Goal: Task Accomplishment & Management: Manage account settings

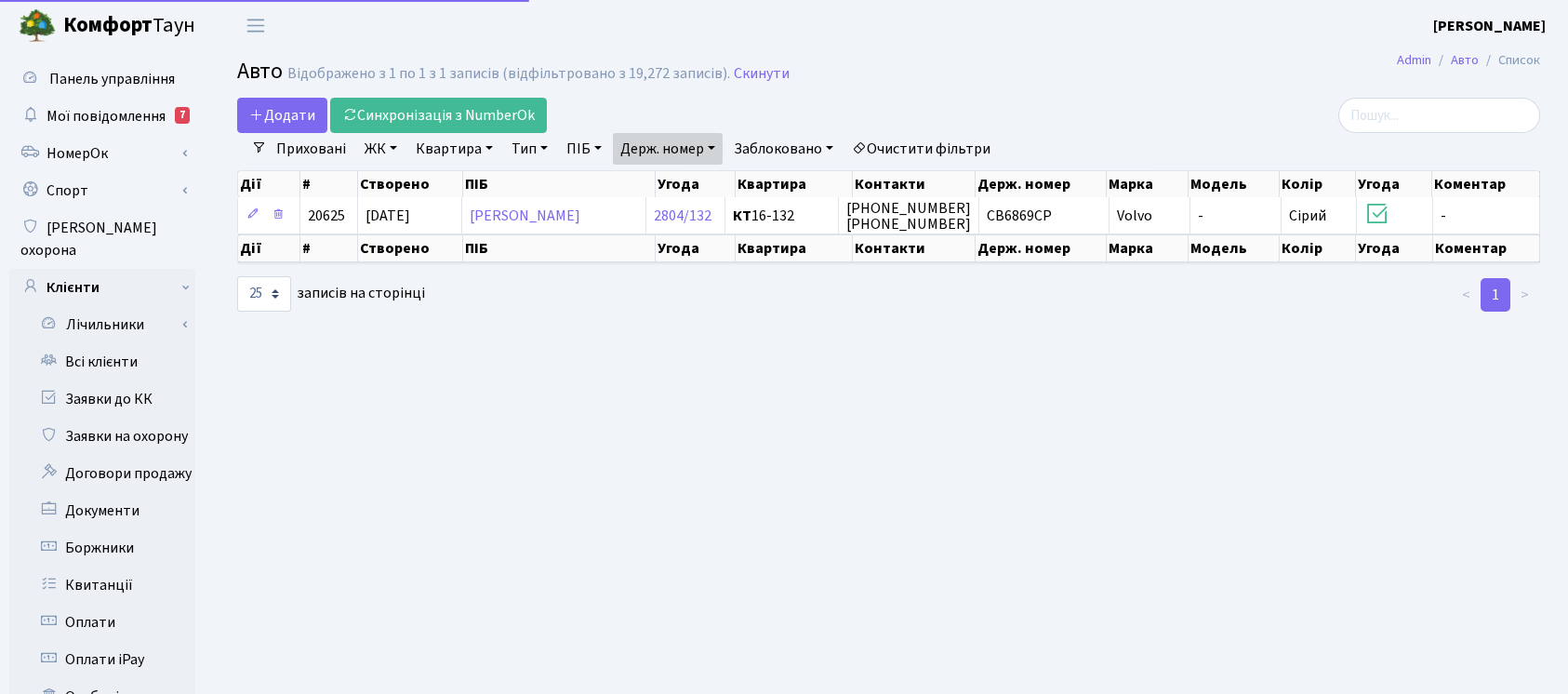
select select "25"
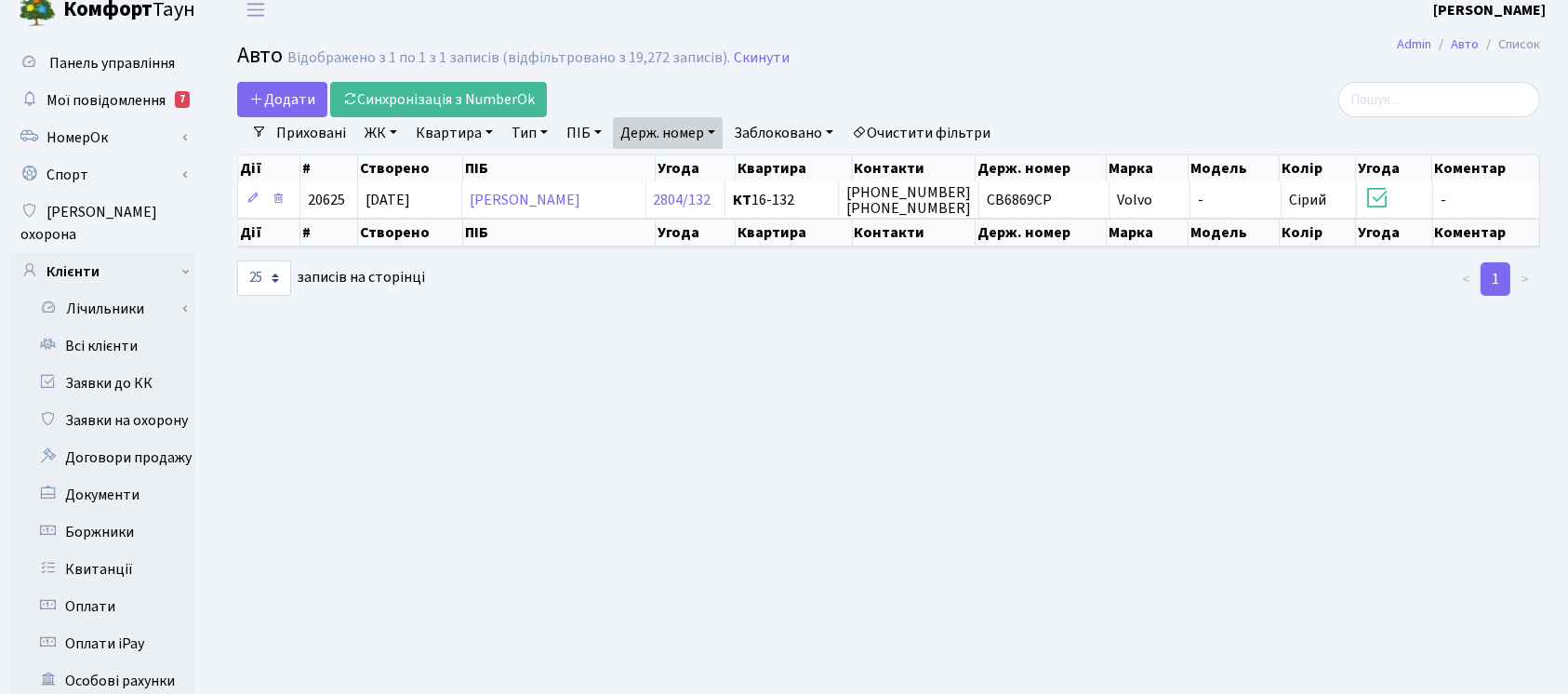
click at [673, 139] on link "Держ. номер" at bounding box center [668, 132] width 109 height 32
click at [681, 152] on input "6869" at bounding box center [668, 169] width 108 height 36
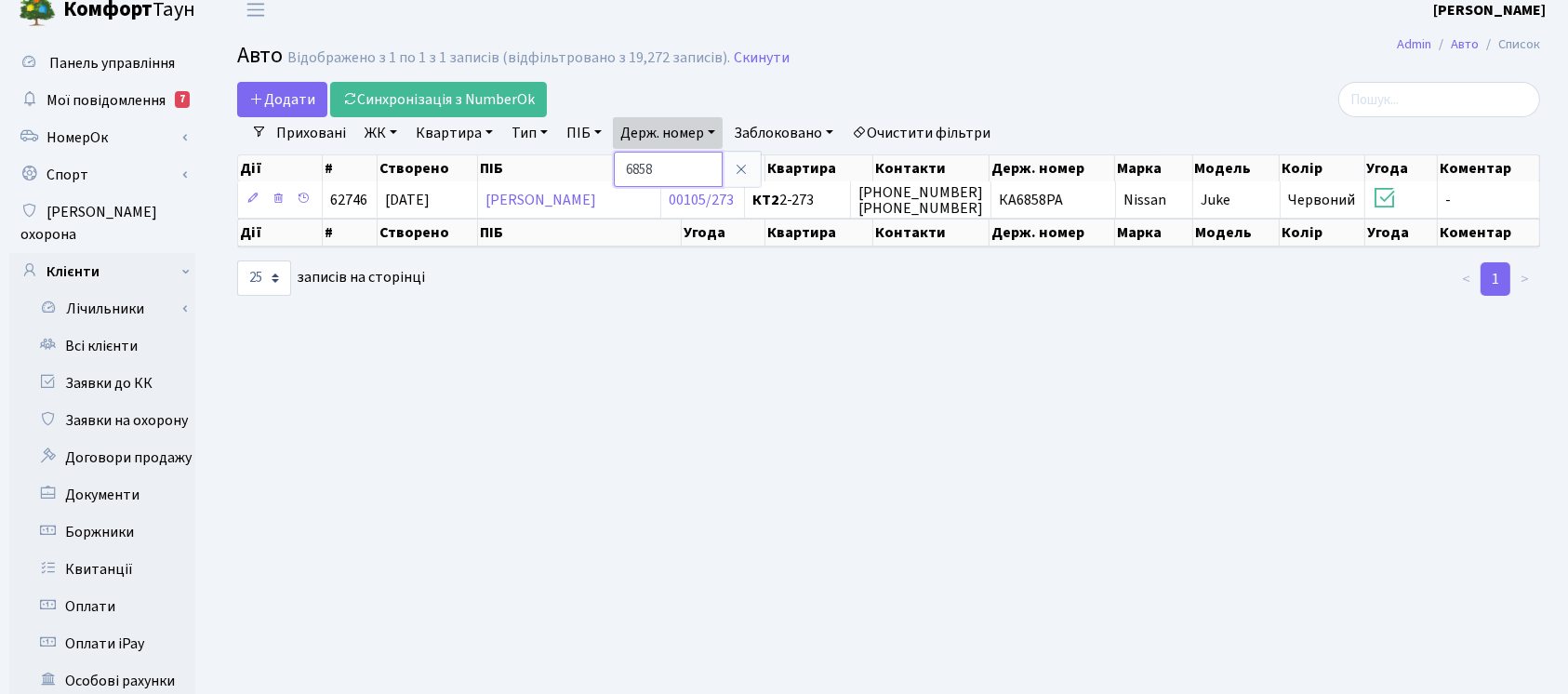
click at [676, 162] on input "6858" at bounding box center [668, 169] width 108 height 36
type input "8547"
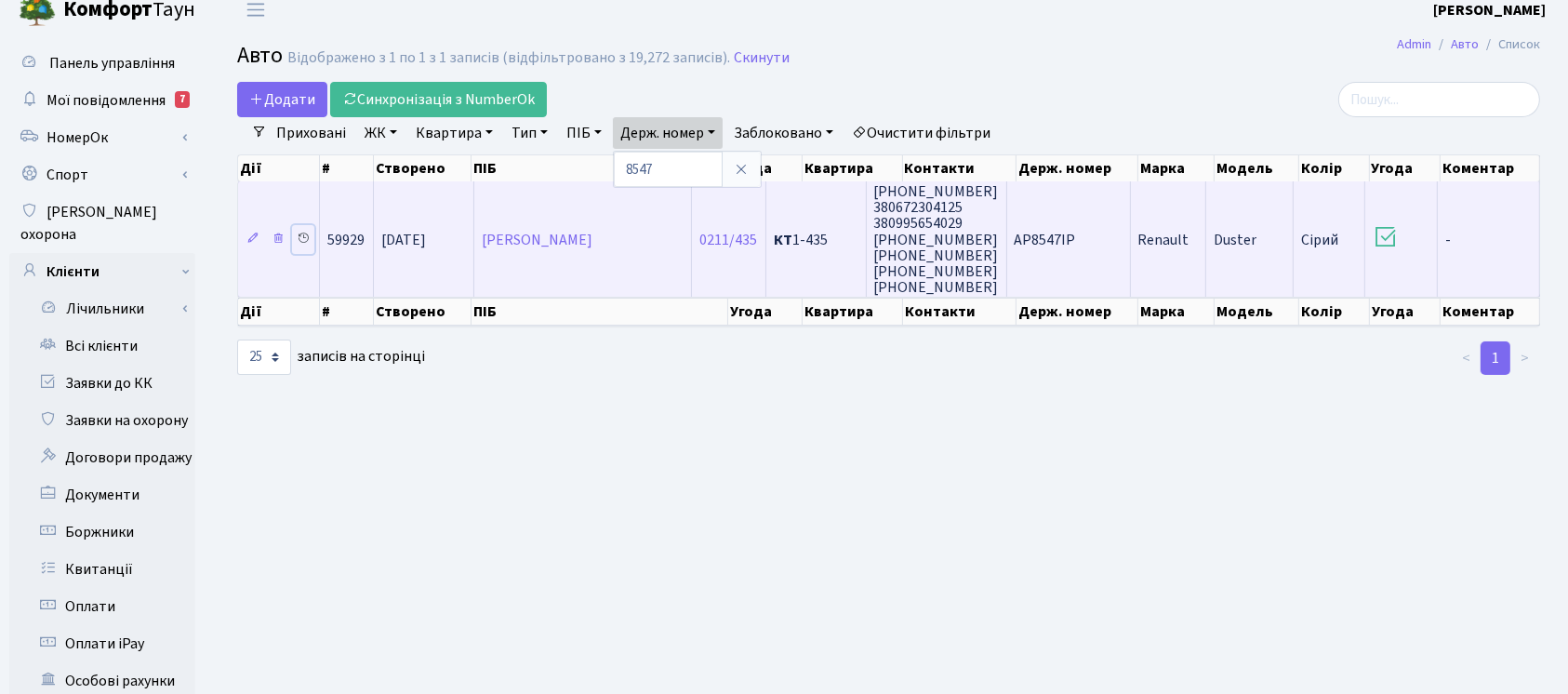
click at [305, 234] on icon at bounding box center [303, 238] width 13 height 13
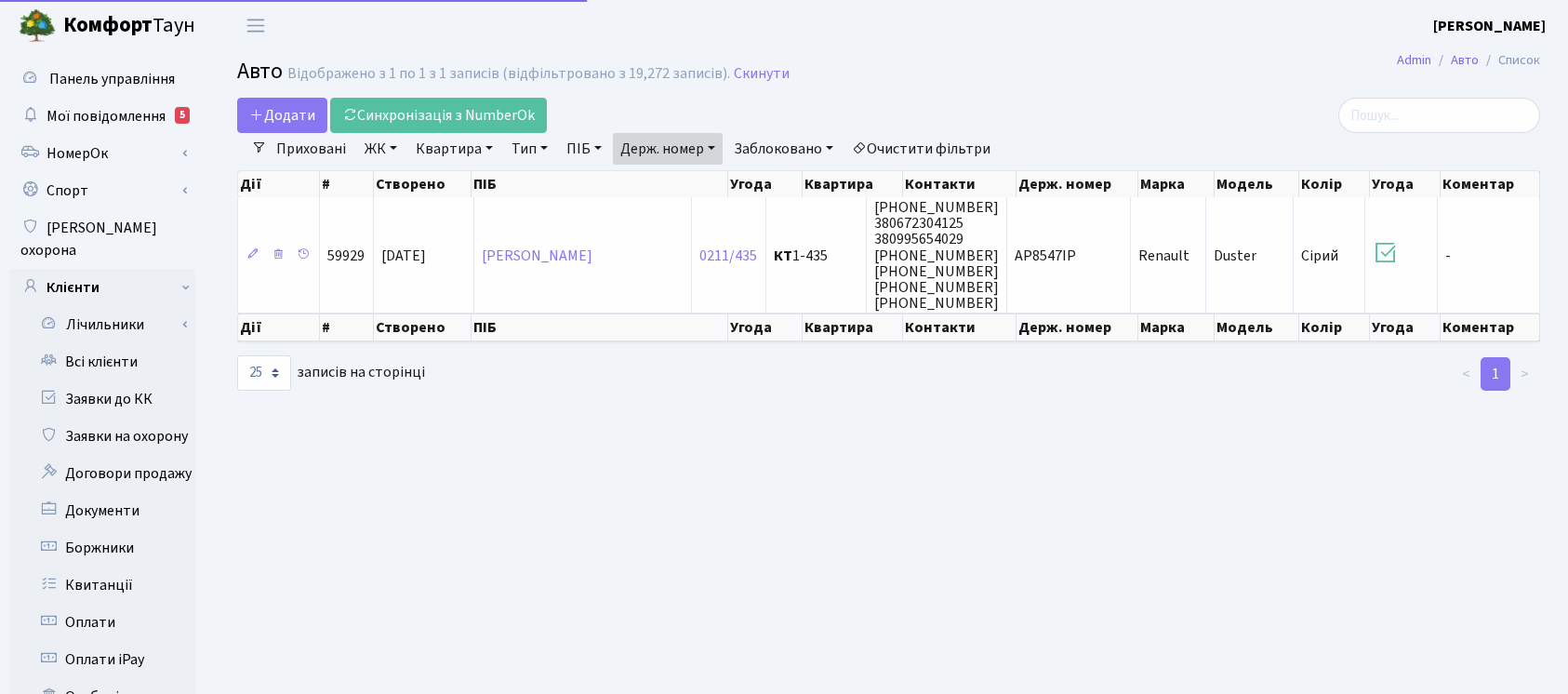
select select "25"
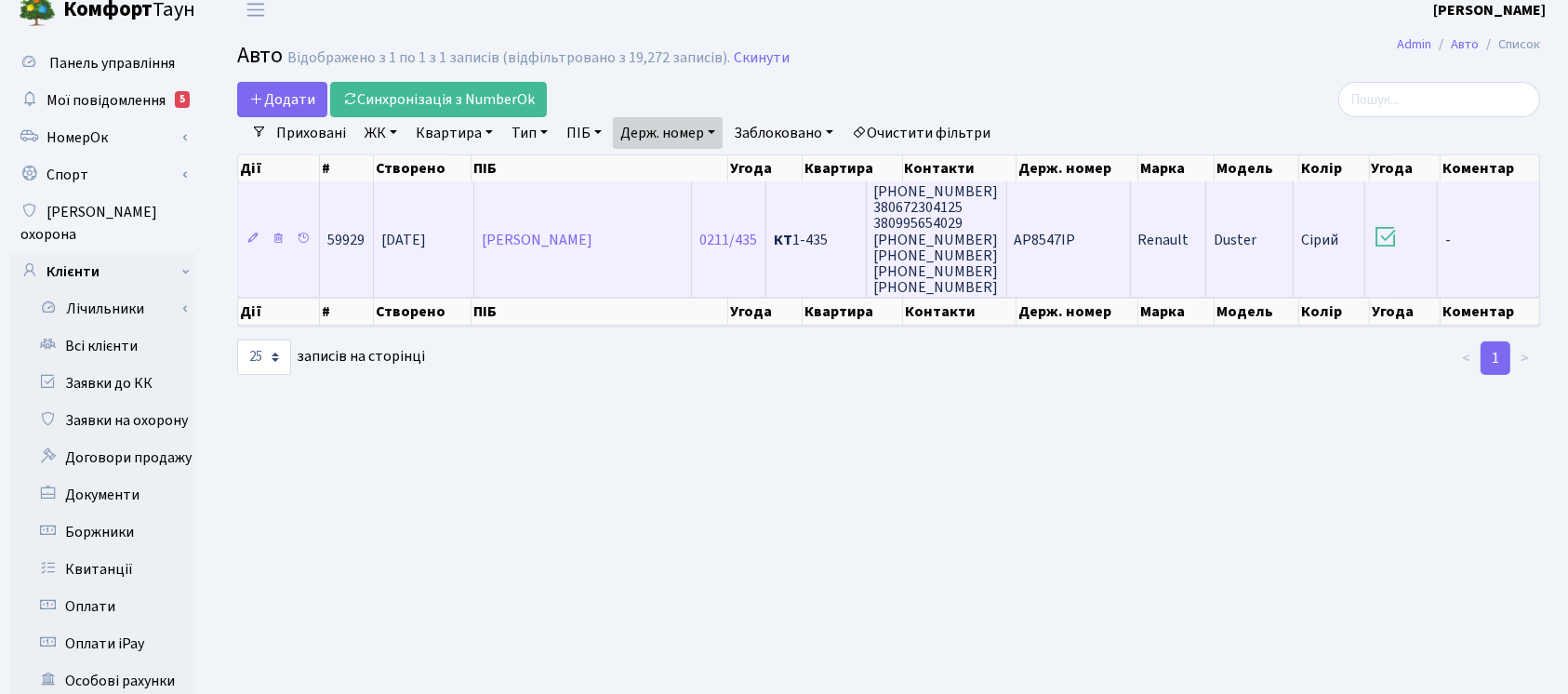
click at [1145, 210] on td "Renault" at bounding box center [1169, 239] width 76 height 115
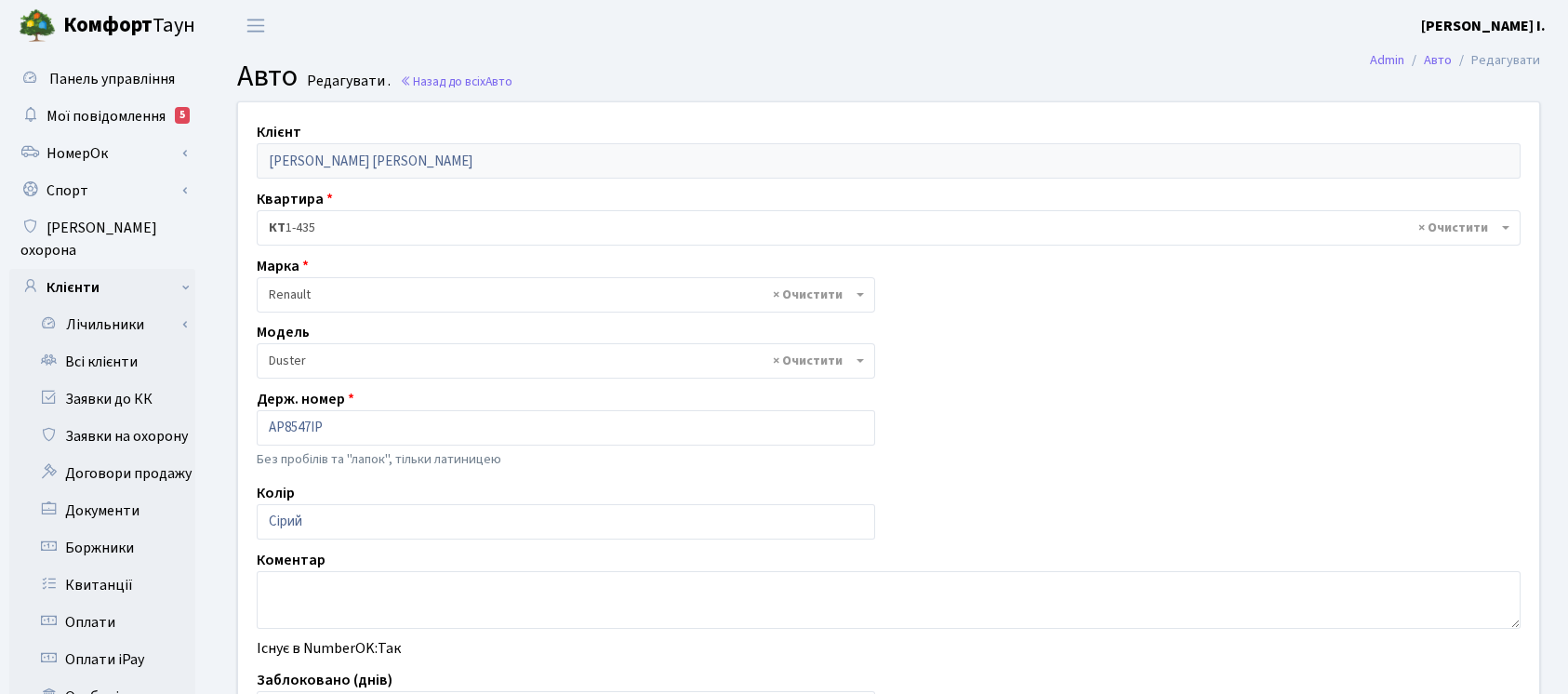
select select "455"
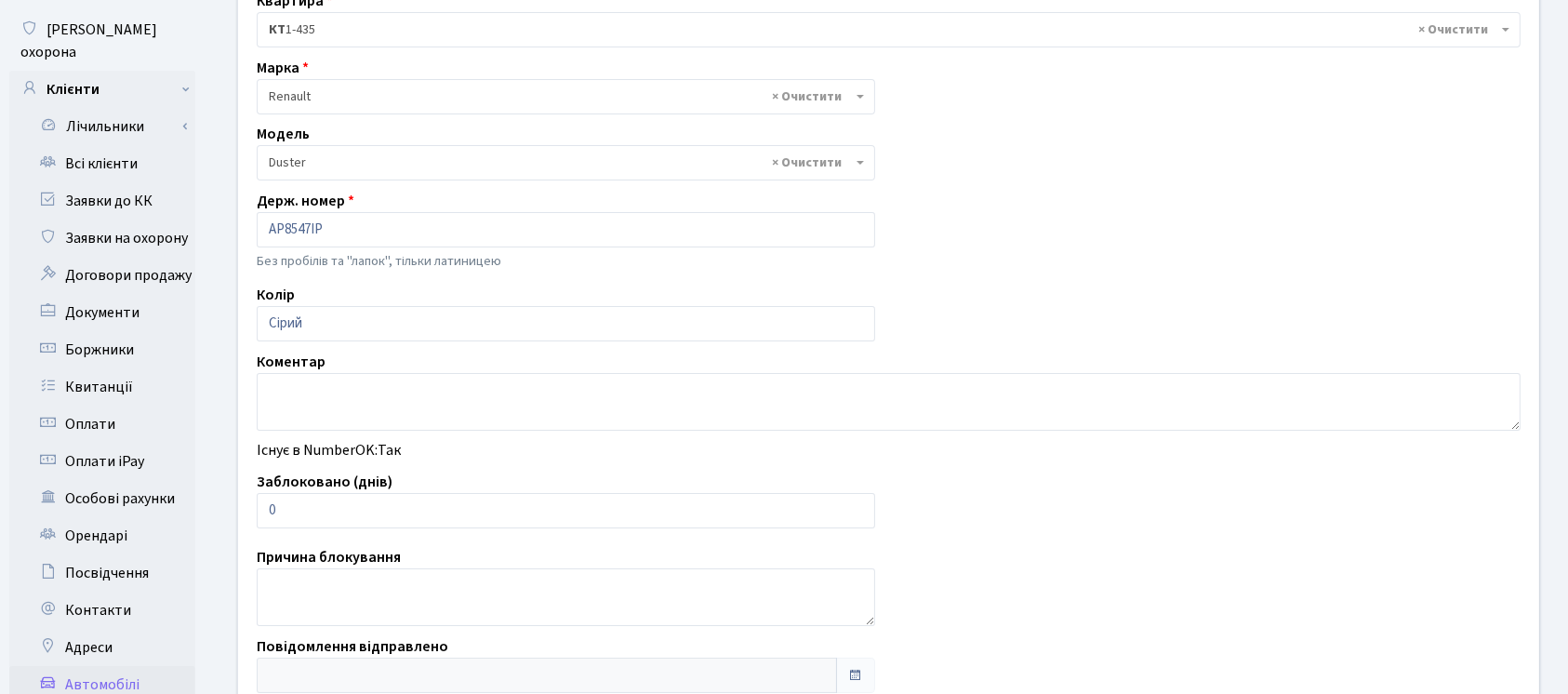
scroll to position [205, 0]
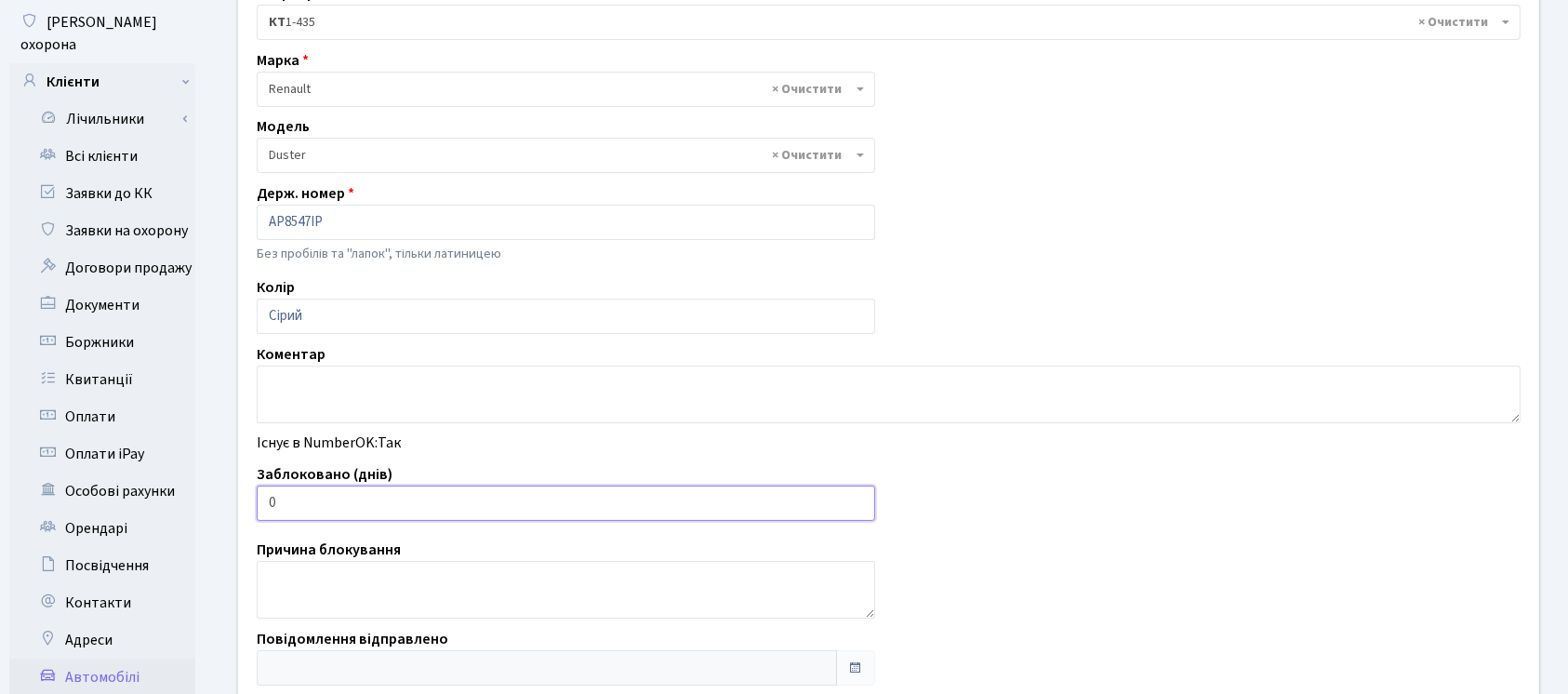
click at [476, 510] on input "0" at bounding box center [566, 503] width 619 height 36
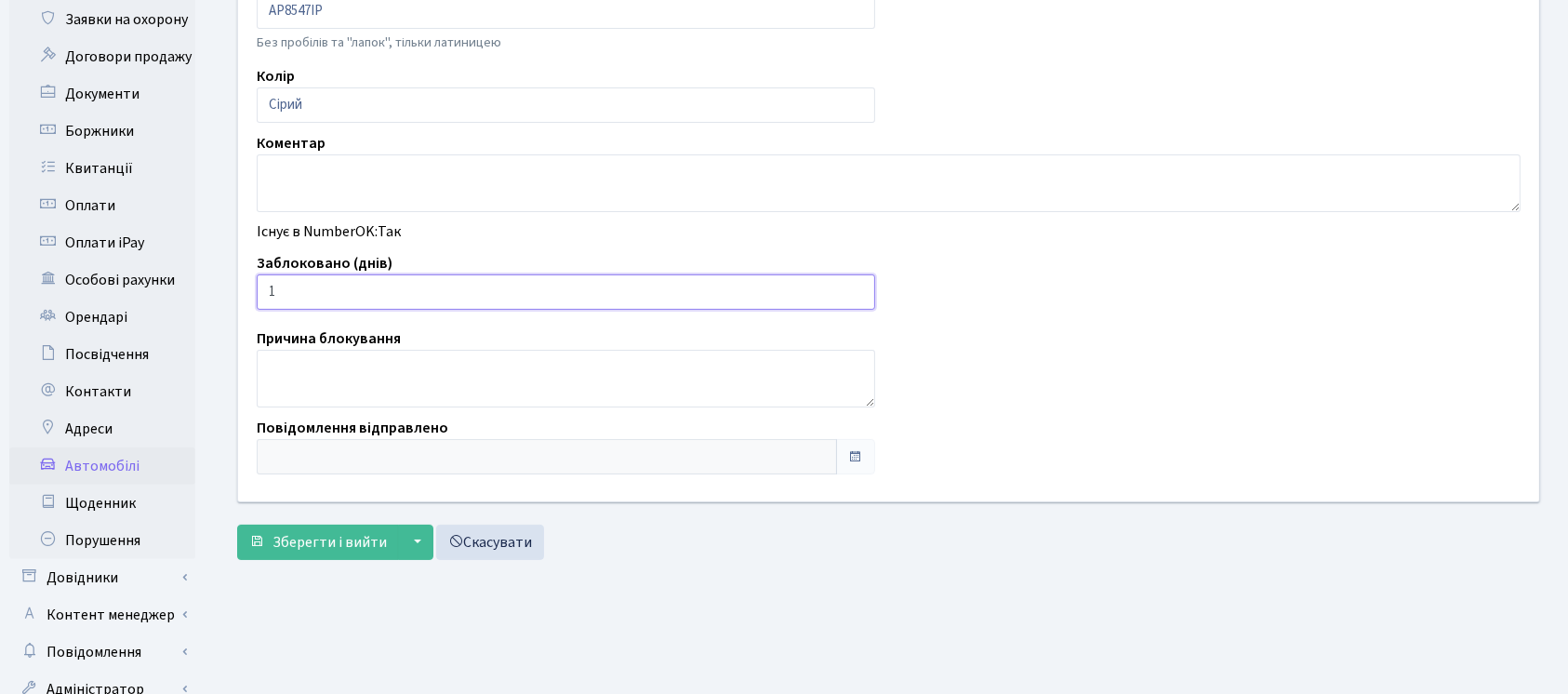
scroll to position [424, 0]
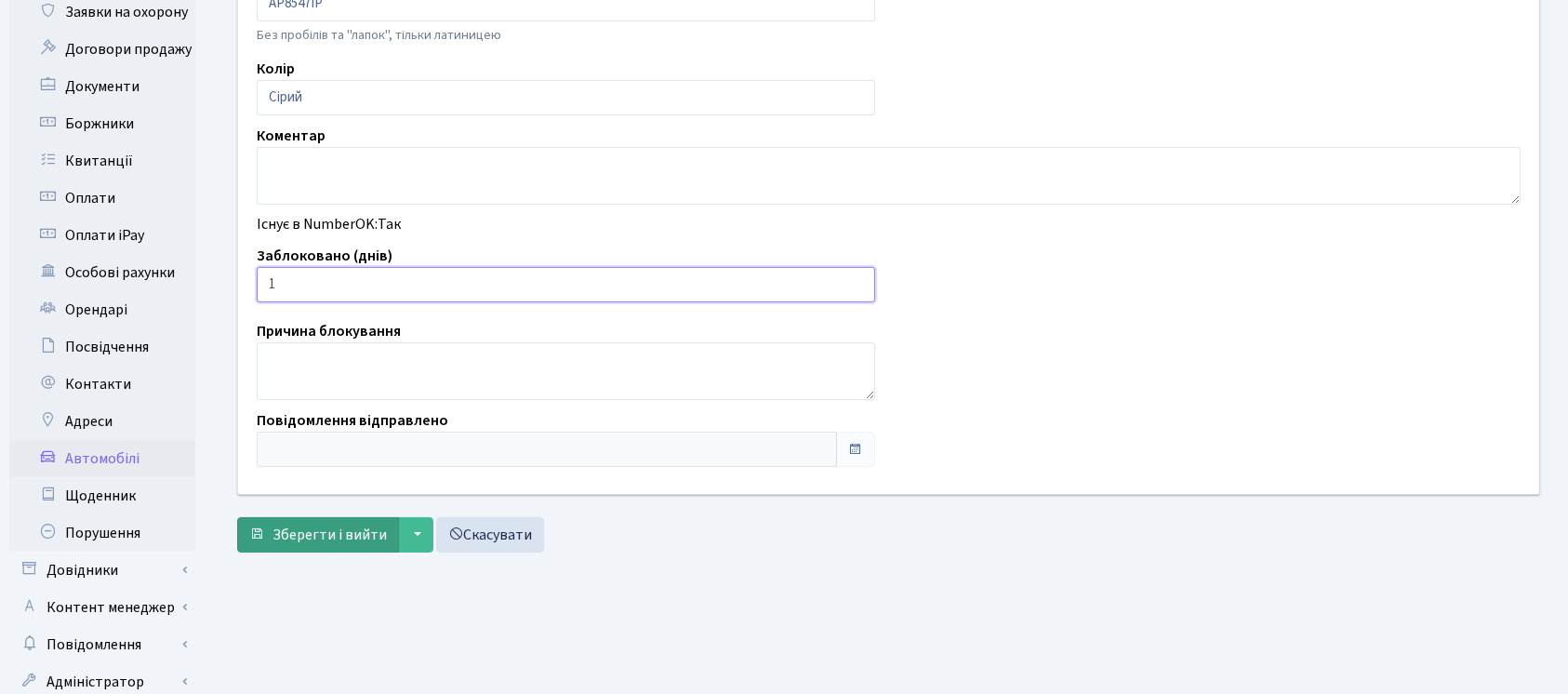
type input "1"
click at [326, 527] on span "Зберегти і вийти" at bounding box center [329, 535] width 114 height 20
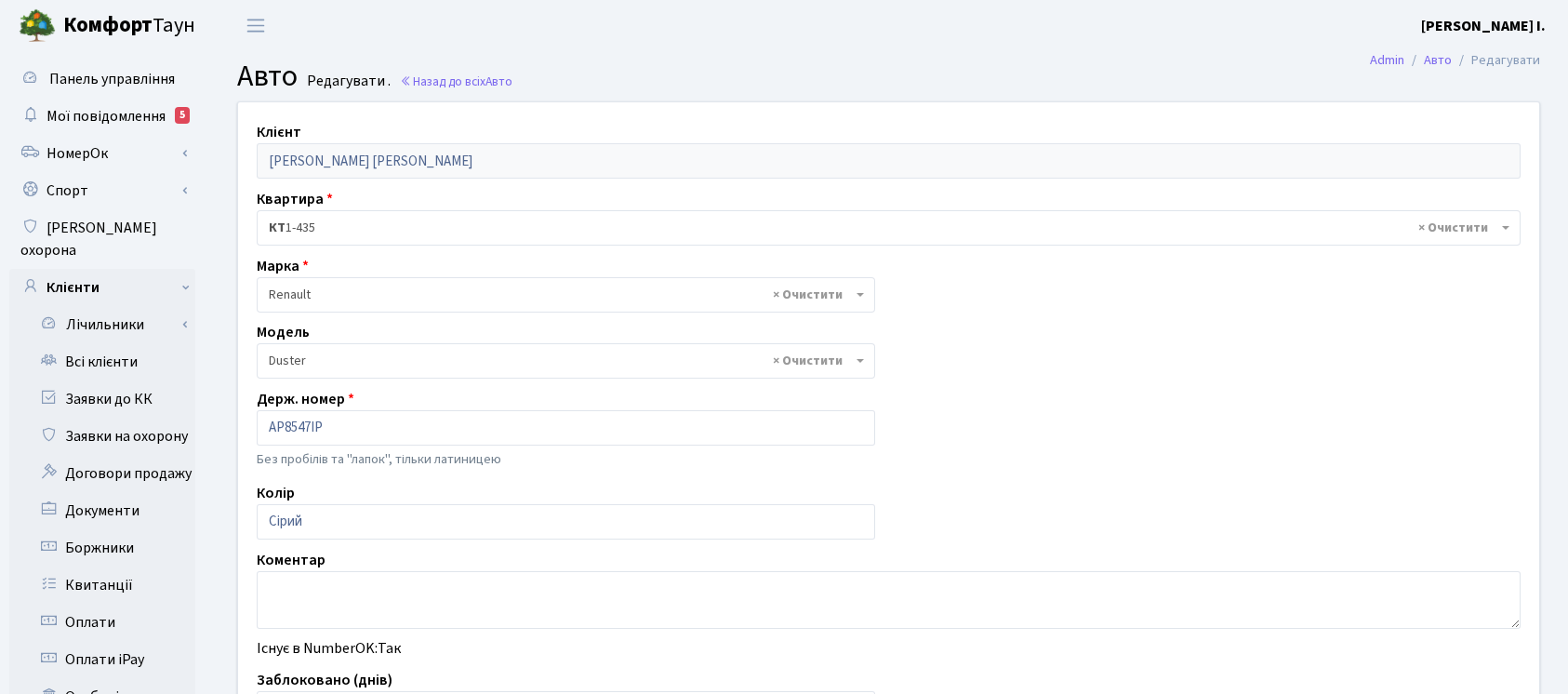
select select "455"
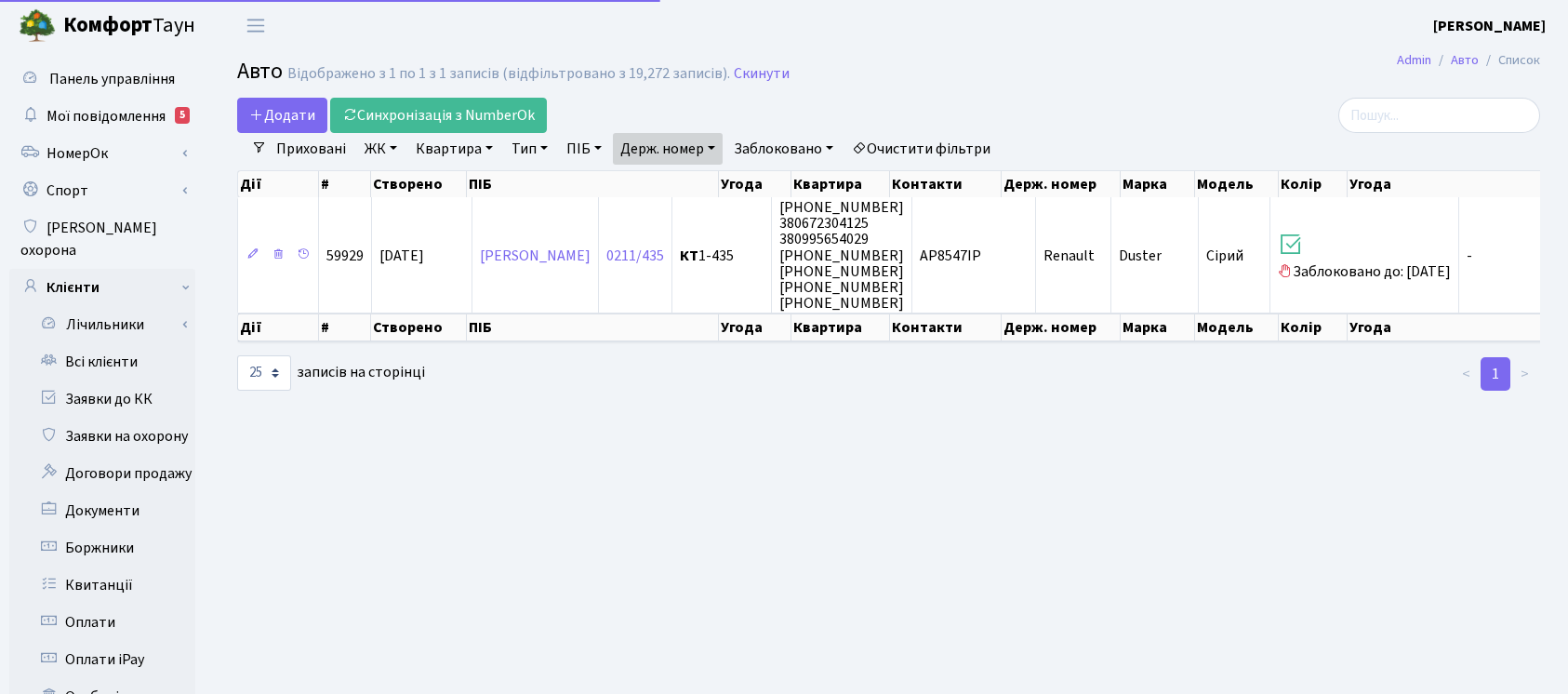
select select "25"
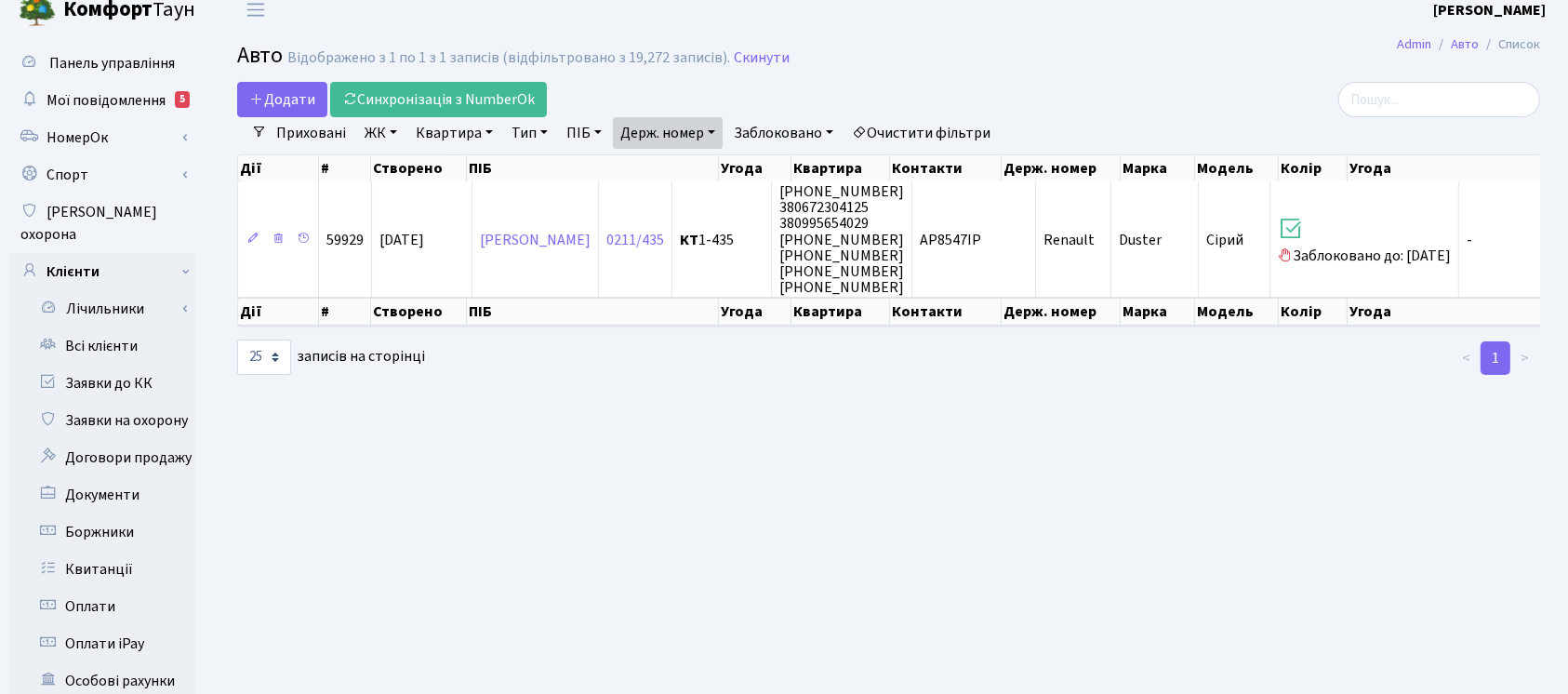
click at [687, 128] on link "Держ. номер" at bounding box center [668, 132] width 109 height 32
click at [685, 167] on input "8547" at bounding box center [668, 169] width 108 height 36
type input "6085"
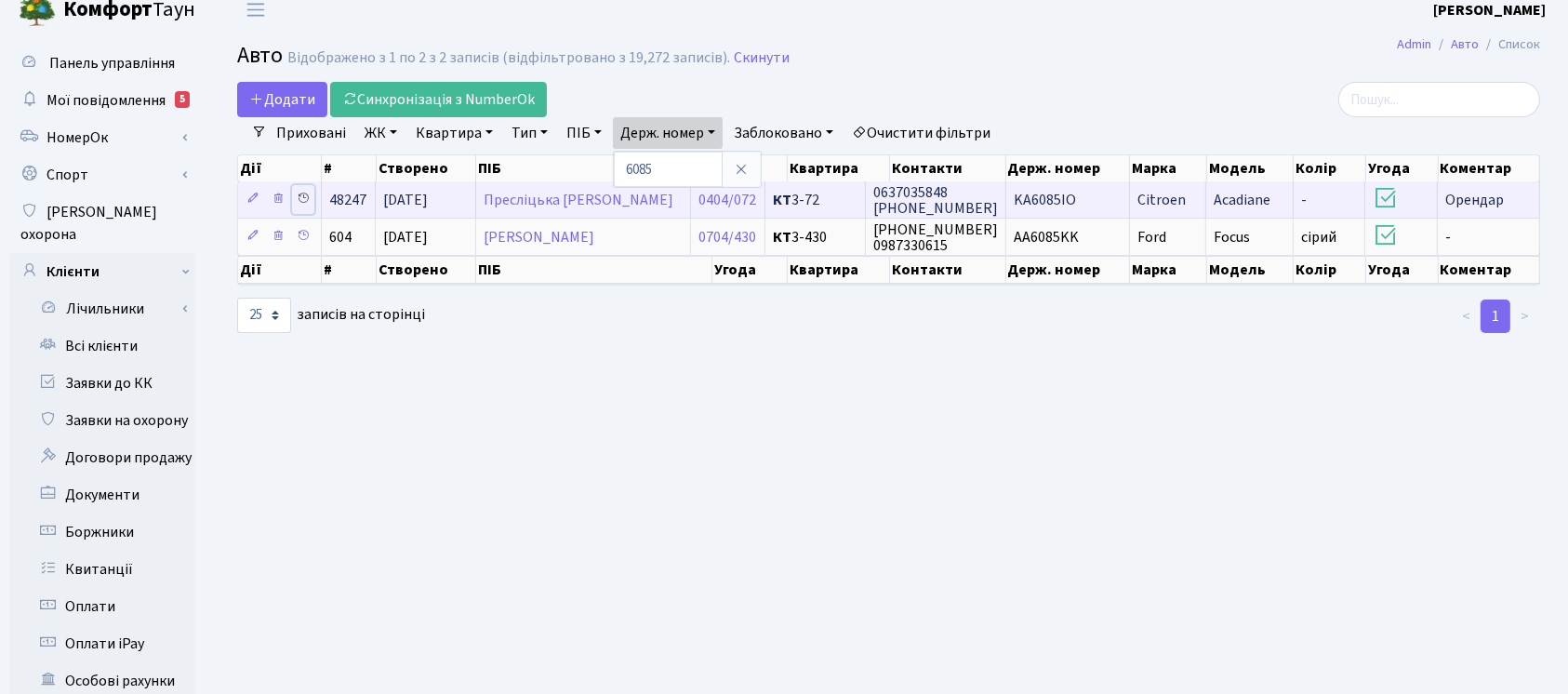
click at [304, 195] on icon at bounding box center [303, 199] width 13 height 13
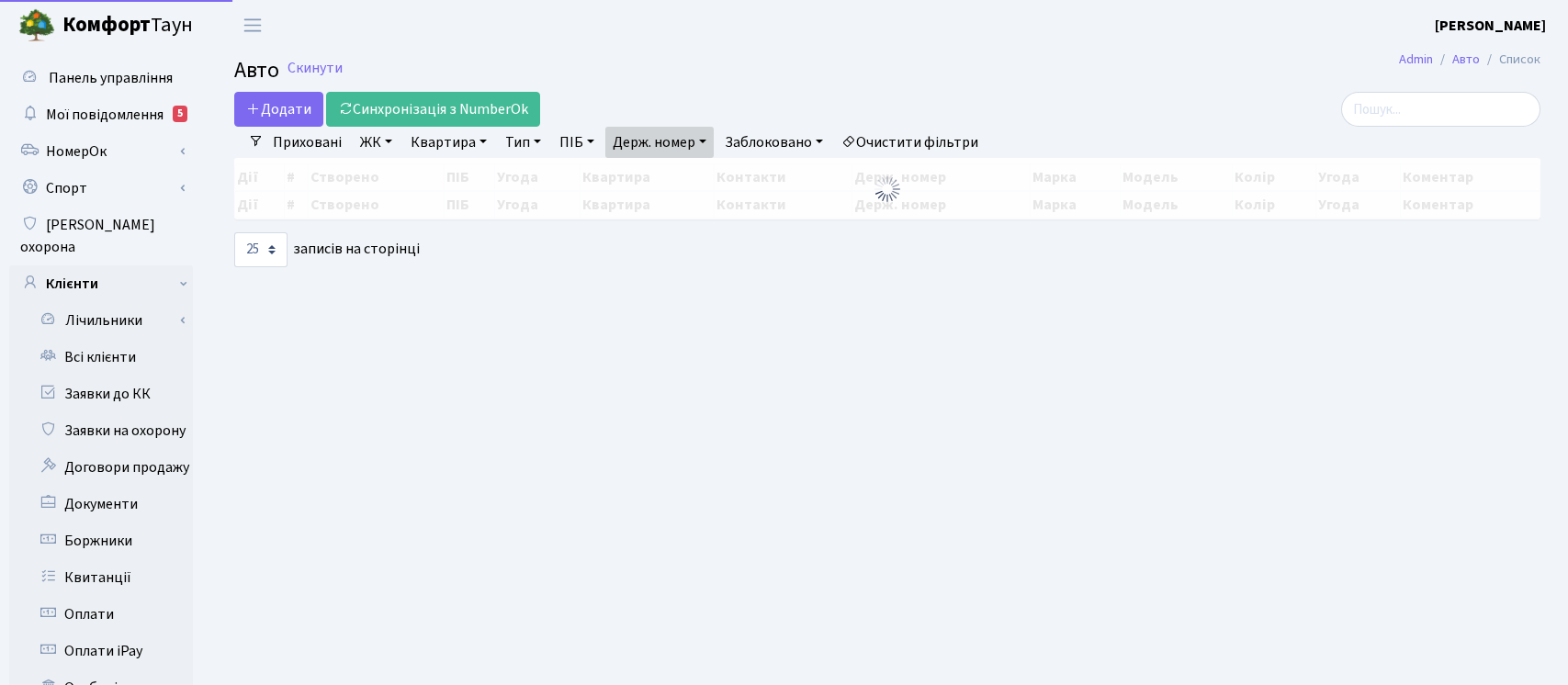
select select "25"
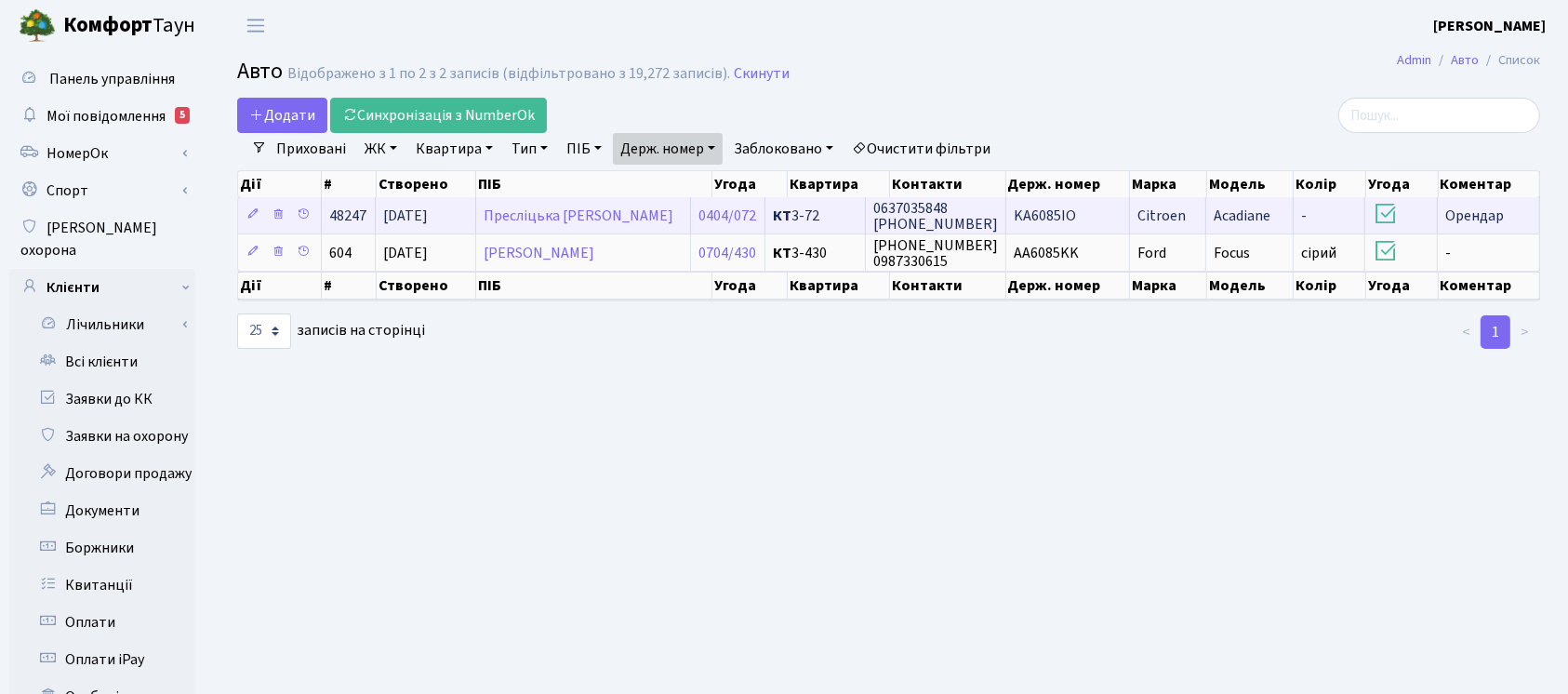
click at [1023, 222] on span "KA6085IO" at bounding box center [1045, 215] width 62 height 20
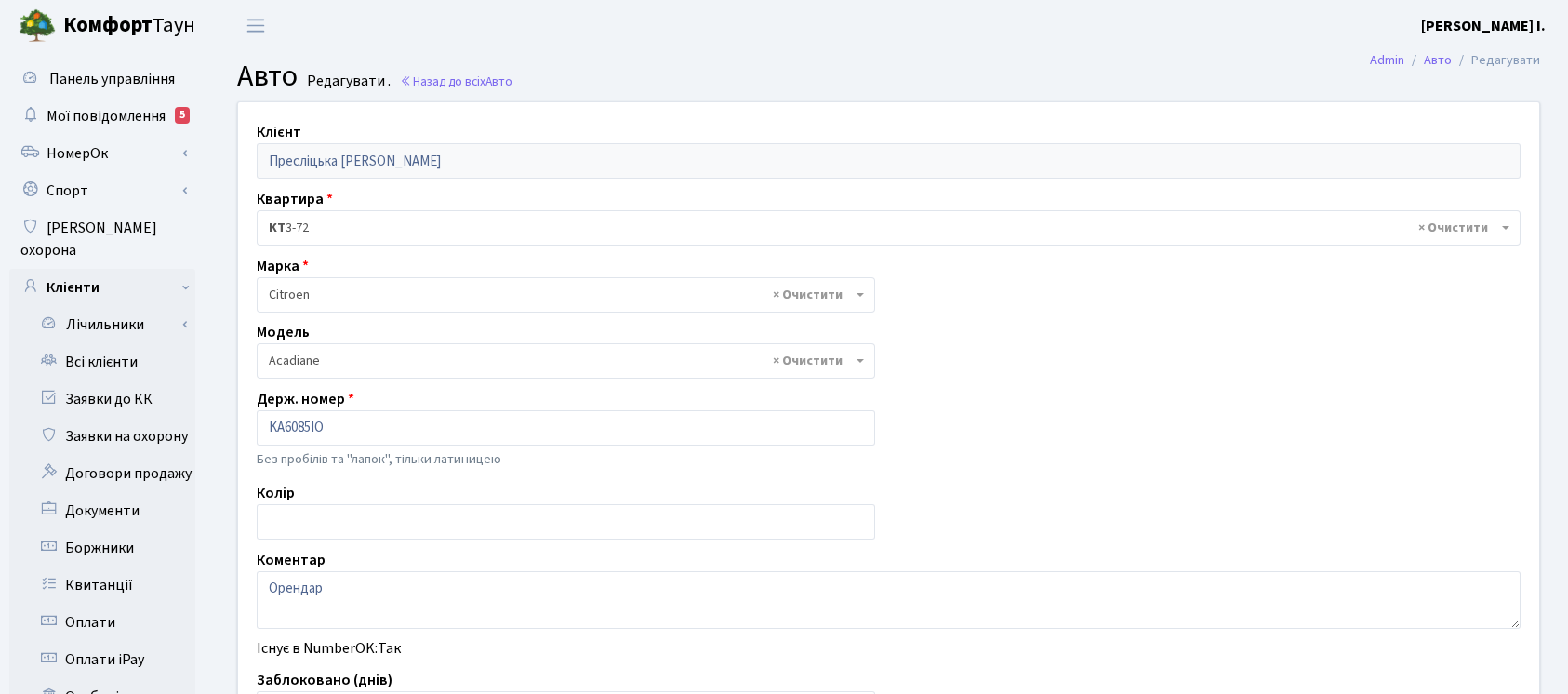
select select "401"
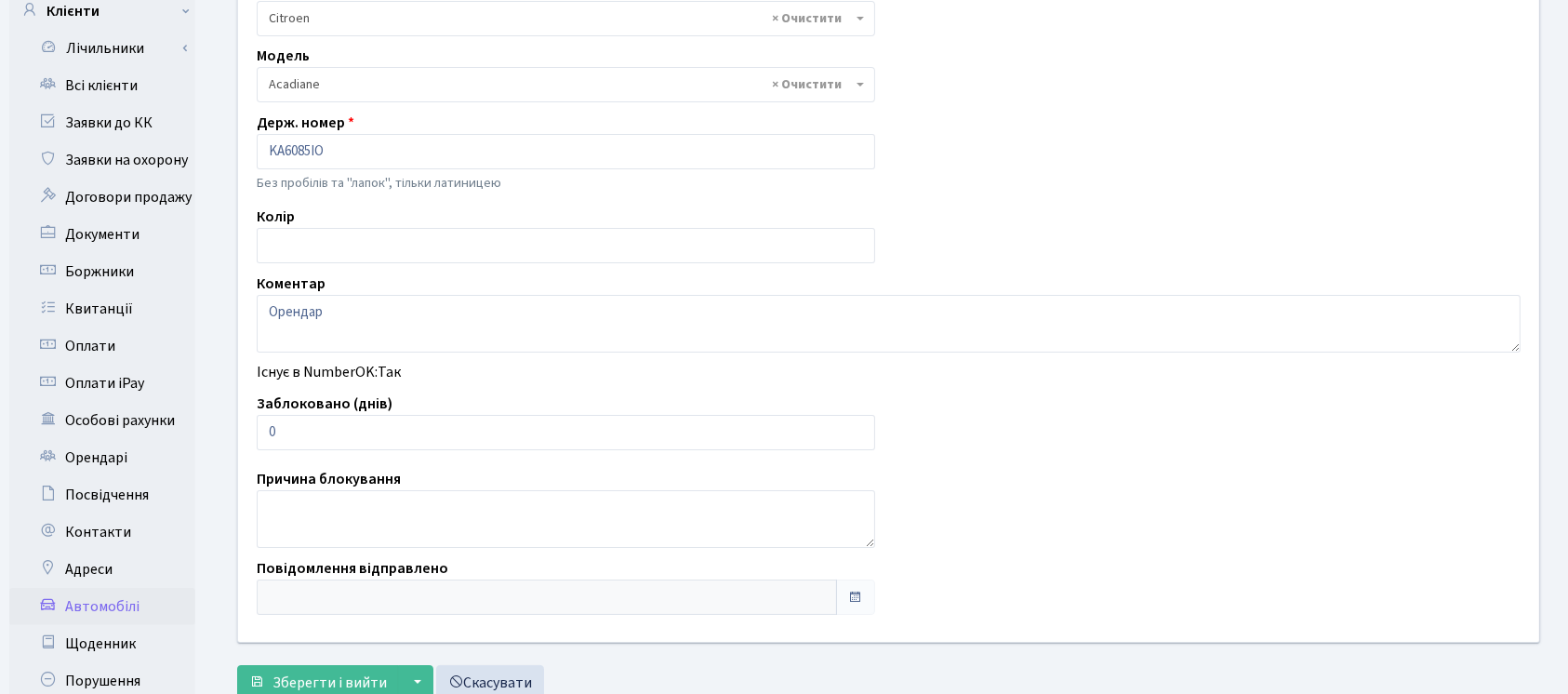
scroll to position [318, 0]
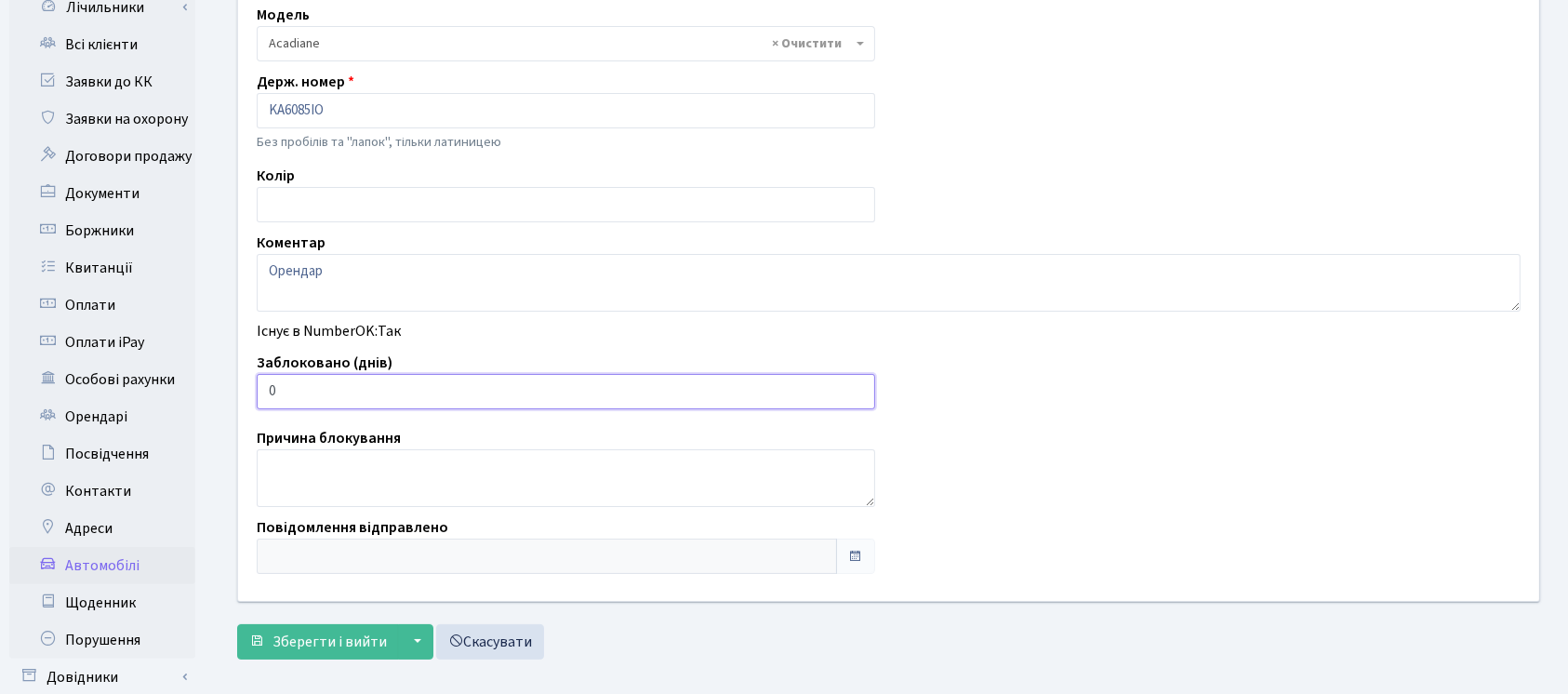
click at [700, 374] on input "0" at bounding box center [566, 392] width 619 height 36
type input "3"
click at [296, 636] on span "Зберегти і вийти" at bounding box center [329, 641] width 114 height 20
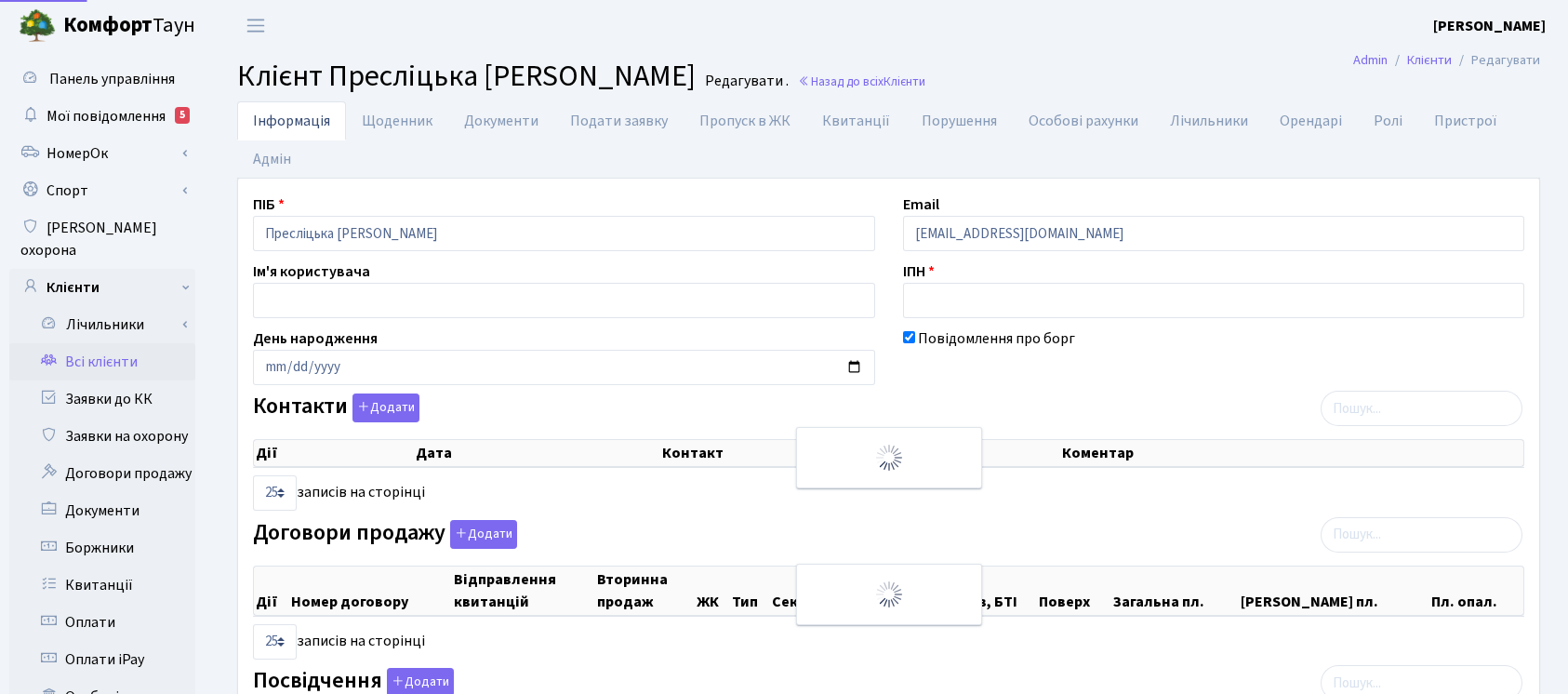
select select "25"
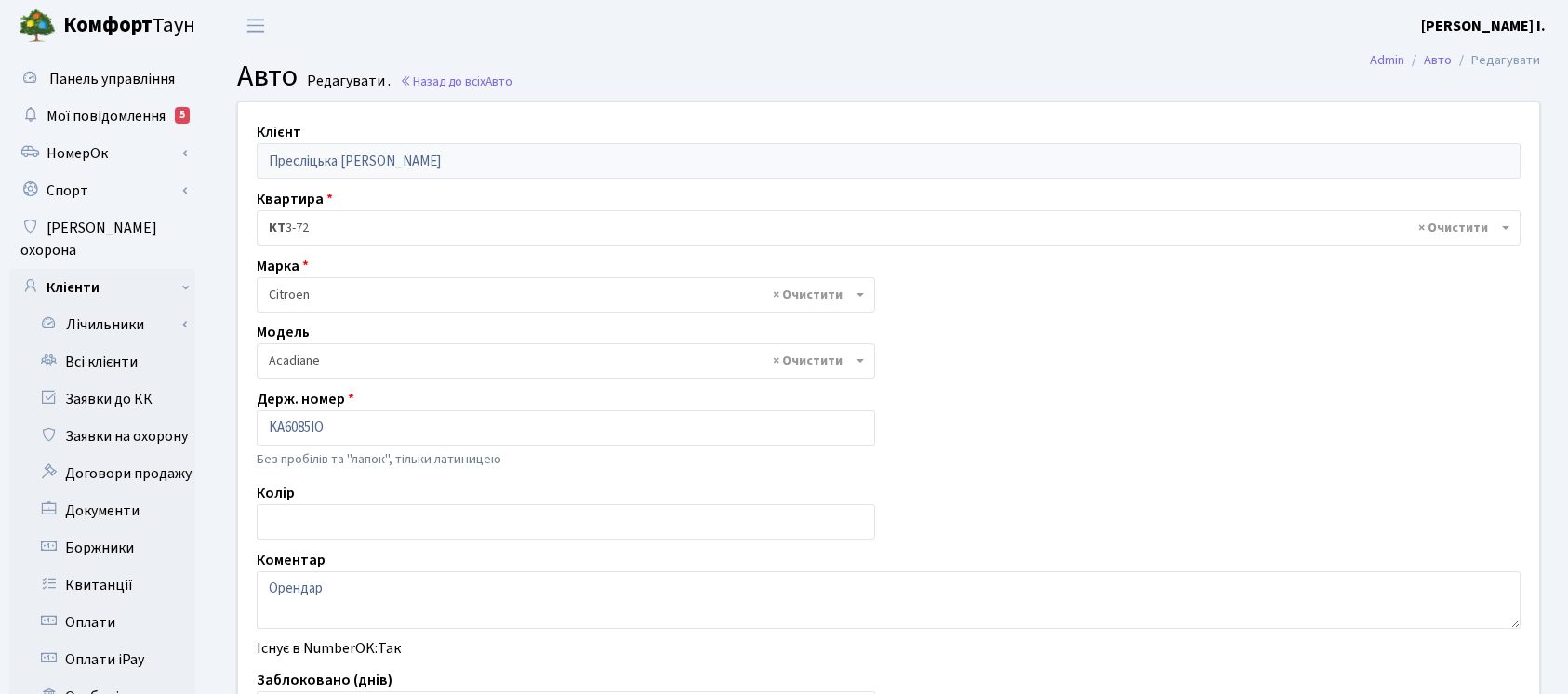
select select "401"
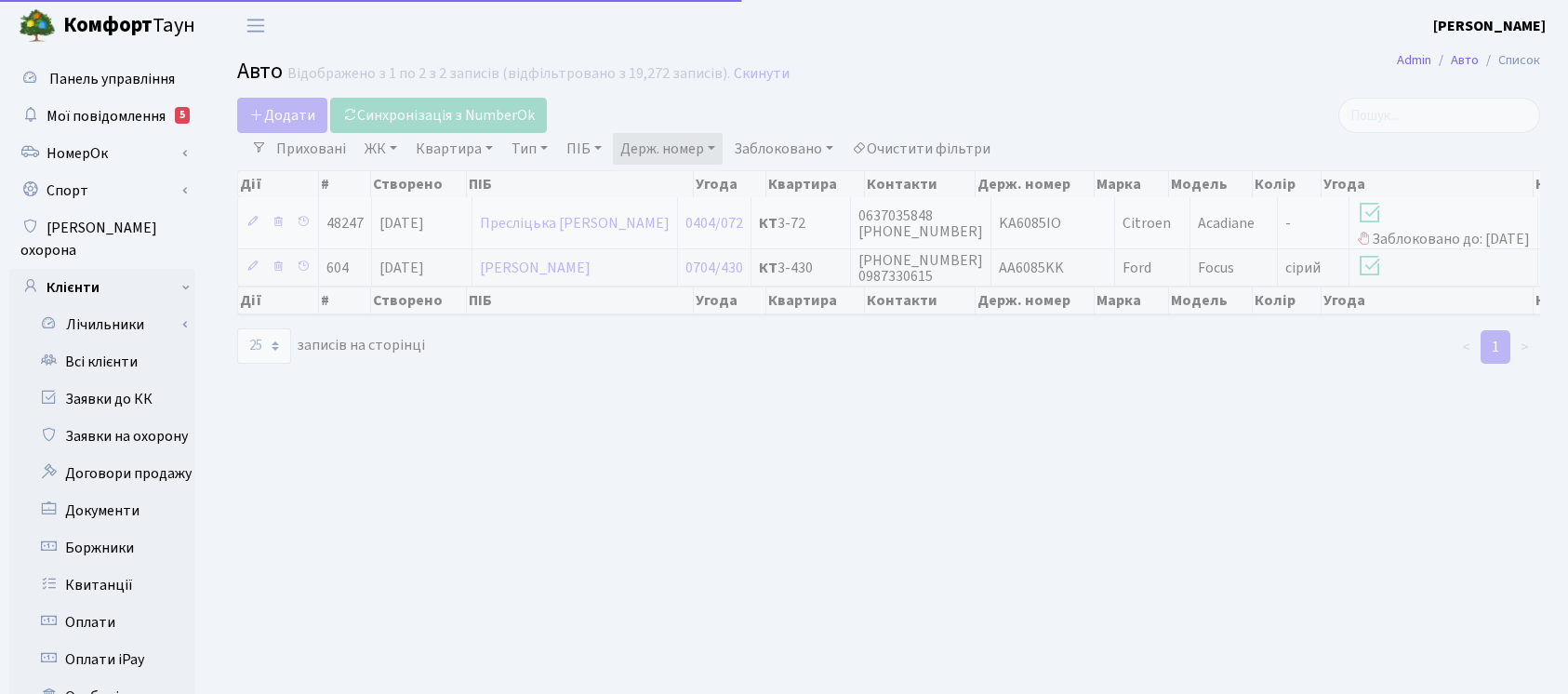
select select "25"
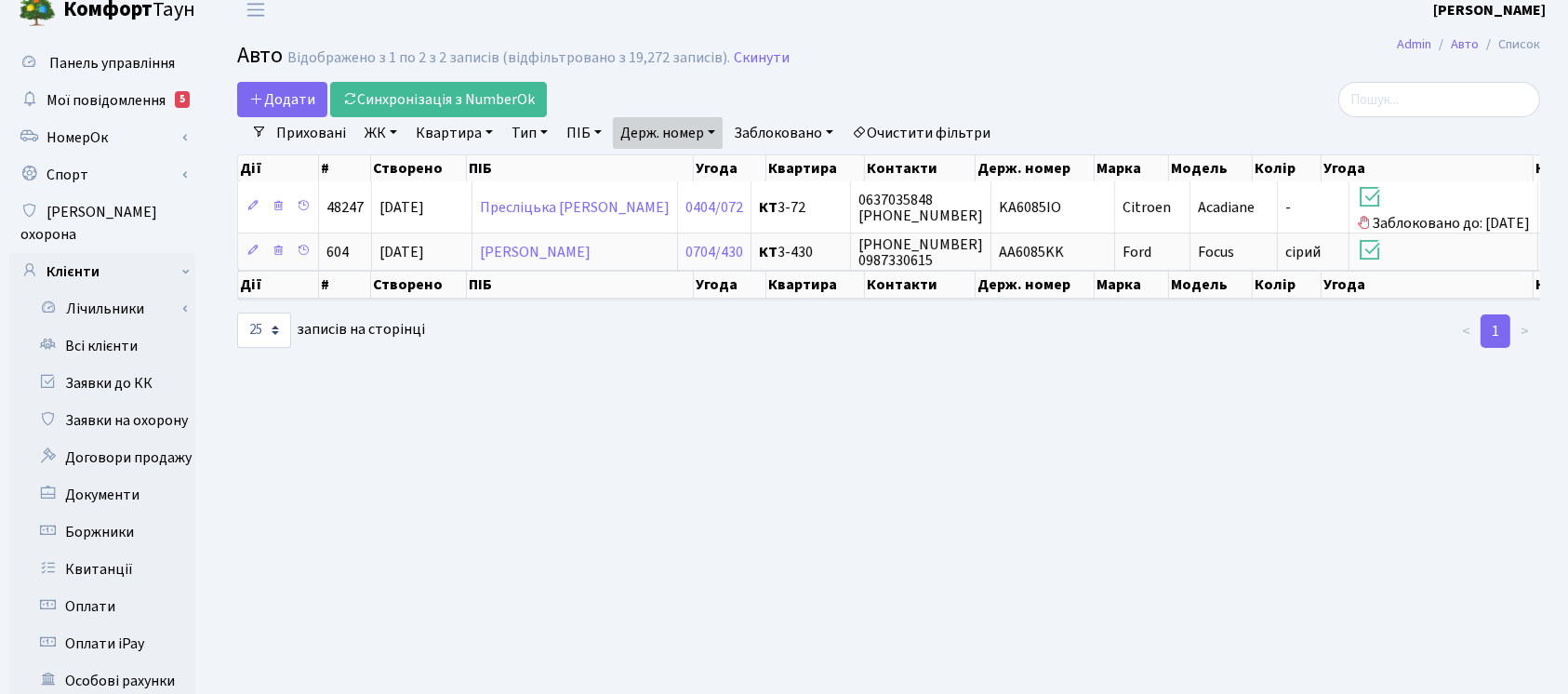
click at [674, 132] on link "Держ. номер" at bounding box center [668, 132] width 109 height 32
click at [684, 160] on input "6085" at bounding box center [668, 169] width 108 height 36
type input "3792"
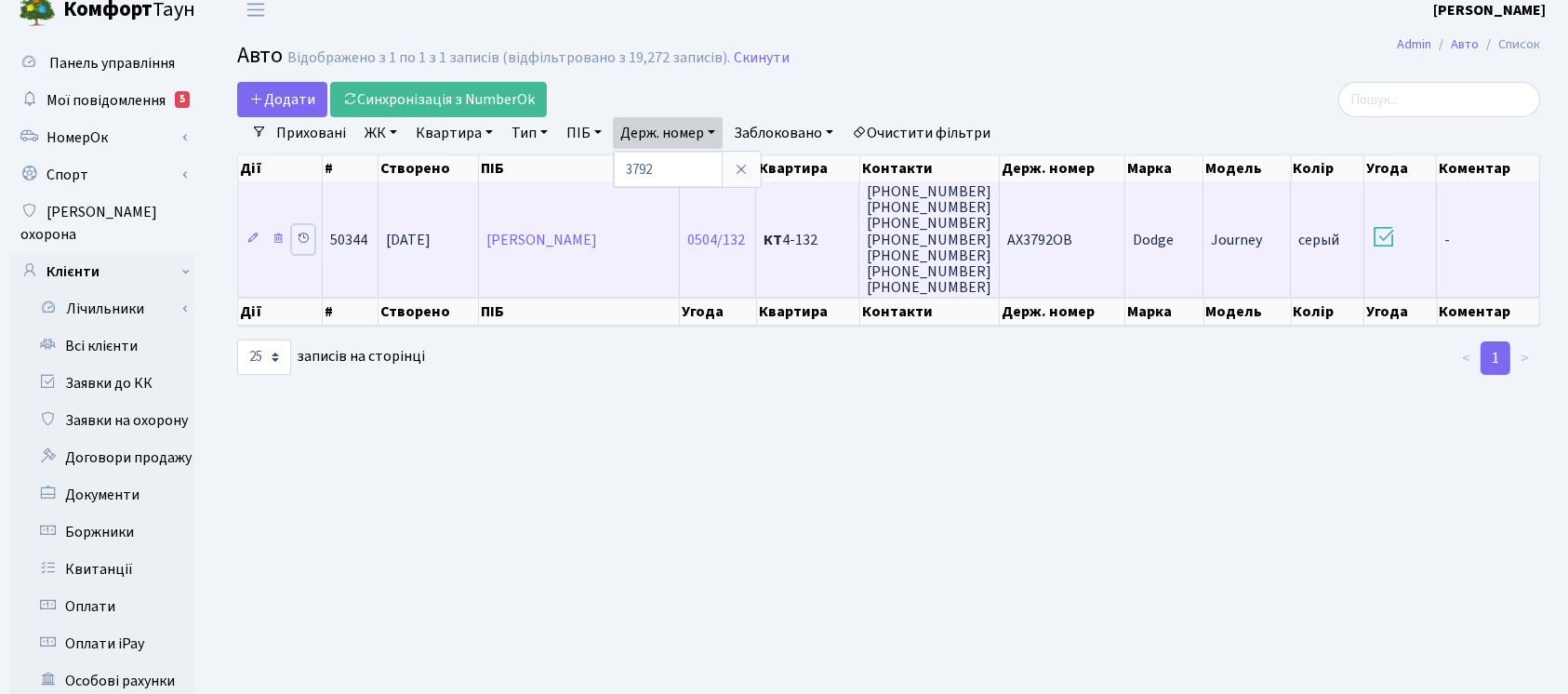
click at [305, 235] on icon at bounding box center [303, 238] width 13 height 13
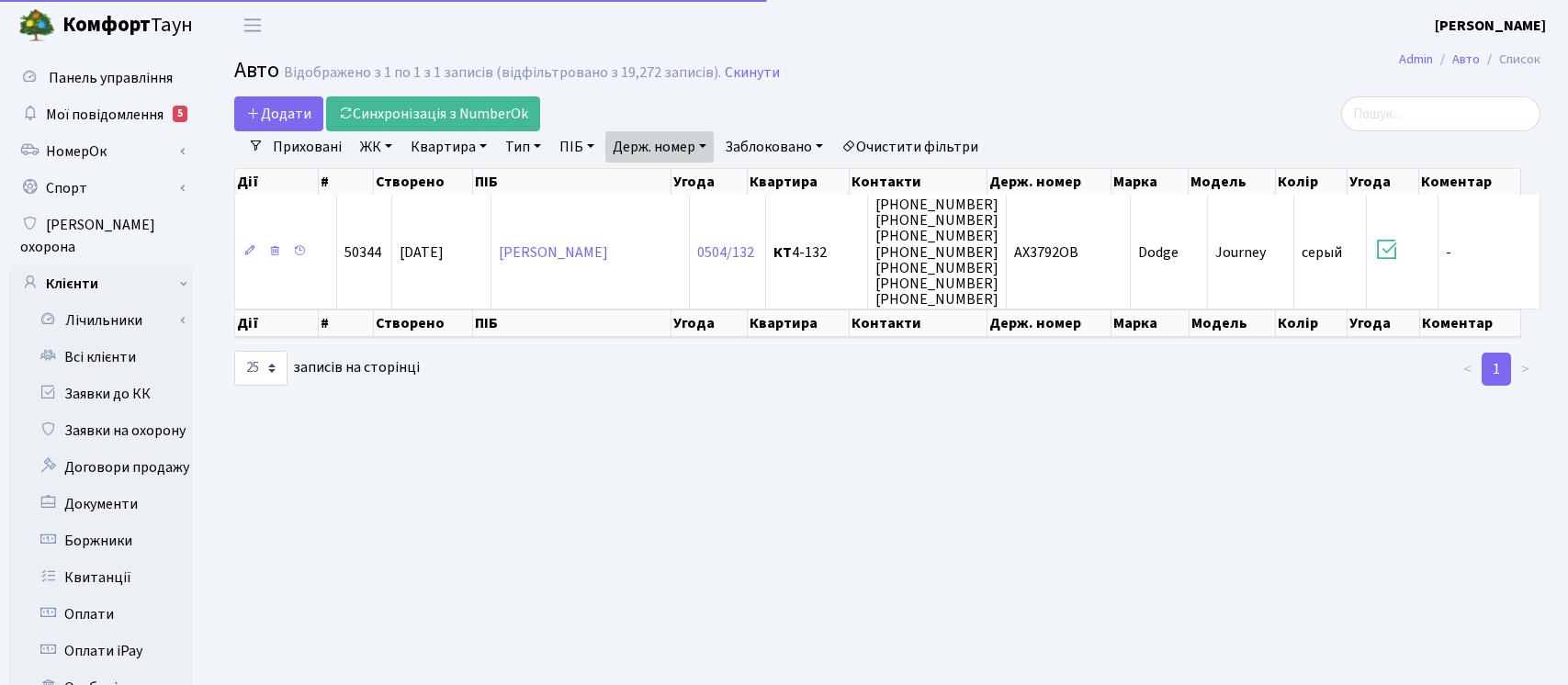
select select "25"
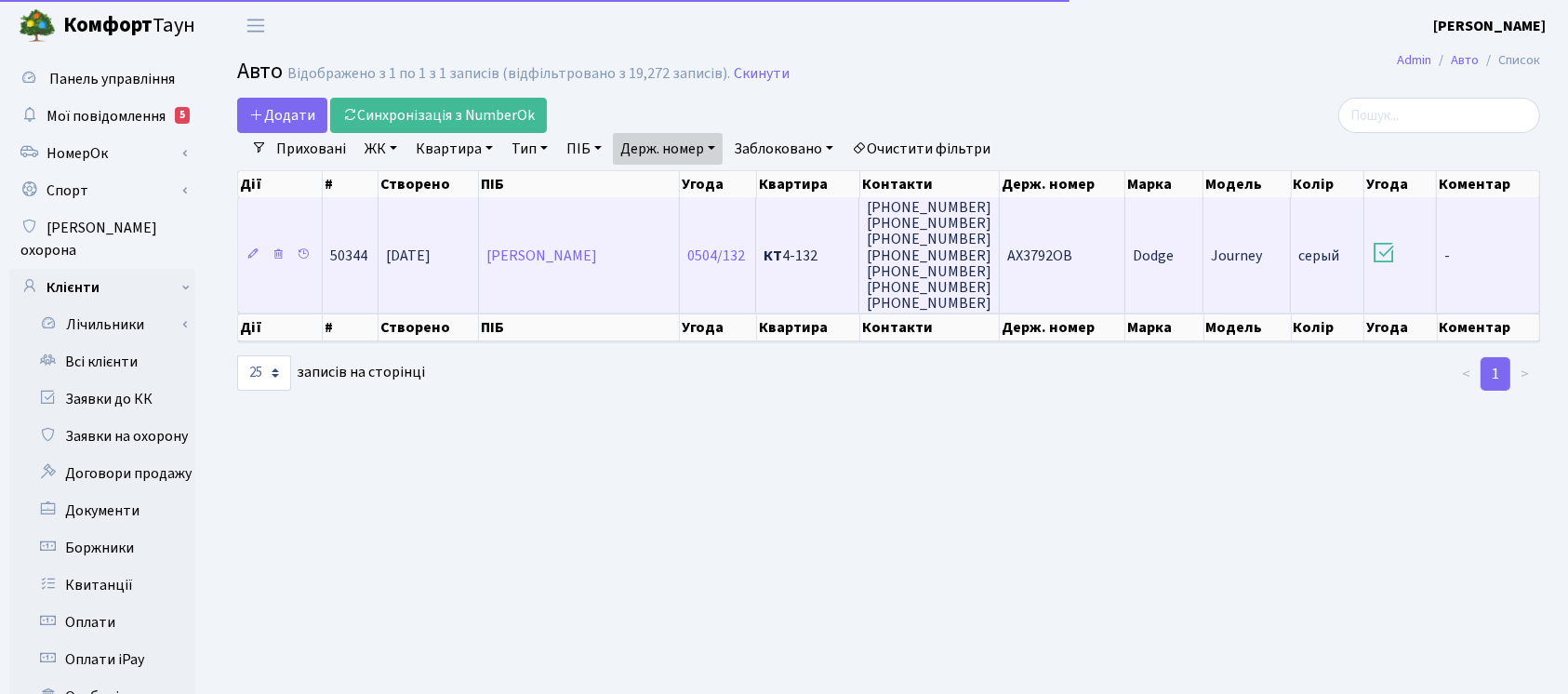
click at [809, 241] on td "КТ 4-132" at bounding box center [808, 254] width 104 height 115
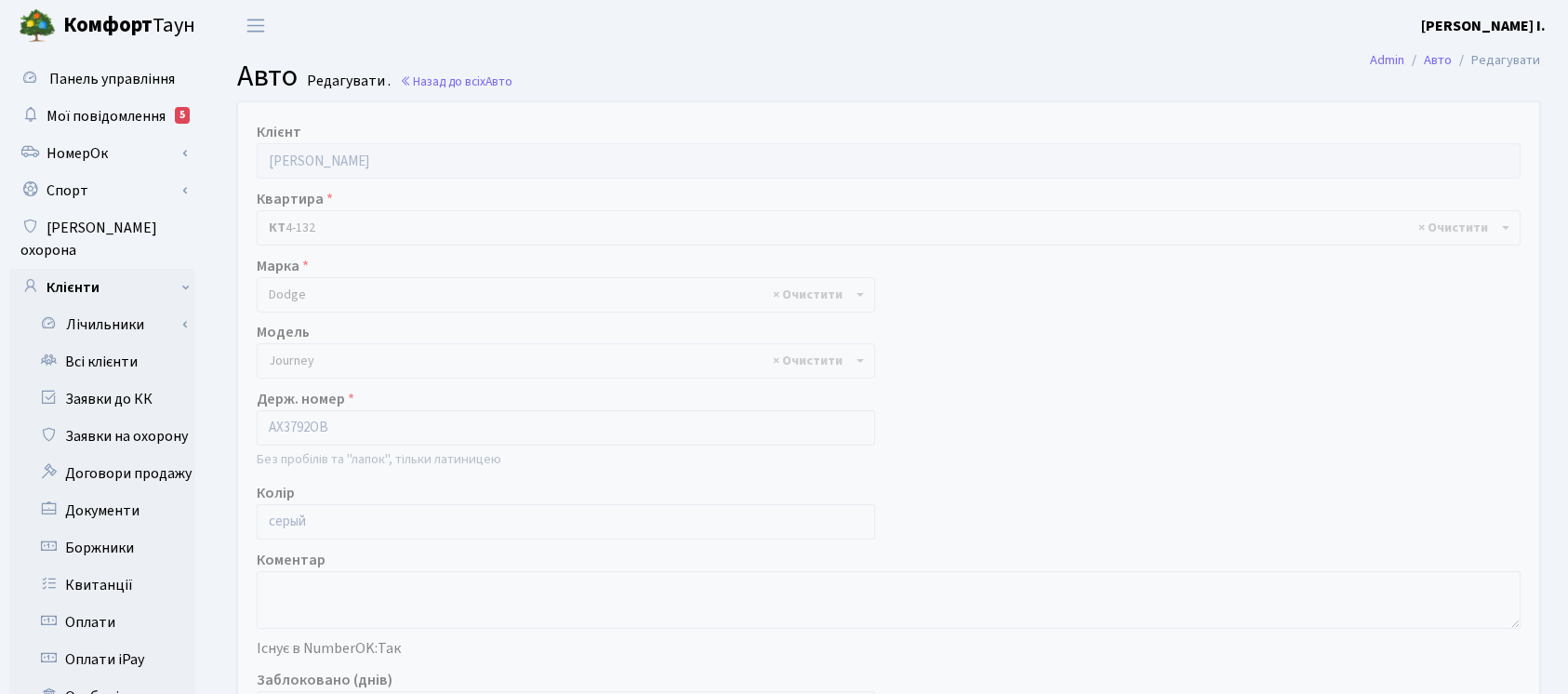
select select "587"
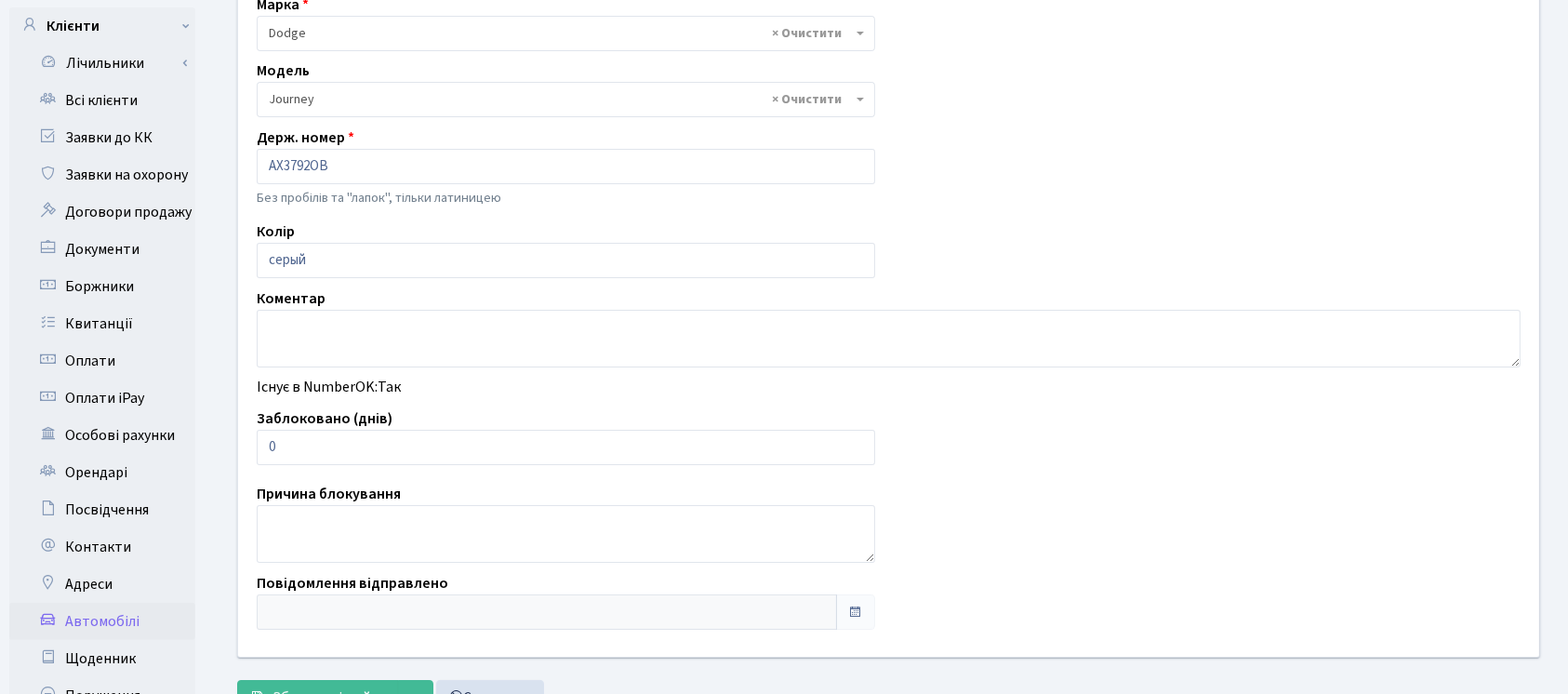
scroll to position [283, 0]
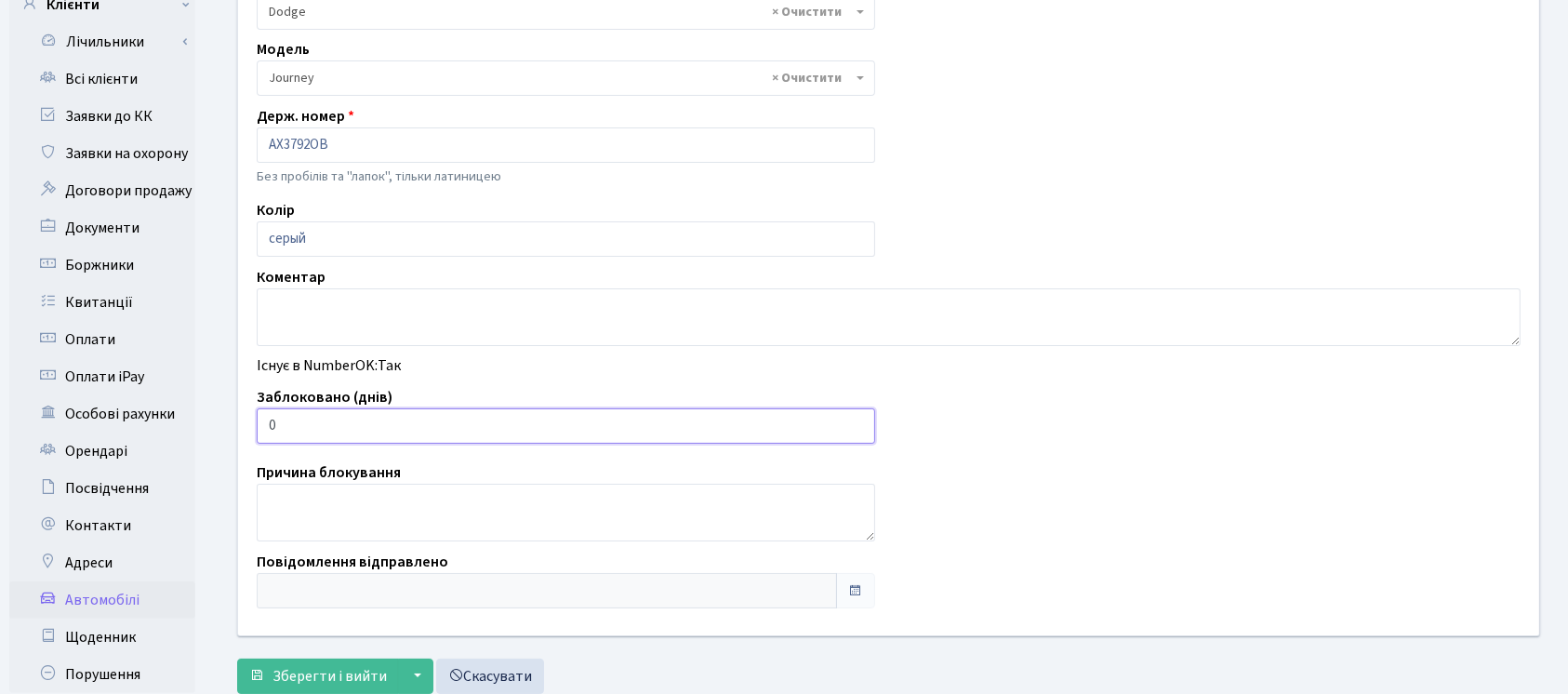
click at [535, 419] on input "0" at bounding box center [566, 426] width 619 height 36
type input "01"
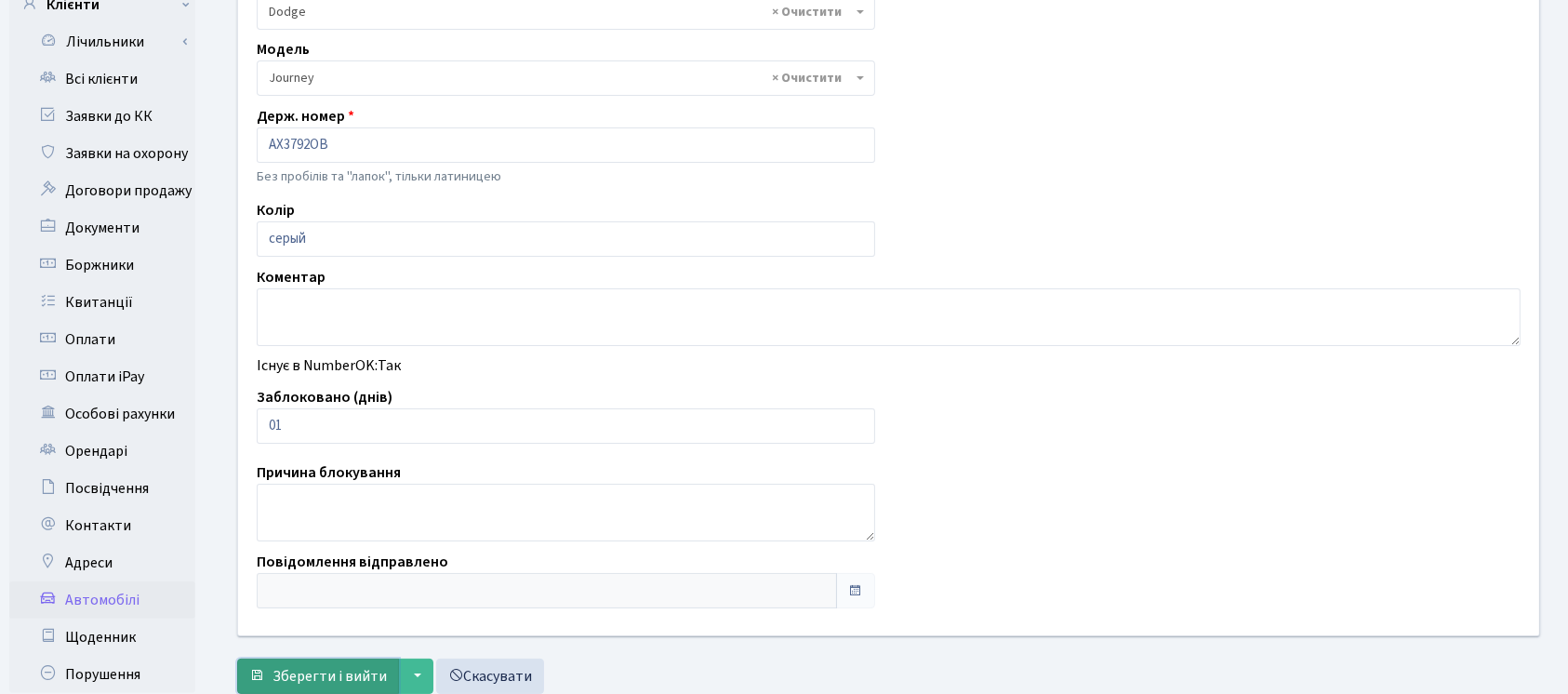
click at [344, 671] on span "Зберегти і вийти" at bounding box center [329, 676] width 114 height 20
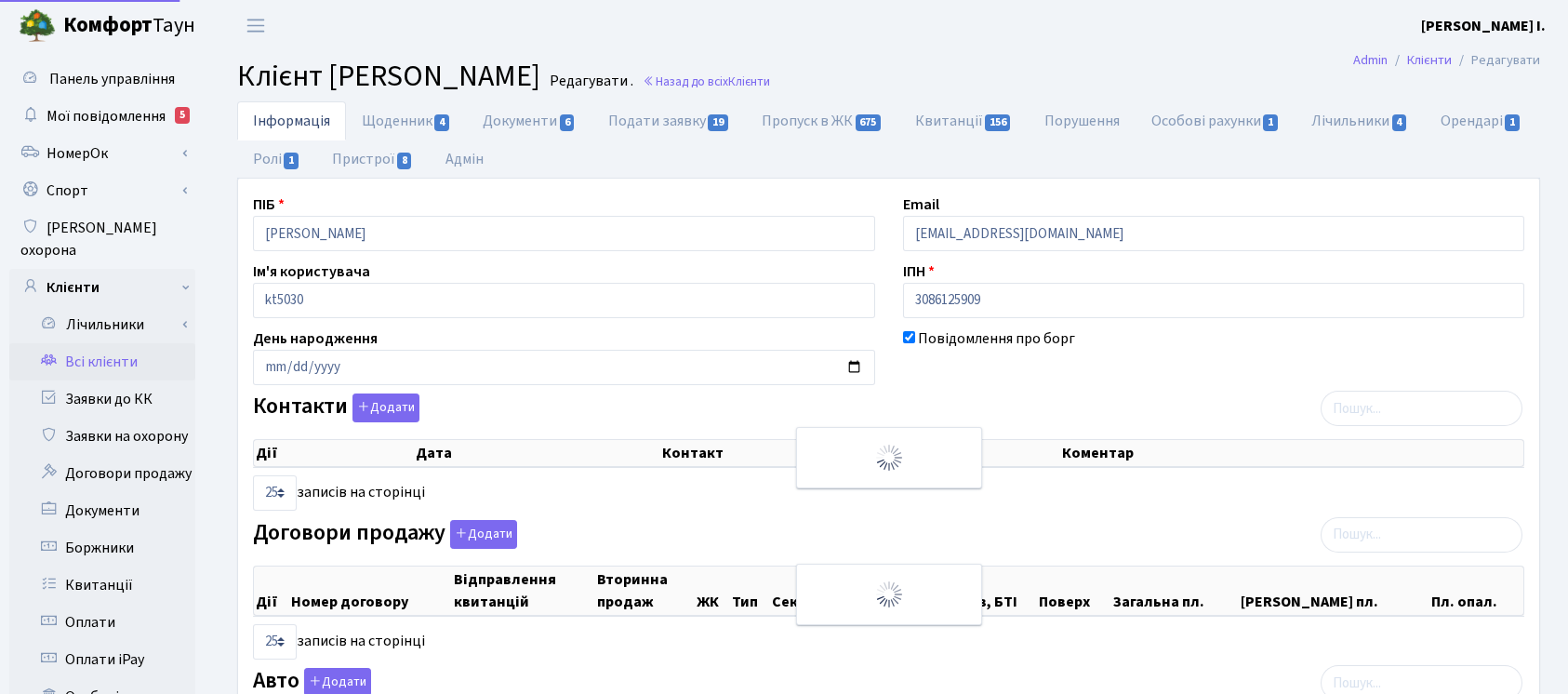
select select "25"
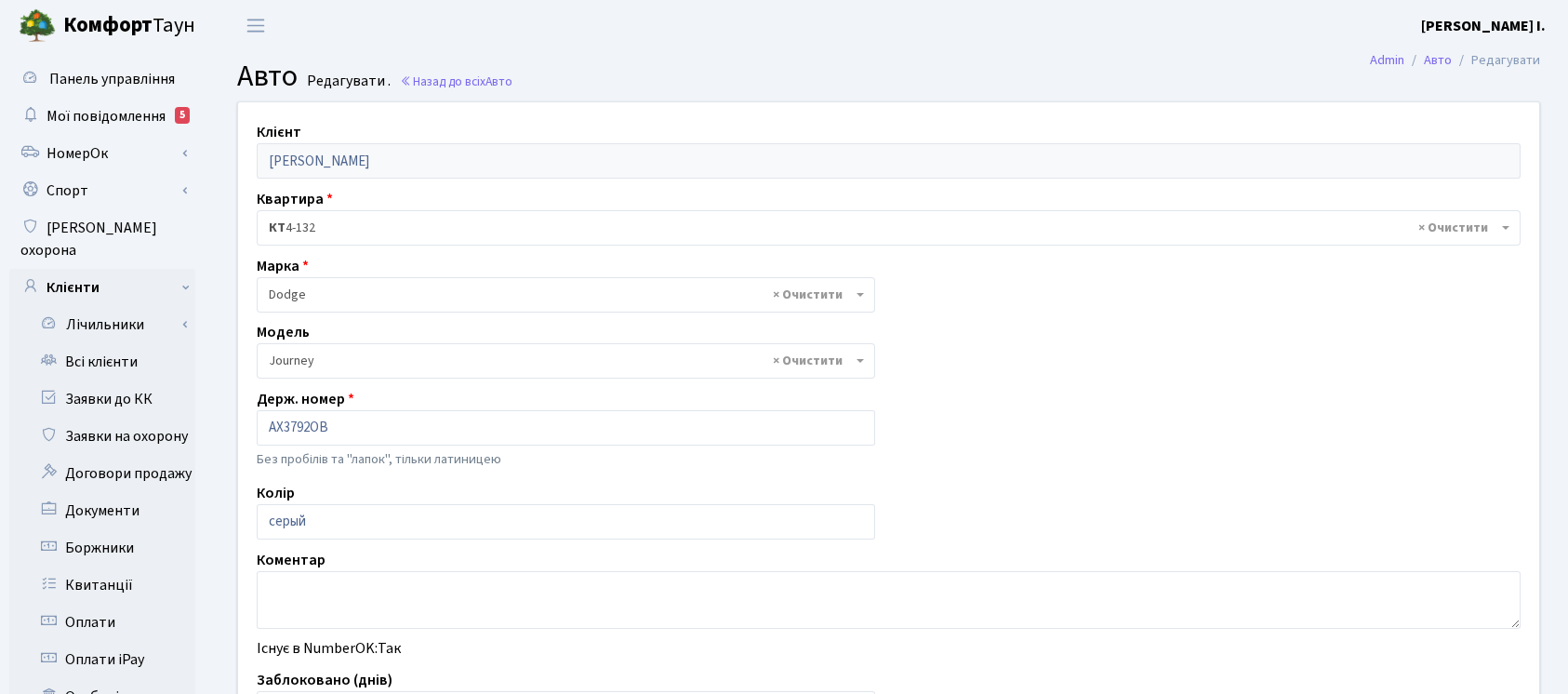
select select "587"
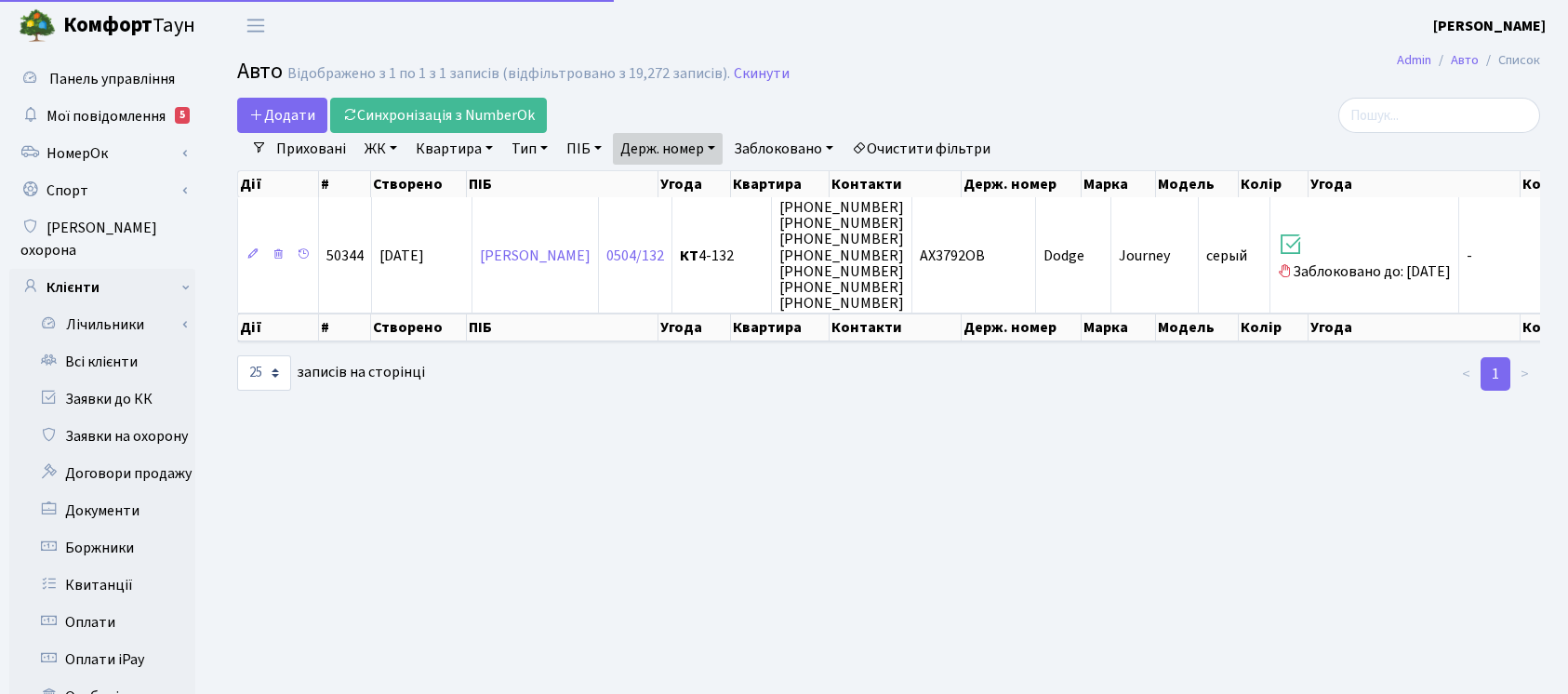
select select "25"
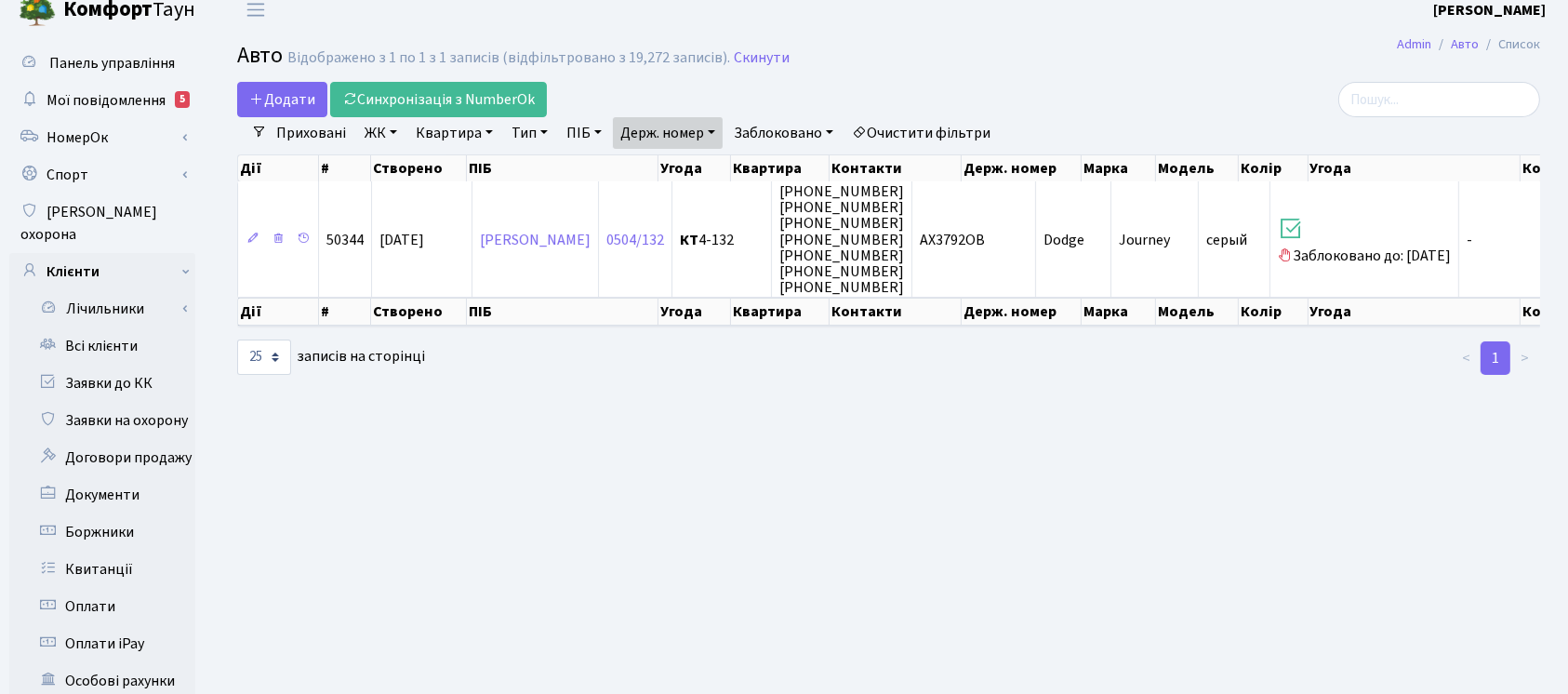
click at [723, 122] on link "Держ. номер" at bounding box center [668, 132] width 109 height 32
click at [702, 166] on input "3792" at bounding box center [668, 169] width 108 height 36
type input "7834"
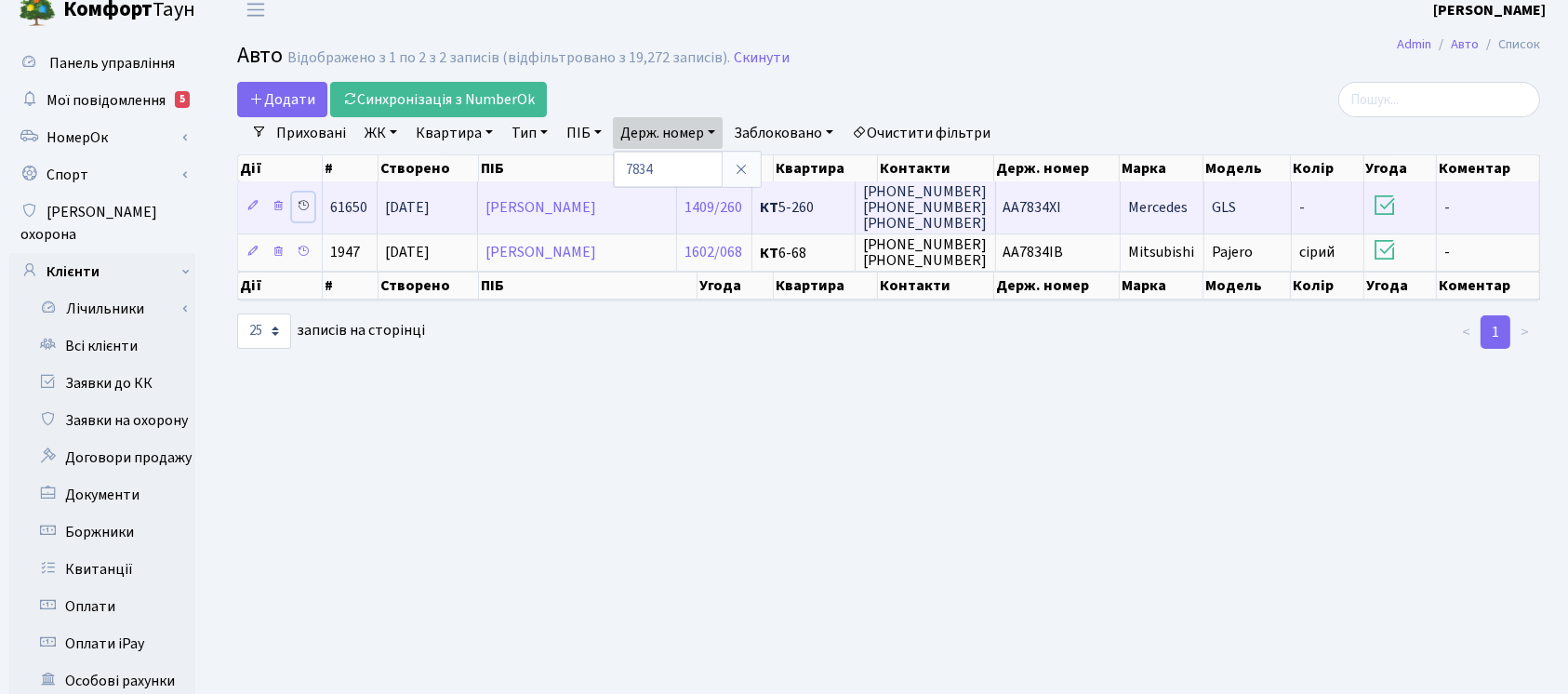
click at [302, 202] on icon at bounding box center [303, 205] width 13 height 13
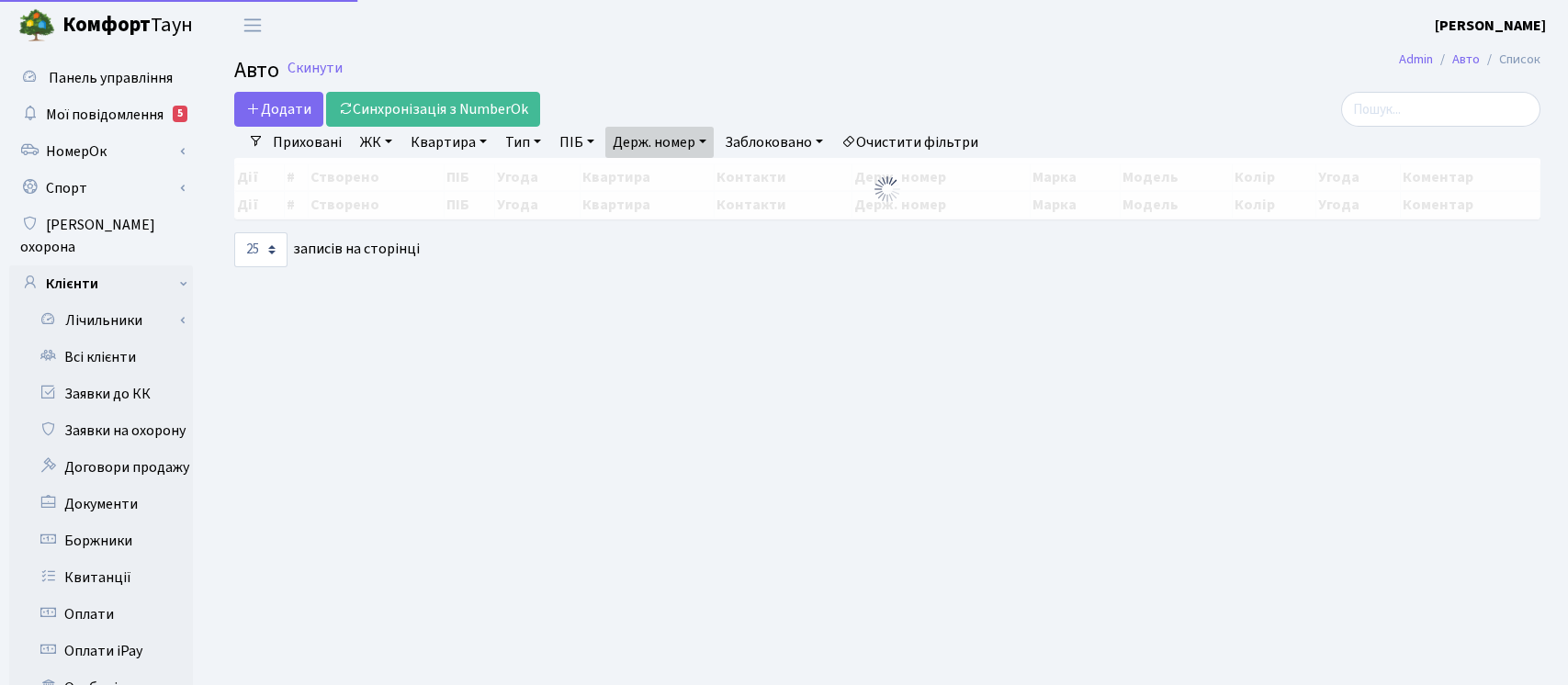
select select "25"
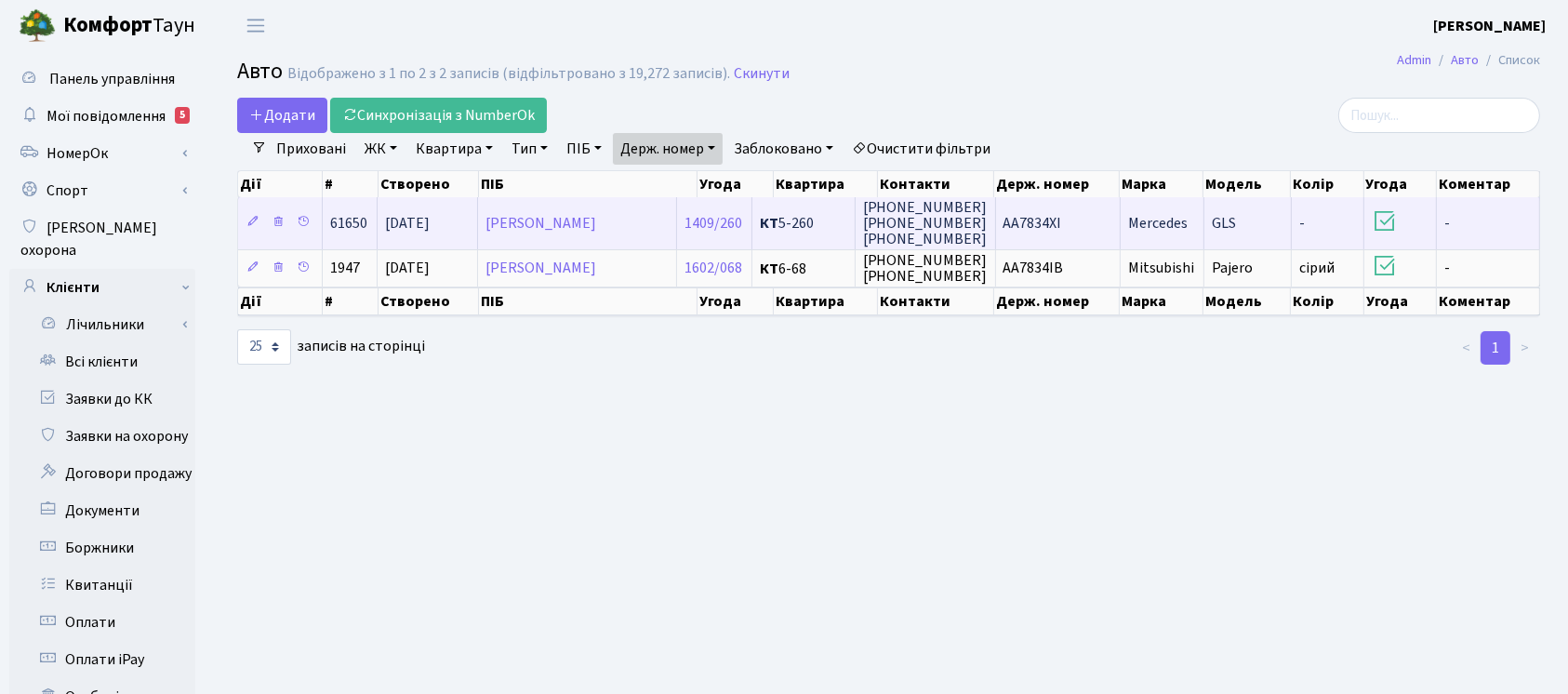
click at [974, 237] on td "099-549-39-19 063-610-77-36 063-565-73-46" at bounding box center [926, 222] width 140 height 51
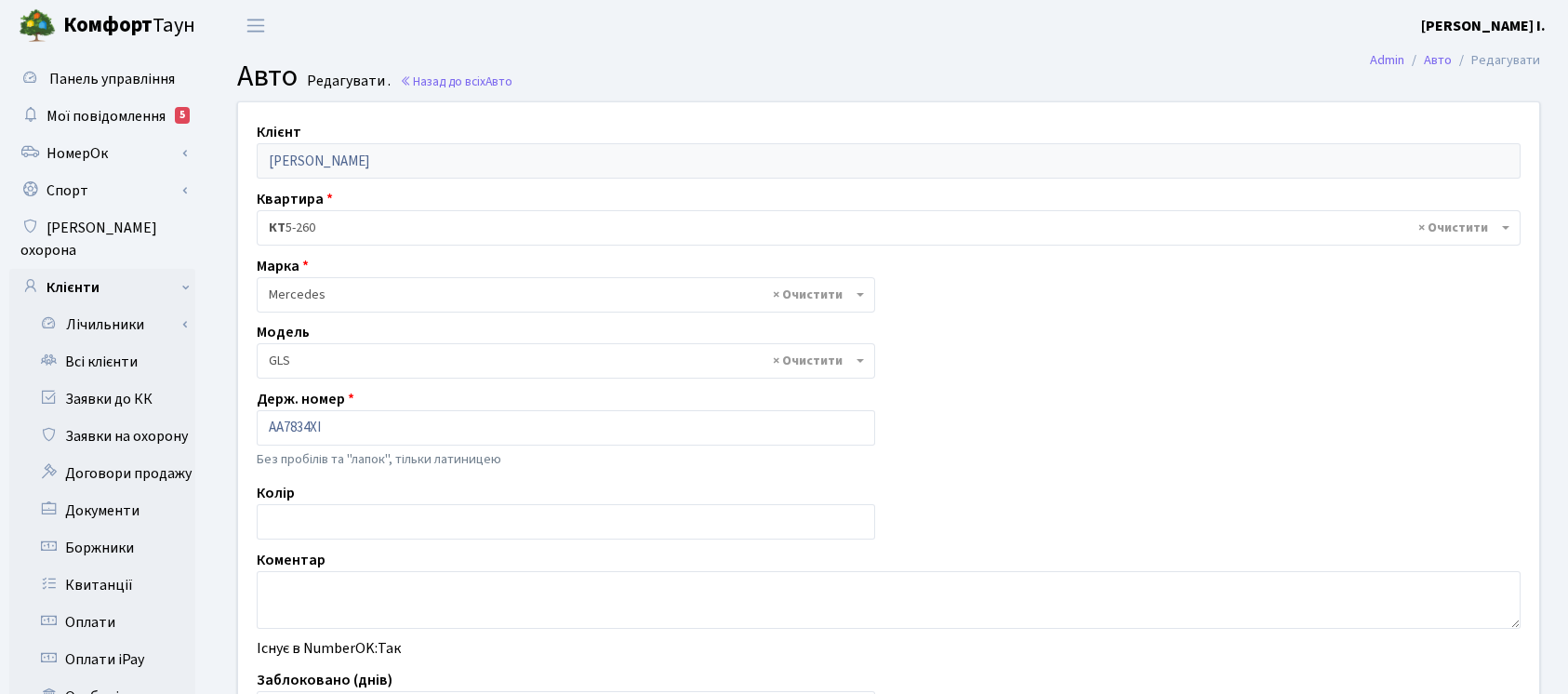
select select "1499"
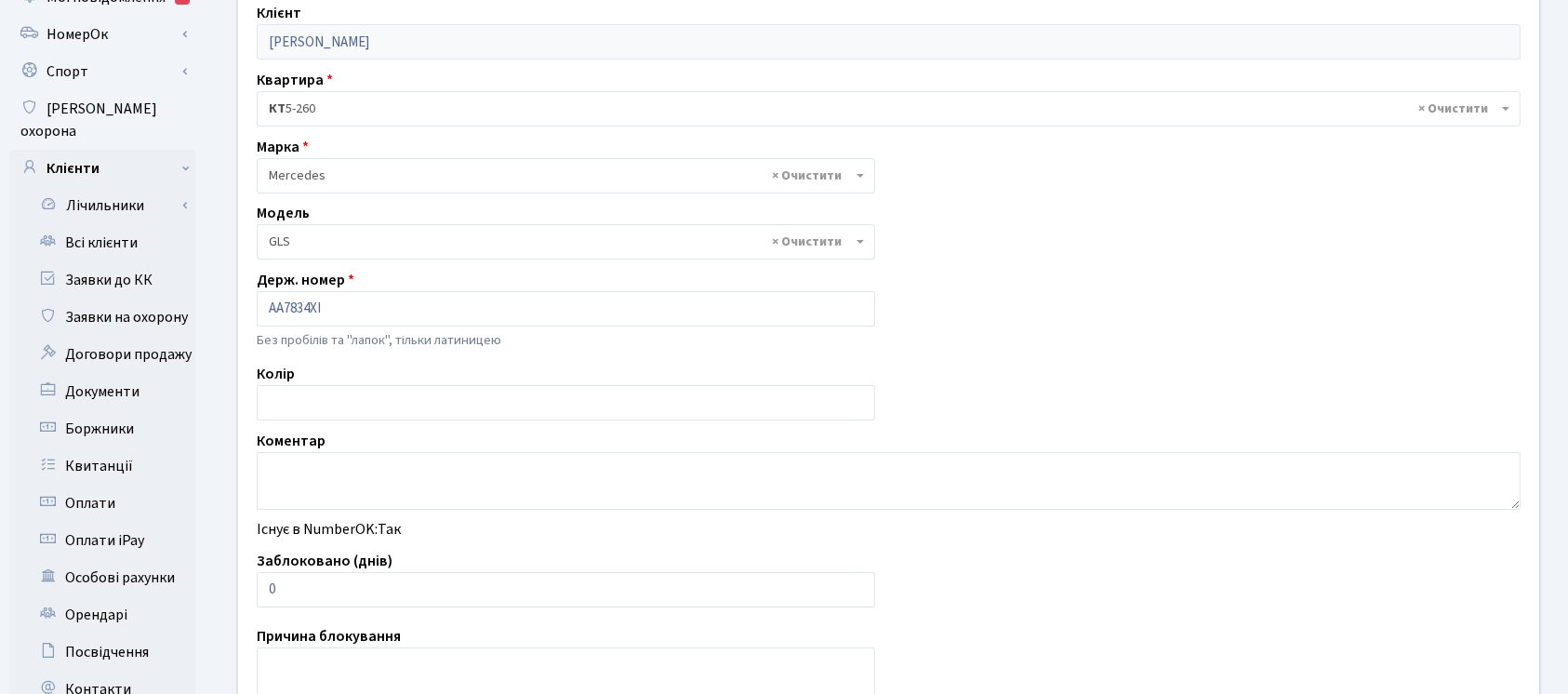
scroll to position [307, 0]
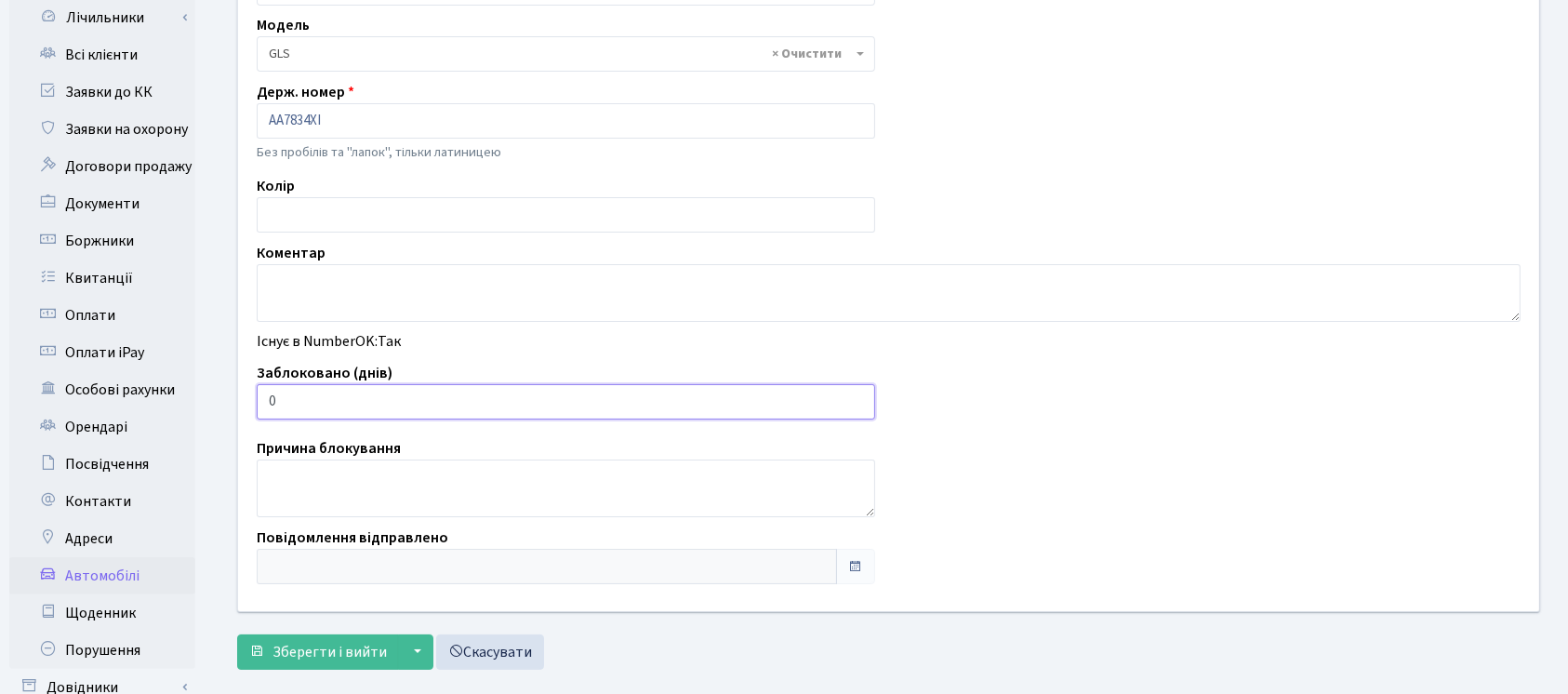
click at [709, 397] on input "0" at bounding box center [566, 401] width 619 height 36
type input "07"
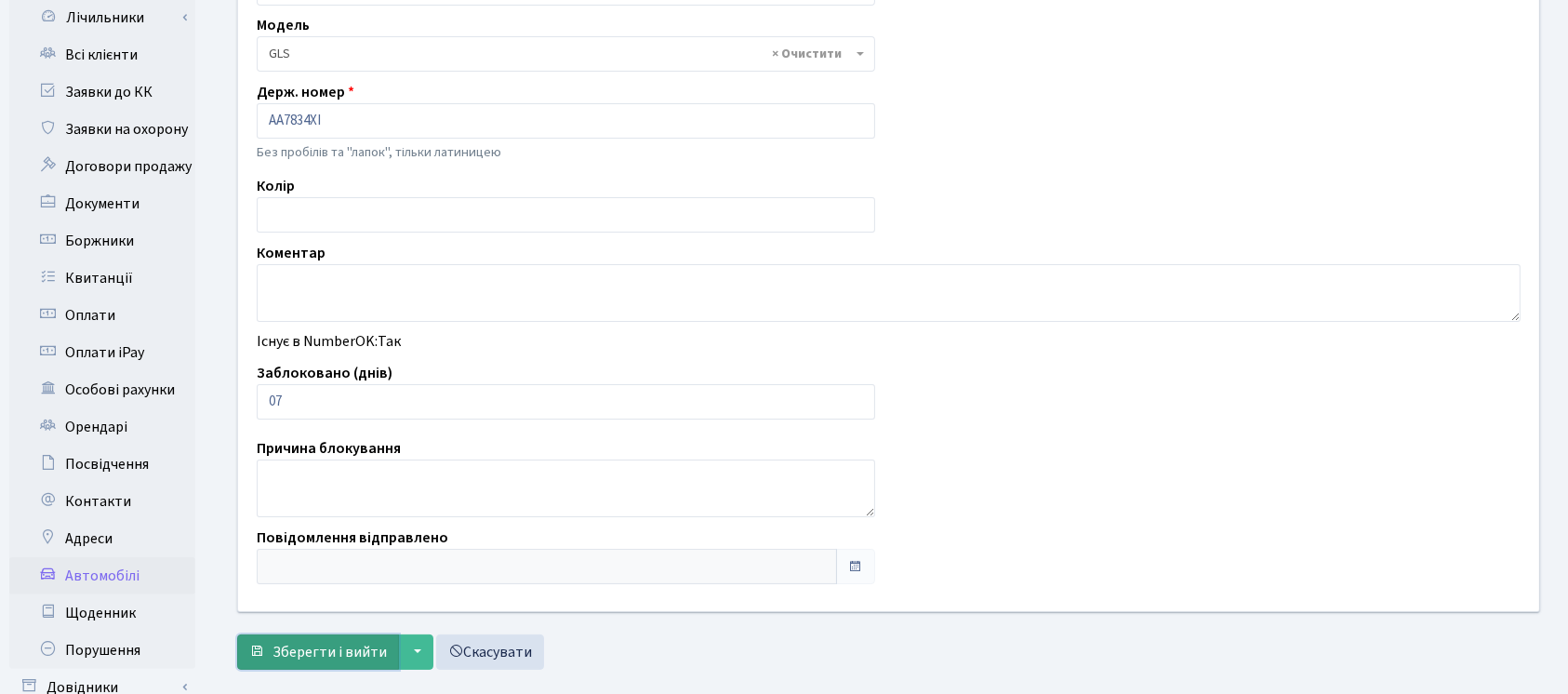
click at [368, 644] on span "Зберегти і вийти" at bounding box center [329, 652] width 114 height 20
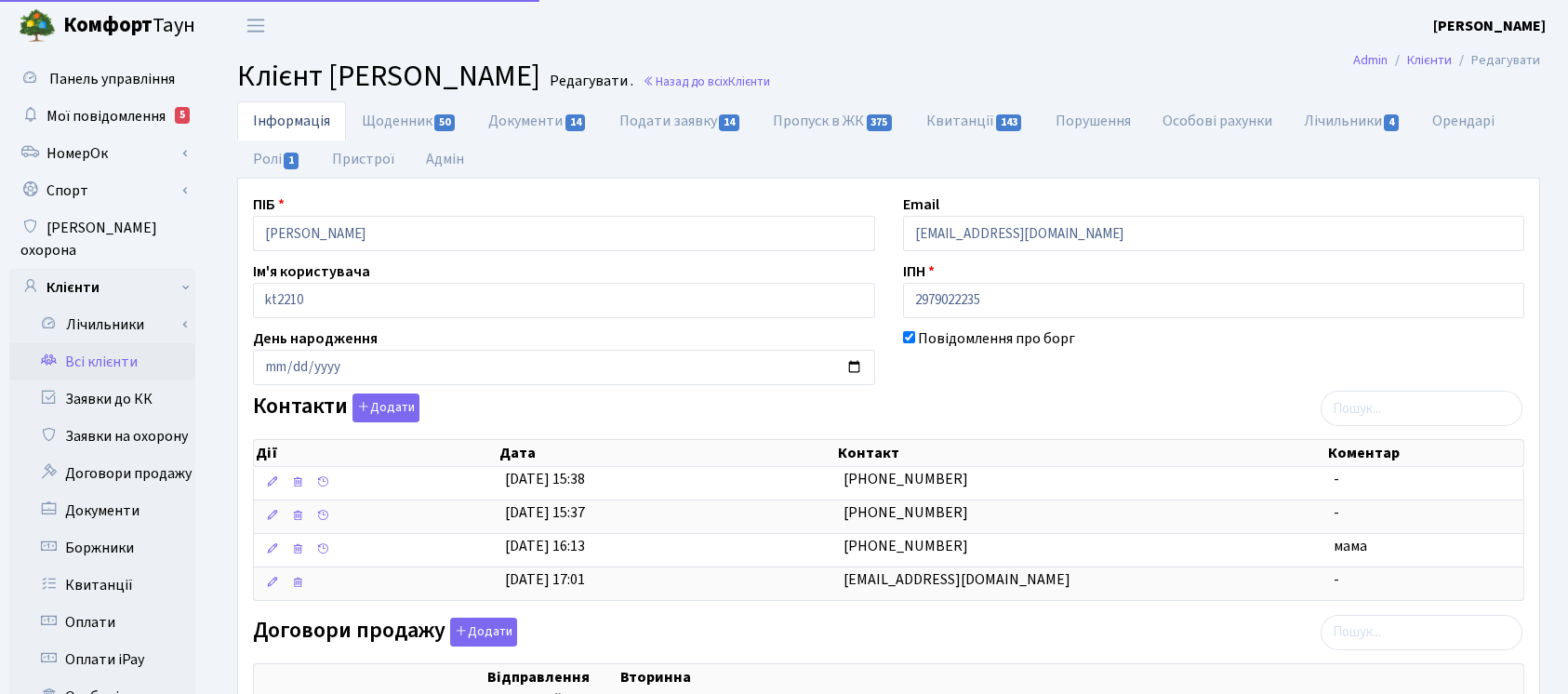
select select "25"
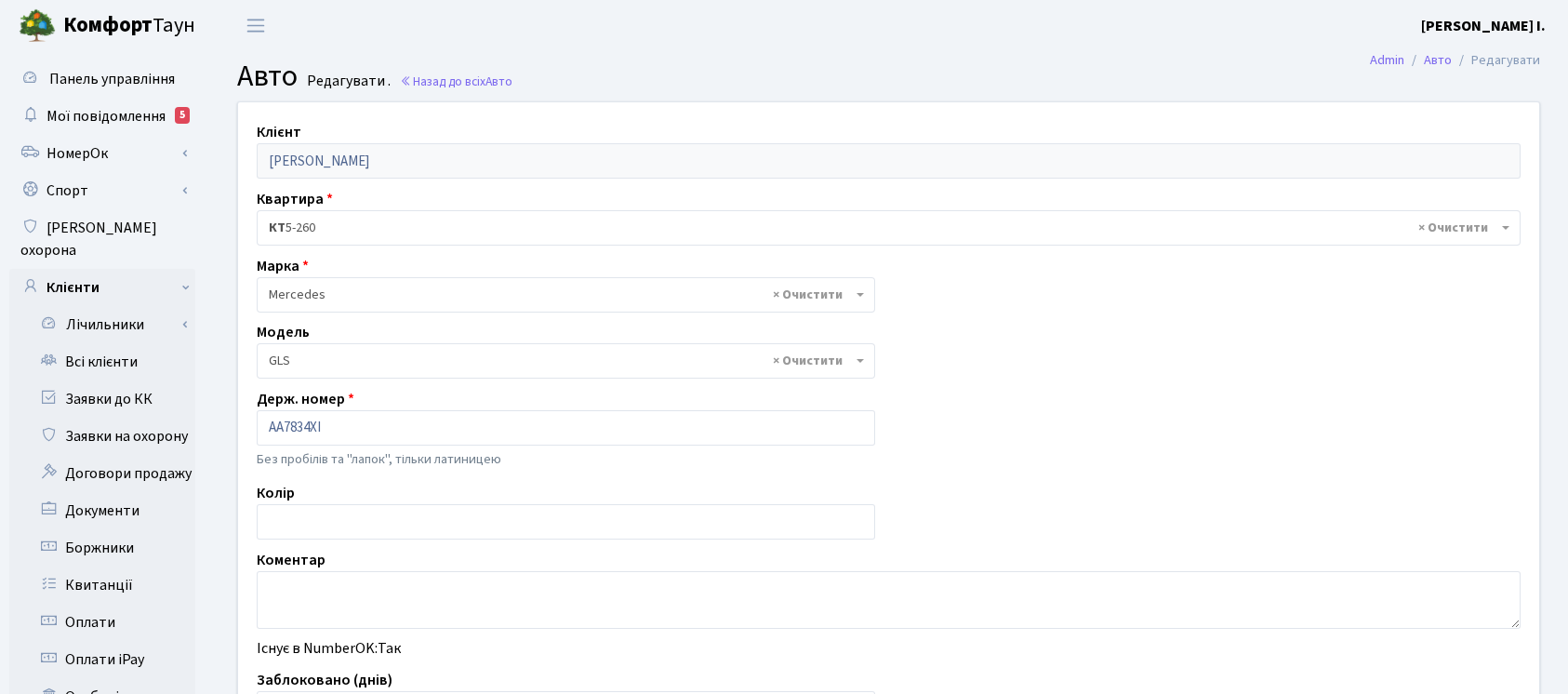
select select "1499"
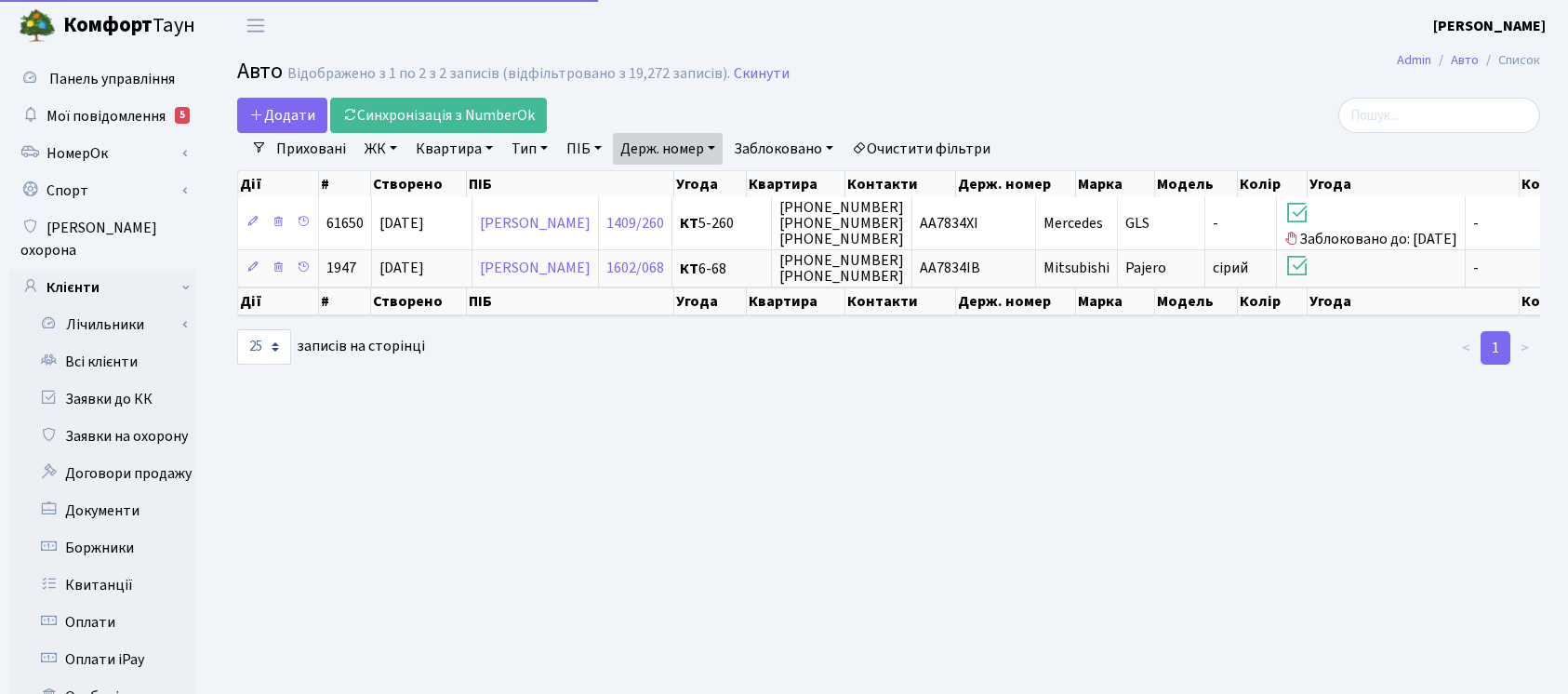
select select "25"
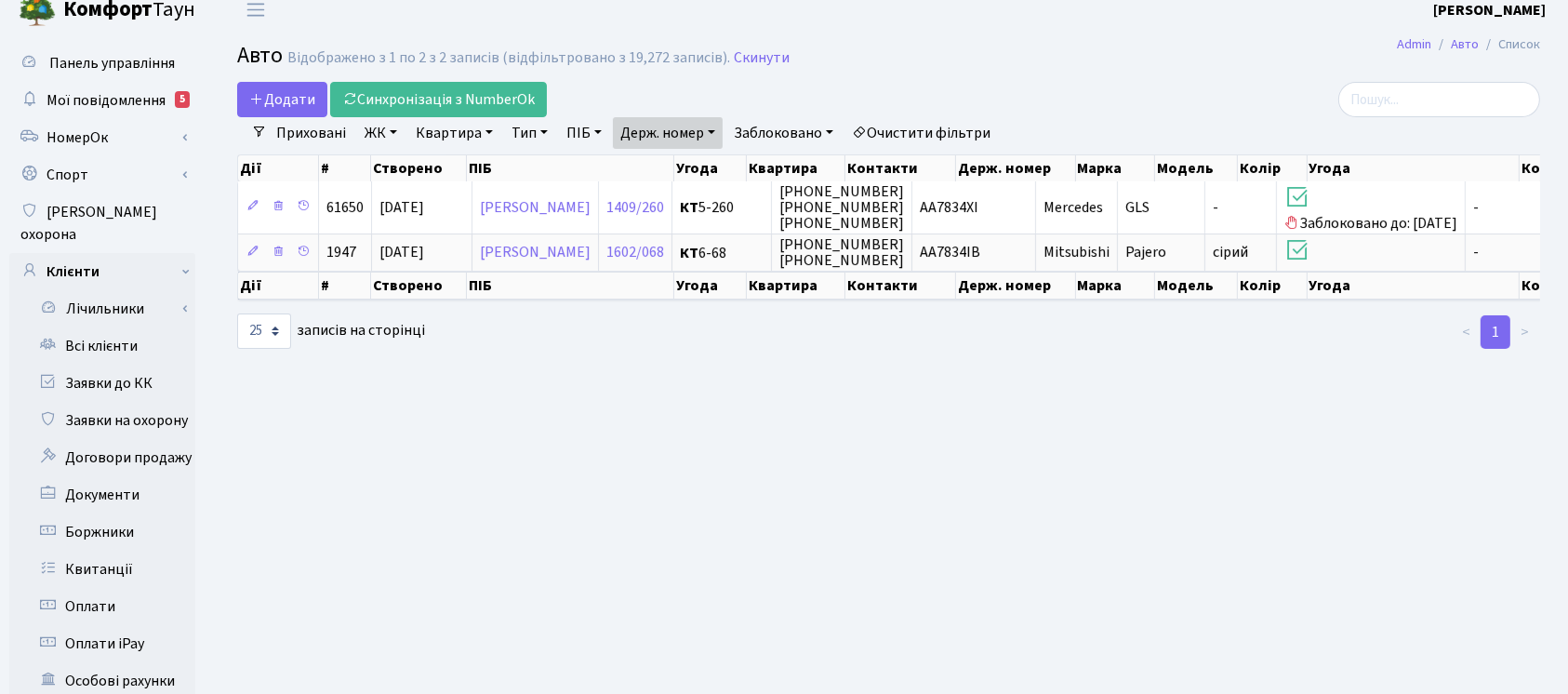
click at [685, 140] on link "Держ. номер" at bounding box center [668, 132] width 109 height 32
click at [684, 169] on input "7834" at bounding box center [668, 169] width 108 height 36
type input "3280"
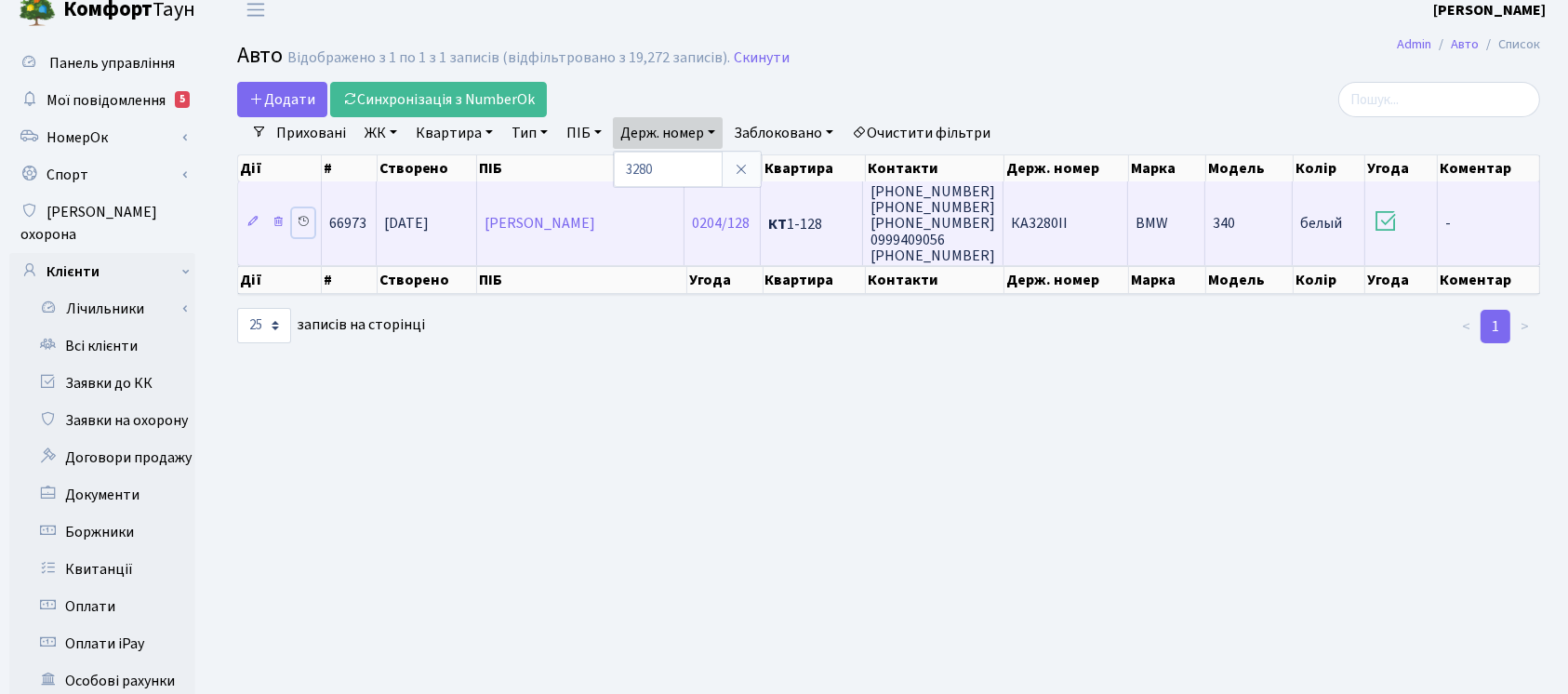
click at [306, 220] on icon at bounding box center [303, 222] width 13 height 13
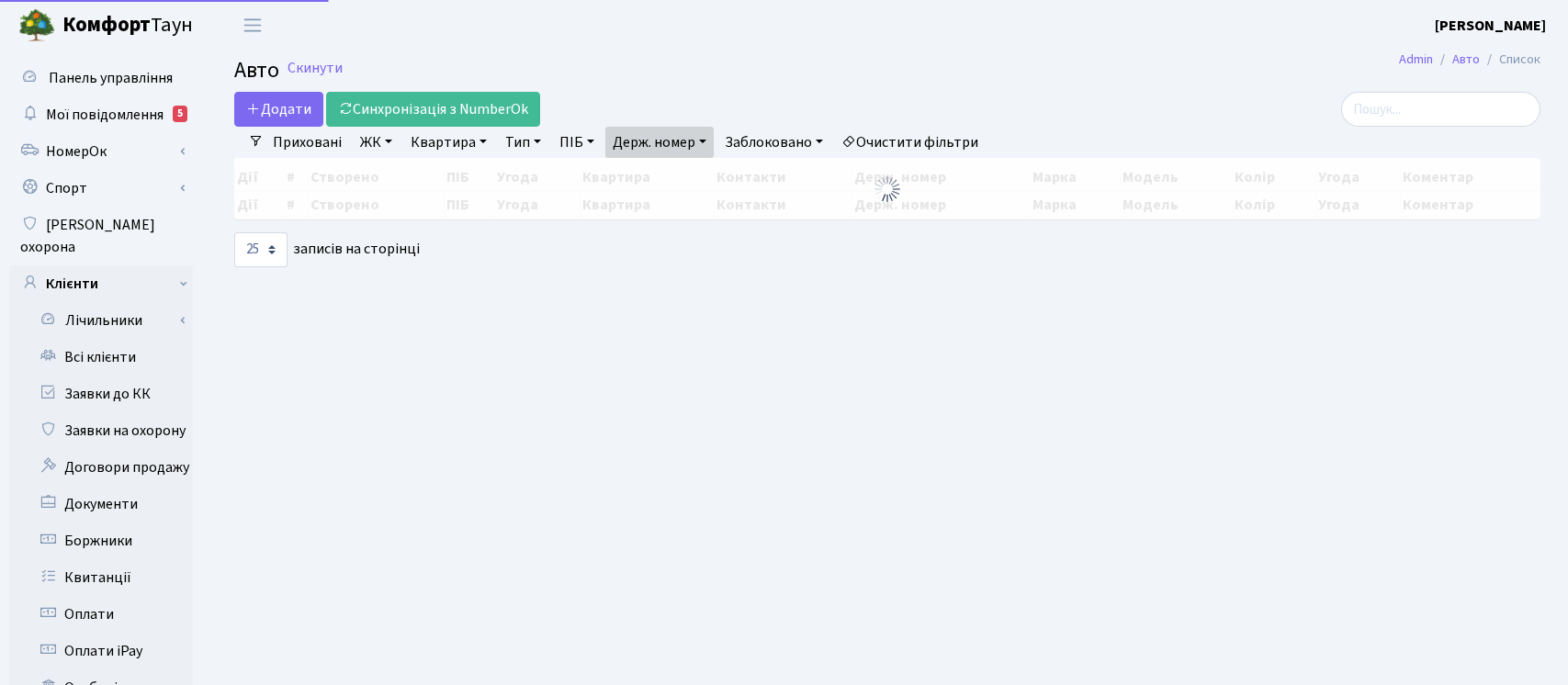
select select "25"
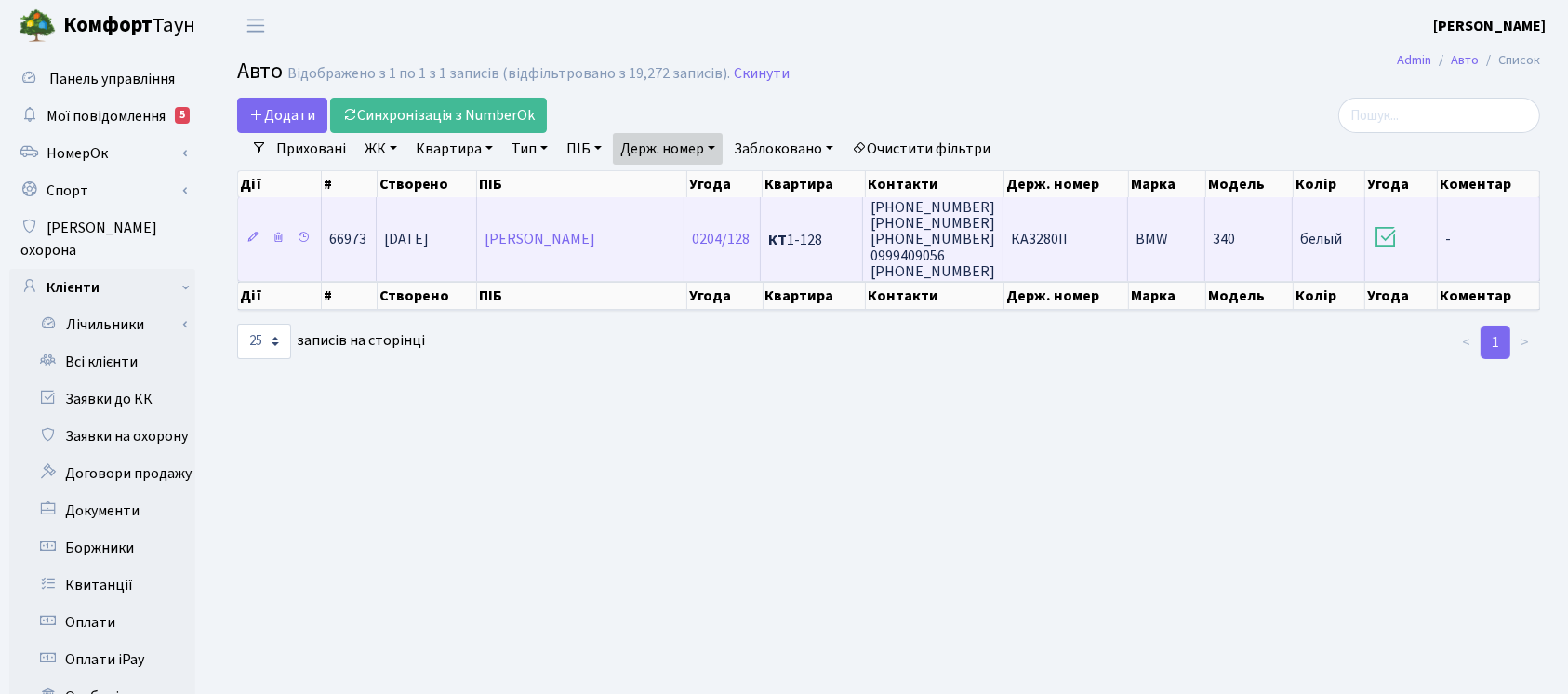
click at [807, 204] on td "КТ 1-128" at bounding box center [812, 238] width 103 height 84
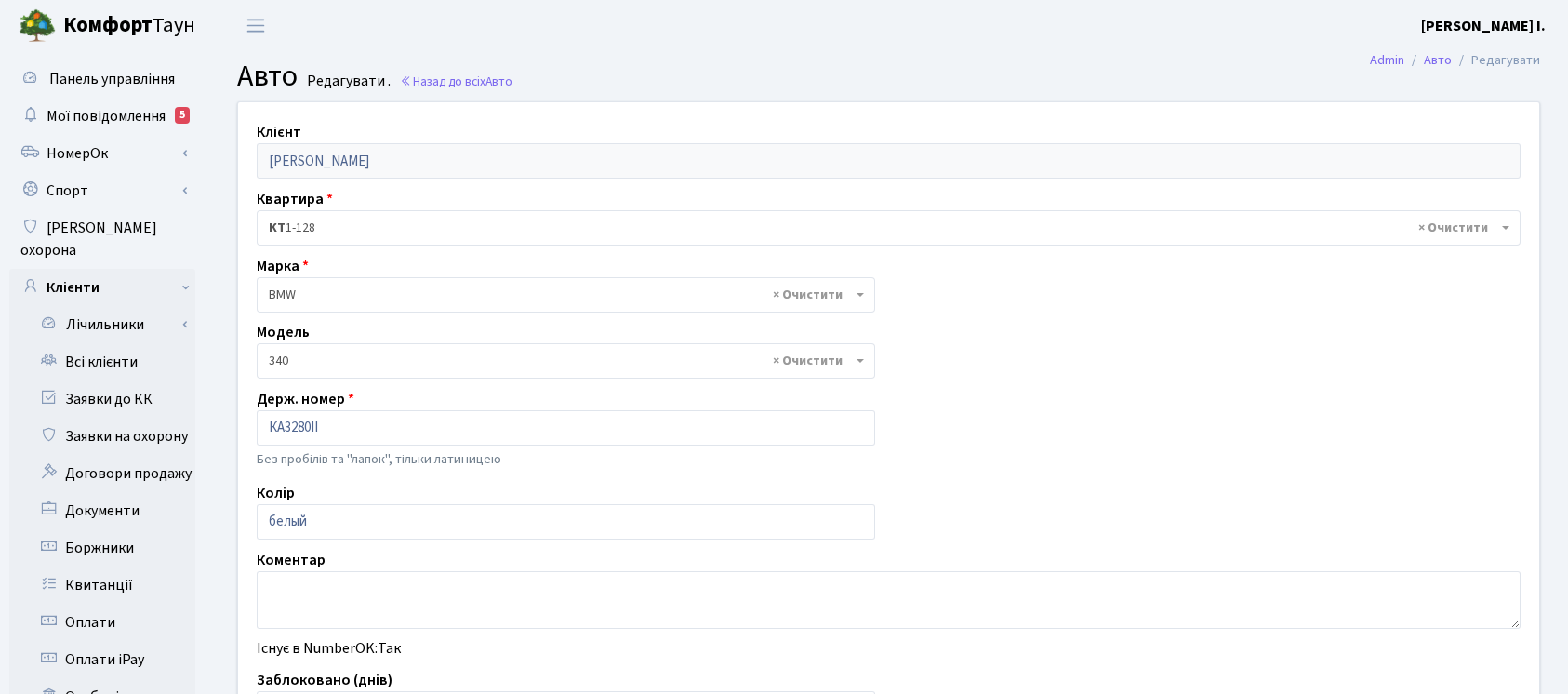
select select "3007"
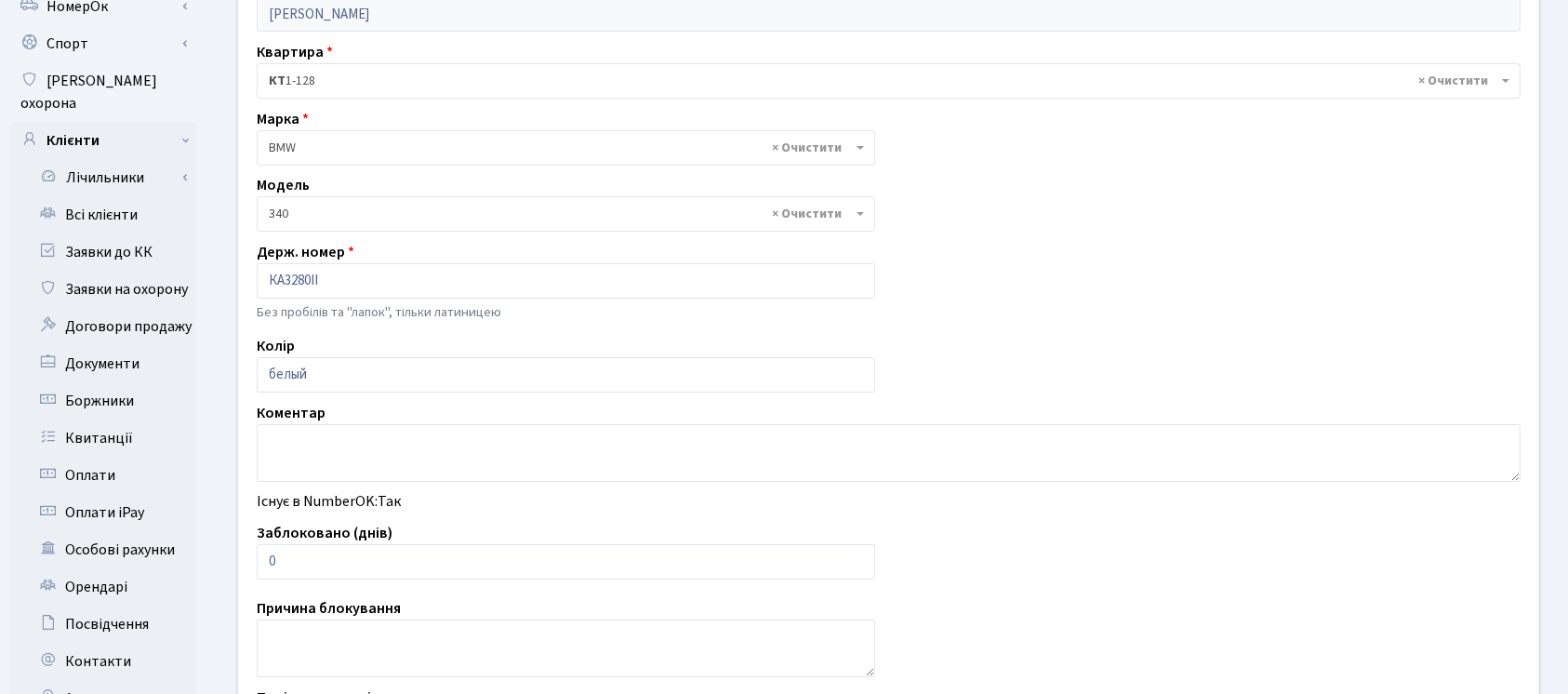
scroll to position [465, 0]
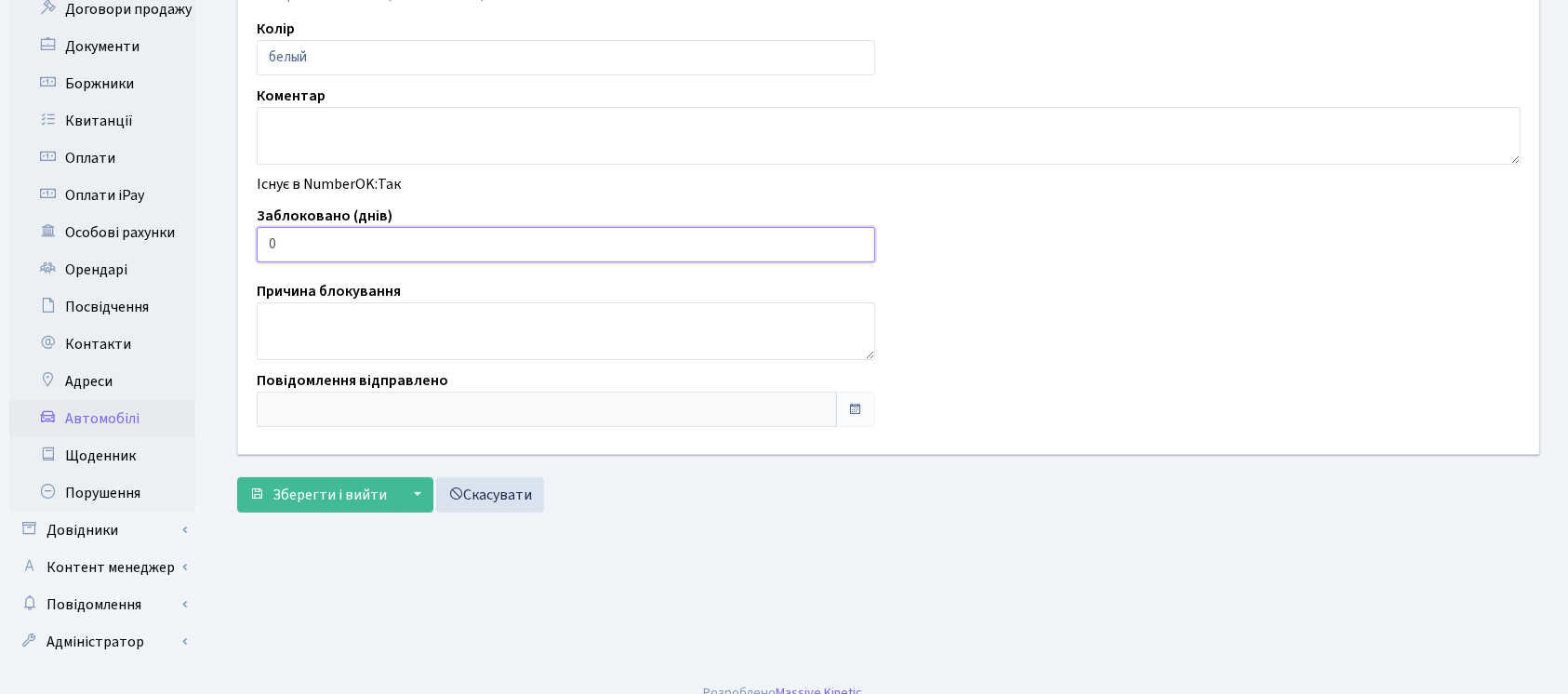
click at [774, 256] on input "0" at bounding box center [566, 245] width 619 height 36
type input "03"
click at [306, 490] on span "Зберегти і вийти" at bounding box center [329, 494] width 114 height 20
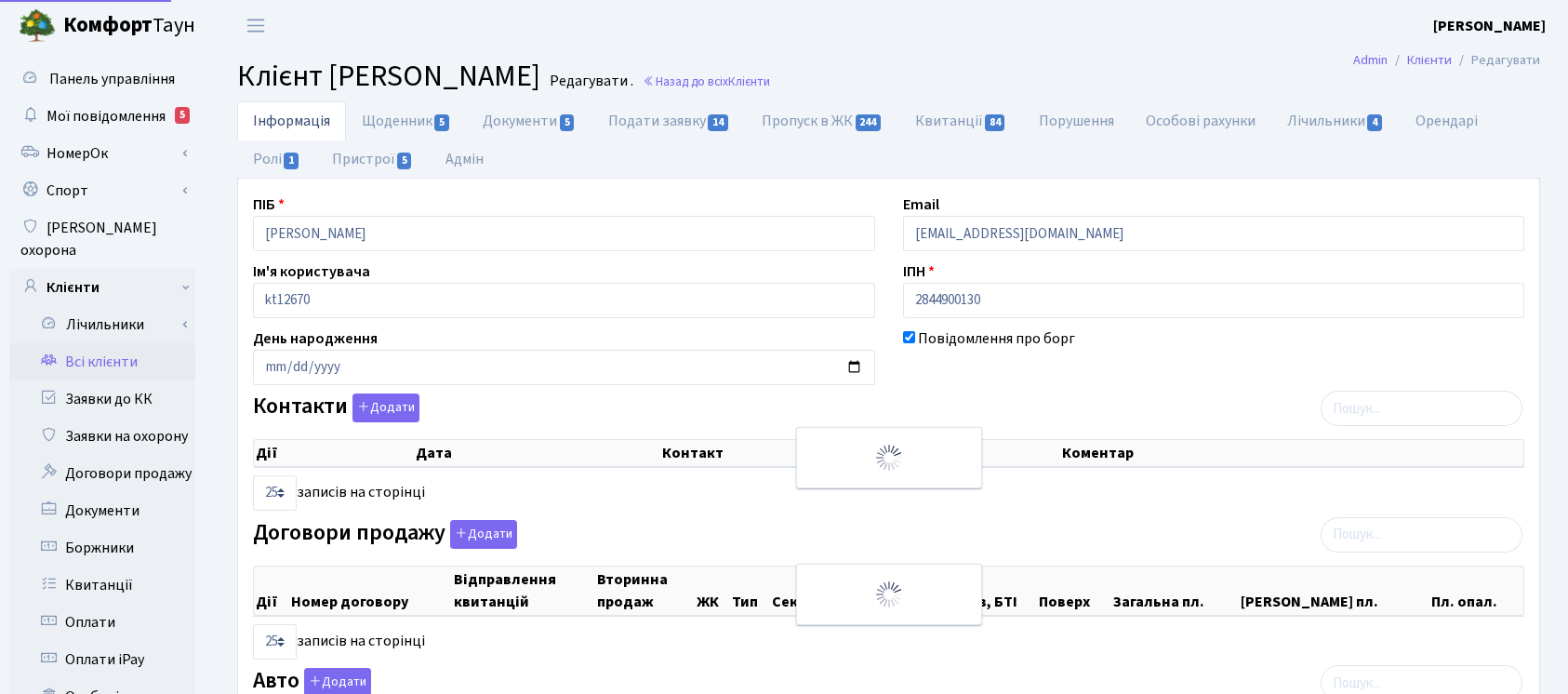
select select "25"
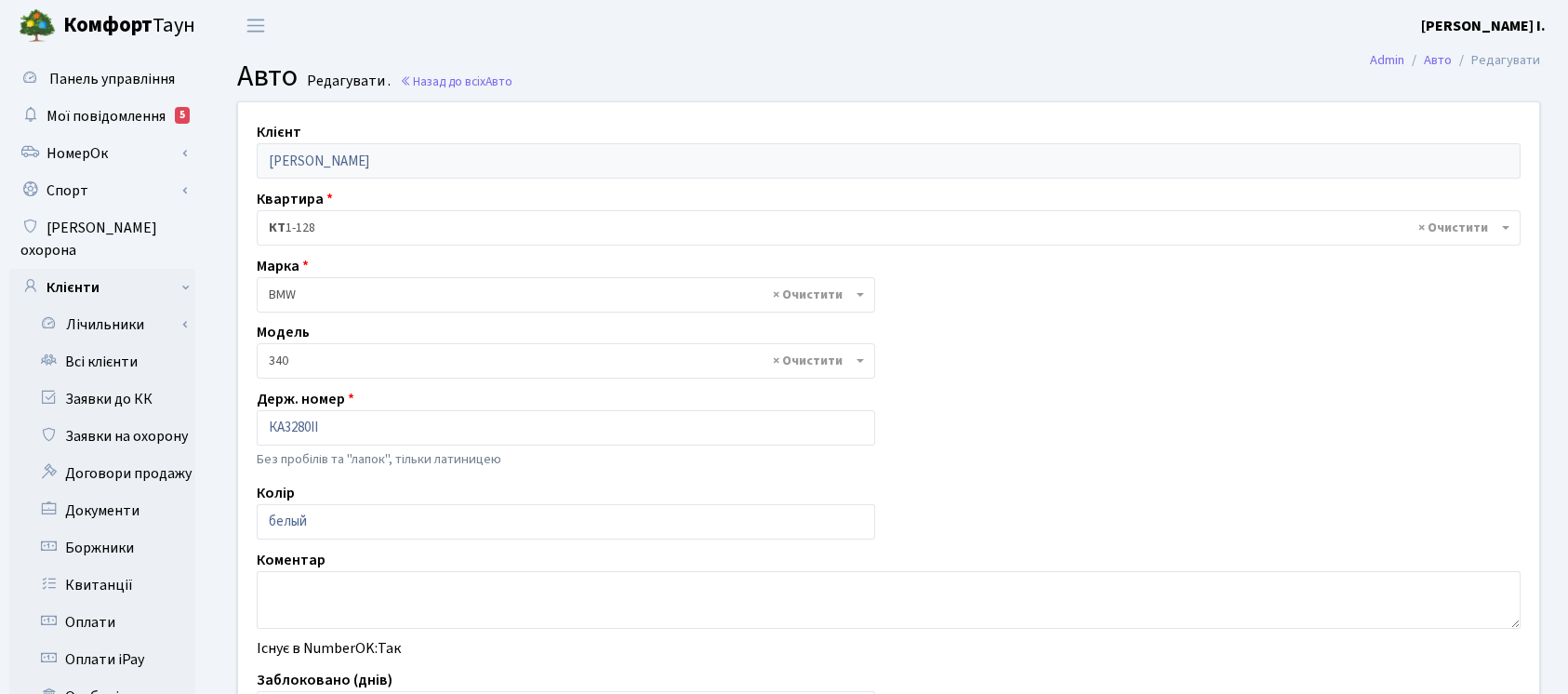
select select "3007"
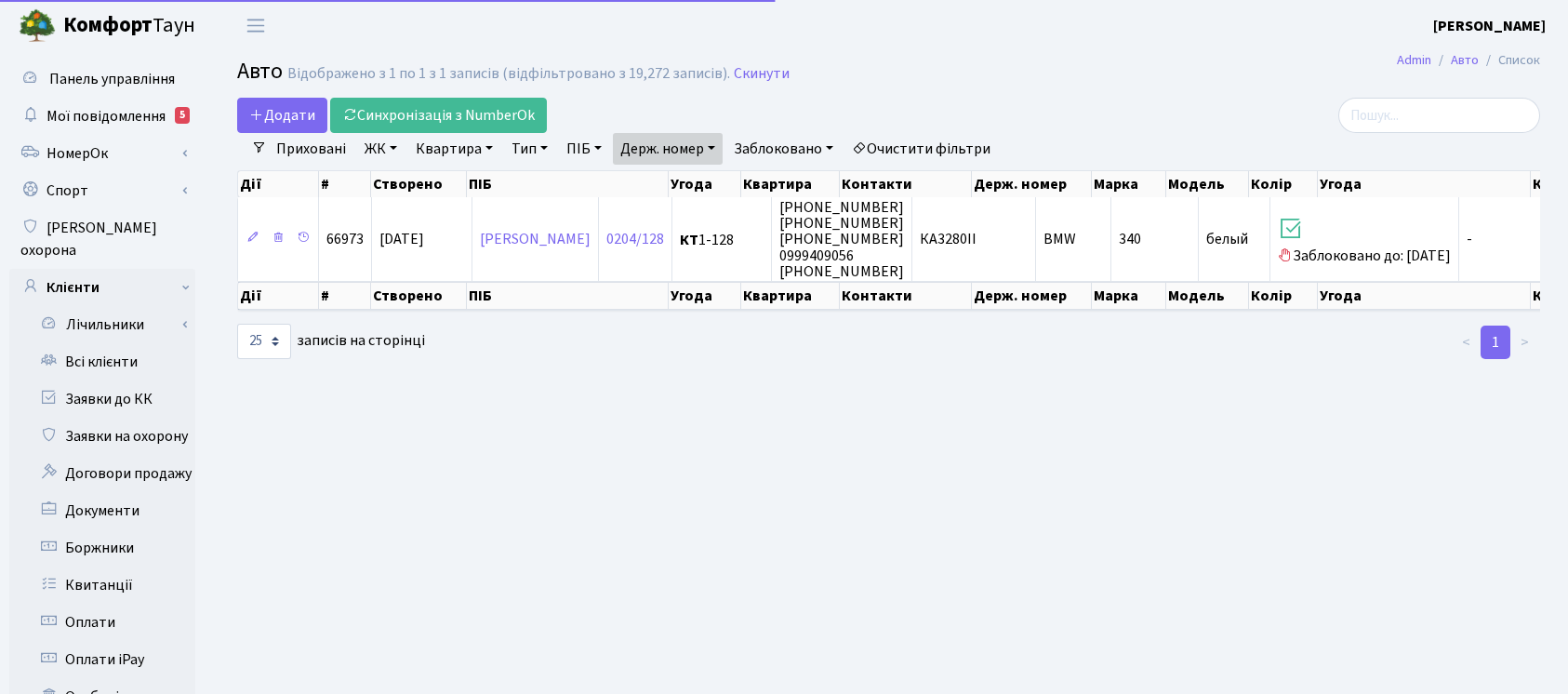
select select "25"
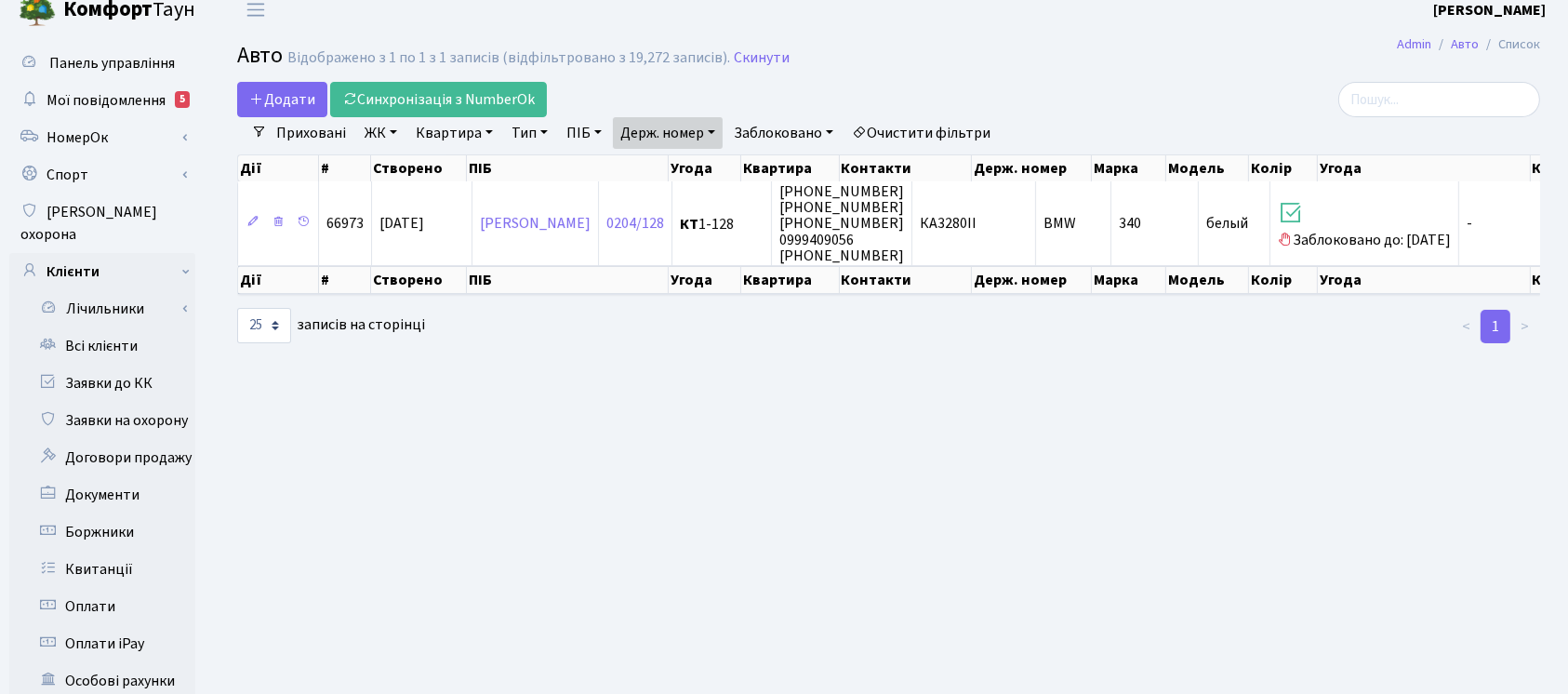
click at [681, 120] on link "Держ. номер" at bounding box center [668, 132] width 109 height 32
click at [685, 163] on input "3280" at bounding box center [668, 169] width 108 height 36
type input "4911"
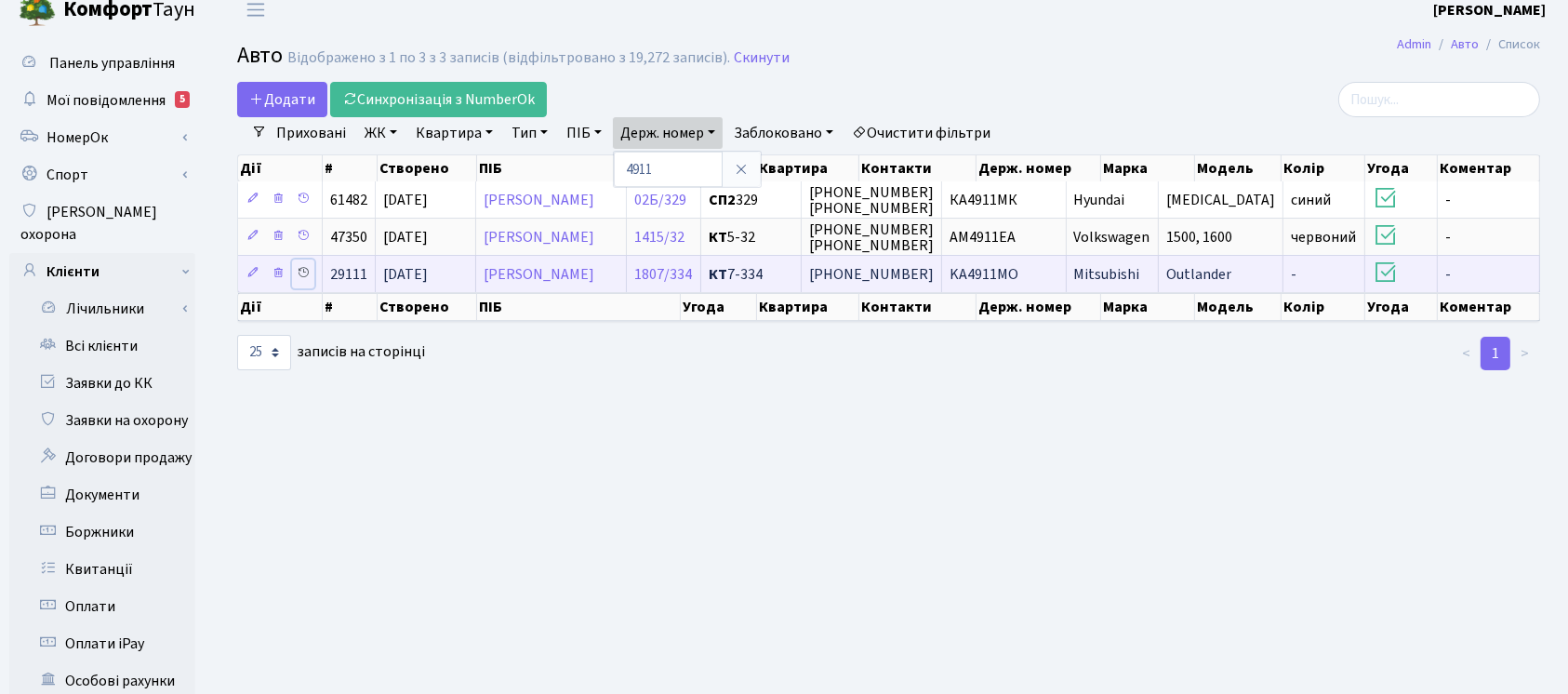
click at [304, 270] on icon at bounding box center [303, 273] width 13 height 13
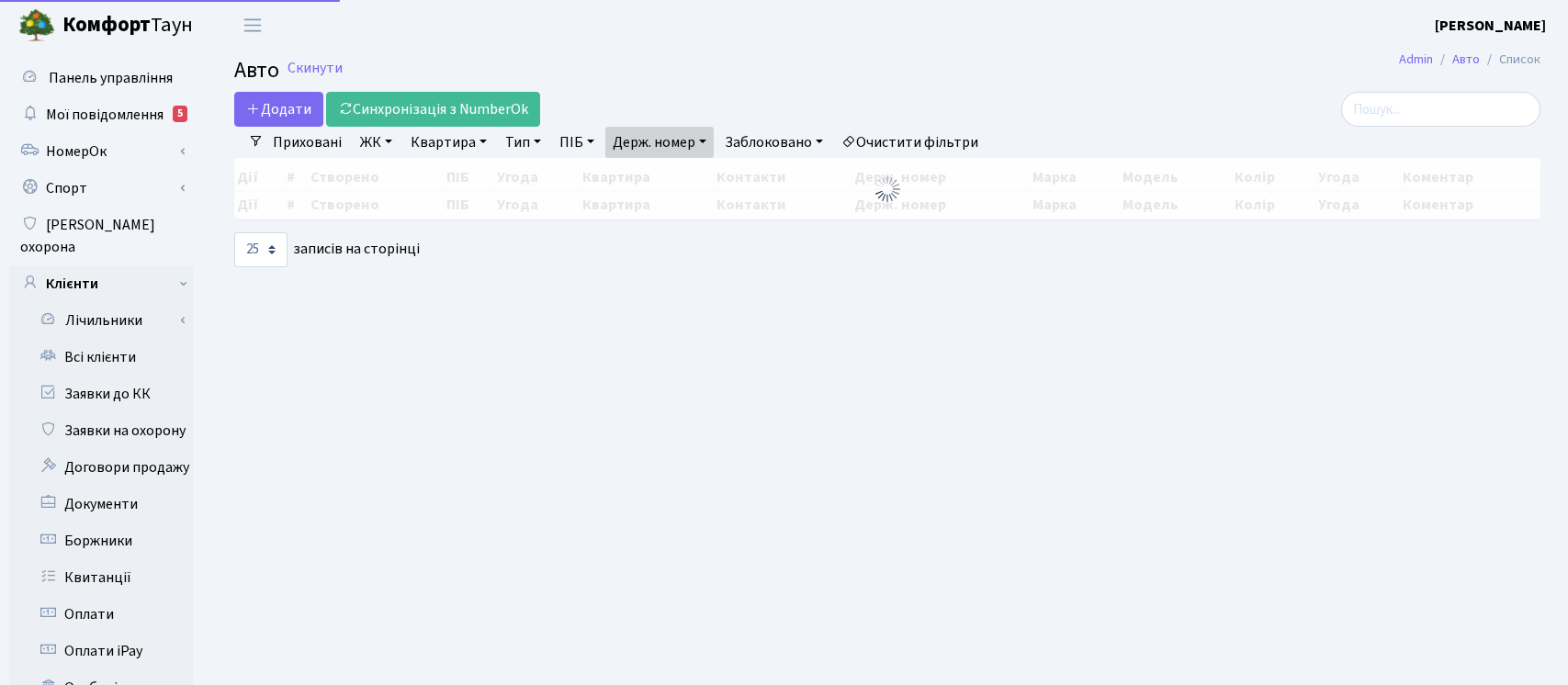
select select "25"
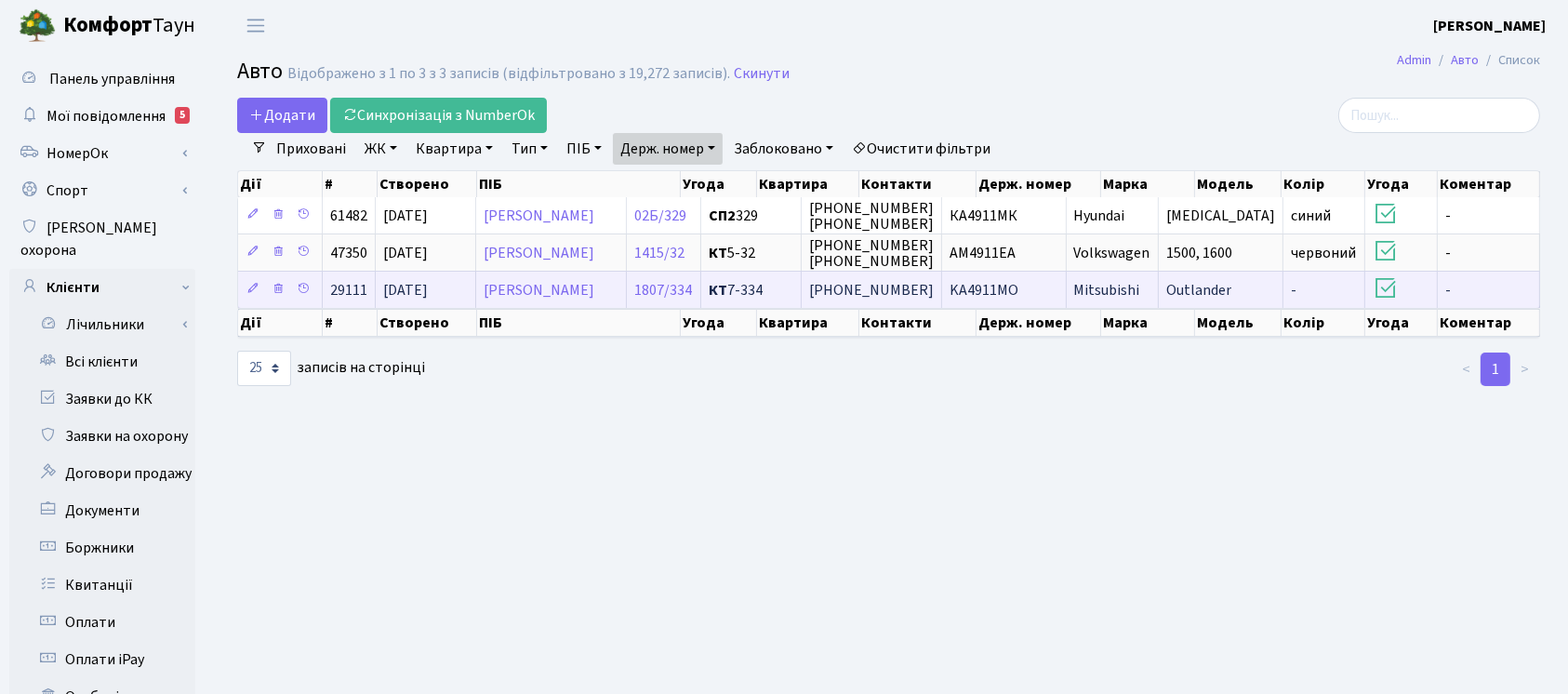
click at [934, 281] on span "[PHONE_NUMBER]" at bounding box center [871, 290] width 125 height 20
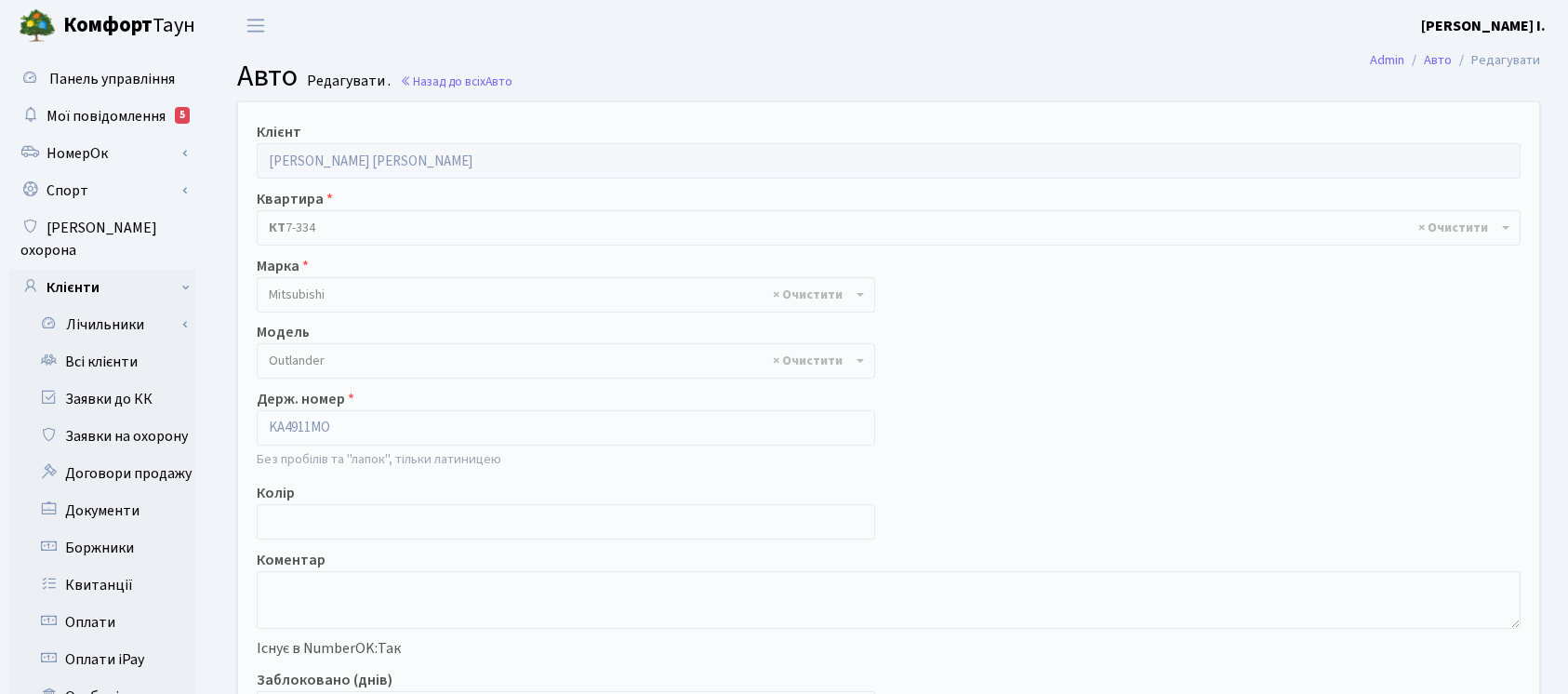
select select "1627"
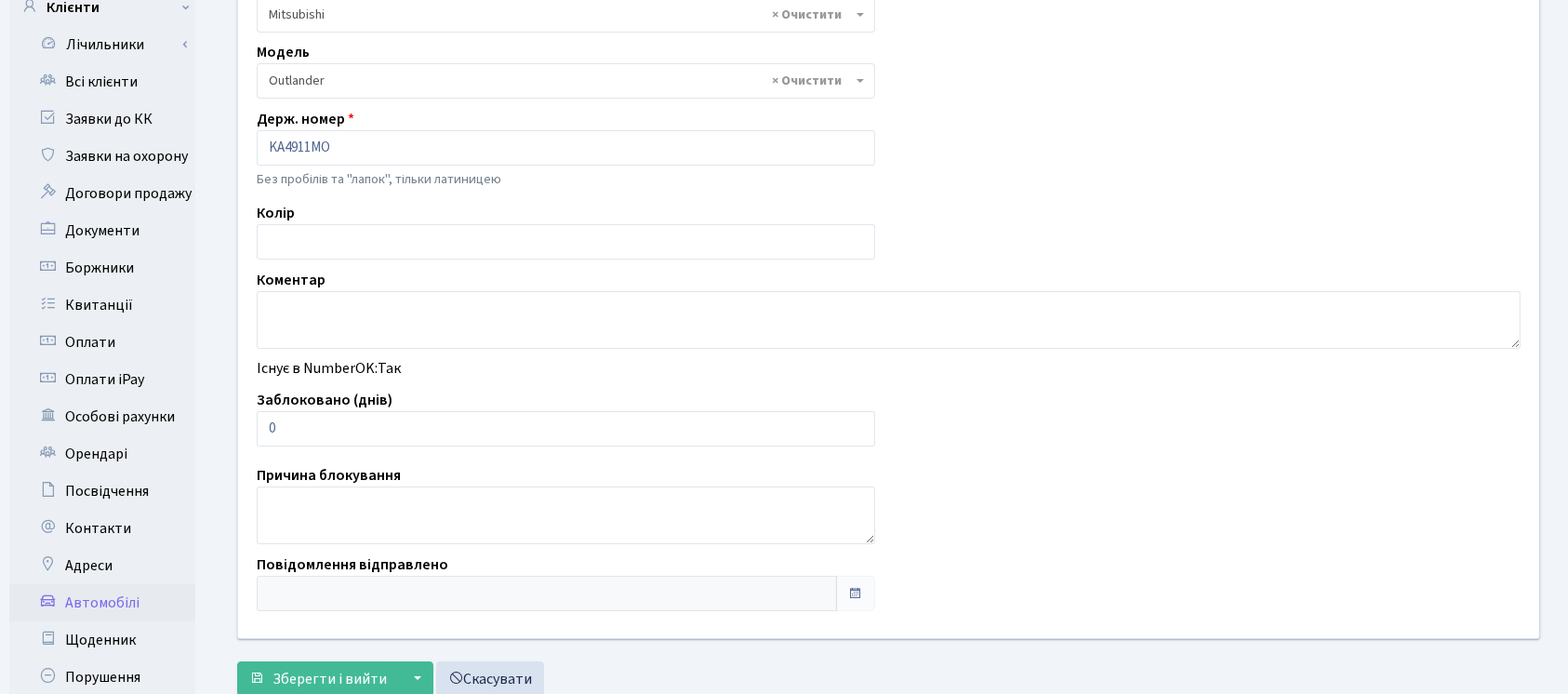
scroll to position [365, 0]
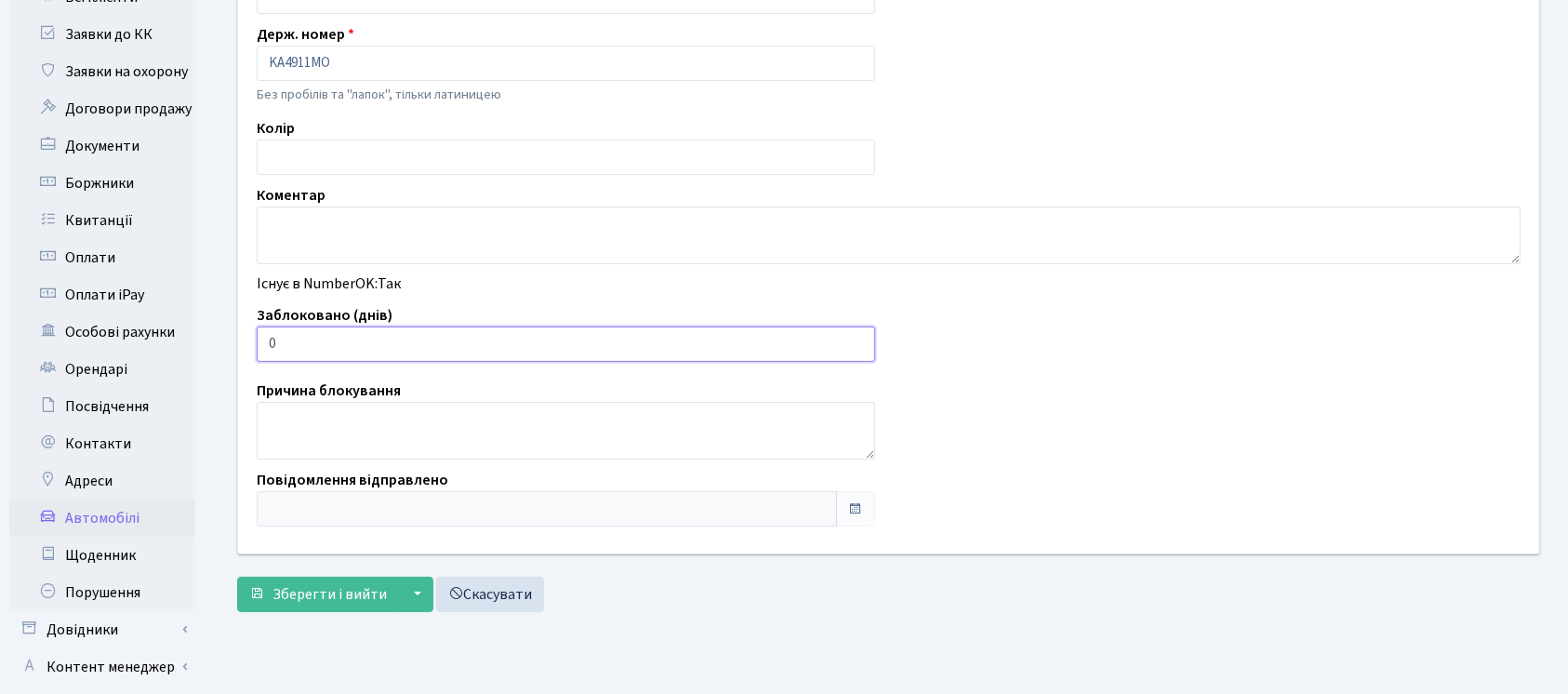
click at [391, 348] on input "0" at bounding box center [566, 344] width 619 height 36
type input "01"
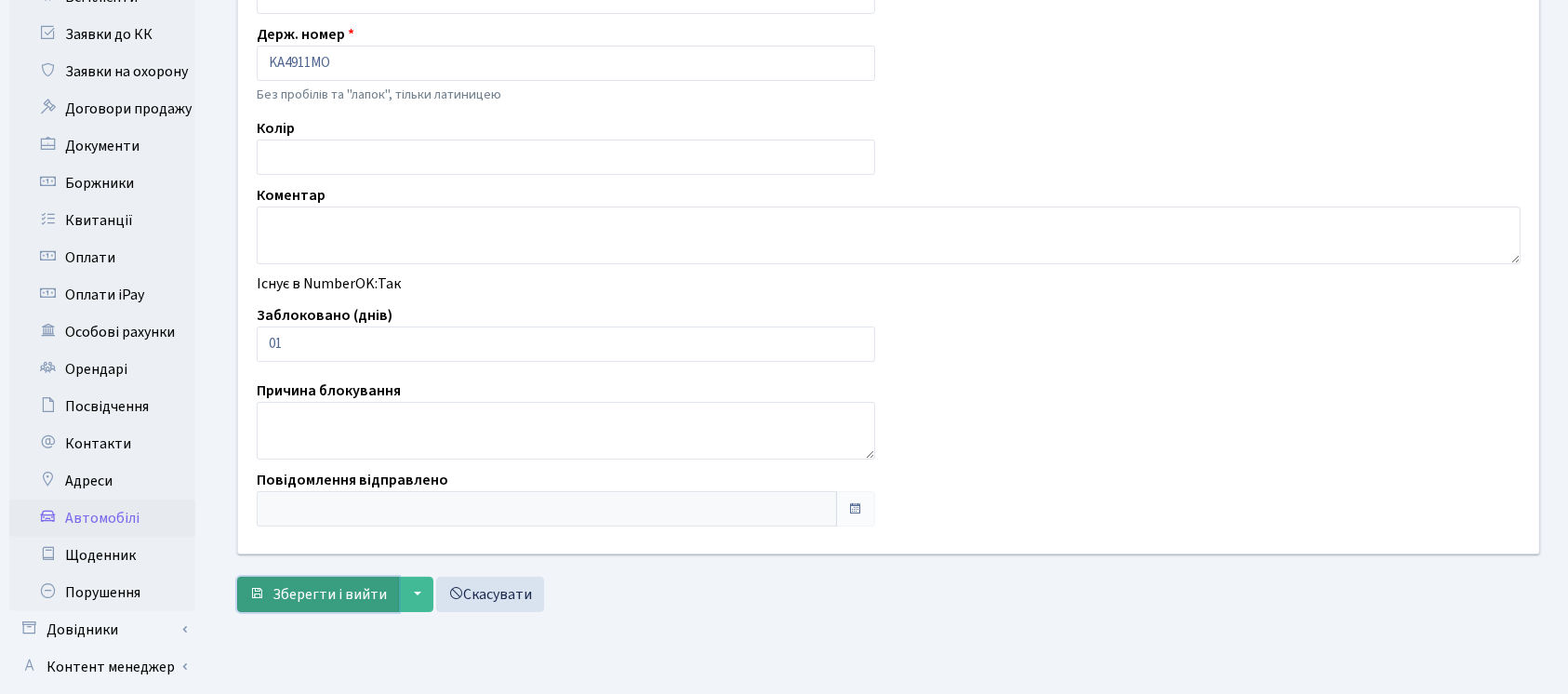
click at [354, 587] on span "Зберегти і вийти" at bounding box center [329, 594] width 114 height 20
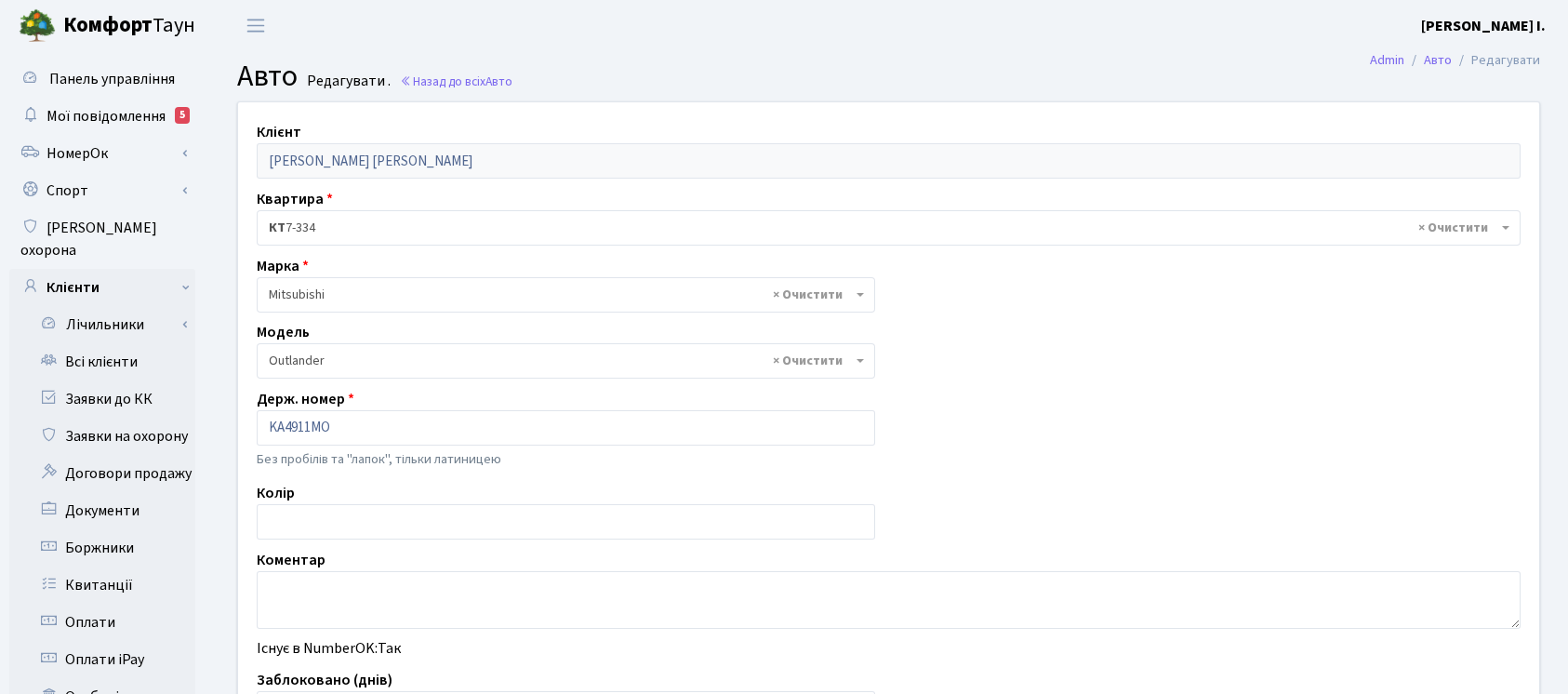
select select "1627"
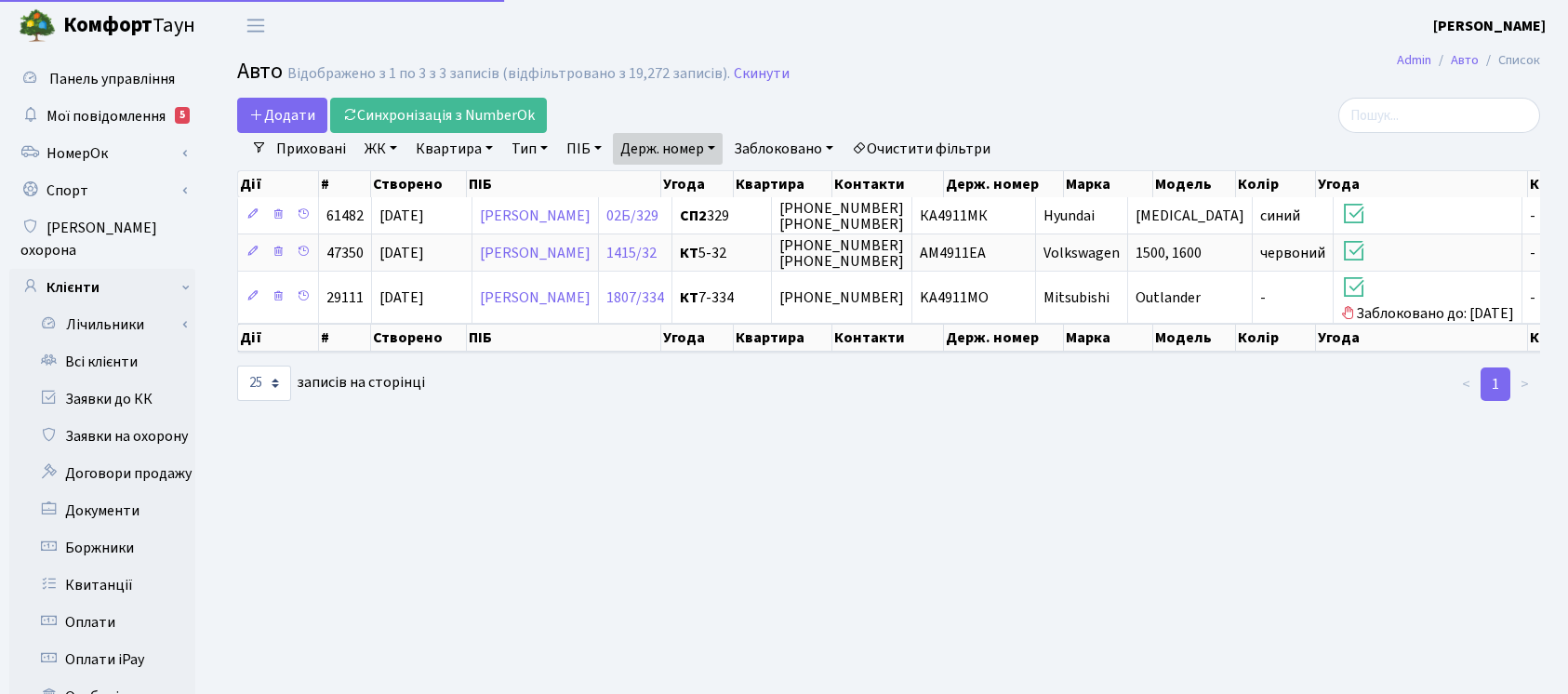
select select "25"
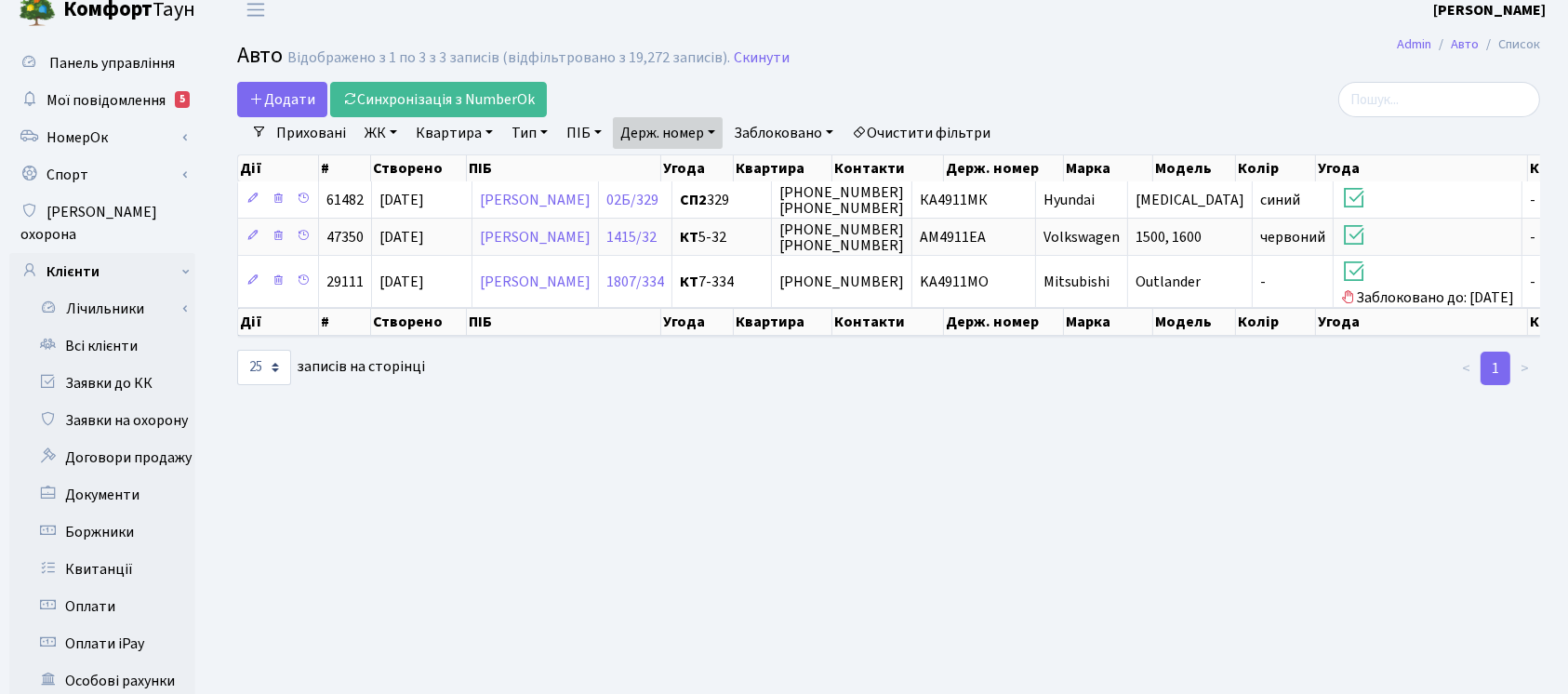
click at [623, 685] on main "Admin Авто Список Авто Відображено з 1 по 3 з 3 записів (відфільтровано з 19,27…" at bounding box center [889, 577] width 1359 height 1083
click at [703, 131] on link "Держ. номер" at bounding box center [668, 132] width 109 height 32
click at [707, 159] on input "4911" at bounding box center [668, 169] width 108 height 36
type input "2899"
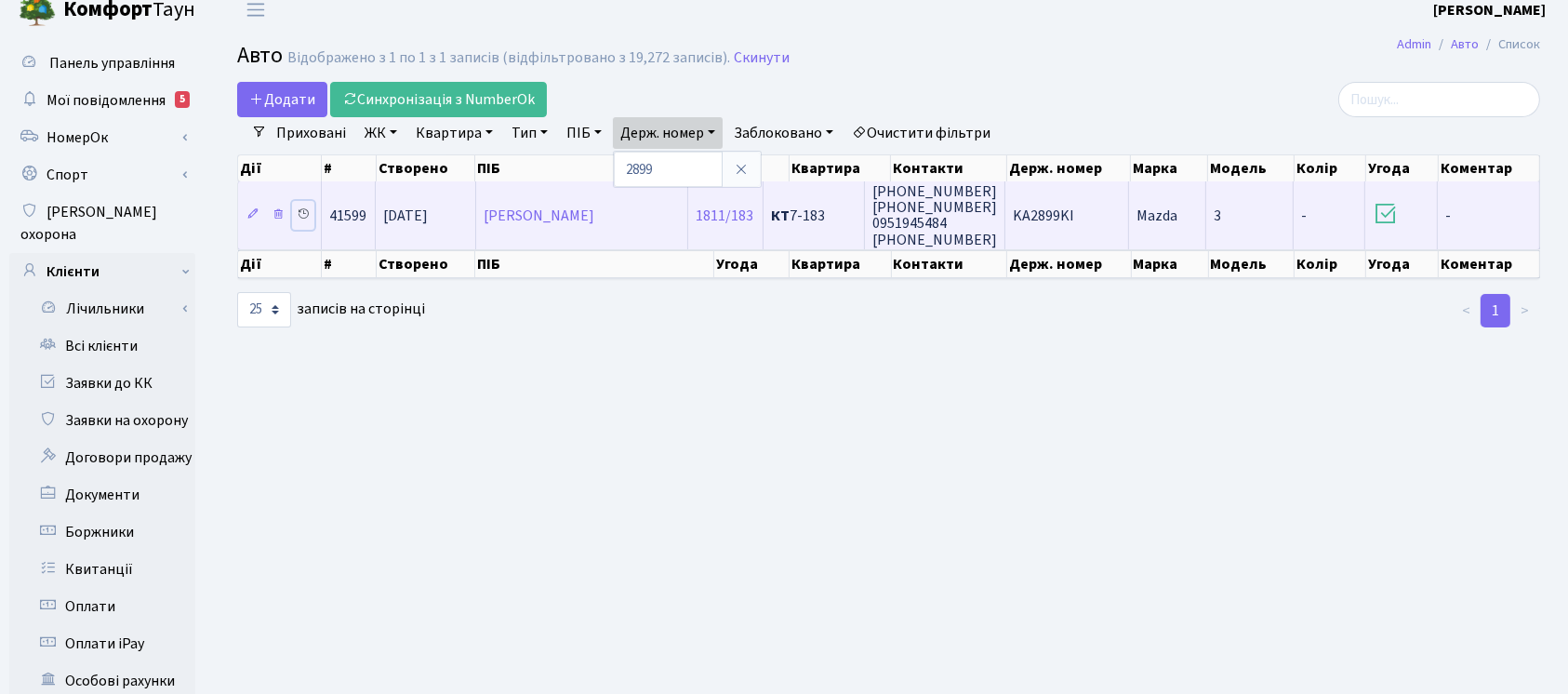
click at [303, 217] on icon at bounding box center [303, 214] width 13 height 13
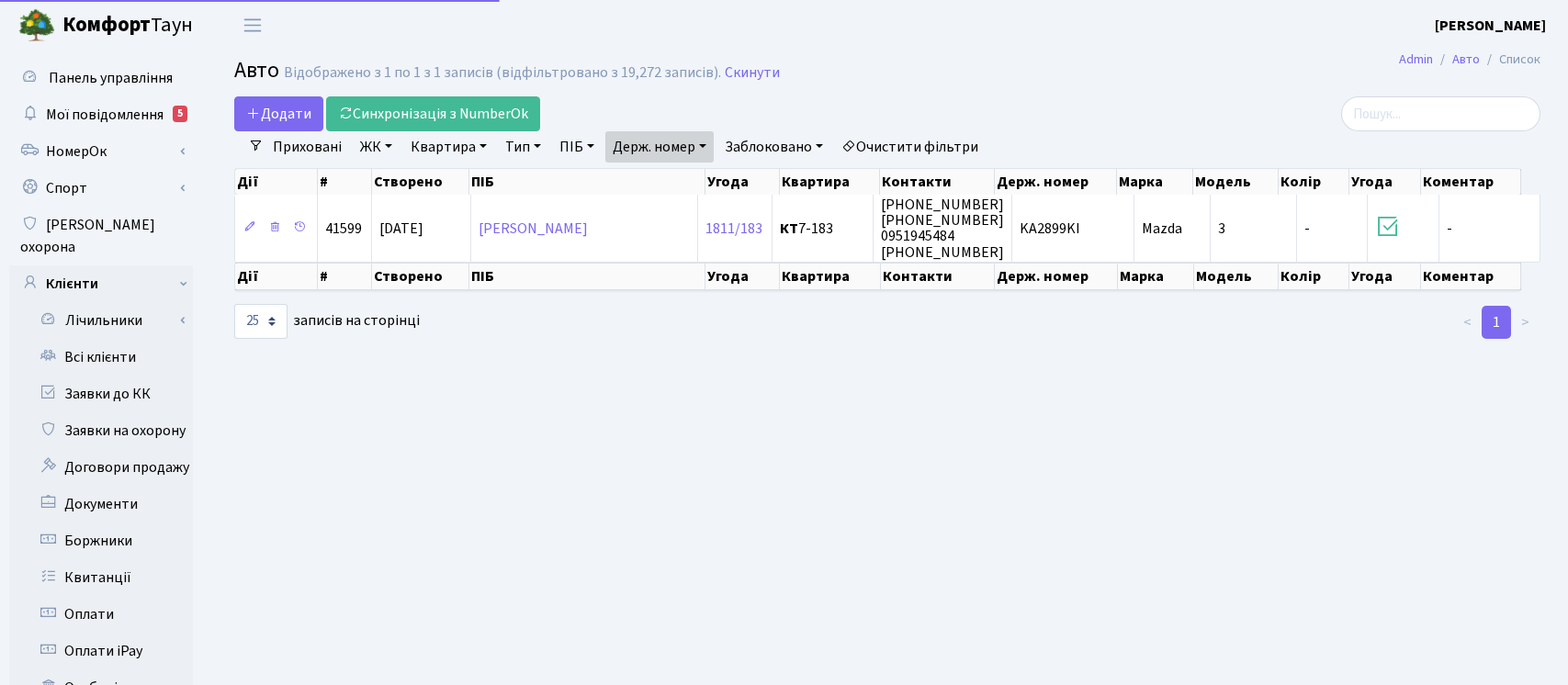
select select "25"
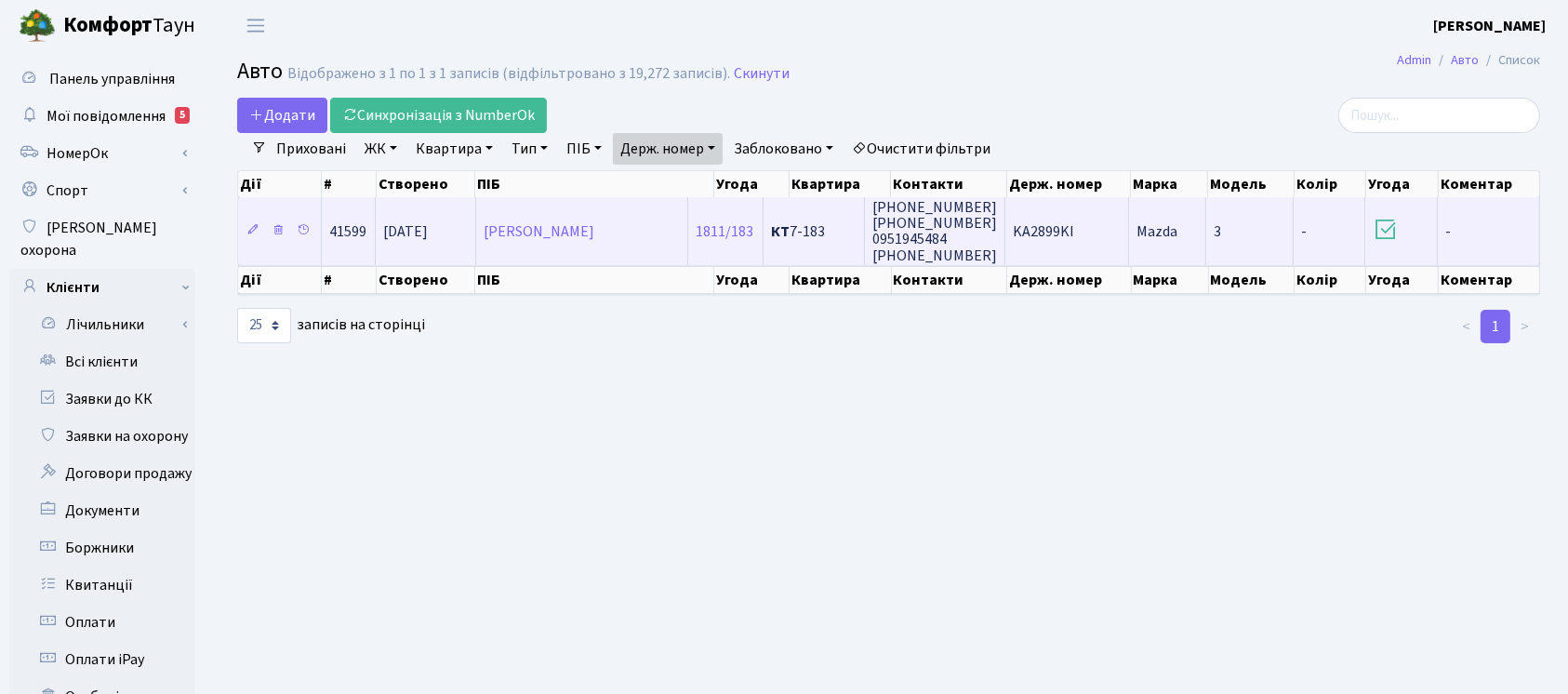
click at [1073, 242] on td "KA2899KI" at bounding box center [1067, 230] width 124 height 67
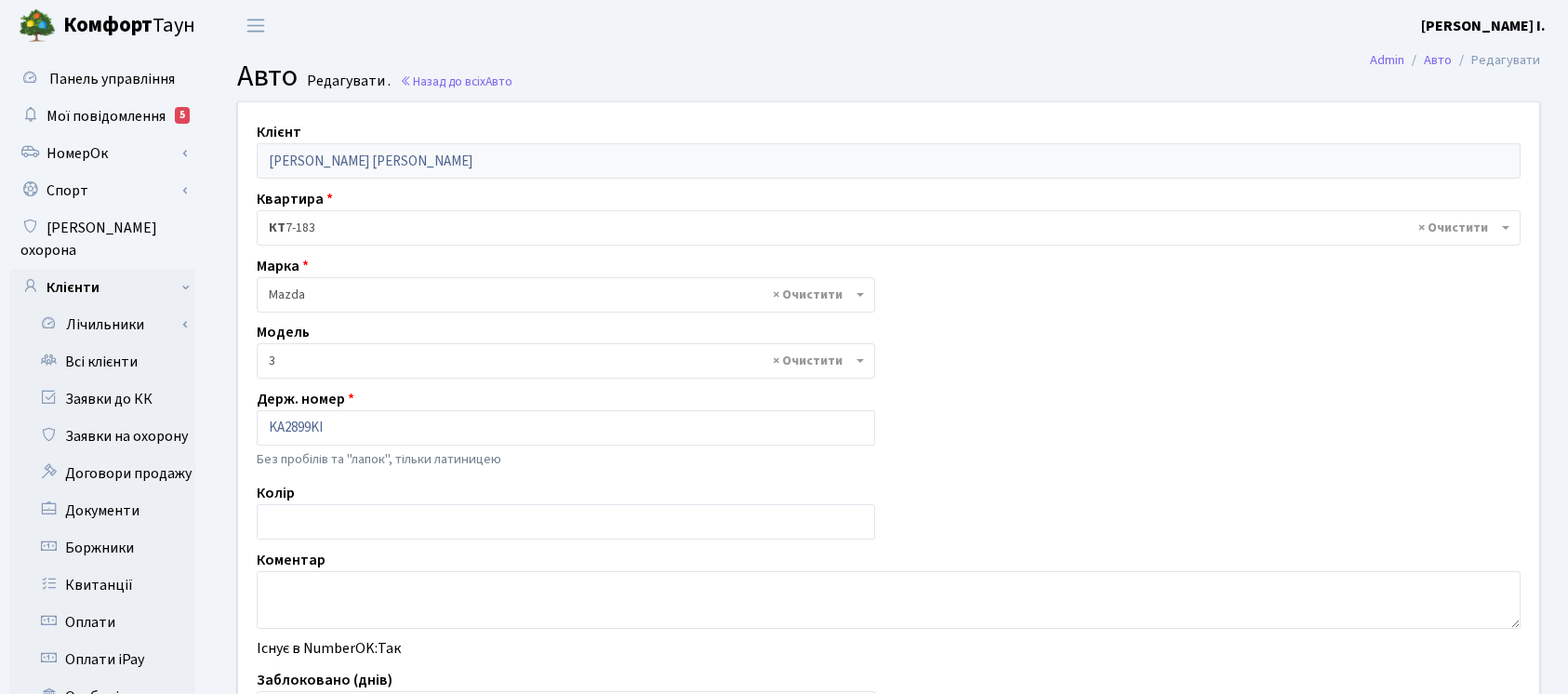
select select "219"
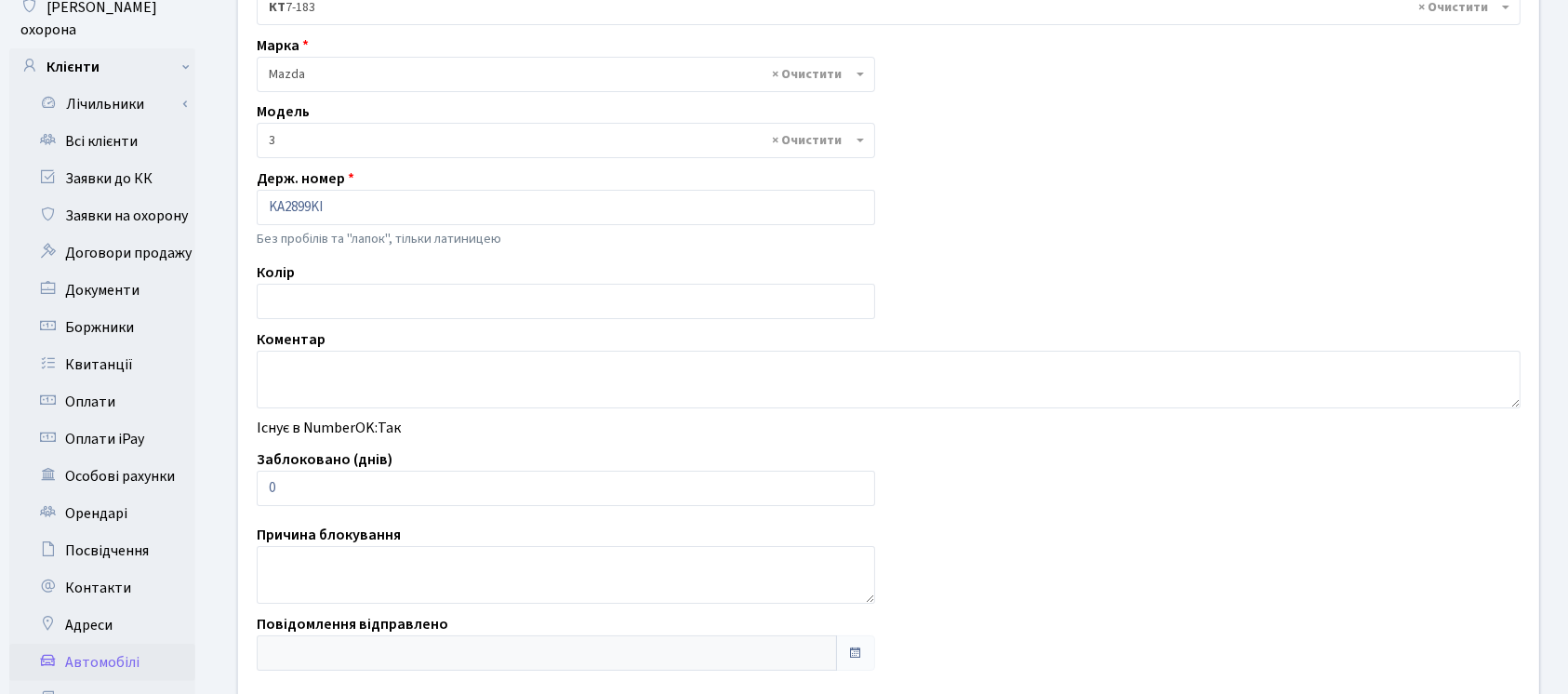
scroll to position [227, 0]
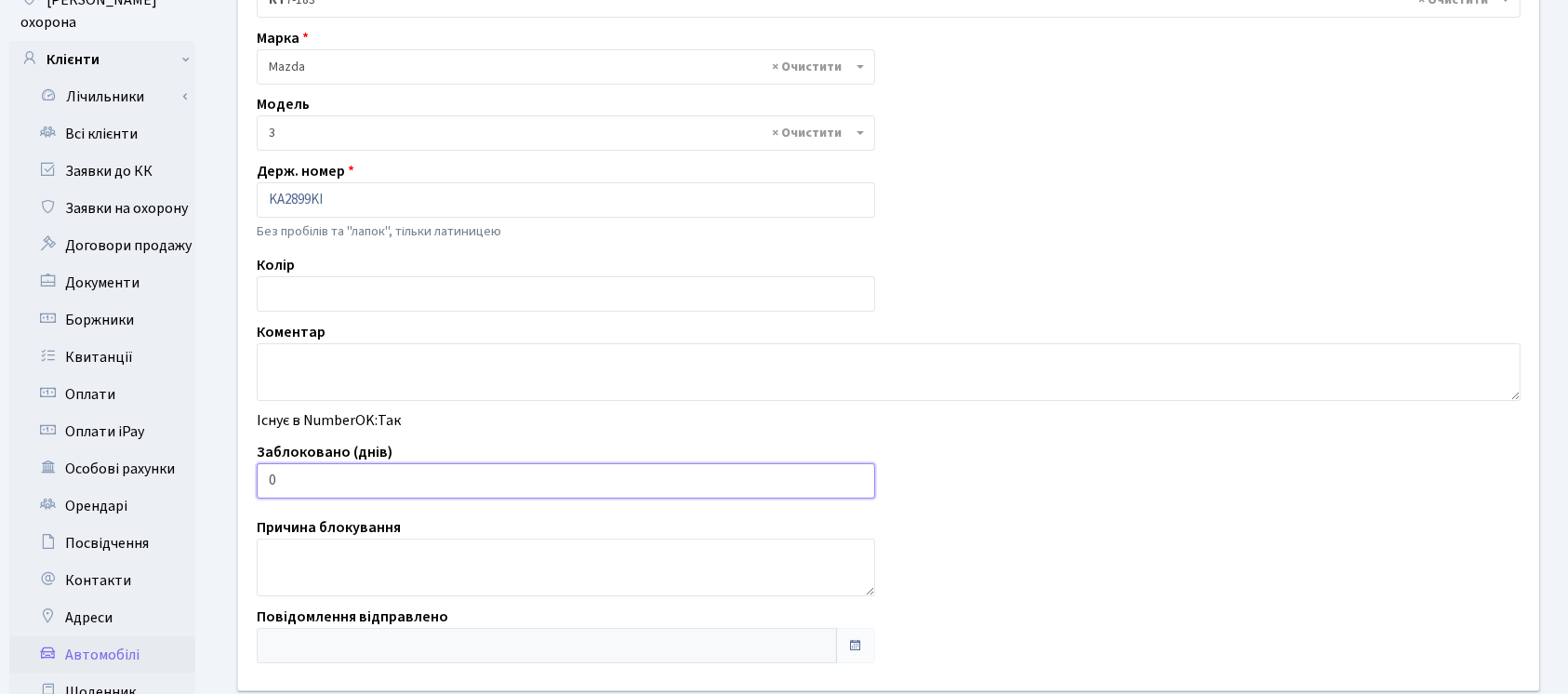
click at [409, 474] on input "0" at bounding box center [566, 481] width 619 height 36
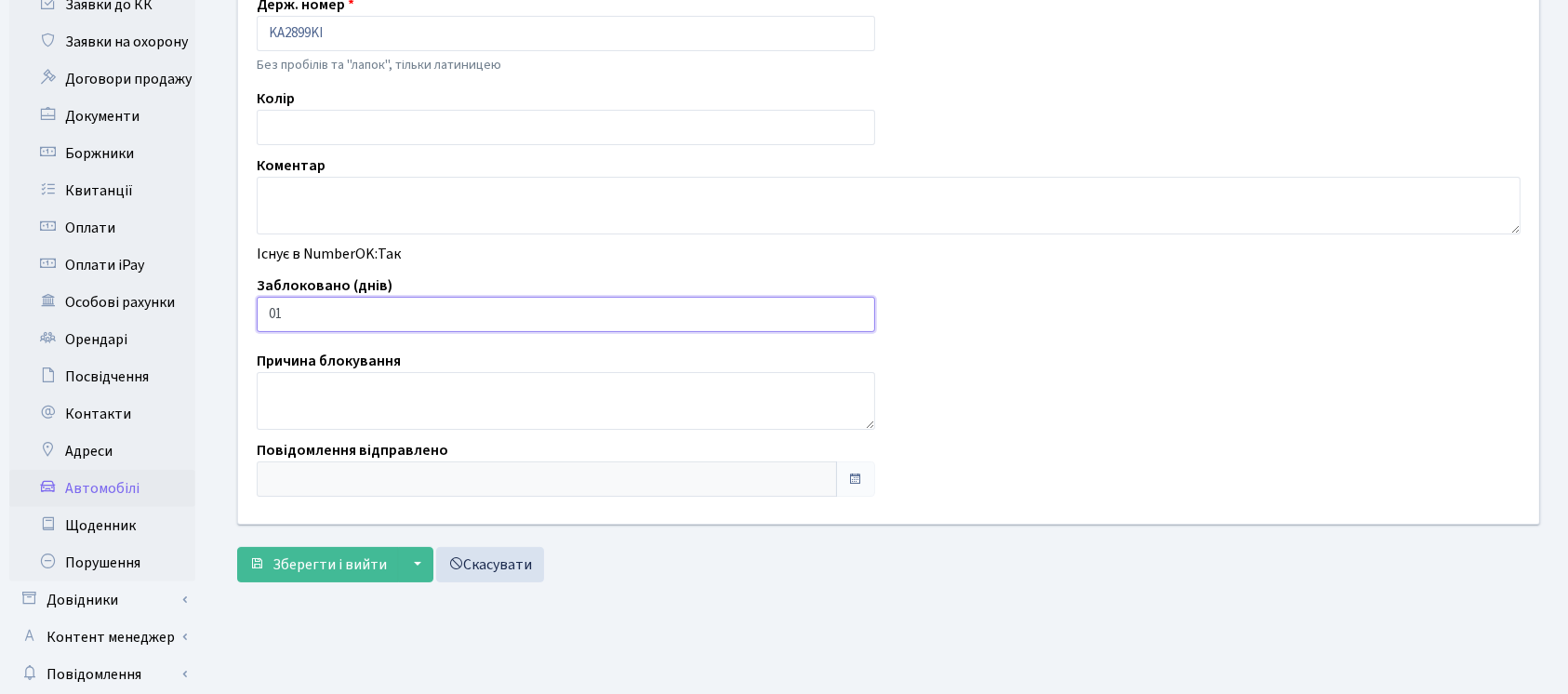
scroll to position [446, 0]
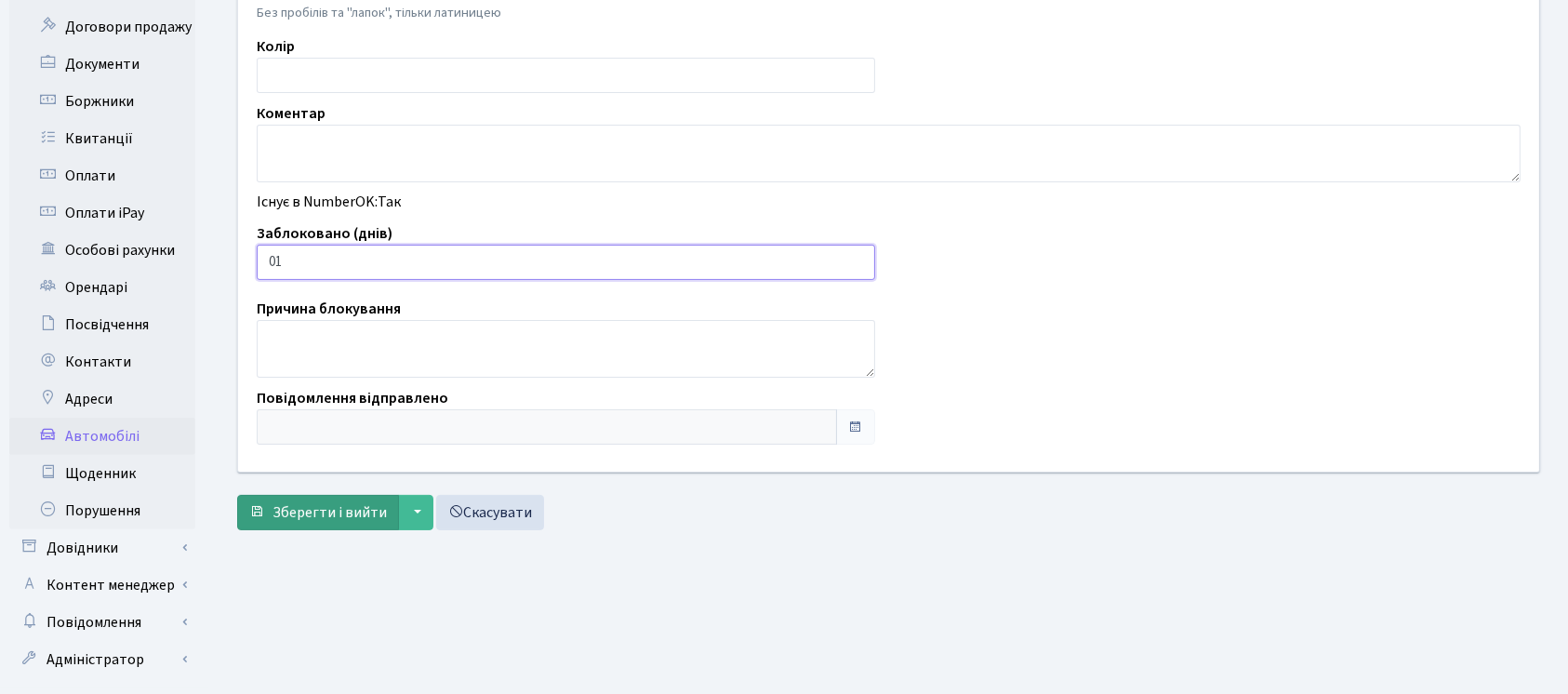
type input "01"
click at [306, 505] on span "Зберегти і вийти" at bounding box center [329, 512] width 114 height 20
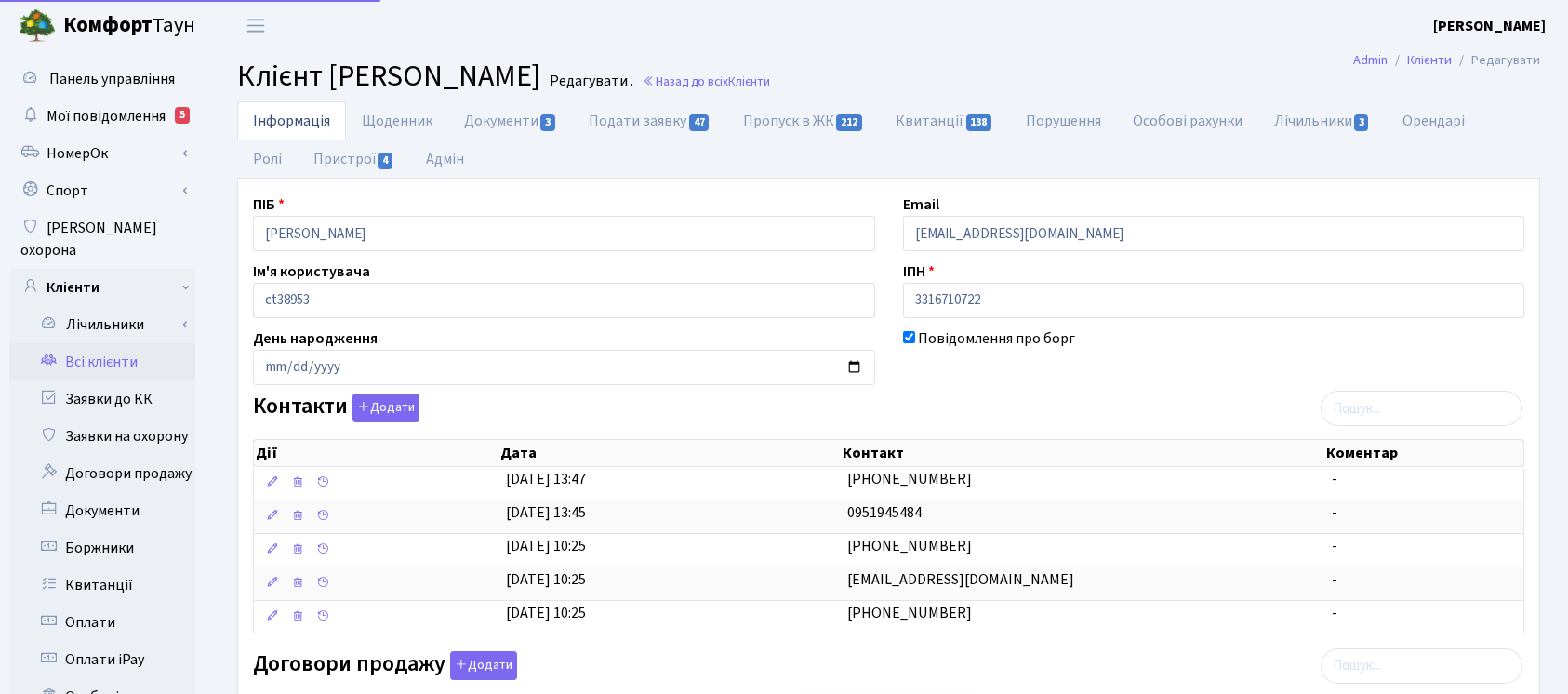
select select "25"
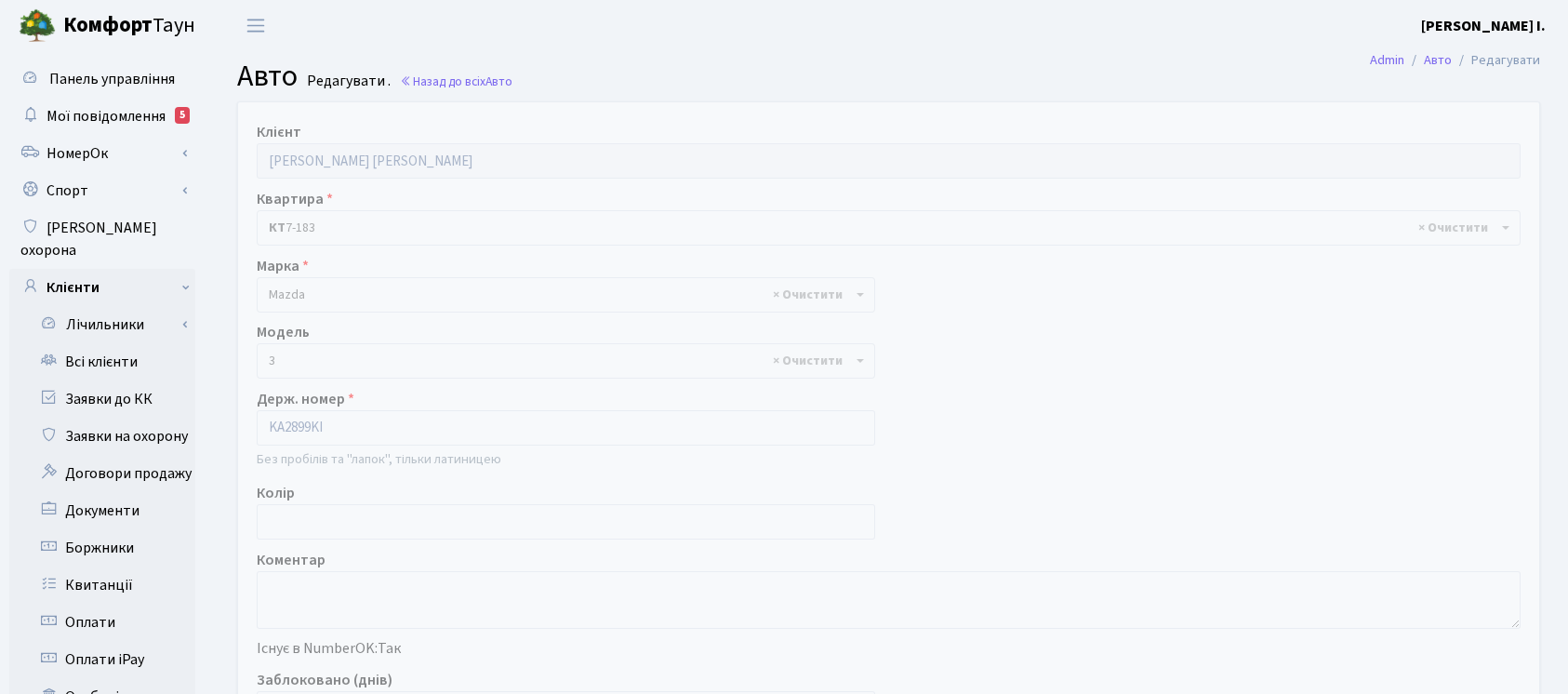
select select "219"
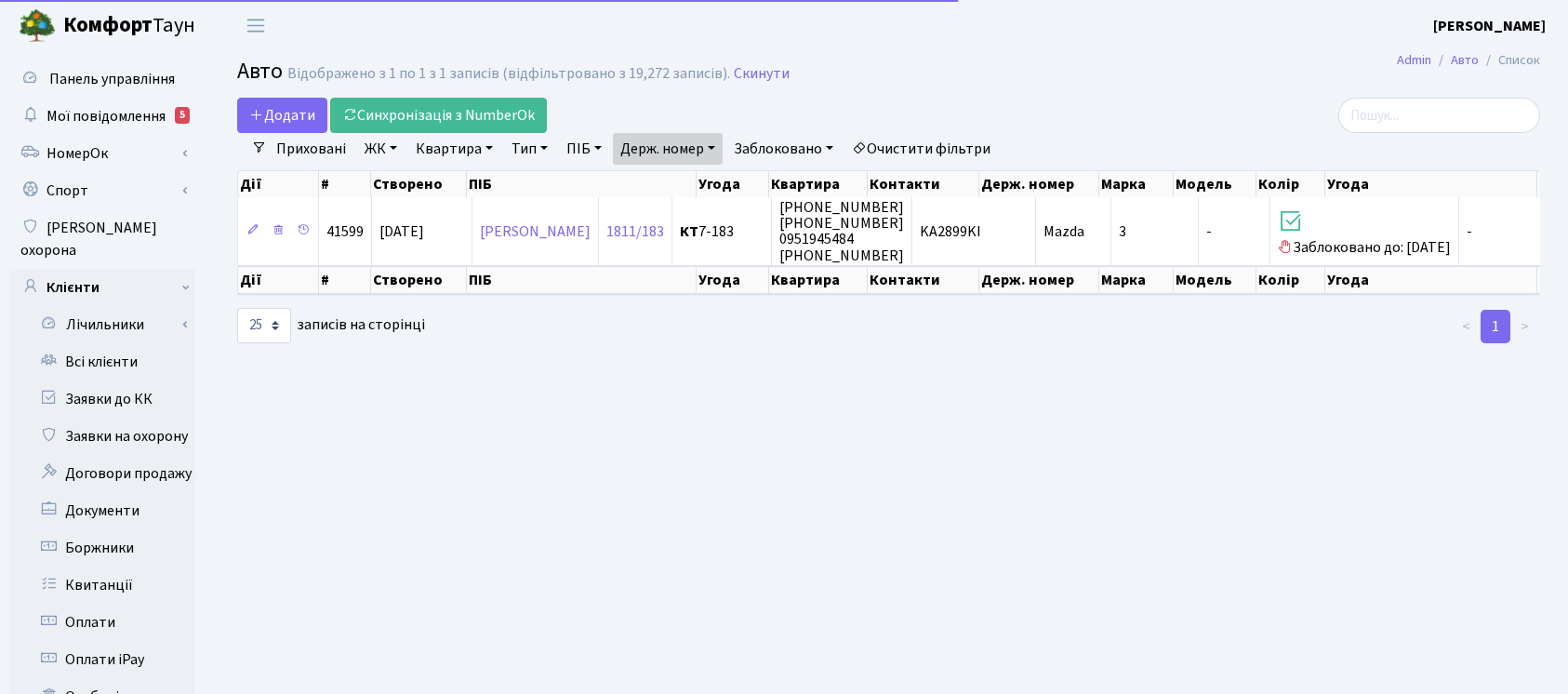
select select "25"
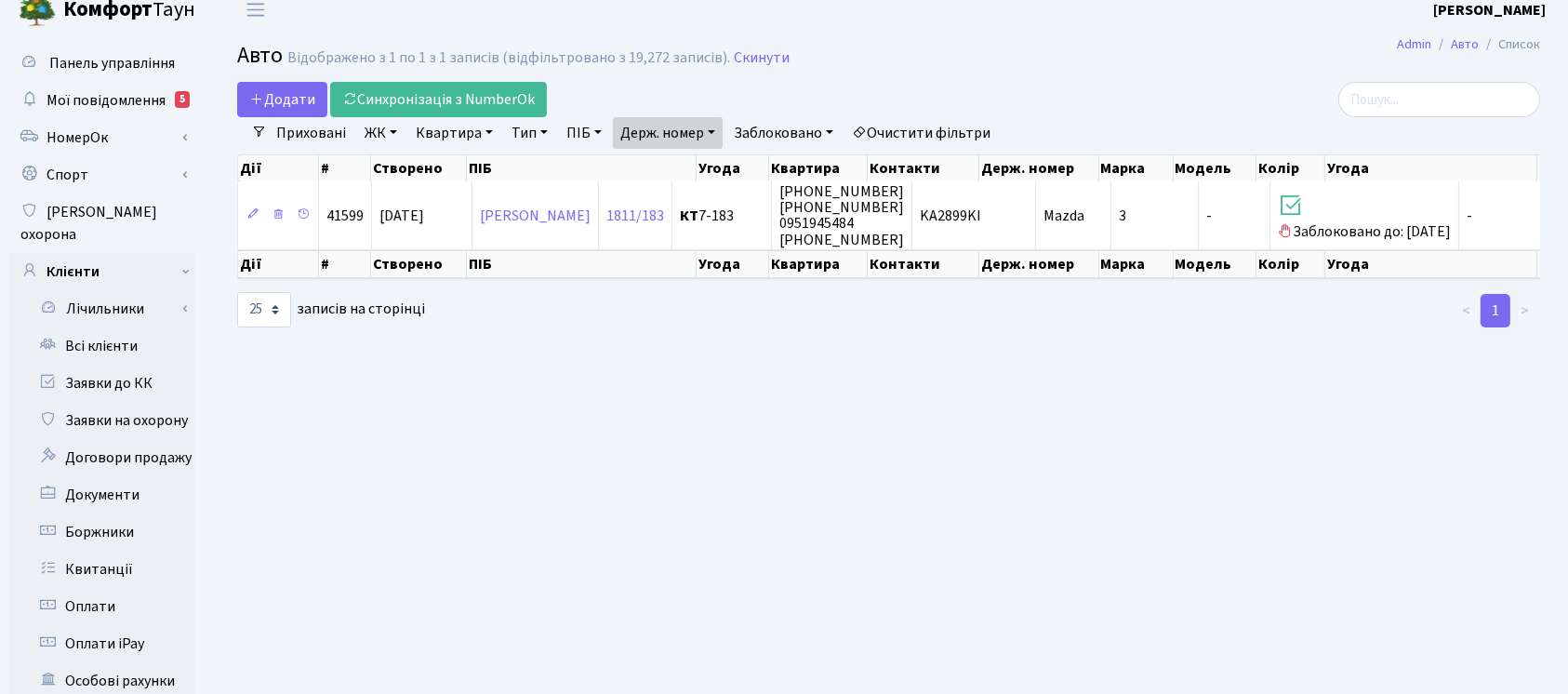
click at [660, 143] on link "Держ. номер" at bounding box center [668, 132] width 109 height 32
click at [667, 167] on input "2899" at bounding box center [668, 169] width 108 height 36
type input "5561"
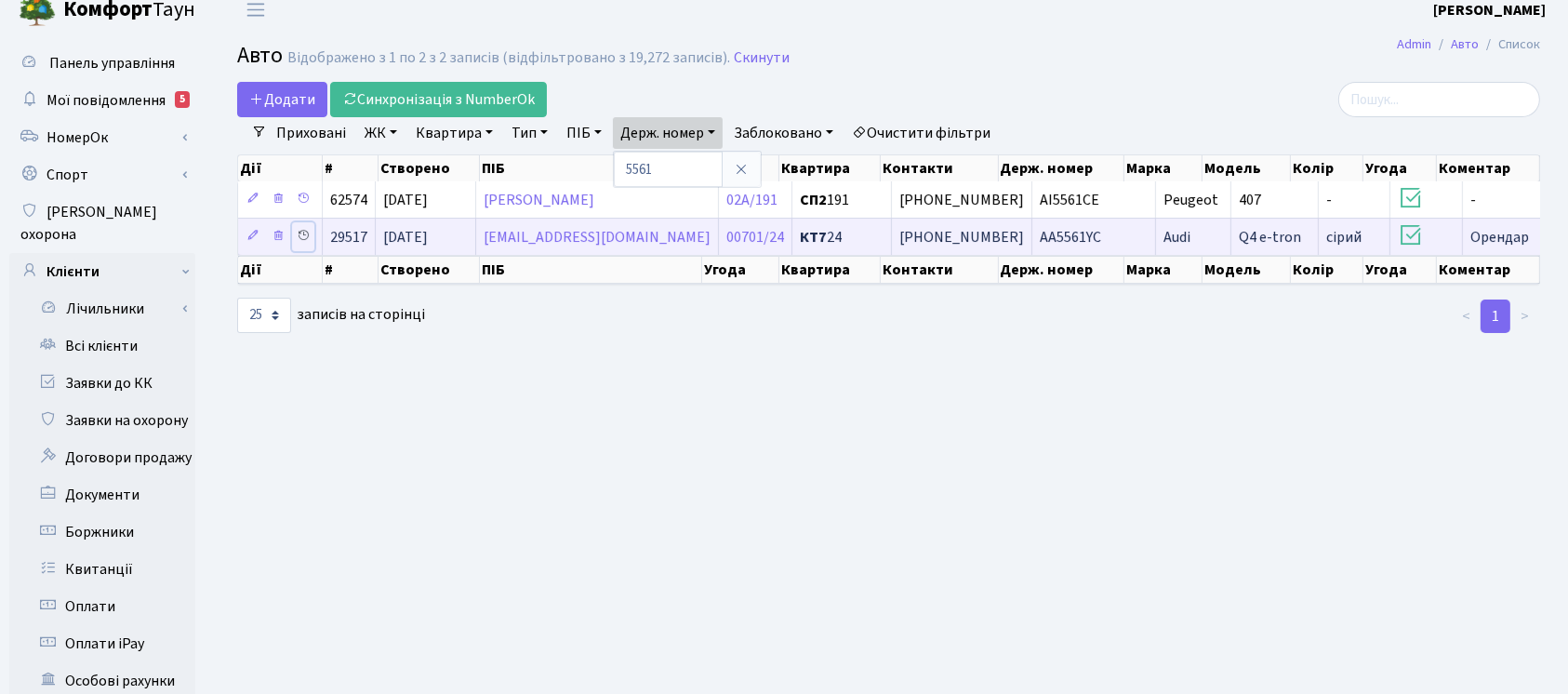
click at [301, 238] on icon at bounding box center [303, 235] width 13 height 13
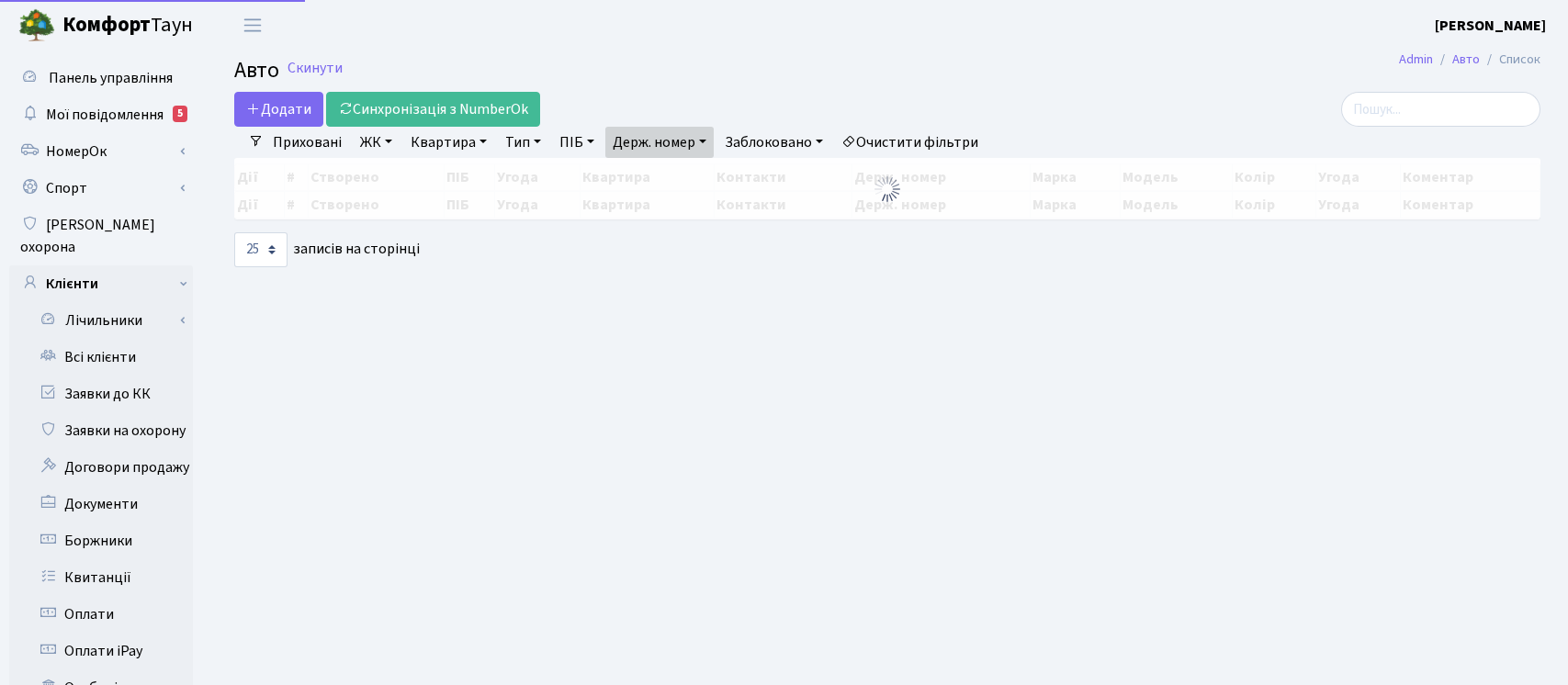
select select "25"
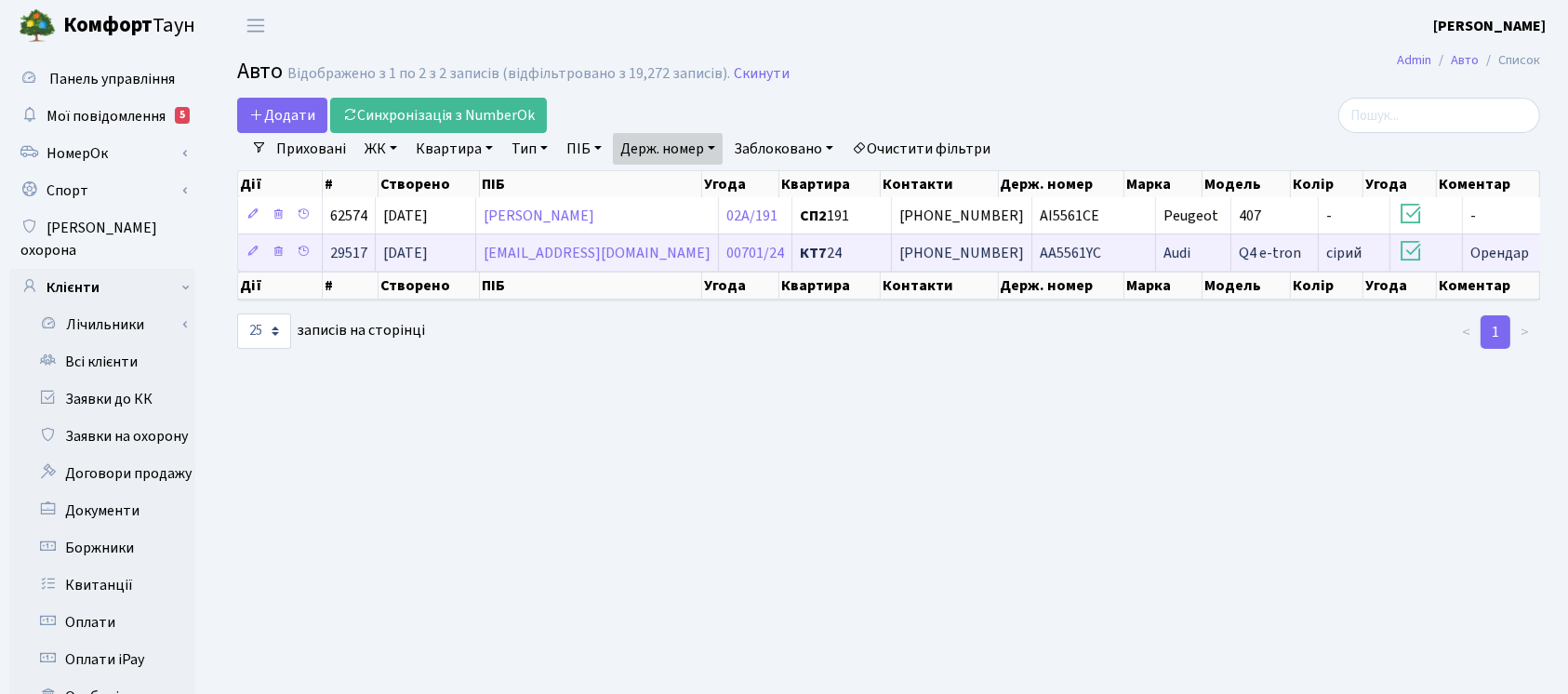
click at [937, 244] on span "[PHONE_NUMBER]" at bounding box center [962, 252] width 125 height 20
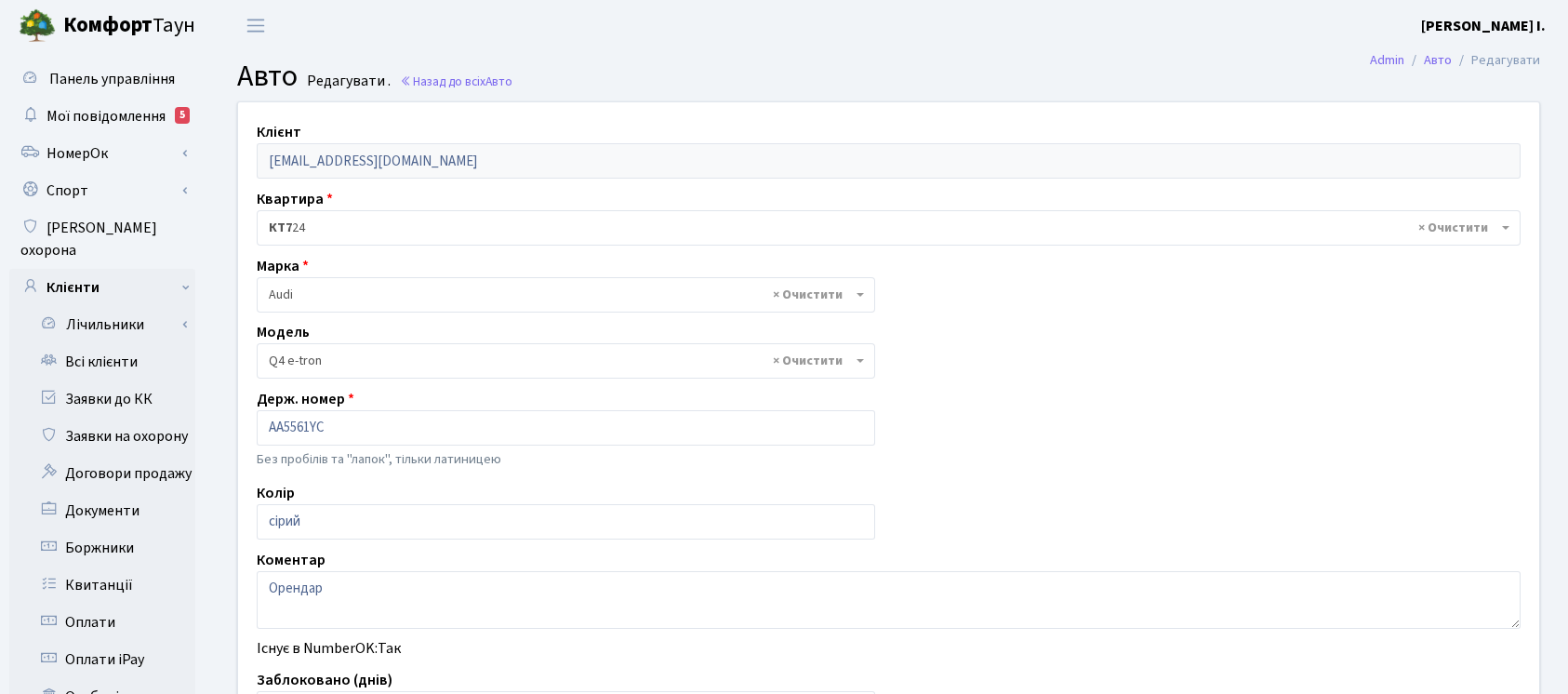
select select "6715"
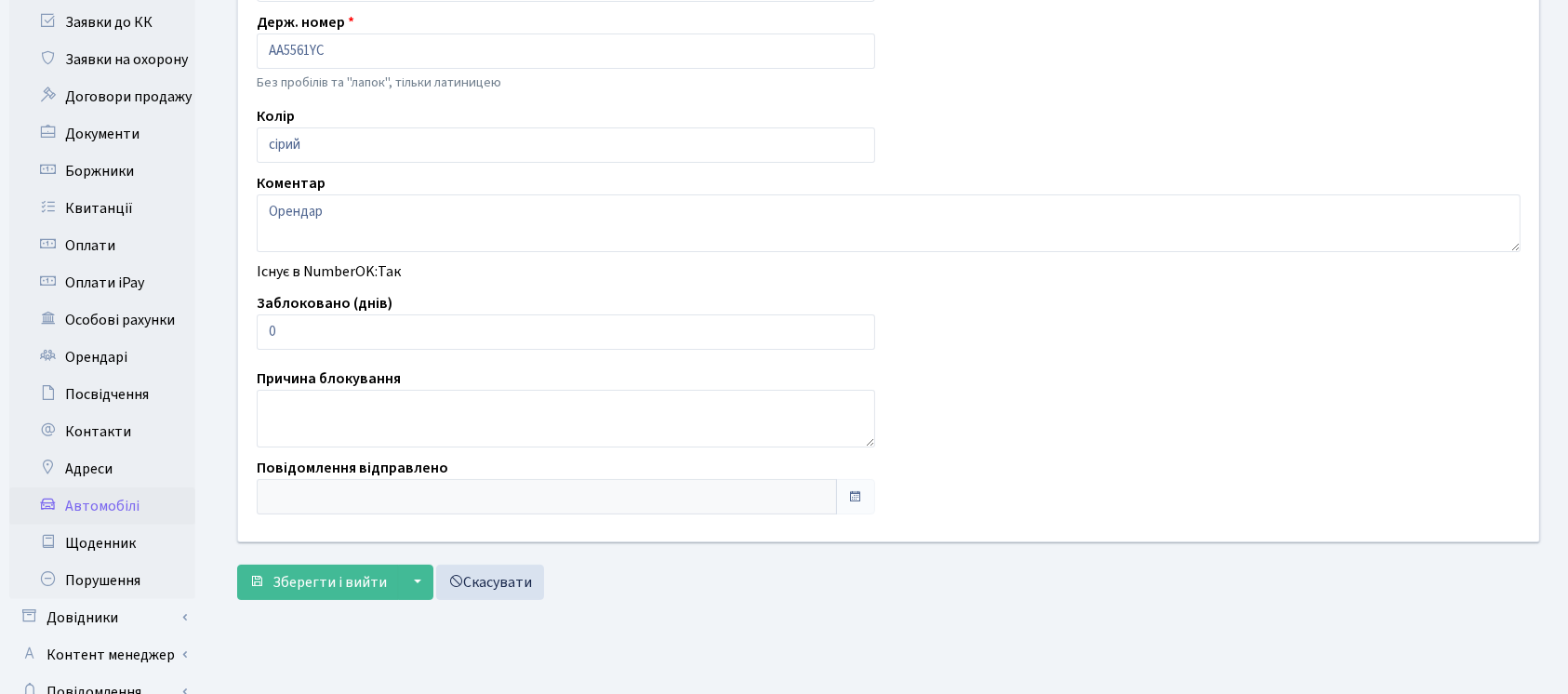
scroll to position [386, 0]
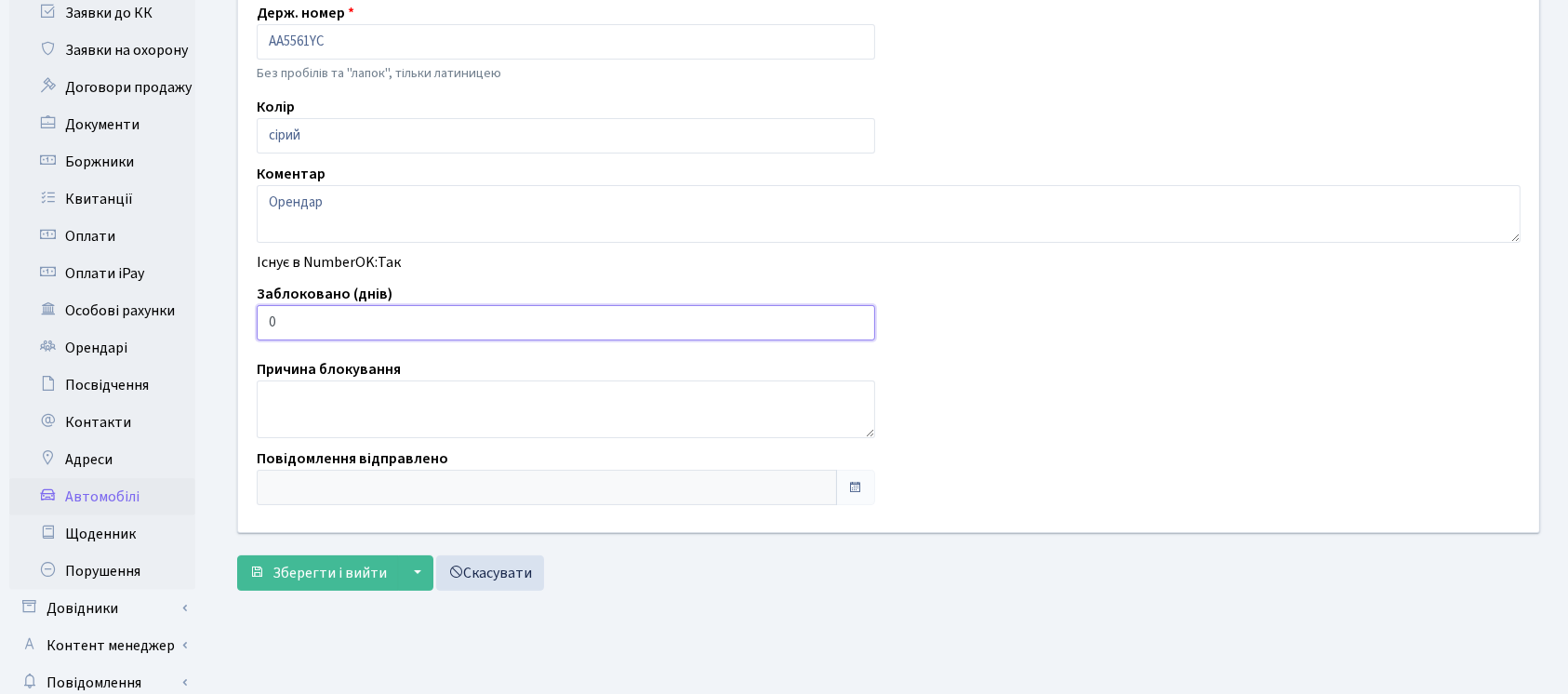
click at [501, 320] on input "0" at bounding box center [566, 323] width 619 height 36
type input "03"
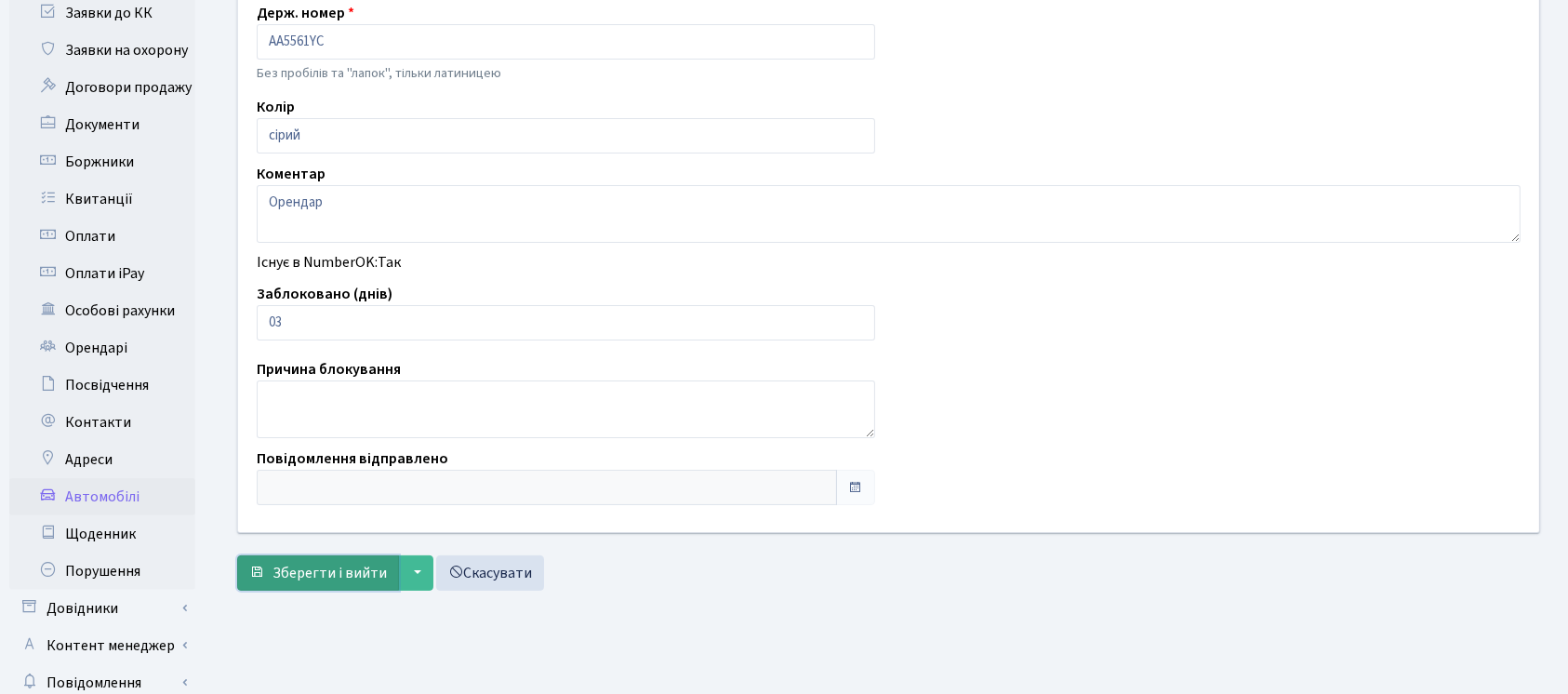
click at [325, 567] on span "Зберегти і вийти" at bounding box center [329, 572] width 114 height 20
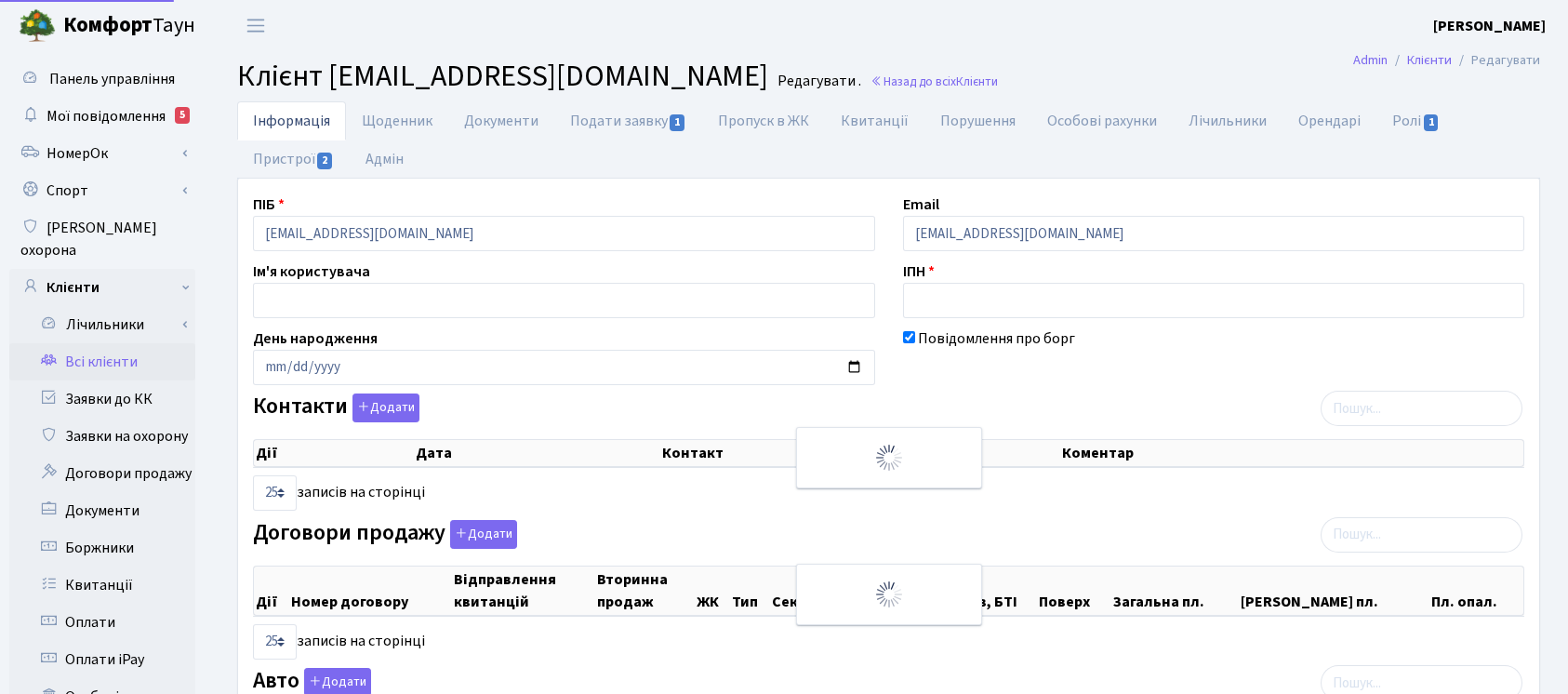
select select "25"
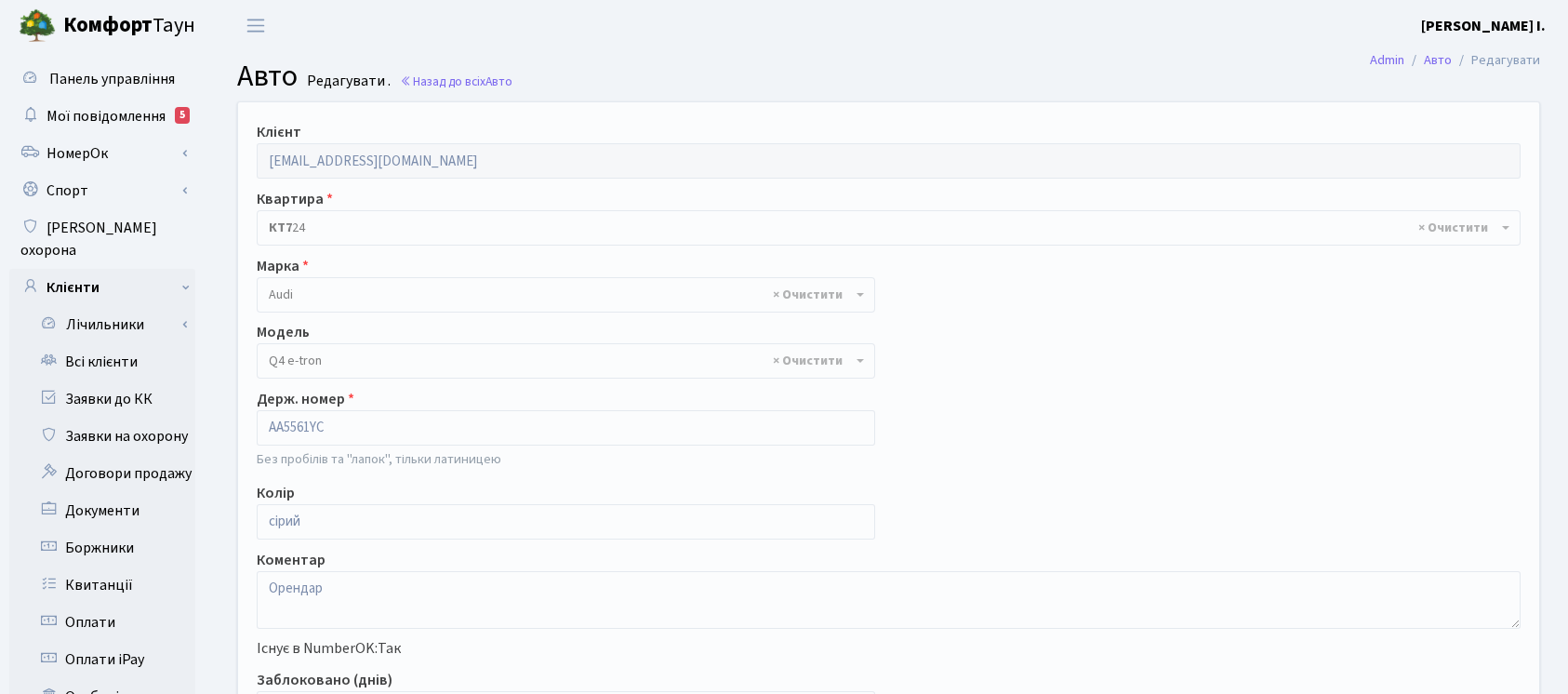
select select "6715"
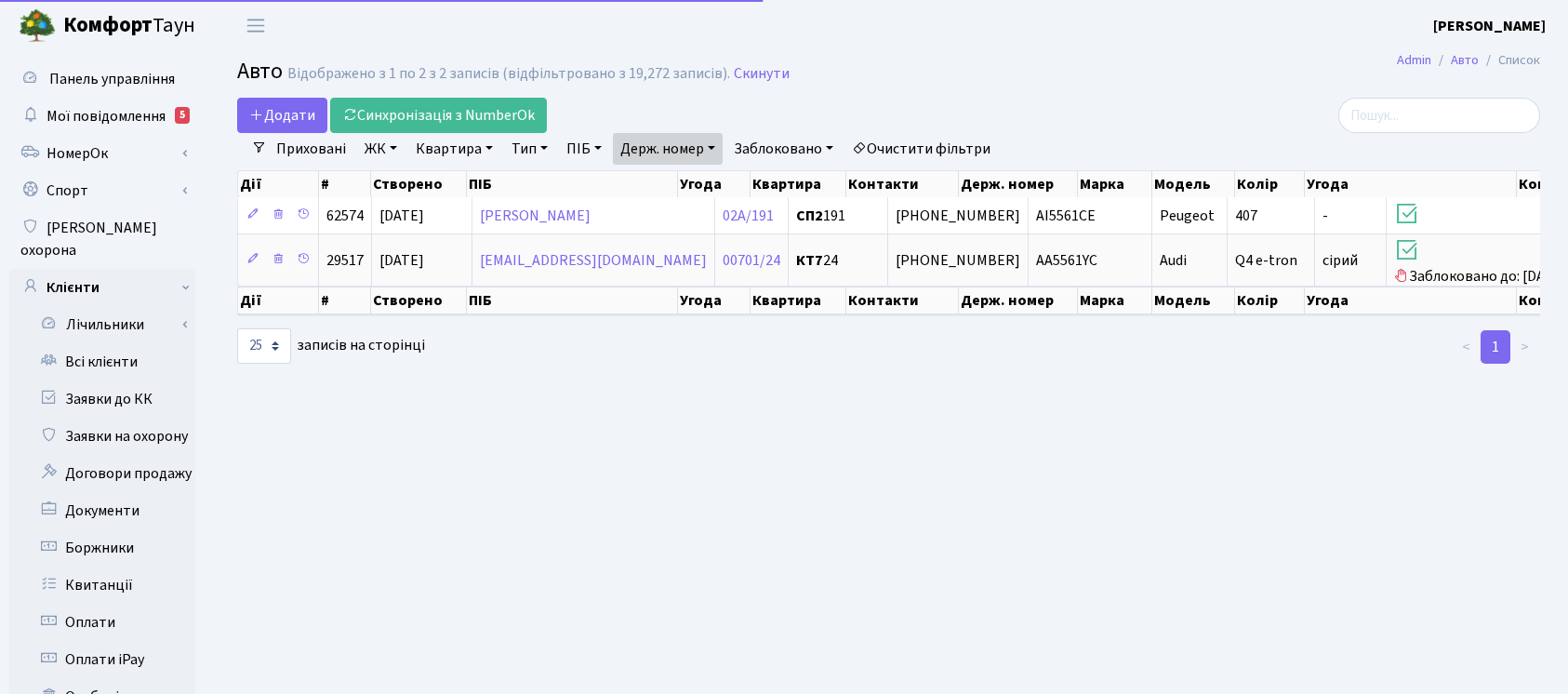
select select "25"
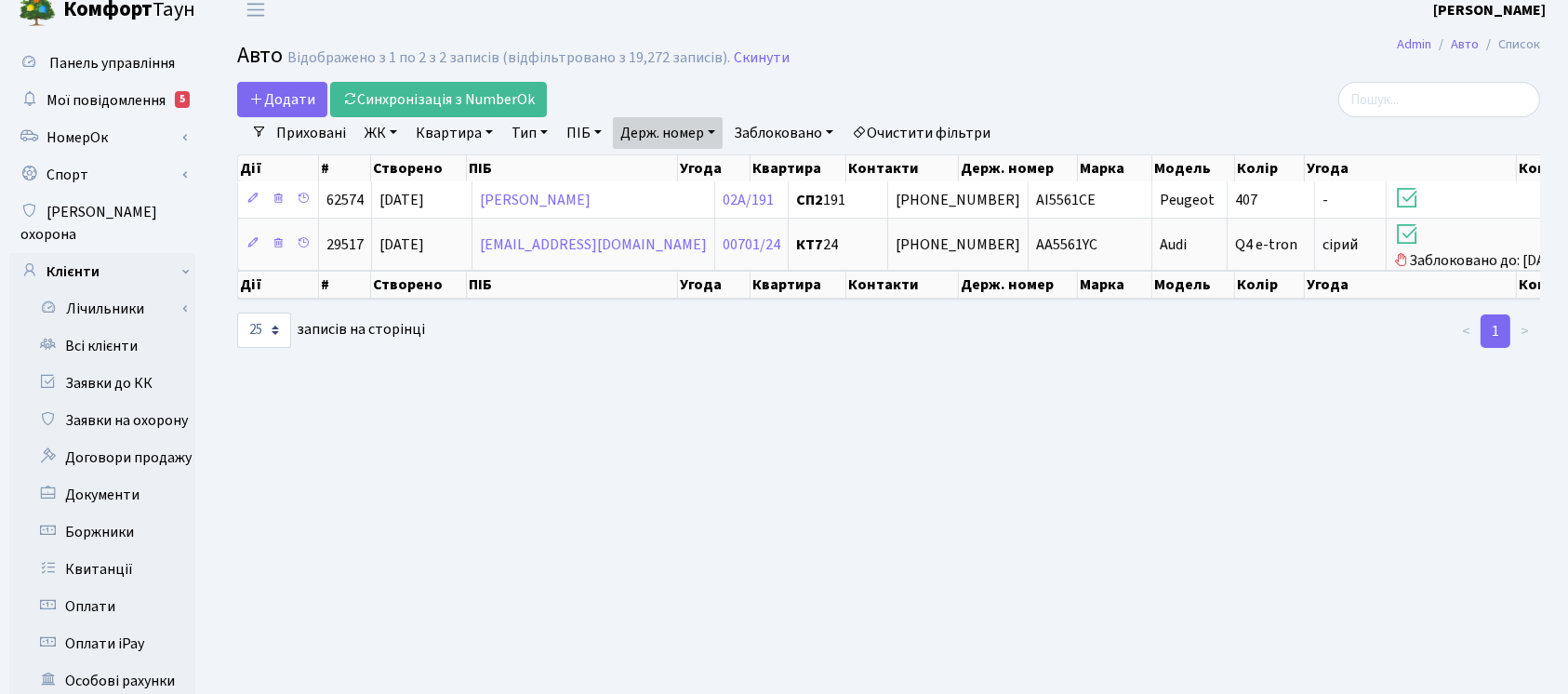
click at [687, 132] on link "Держ. номер" at bounding box center [668, 132] width 109 height 32
click at [692, 167] on input "5561" at bounding box center [668, 169] width 108 height 36
type input "0999"
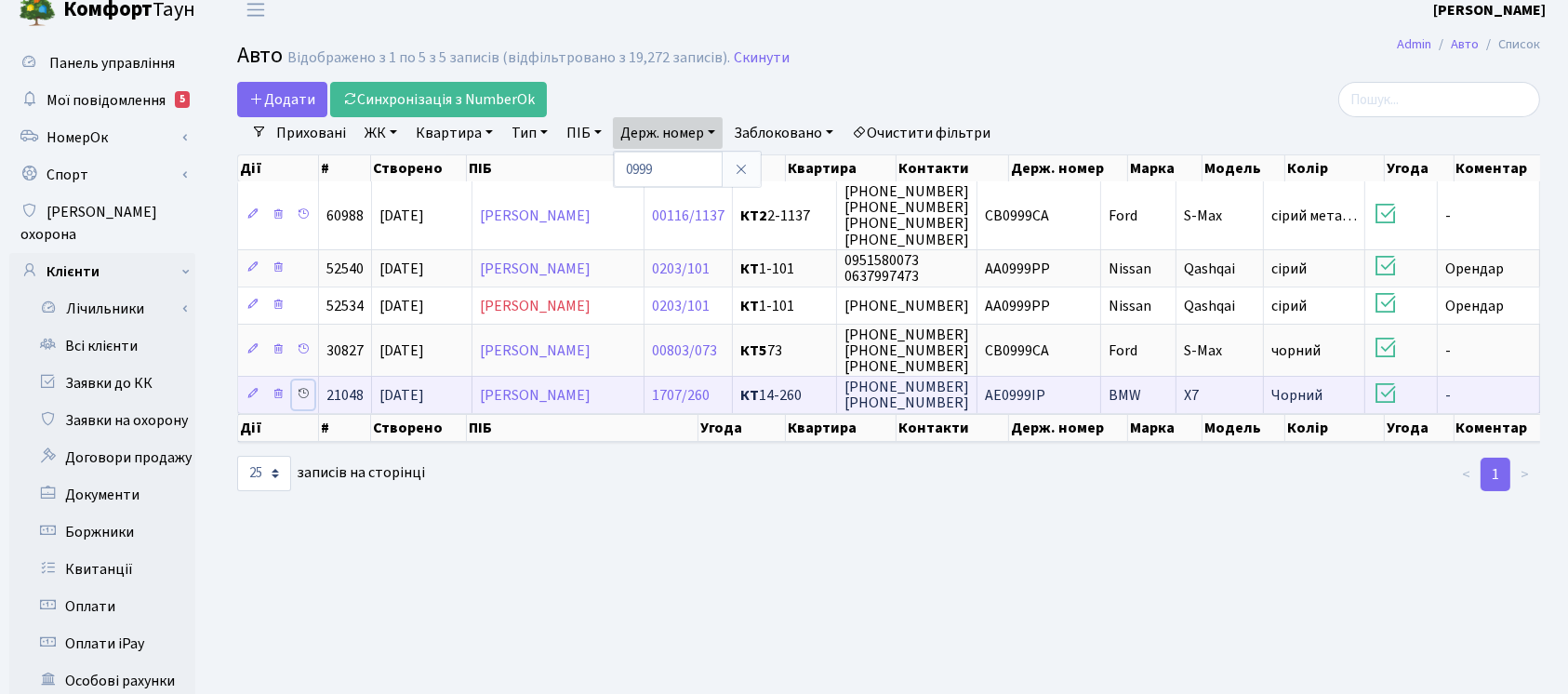
click at [298, 395] on icon at bounding box center [303, 394] width 13 height 13
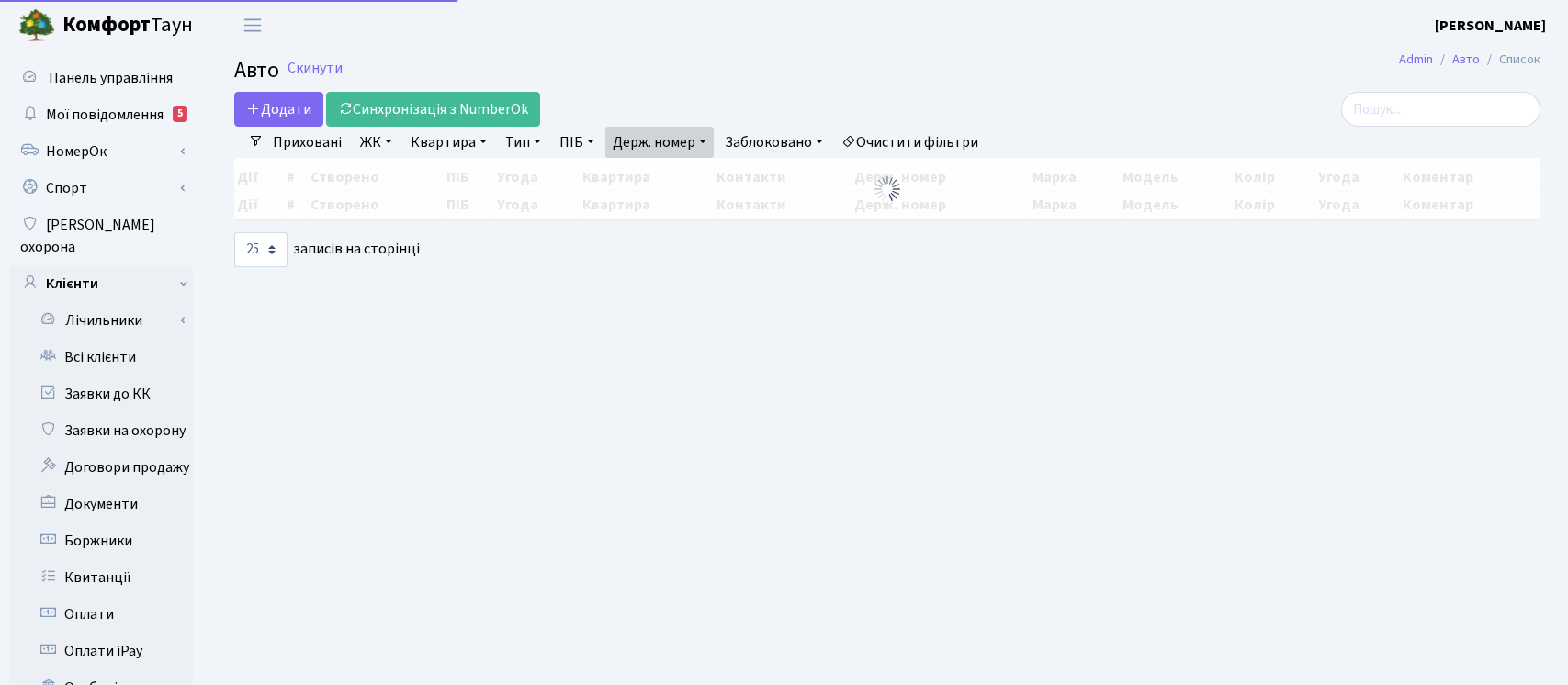
select select "25"
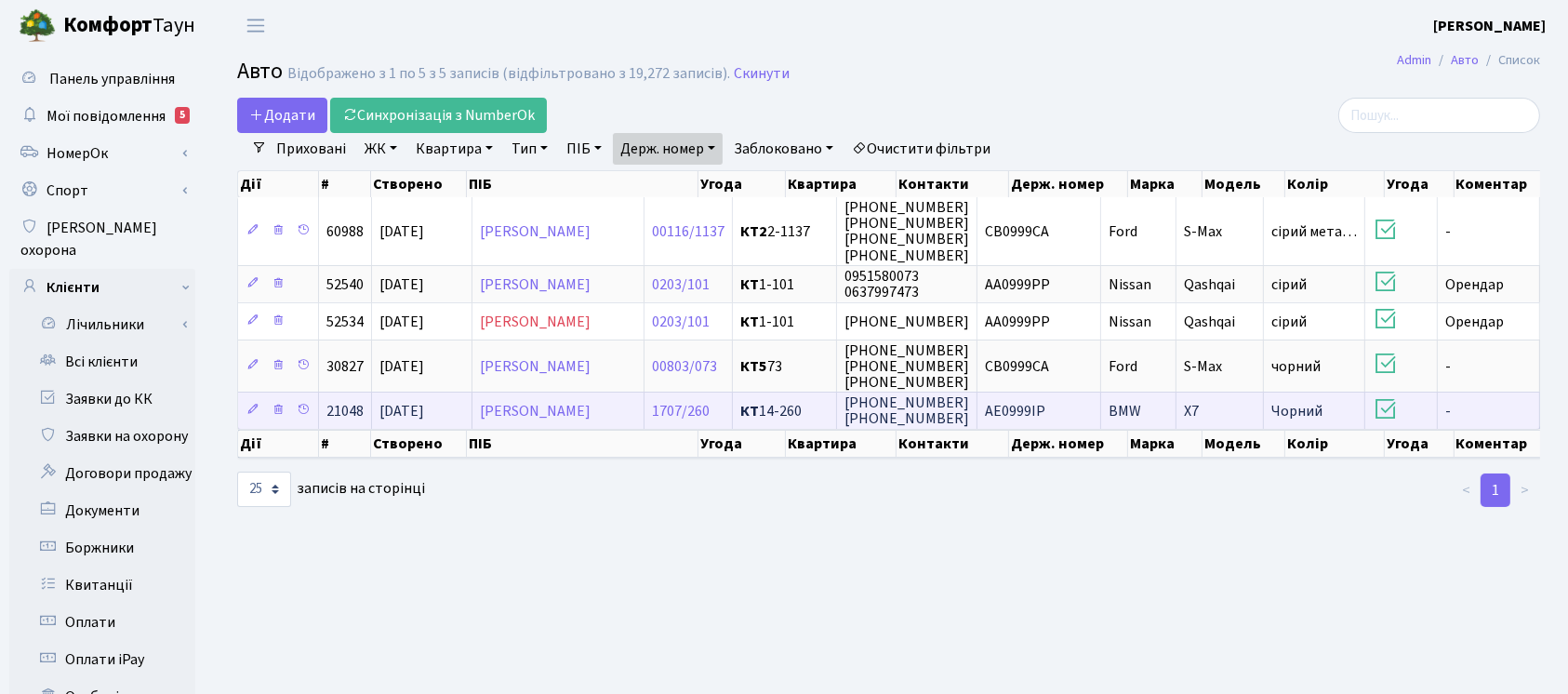
click at [1176, 402] on td "BMW" at bounding box center [1139, 410] width 76 height 37
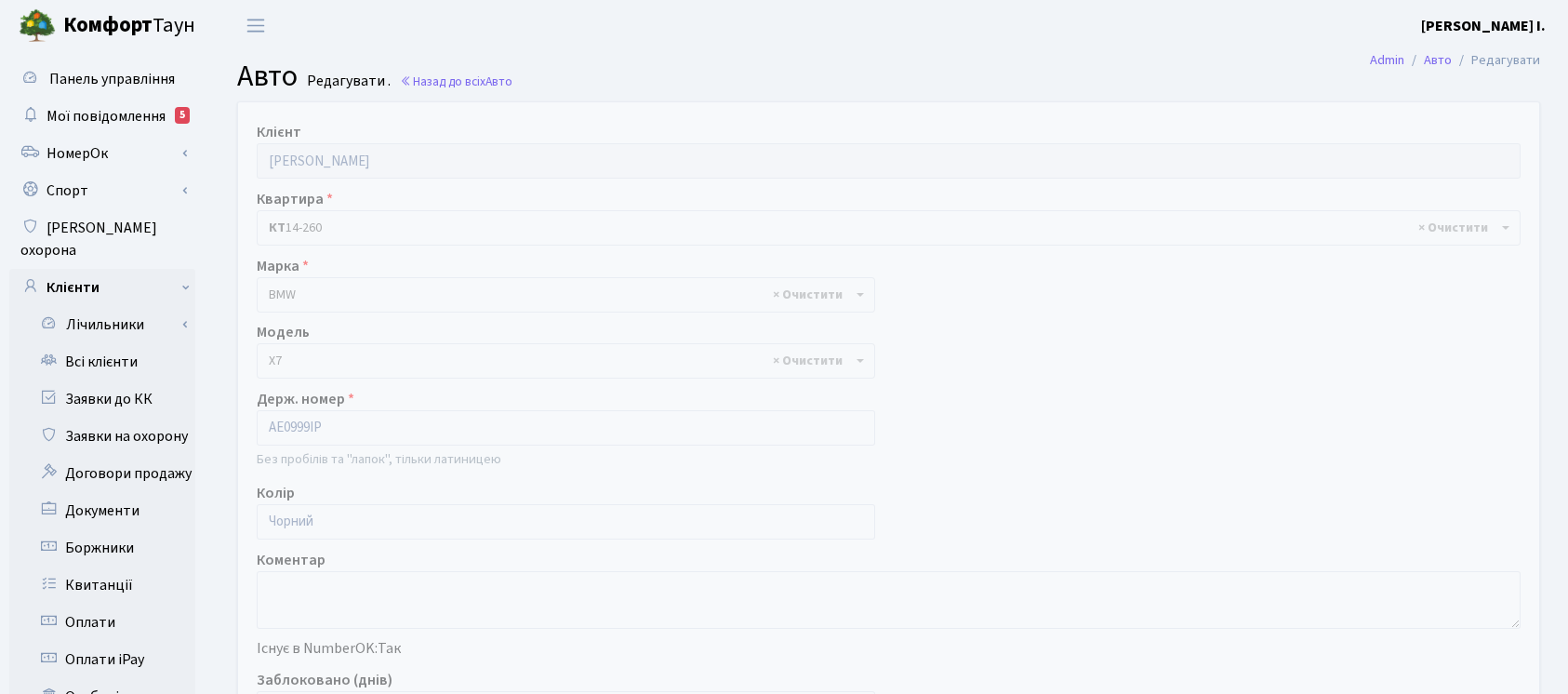
select select "3999"
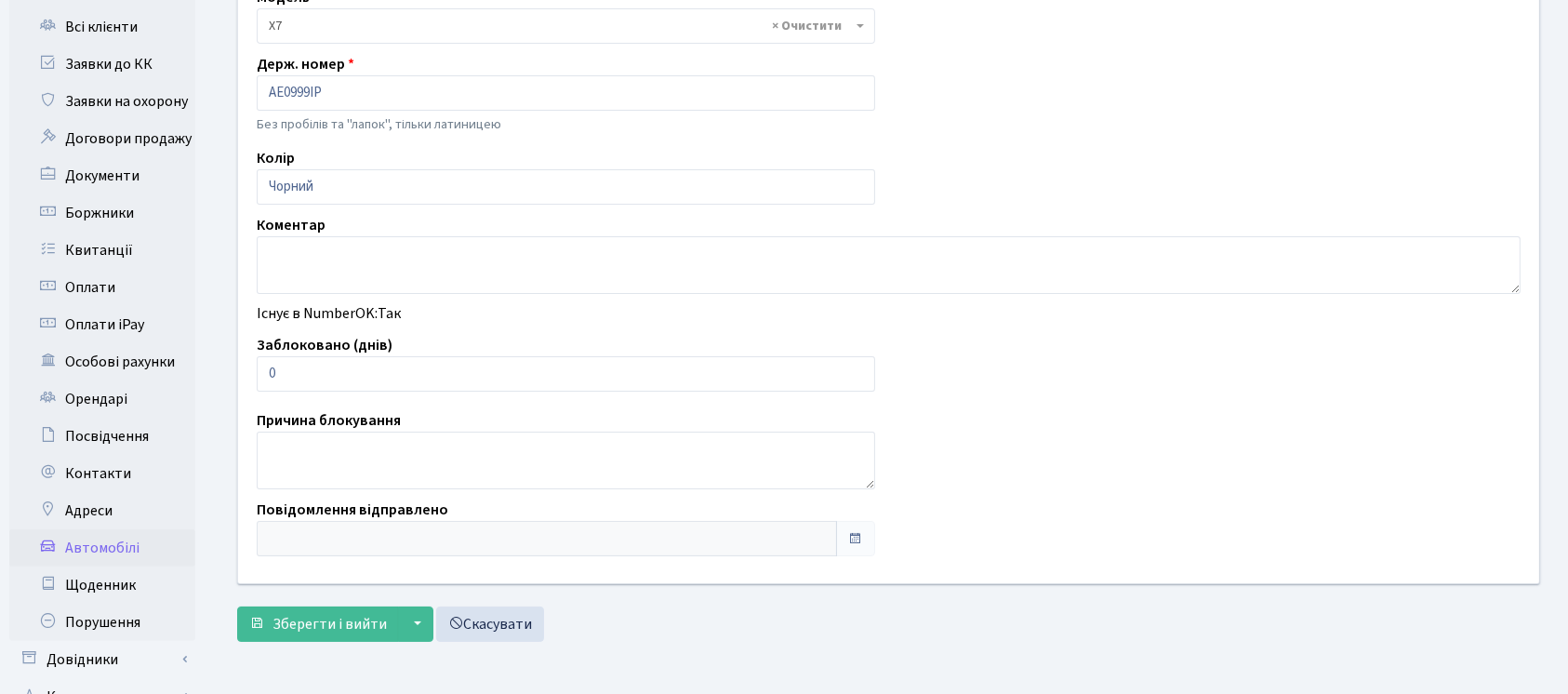
scroll to position [373, 0]
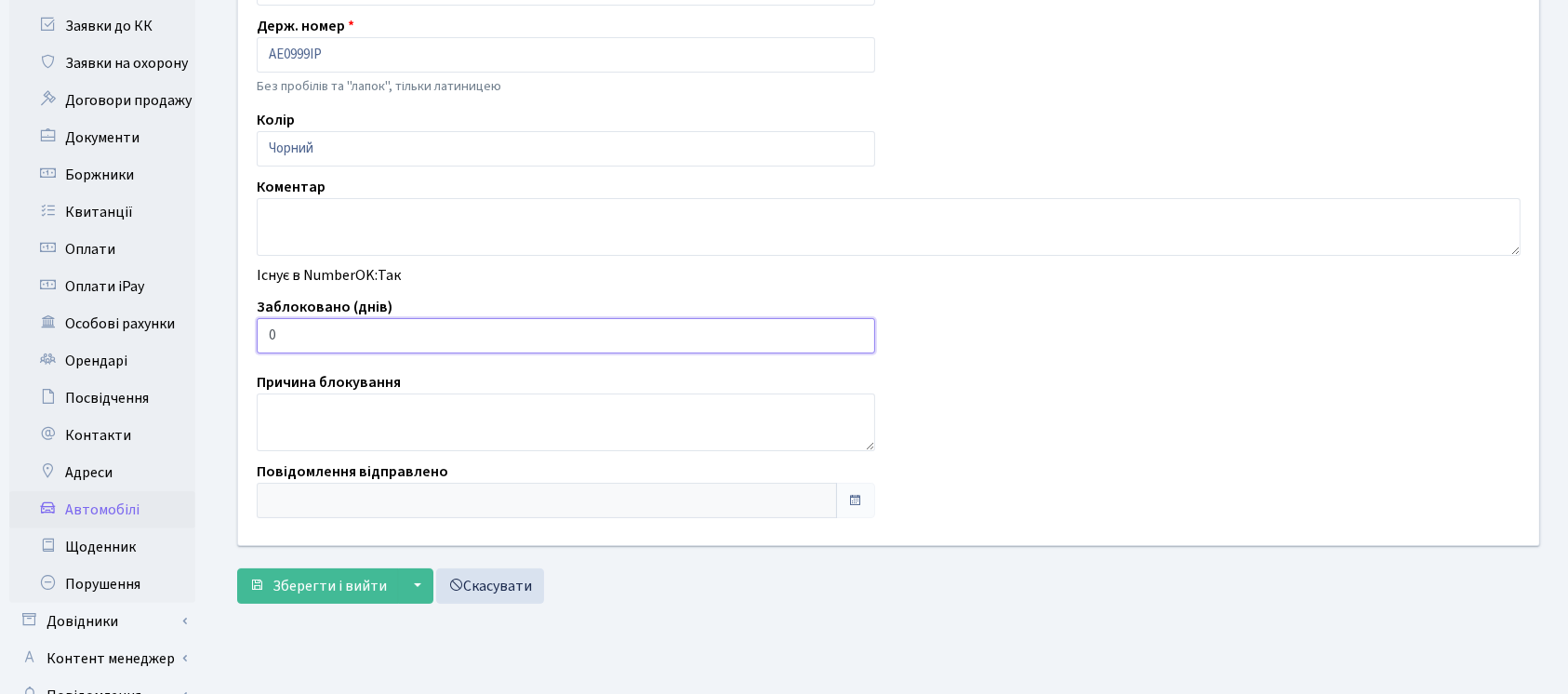
click at [535, 338] on input "0" at bounding box center [566, 336] width 619 height 36
type input "01"
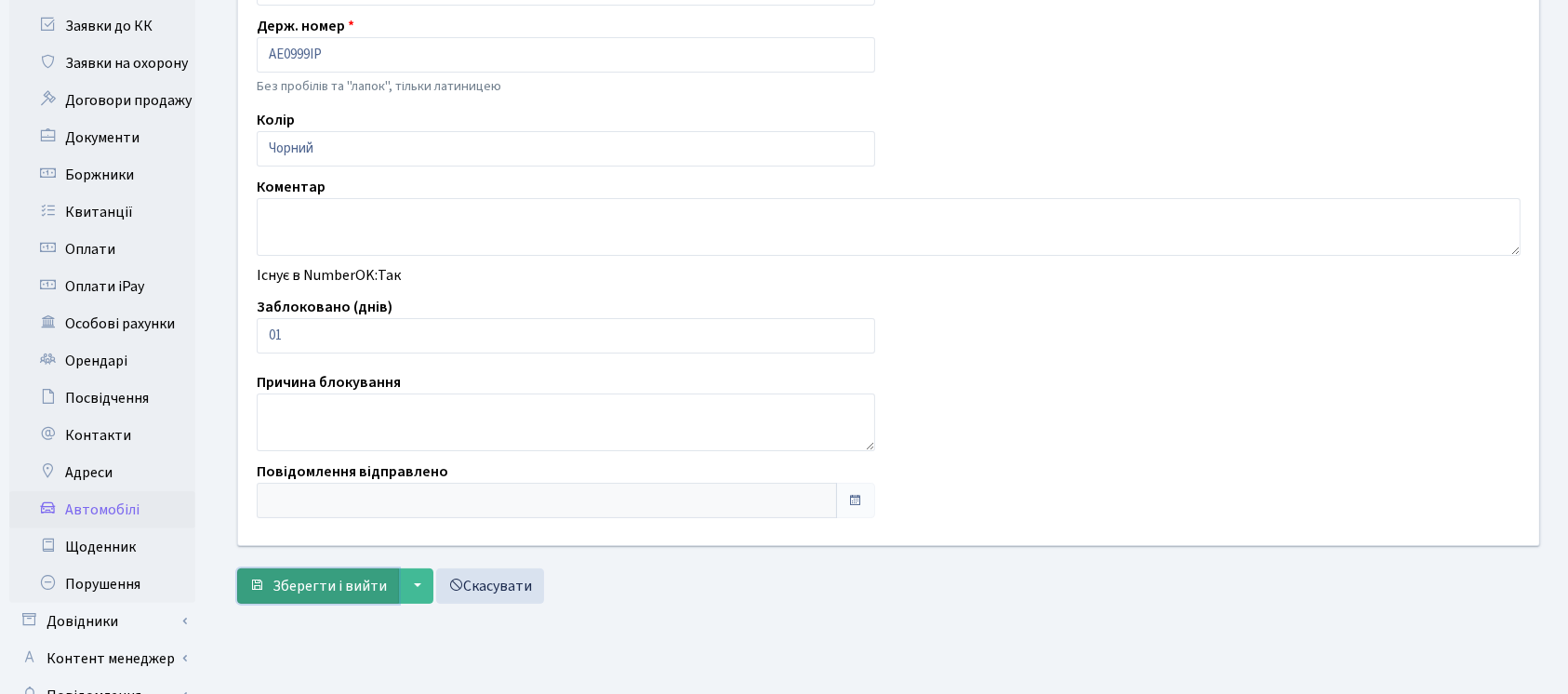
click at [286, 587] on span "Зберегти і вийти" at bounding box center [329, 586] width 114 height 20
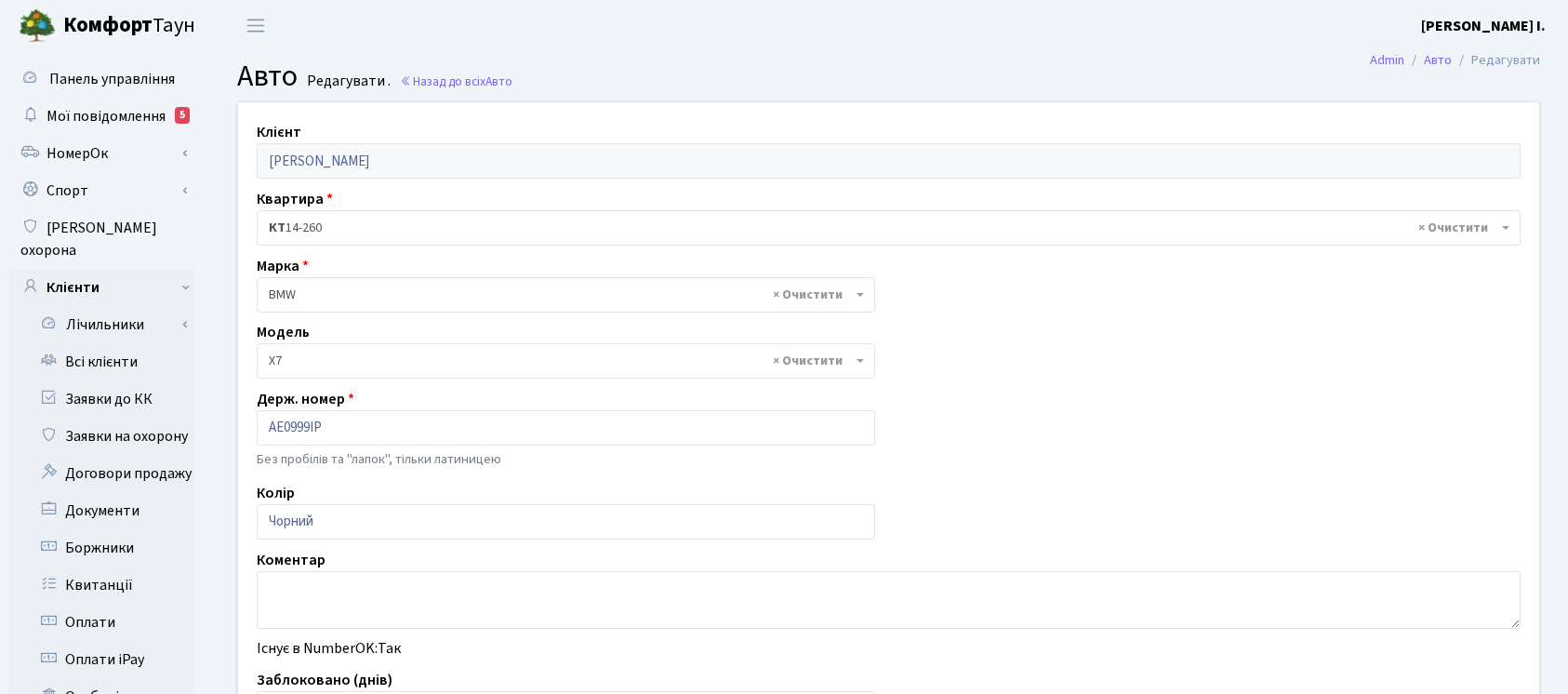
select select "3999"
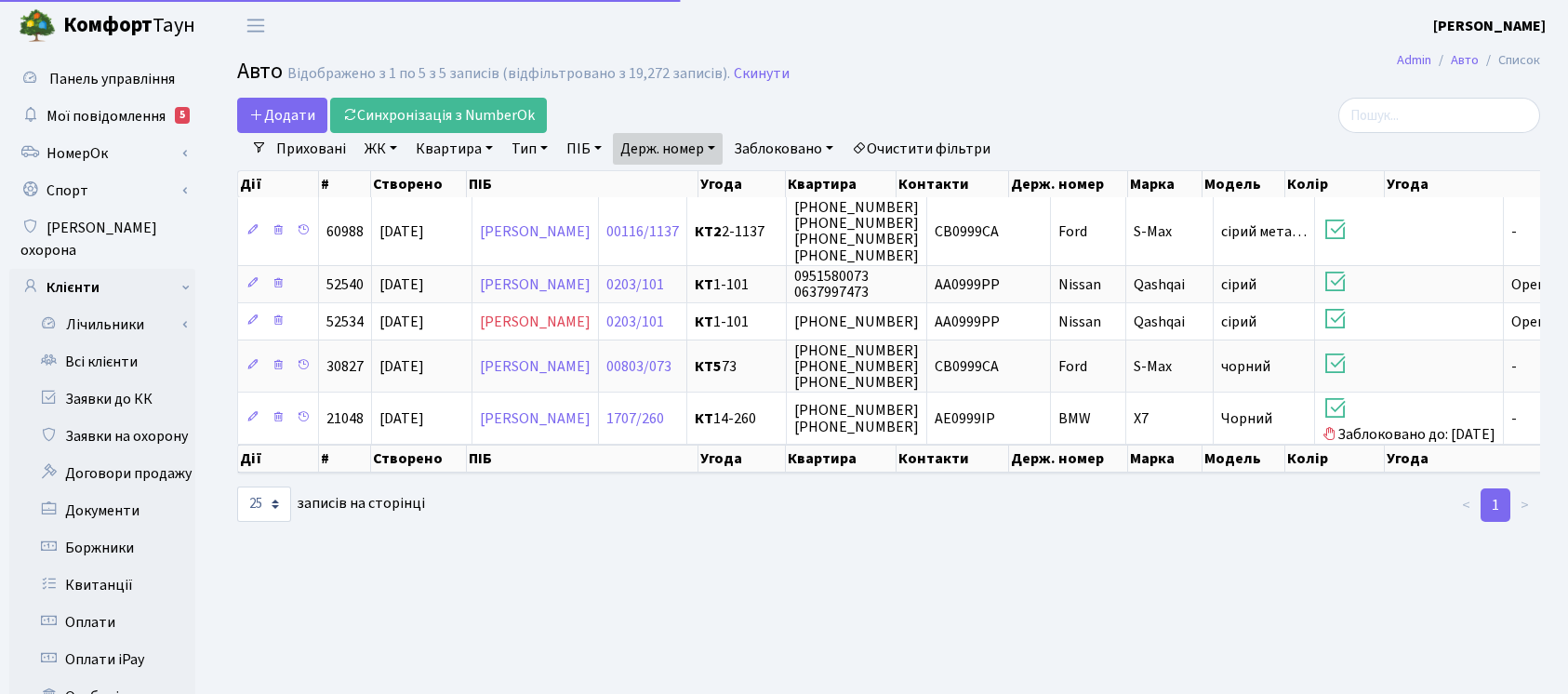
select select "25"
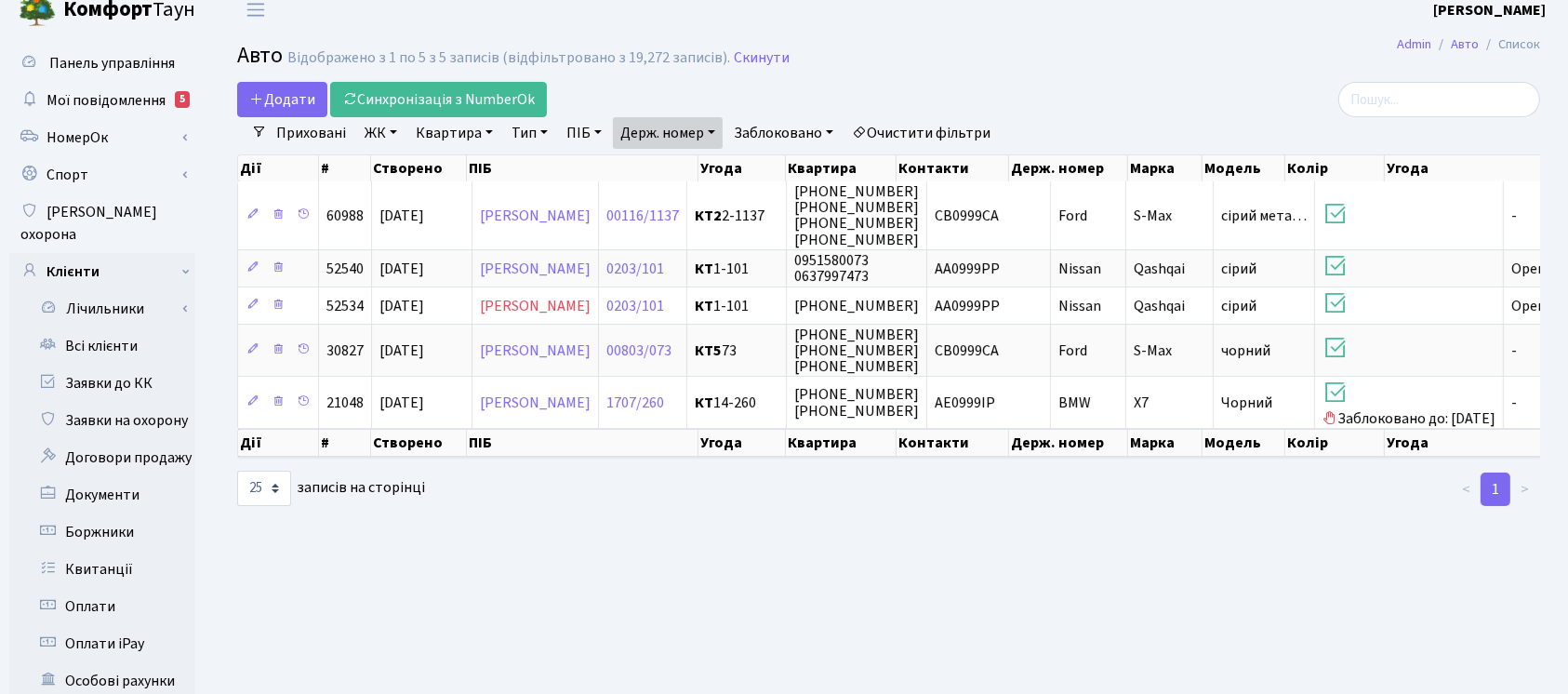
click at [670, 118] on link "Держ. номер" at bounding box center [668, 132] width 109 height 32
click at [685, 156] on input "0999" at bounding box center [668, 169] width 108 height 36
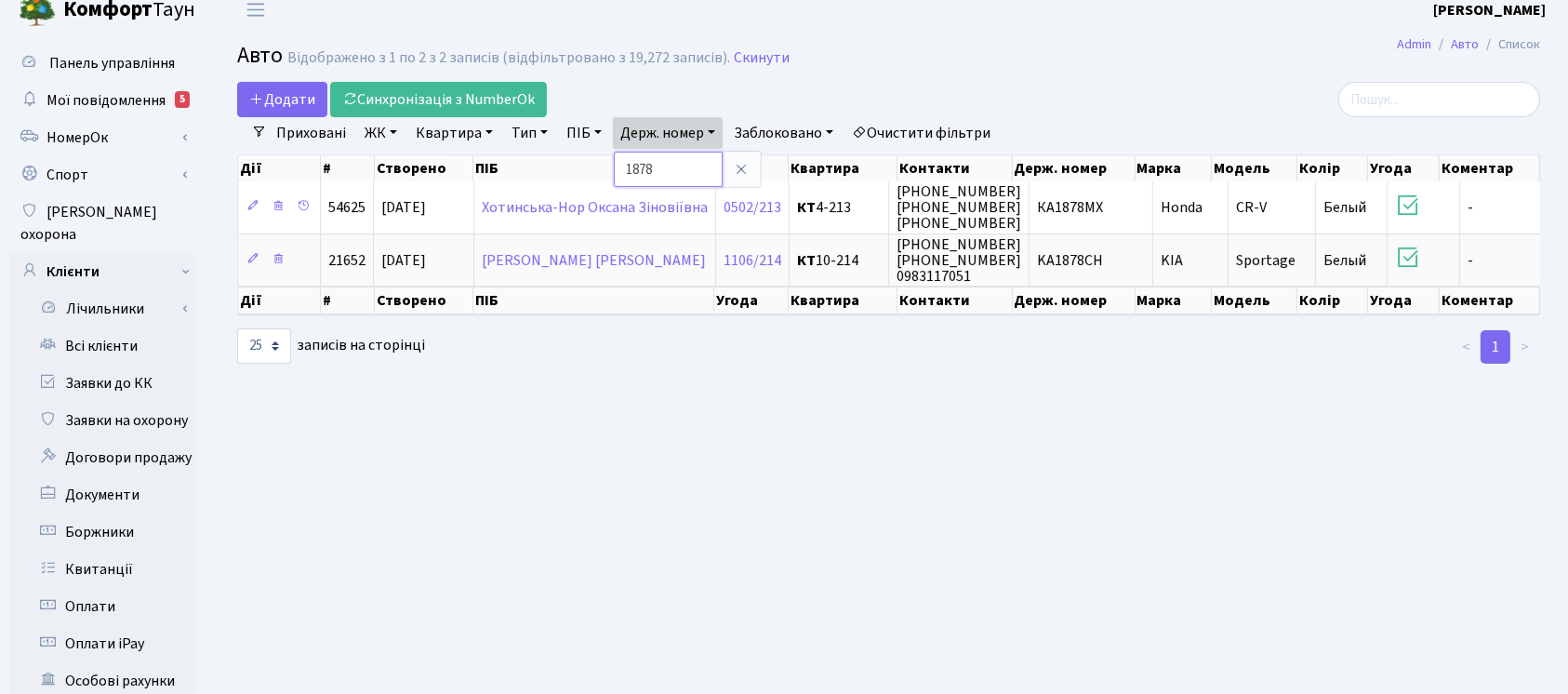
click at [672, 166] on input "1878" at bounding box center [668, 169] width 108 height 36
type input "3600"
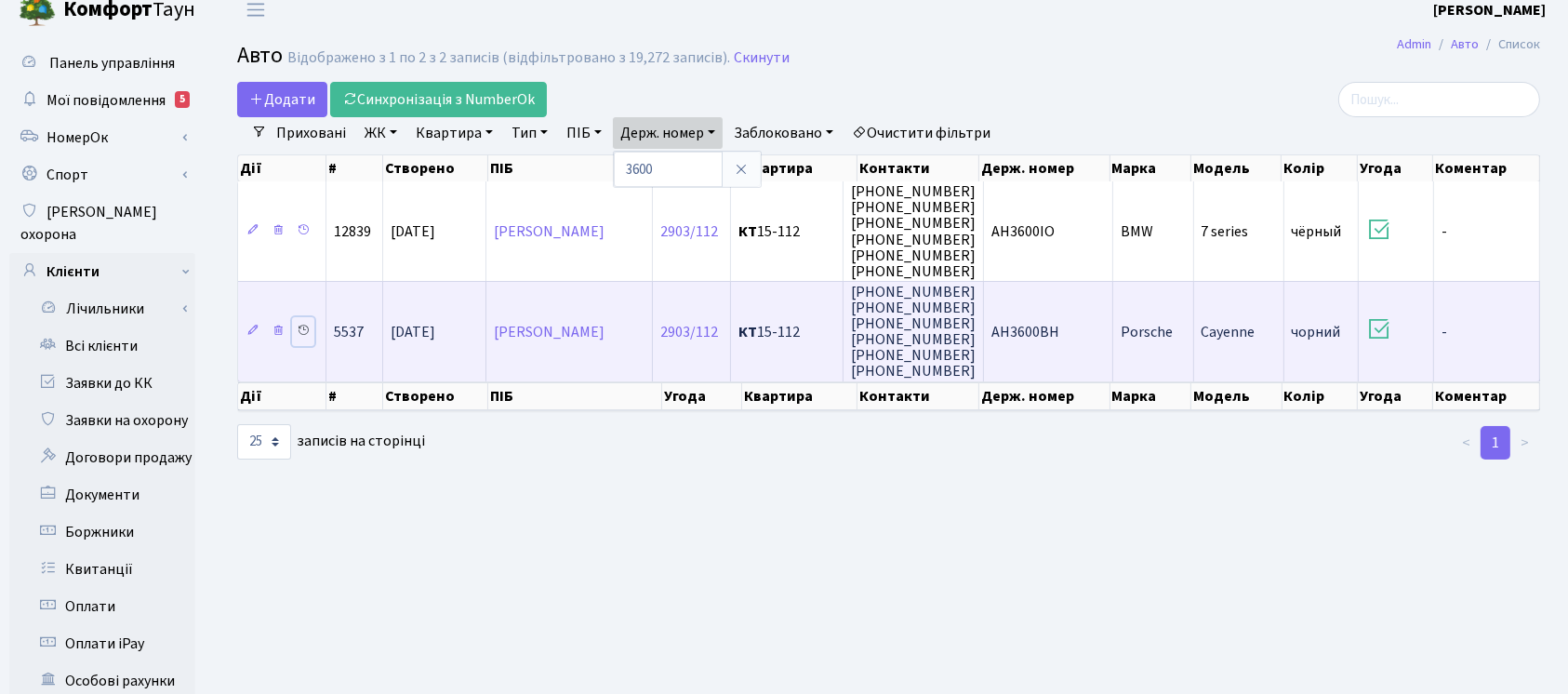
click at [300, 326] on icon at bounding box center [303, 330] width 13 height 13
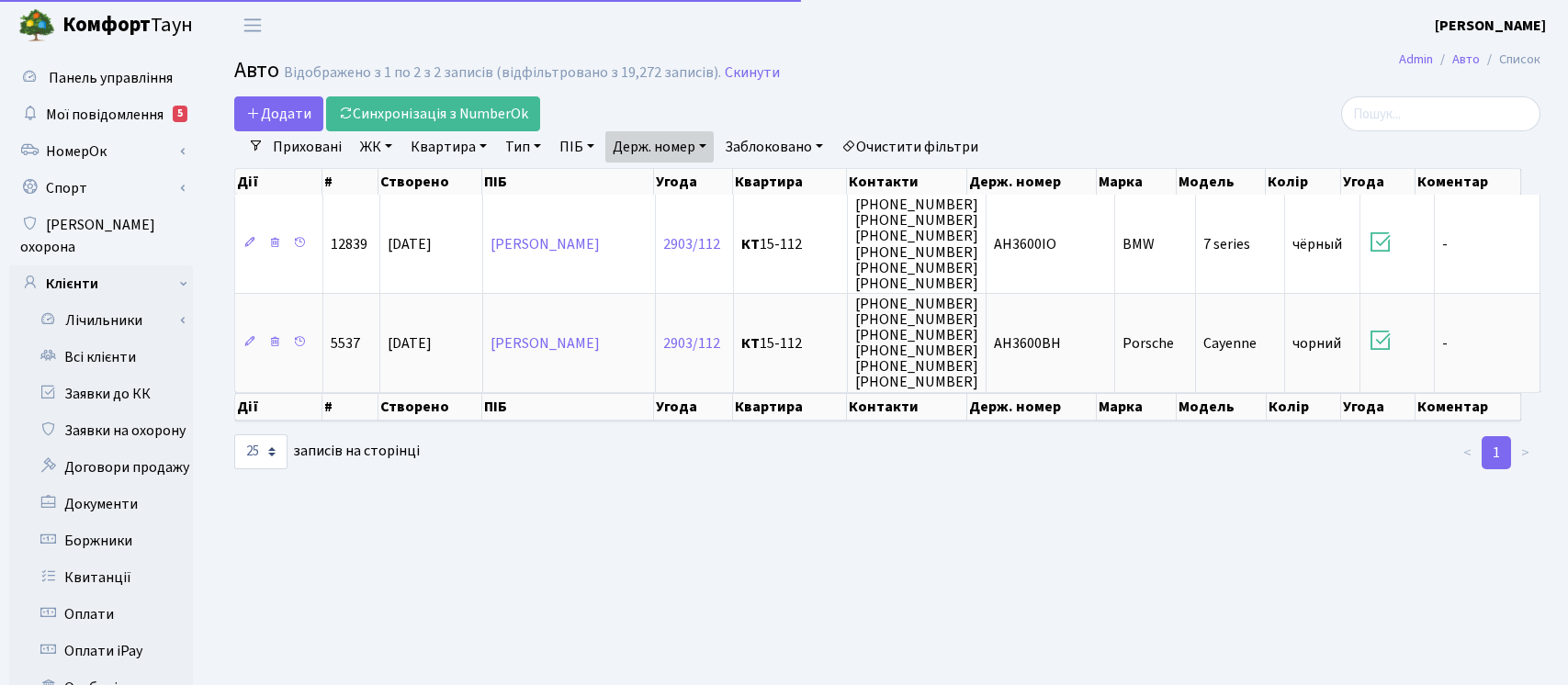
select select "25"
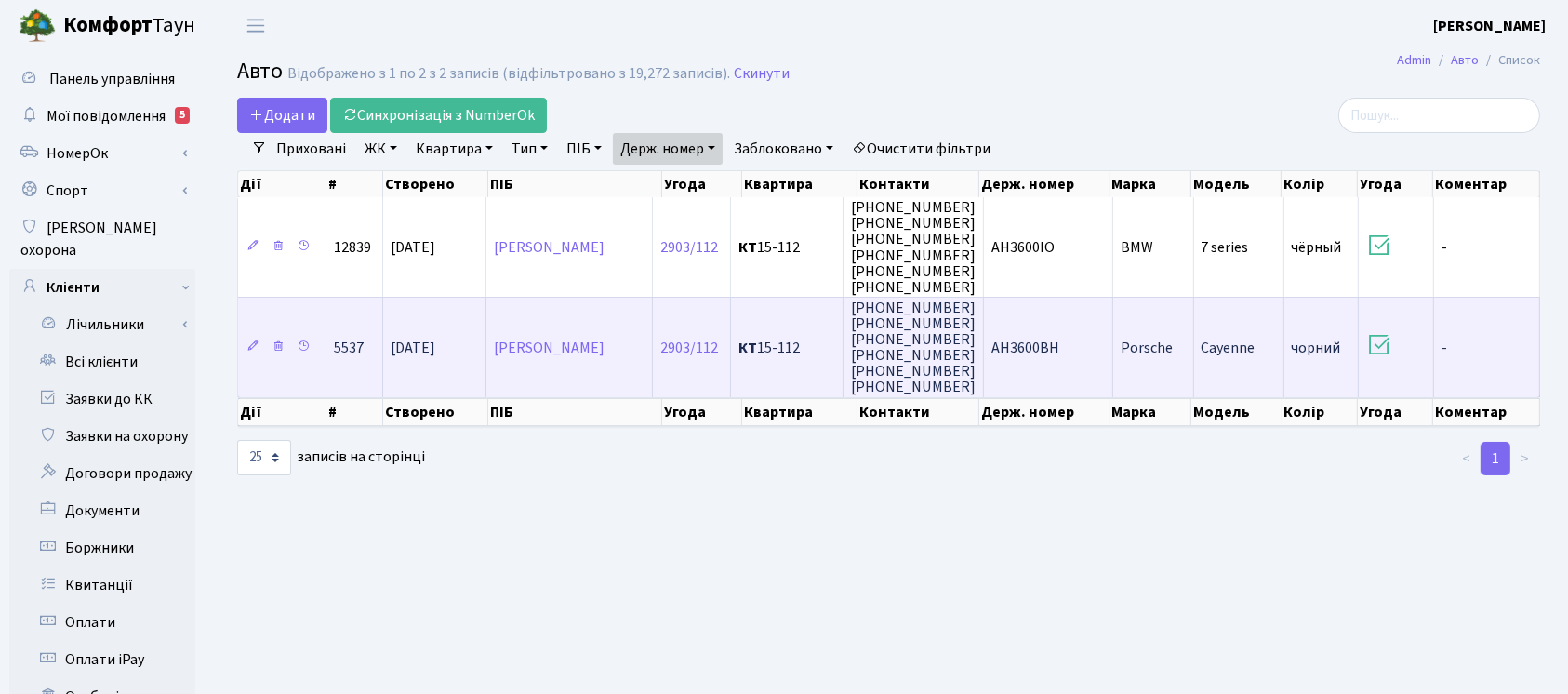
click at [1078, 337] on td "AH3600BH" at bounding box center [1049, 347] width 130 height 101
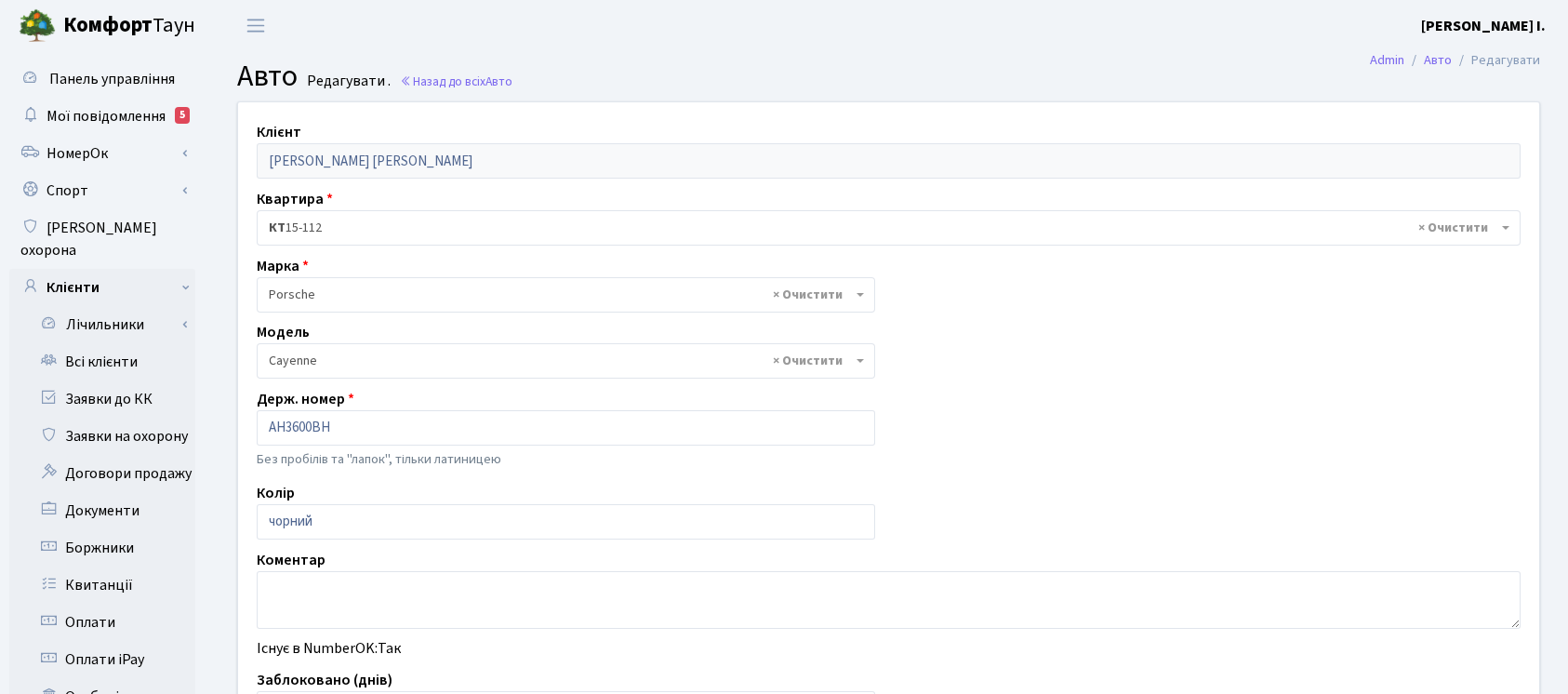
select select "1963"
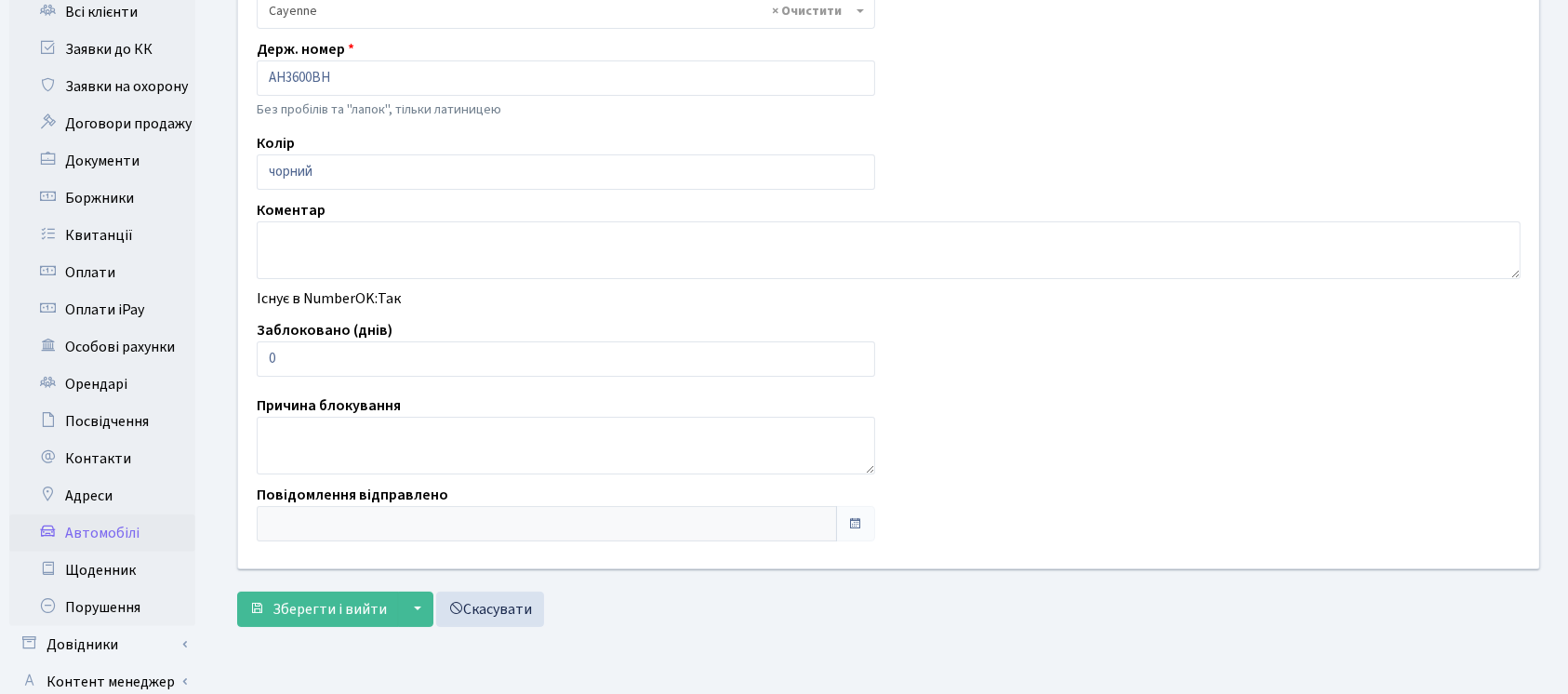
scroll to position [366, 0]
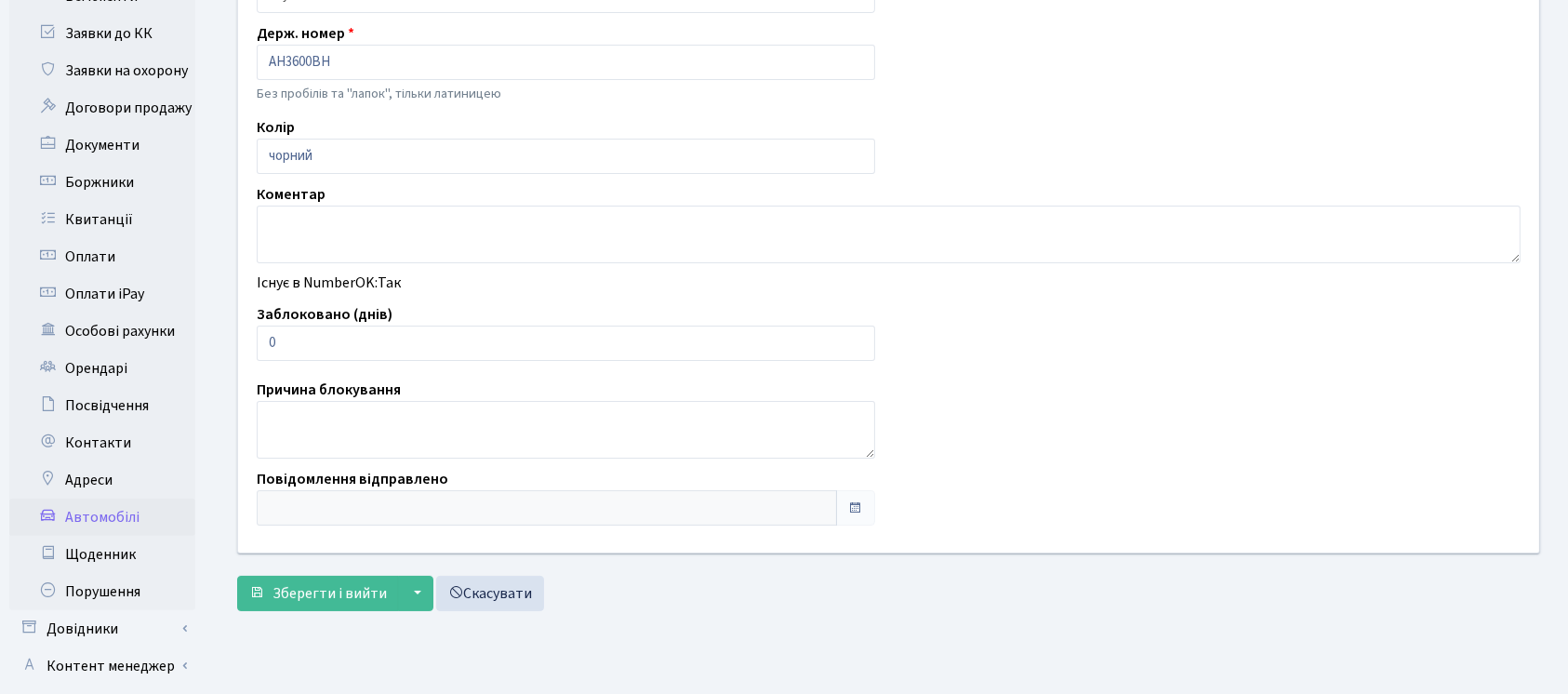
click at [513, 317] on div "Заблоковано (днів) 0" at bounding box center [566, 332] width 647 height 58
drag, startPoint x: 513, startPoint y: 317, endPoint x: 520, endPoint y: 327, distance: 12.2
click at [520, 327] on div "Заблоковано (днів) 0" at bounding box center [566, 332] width 647 height 58
click at [520, 327] on input "0" at bounding box center [566, 343] width 619 height 36
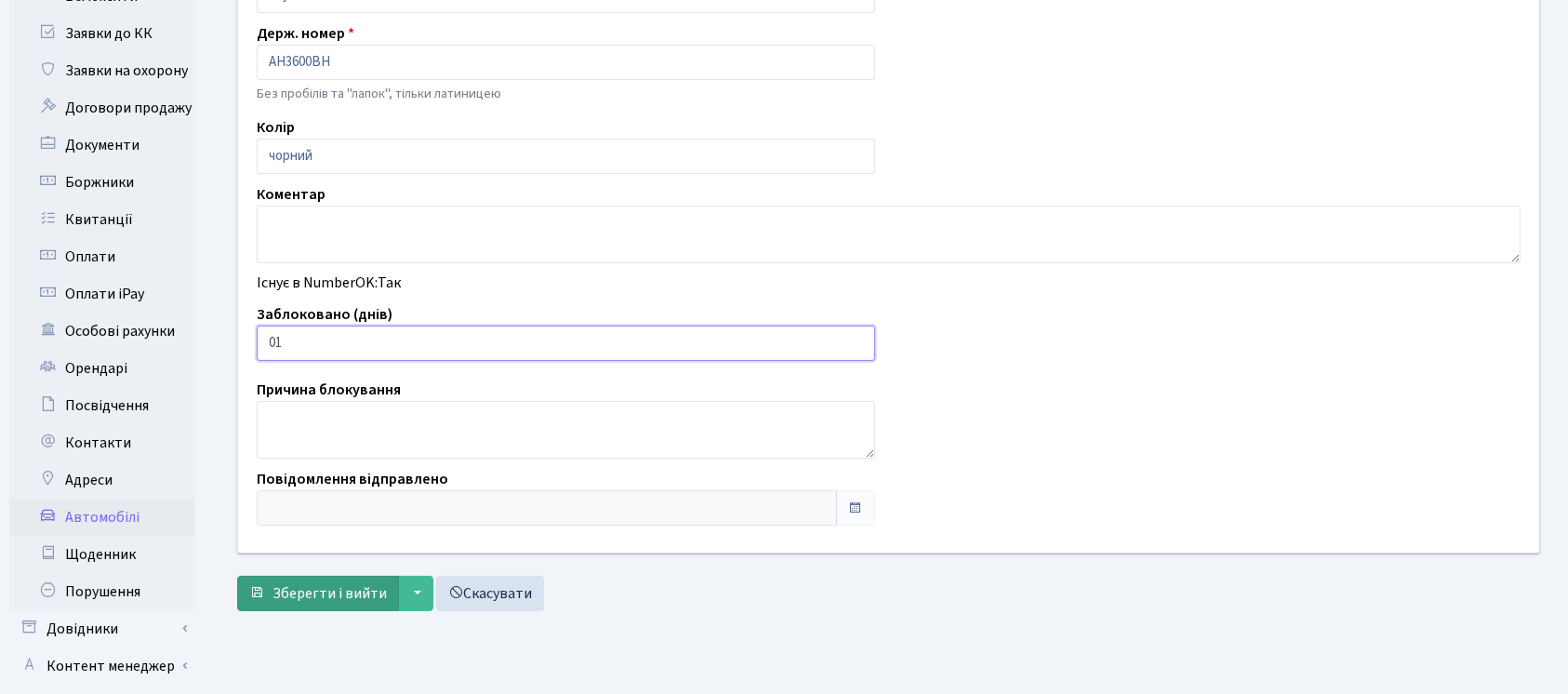
type input "01"
click at [324, 589] on span "Зберегти і вийти" at bounding box center [329, 593] width 114 height 20
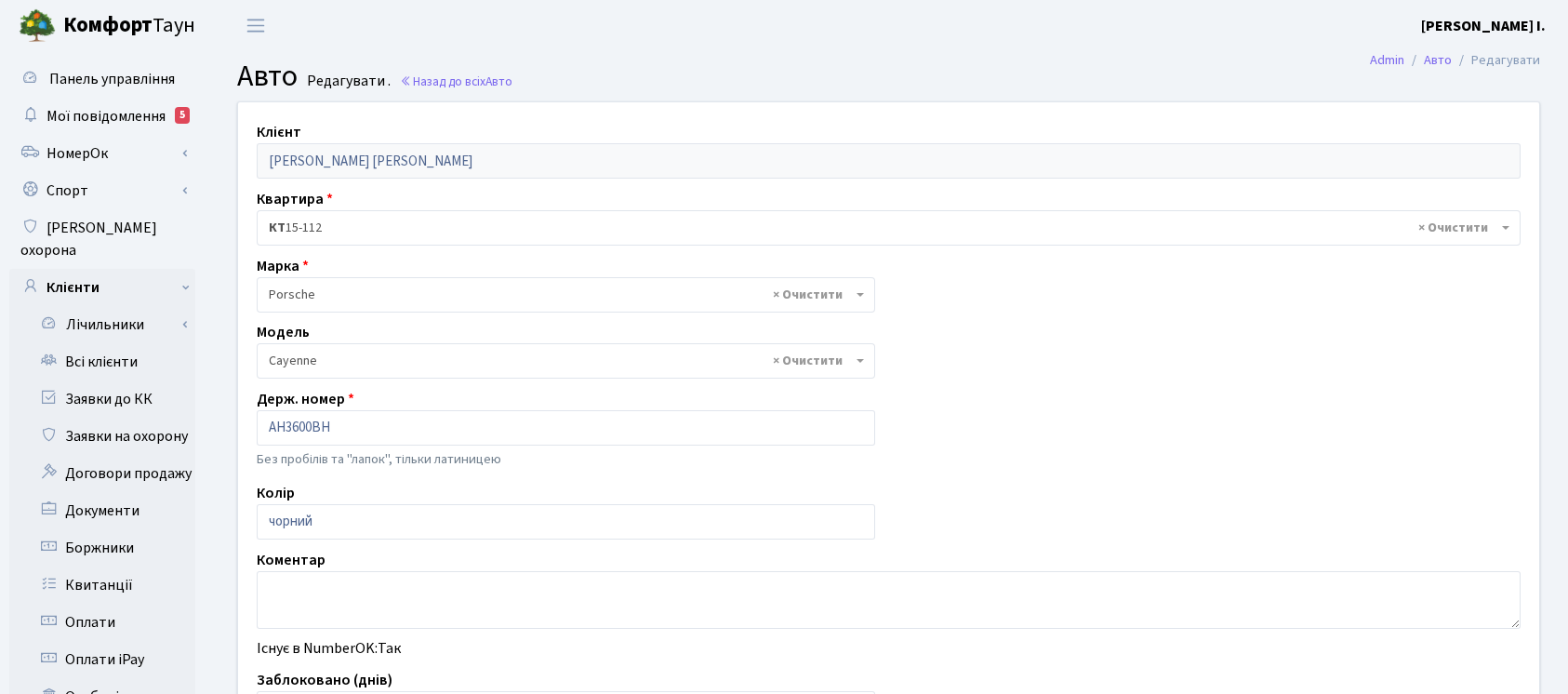
select select "1963"
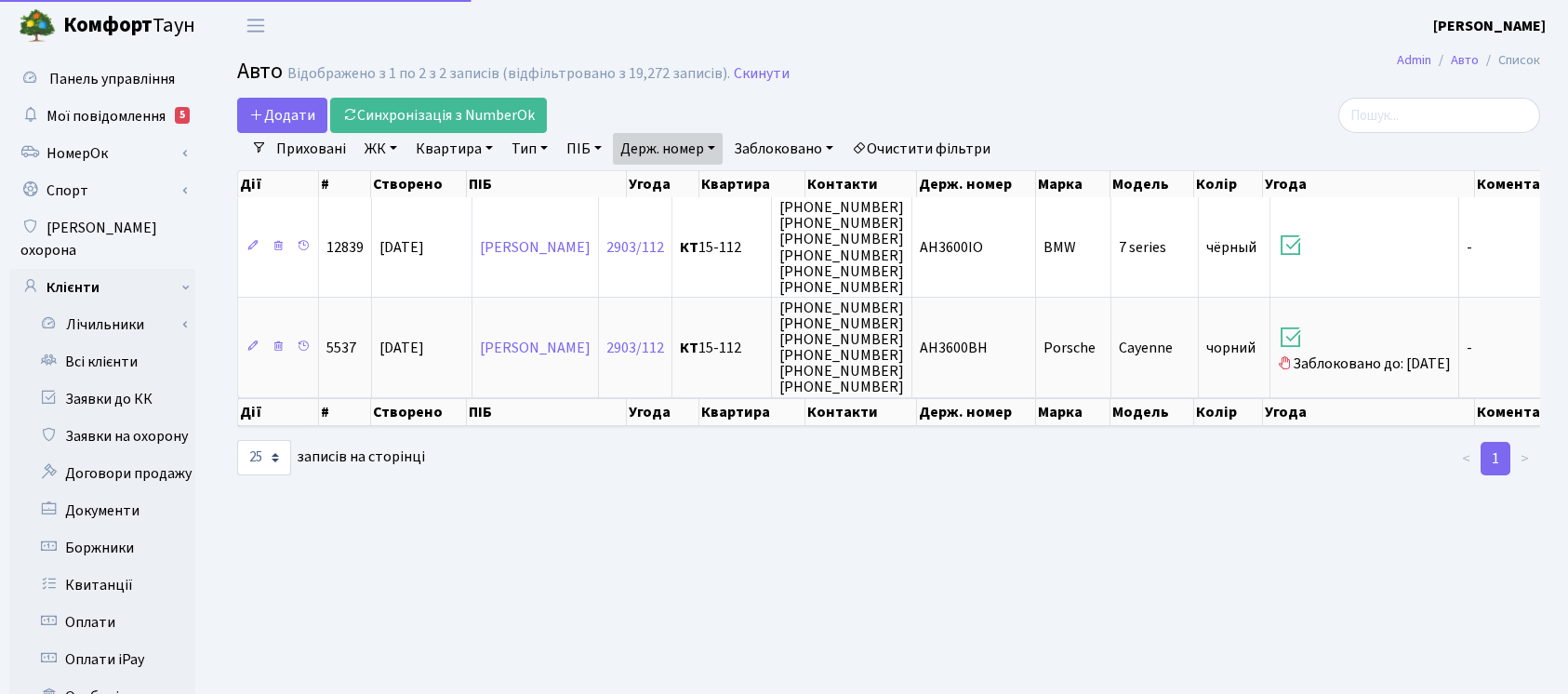
select select "25"
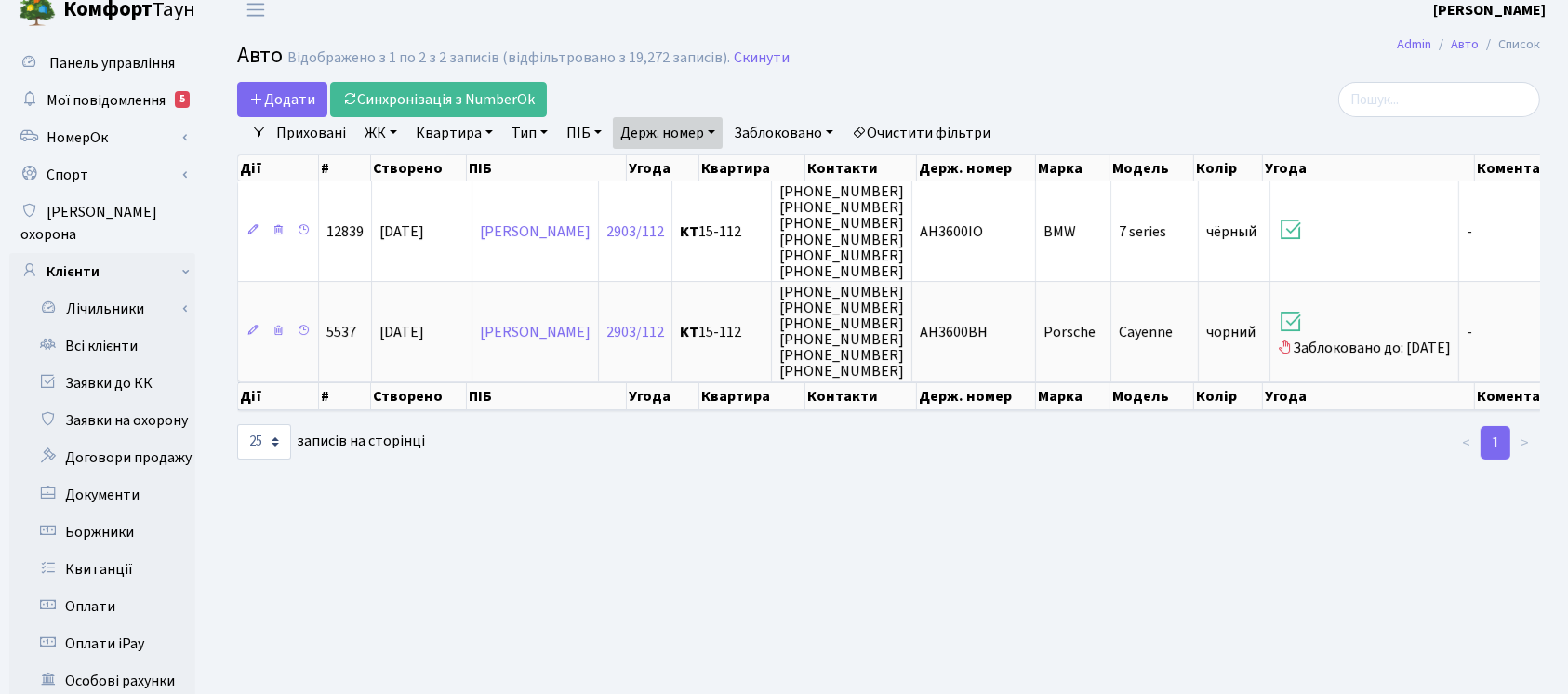
click at [667, 141] on link "Держ. номер" at bounding box center [668, 132] width 109 height 32
click at [675, 167] on input "3600" at bounding box center [668, 169] width 108 height 36
type input "3537"
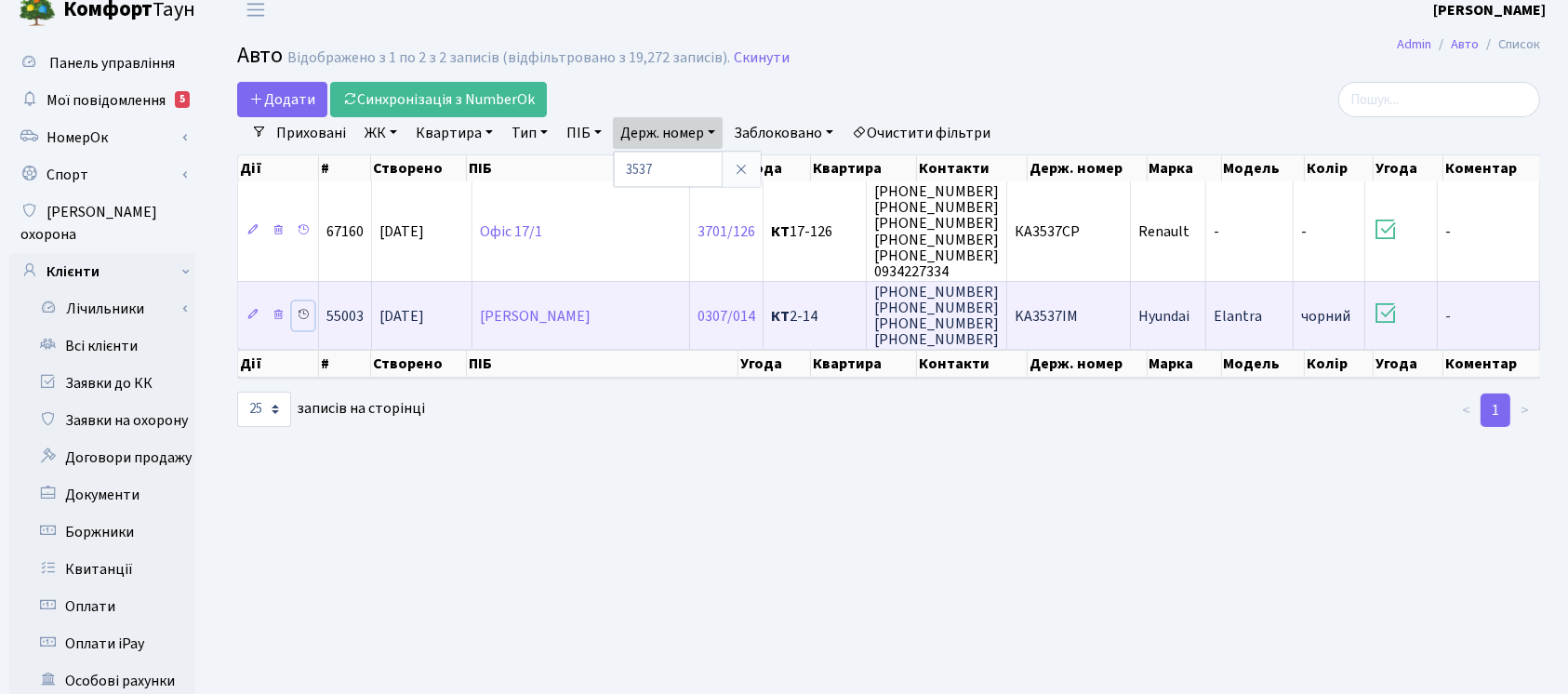
click at [304, 308] on icon at bounding box center [303, 315] width 13 height 13
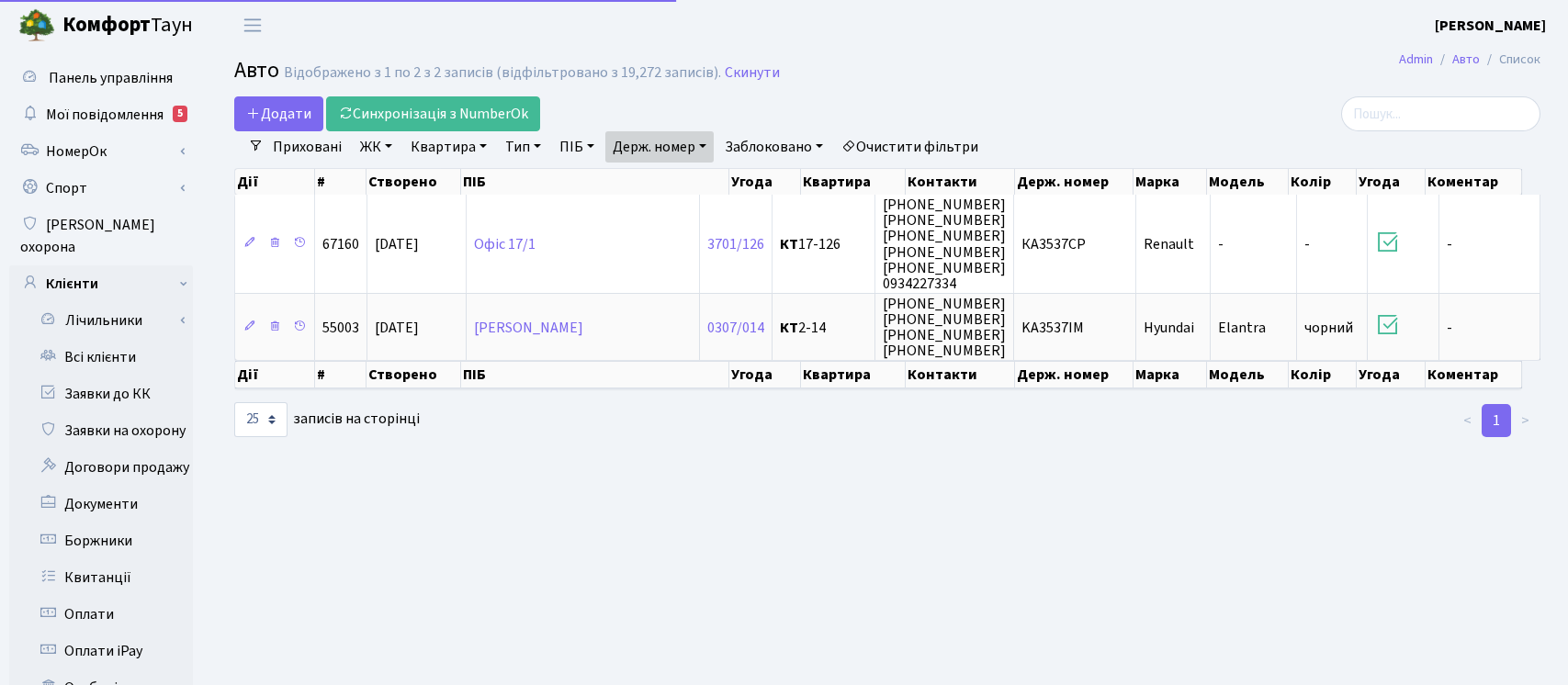
select select "25"
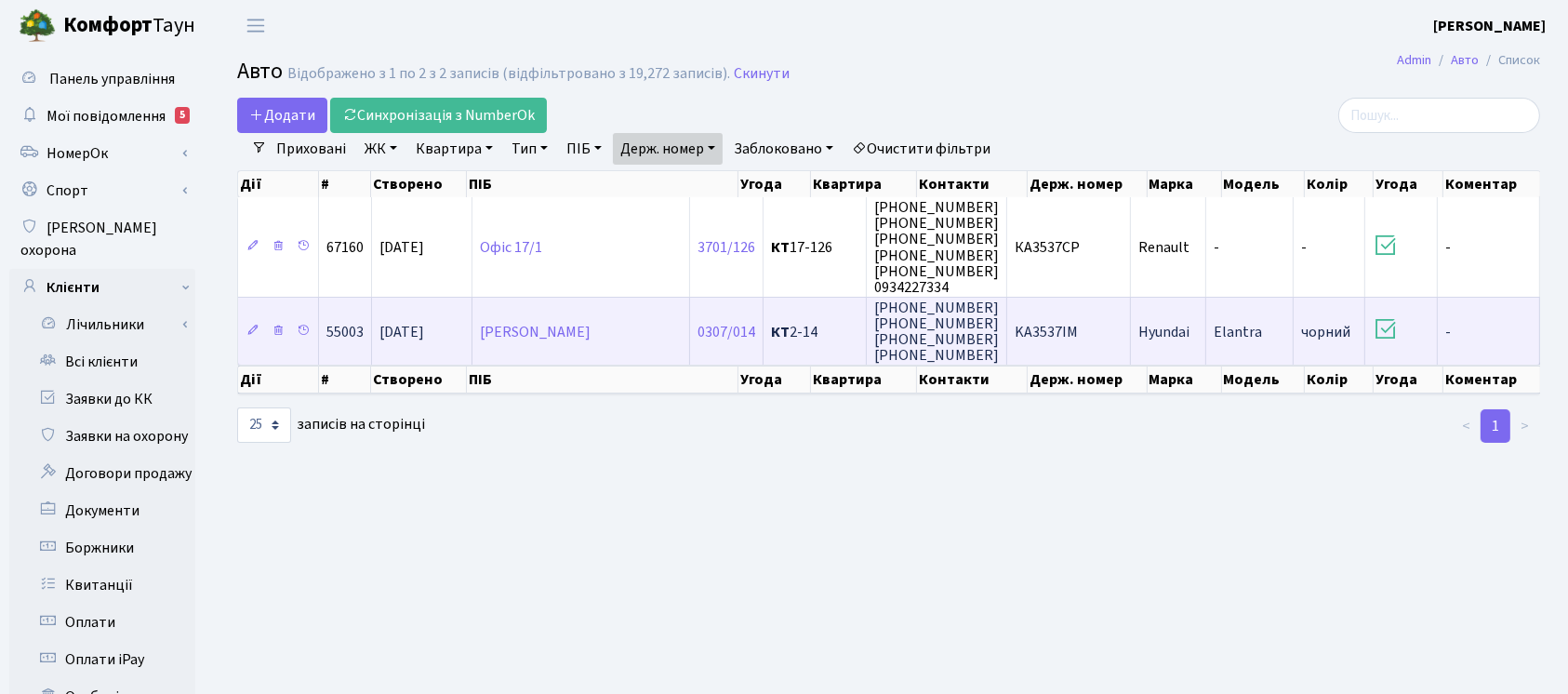
click at [1175, 351] on td "Hyundai" at bounding box center [1169, 330] width 76 height 68
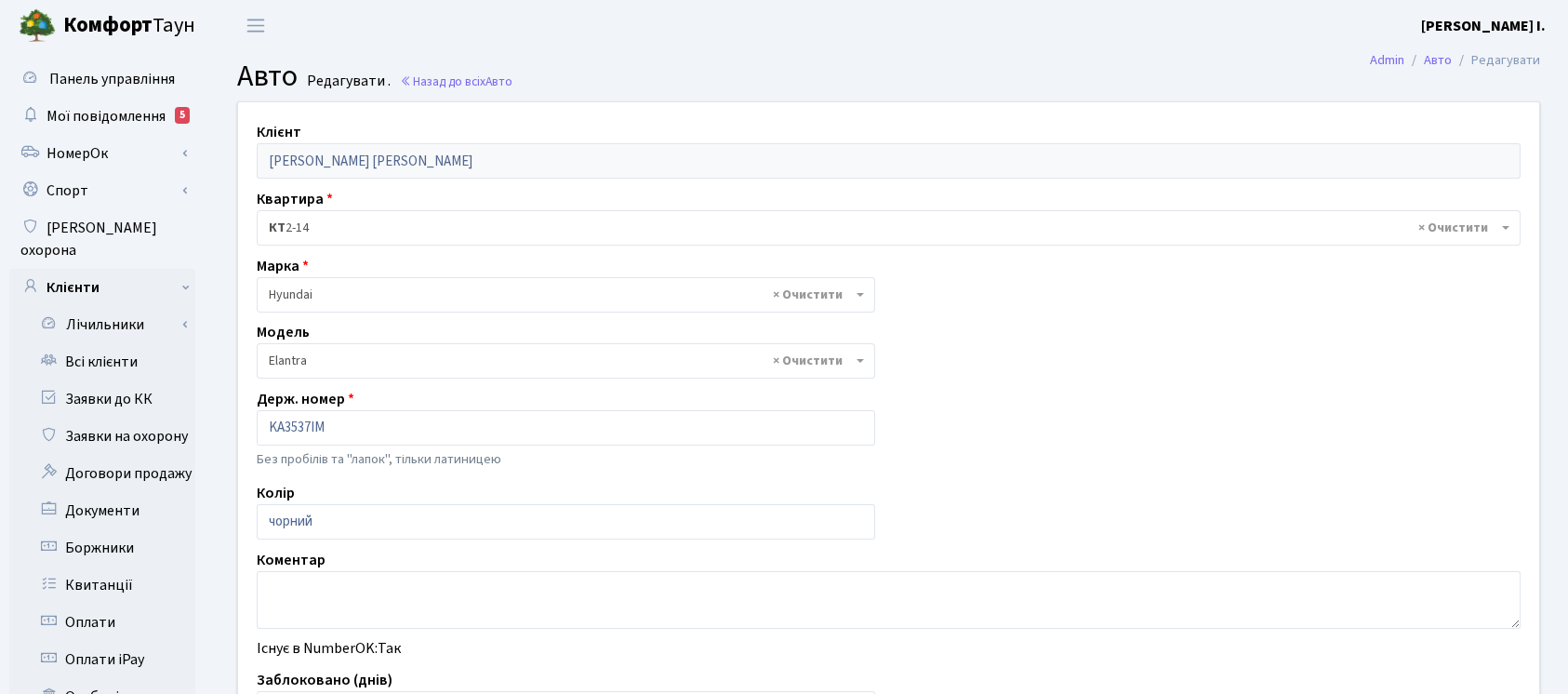
select select "996"
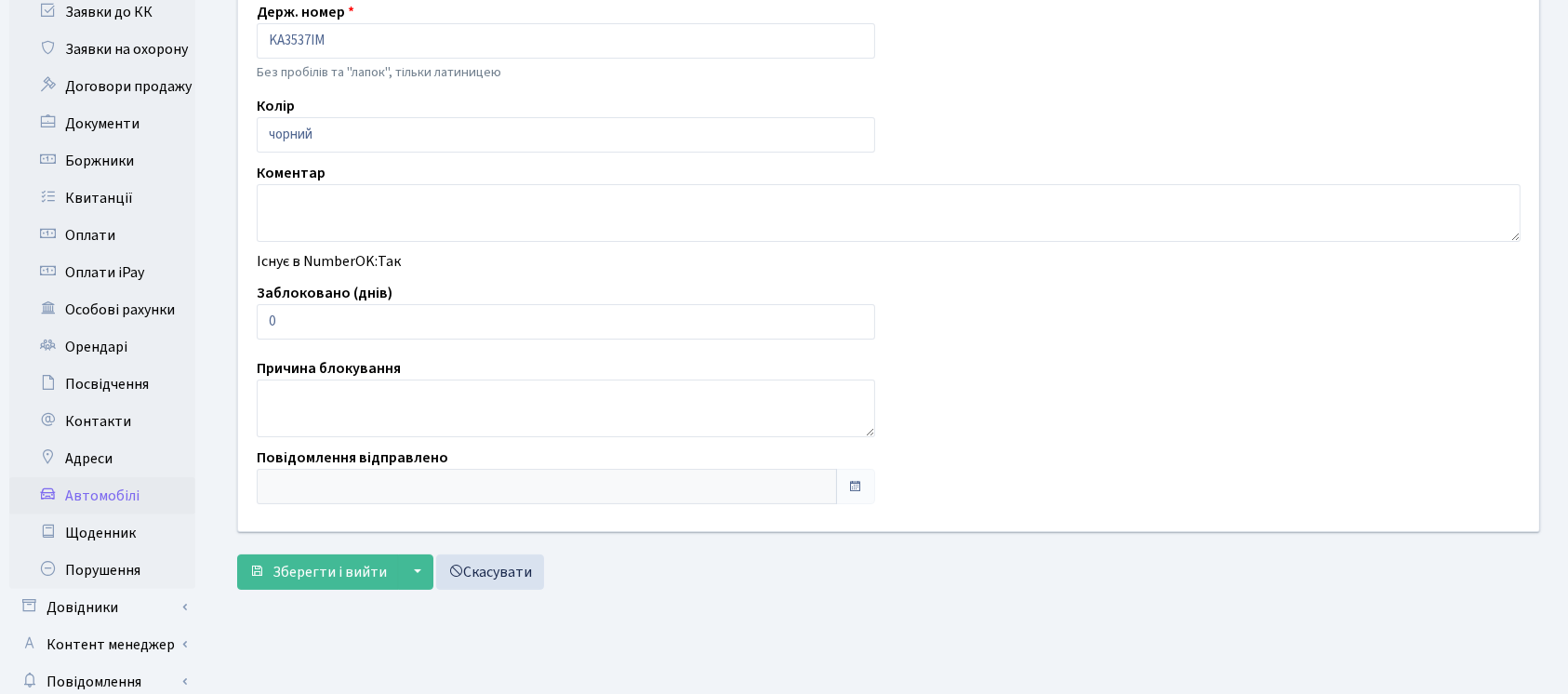
scroll to position [388, 0]
click at [436, 316] on input "0" at bounding box center [566, 321] width 619 height 36
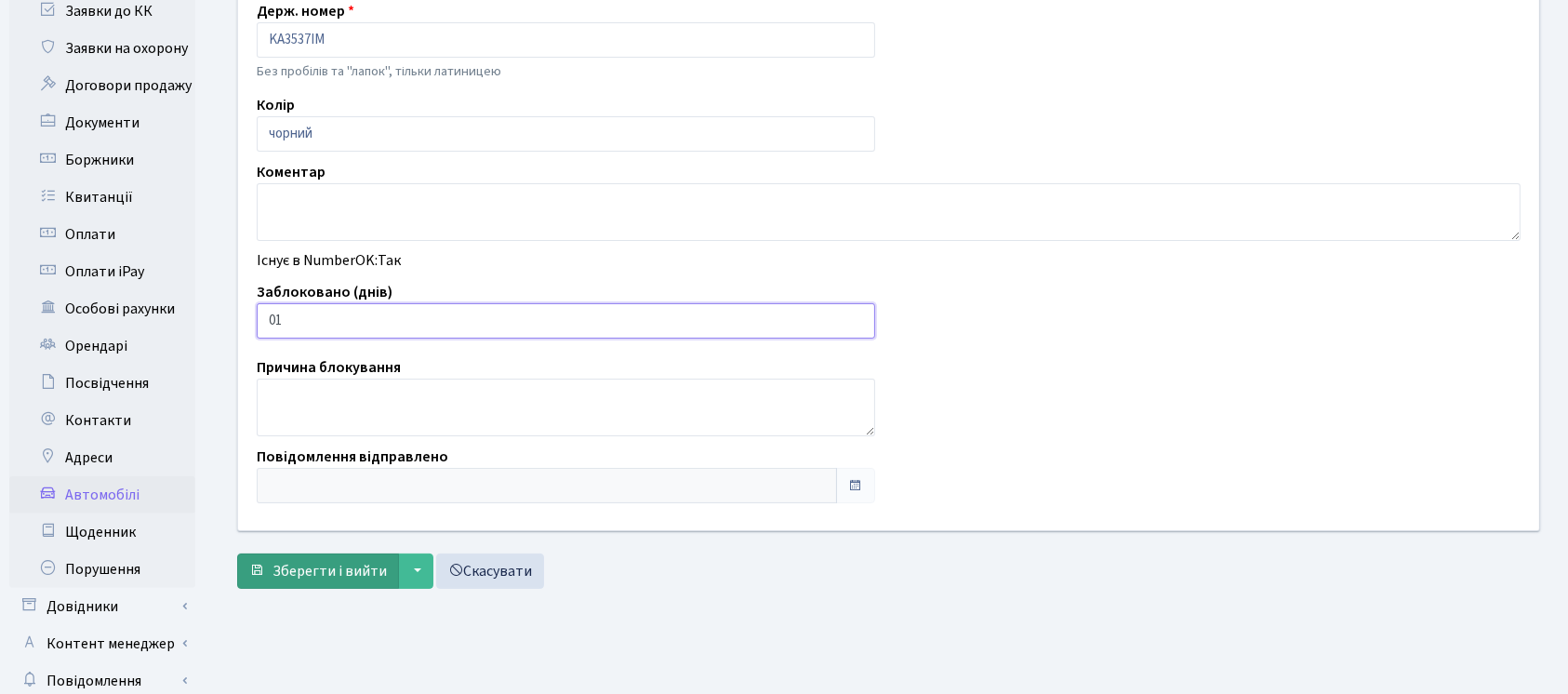
type input "01"
click at [309, 570] on span "Зберегти і вийти" at bounding box center [329, 571] width 114 height 20
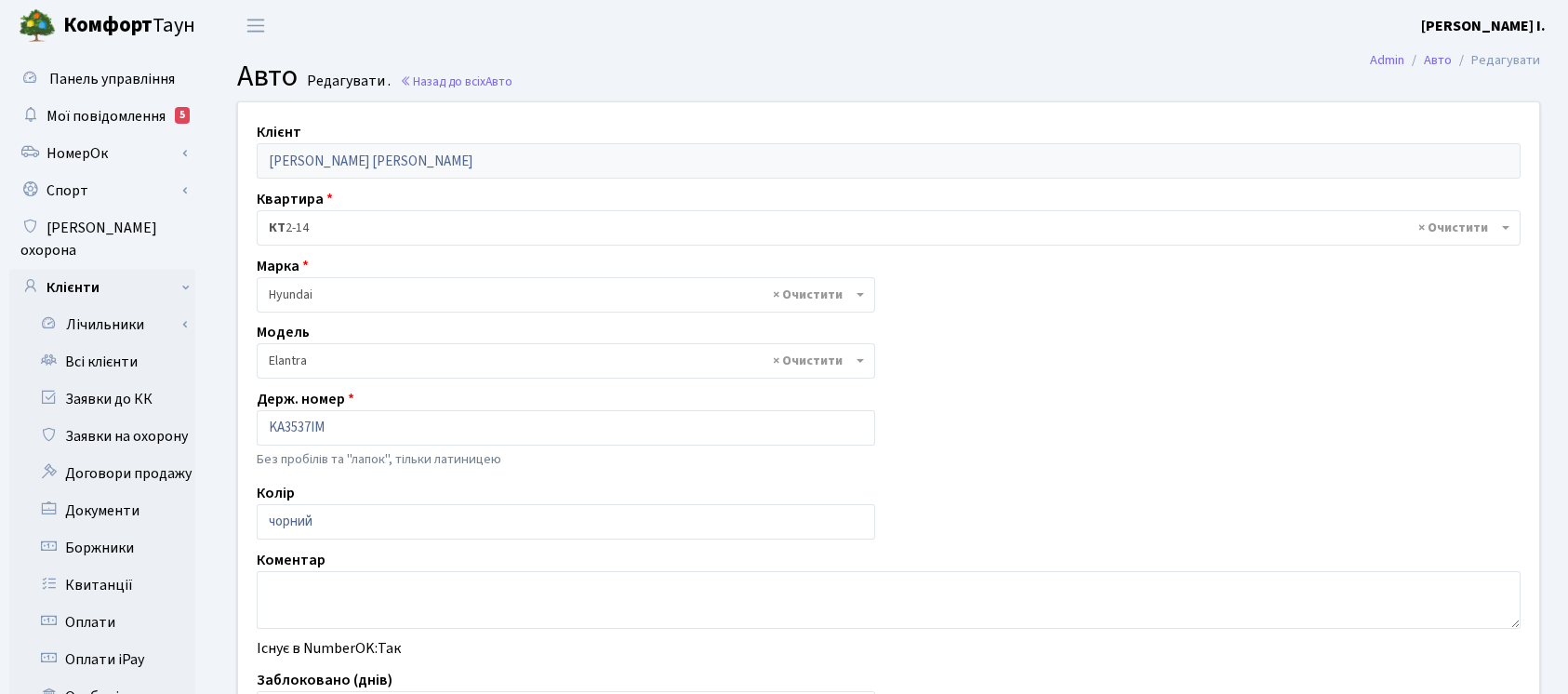
select select "996"
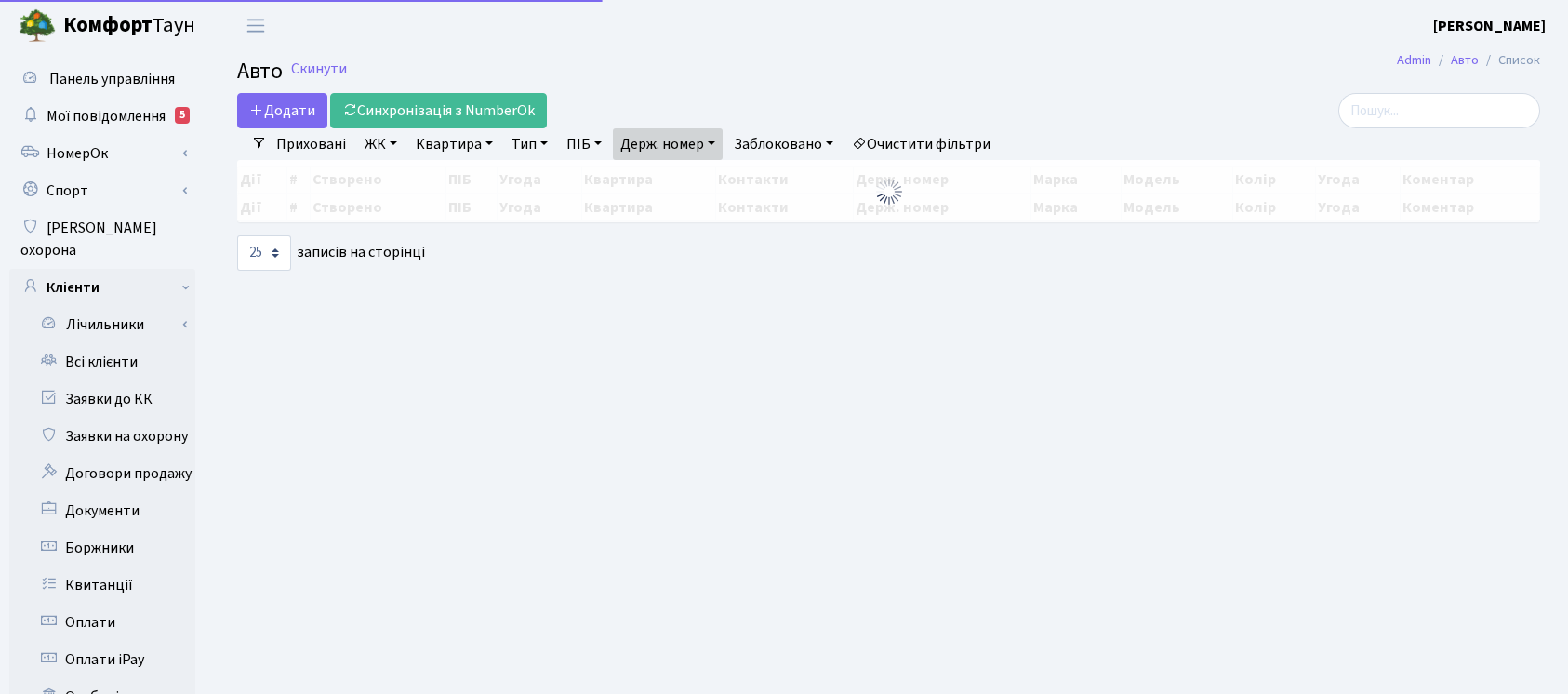
select select "25"
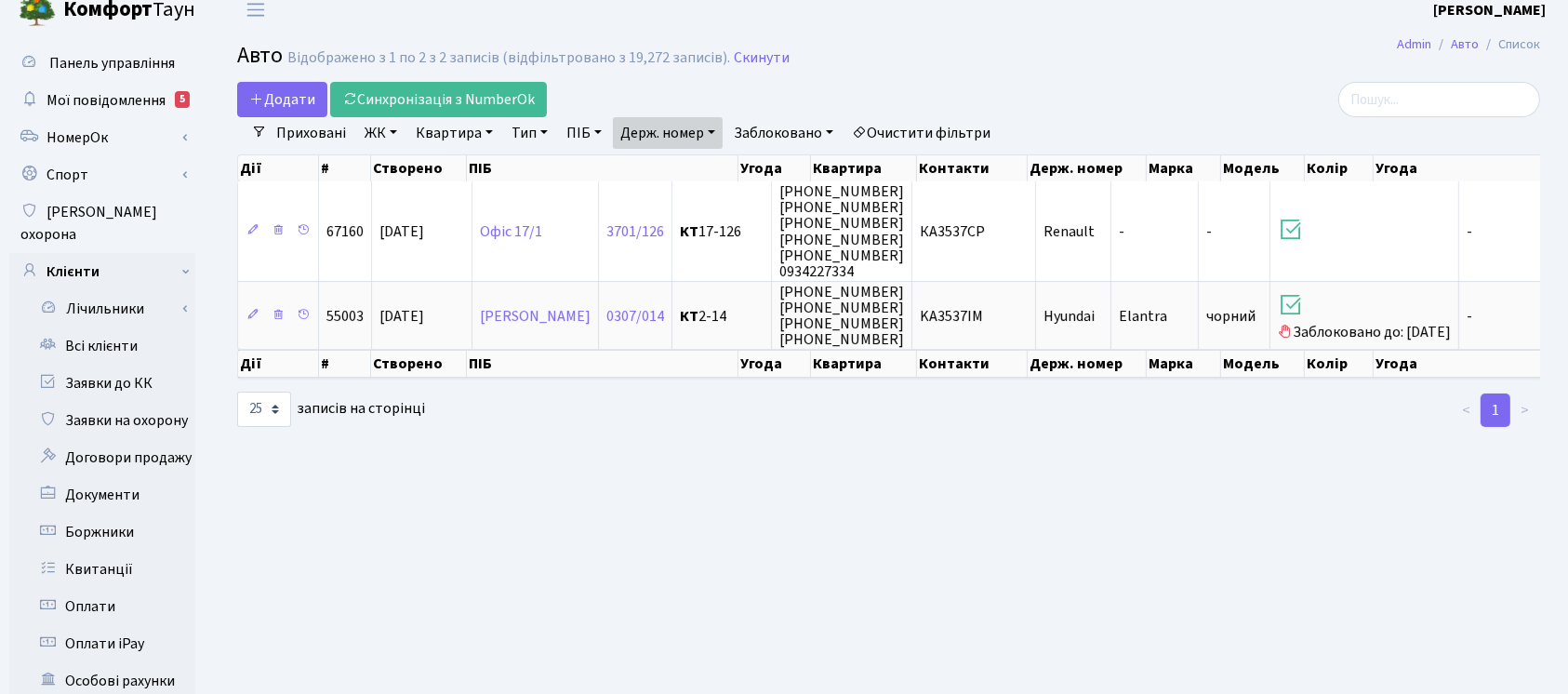
click at [713, 123] on link "Держ. номер" at bounding box center [668, 132] width 109 height 32
click at [713, 157] on input "3537" at bounding box center [668, 169] width 108 height 36
type input "9833"
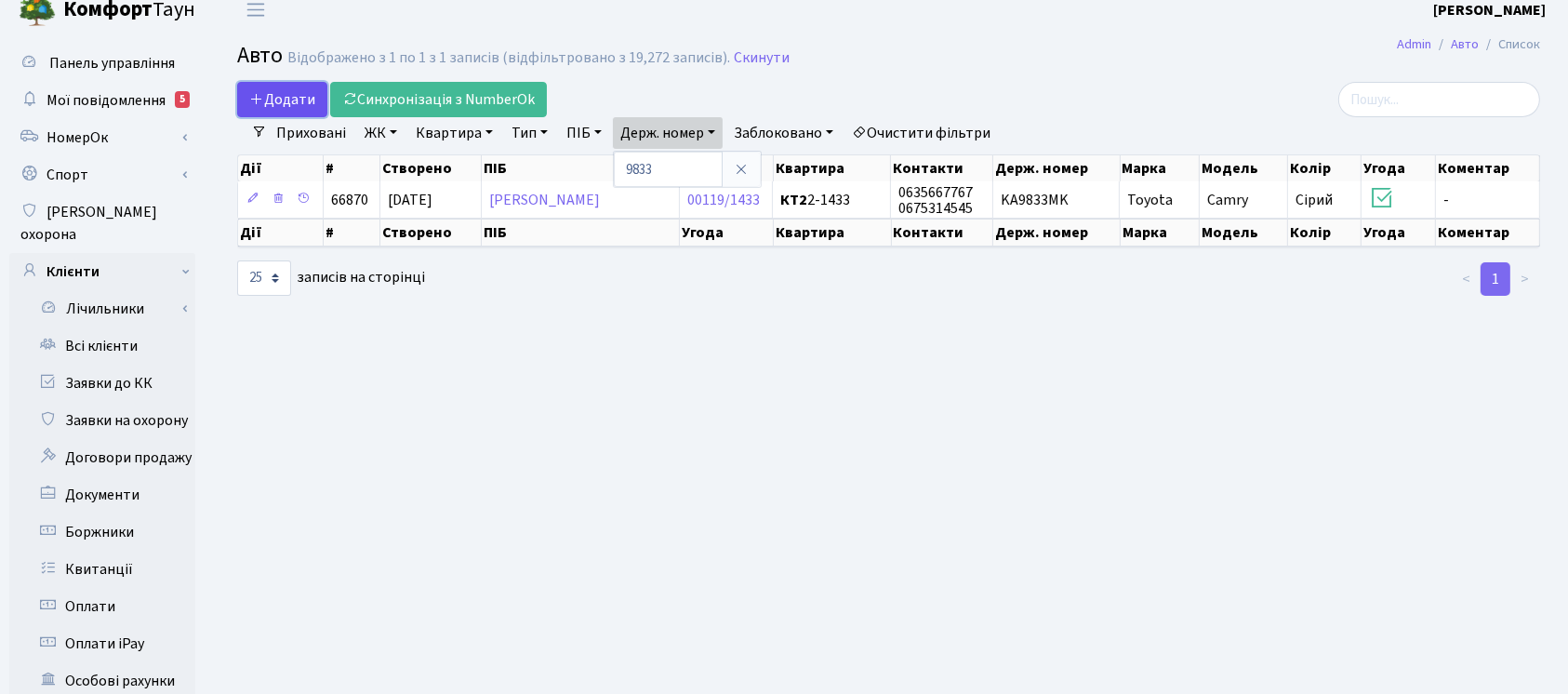
click at [297, 104] on span "Додати" at bounding box center [282, 99] width 66 height 20
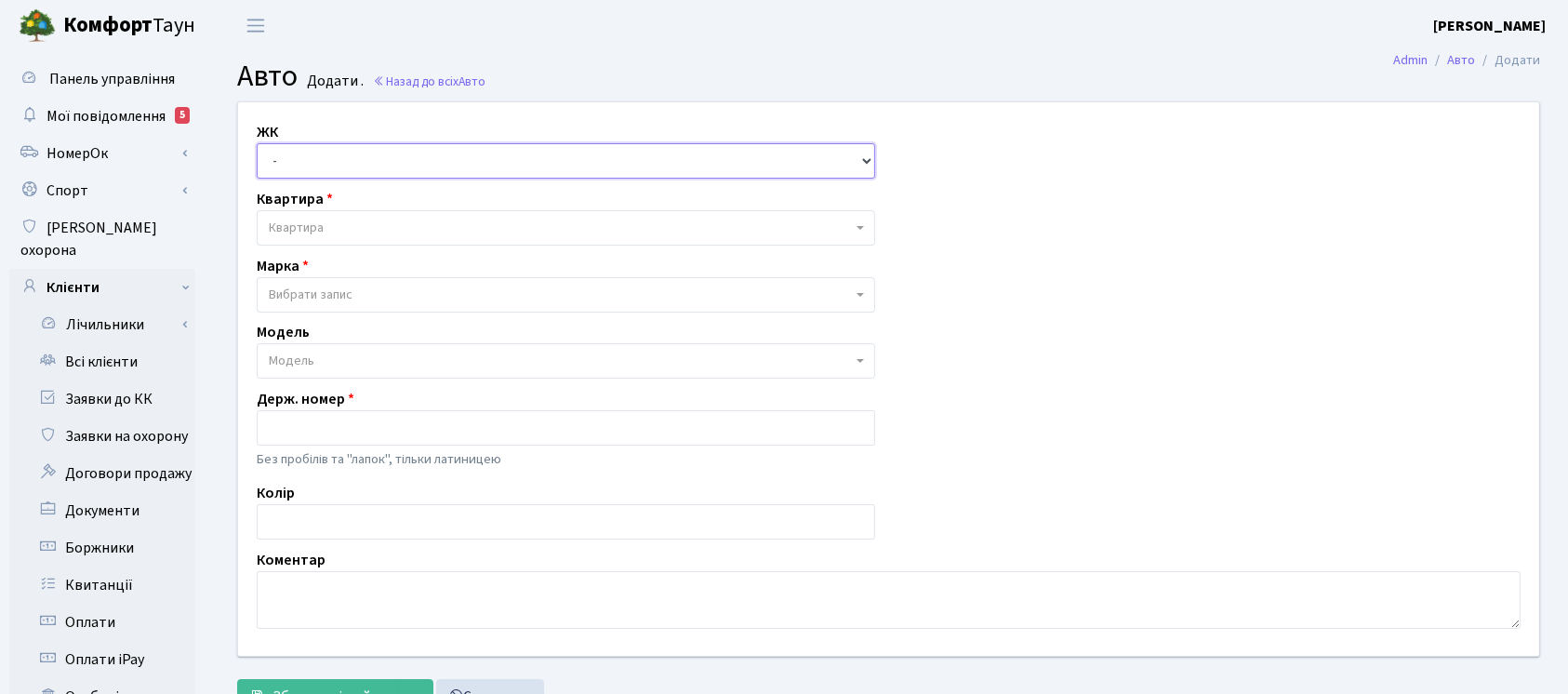
click at [320, 167] on select "- ТХ, вул. [STREET_ADDRESS] Регенераторна, 4 КТ2, просп. [STREET_ADDRESS] [STRE…" at bounding box center [566, 160] width 619 height 36
select select "271"
click at [257, 143] on select "- ТХ, вул. [STREET_ADDRESS] Регенераторна, 4 КТ2, просп. [STREET_ADDRESS] [STRE…" at bounding box center [566, 160] width 619 height 36
select select
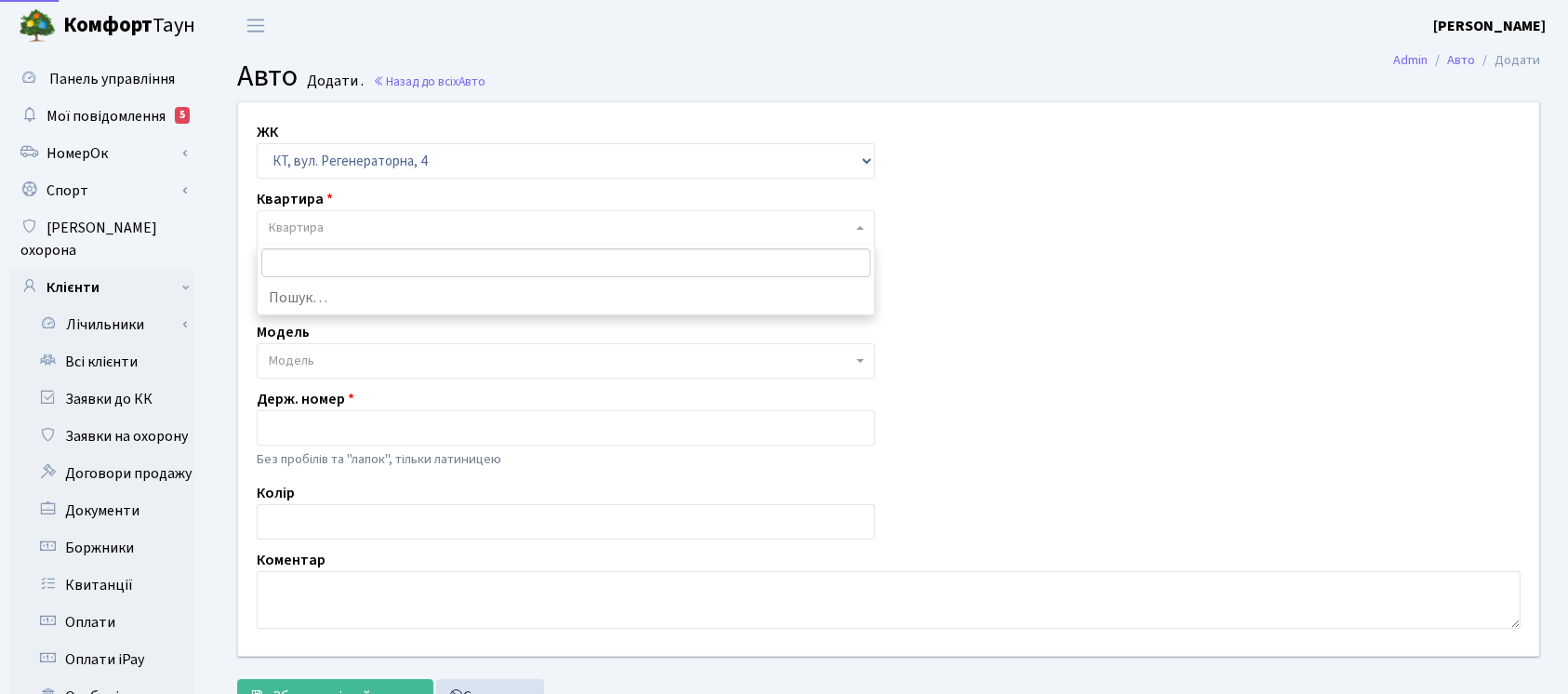
click at [354, 227] on span "Квартира" at bounding box center [560, 227] width 583 height 18
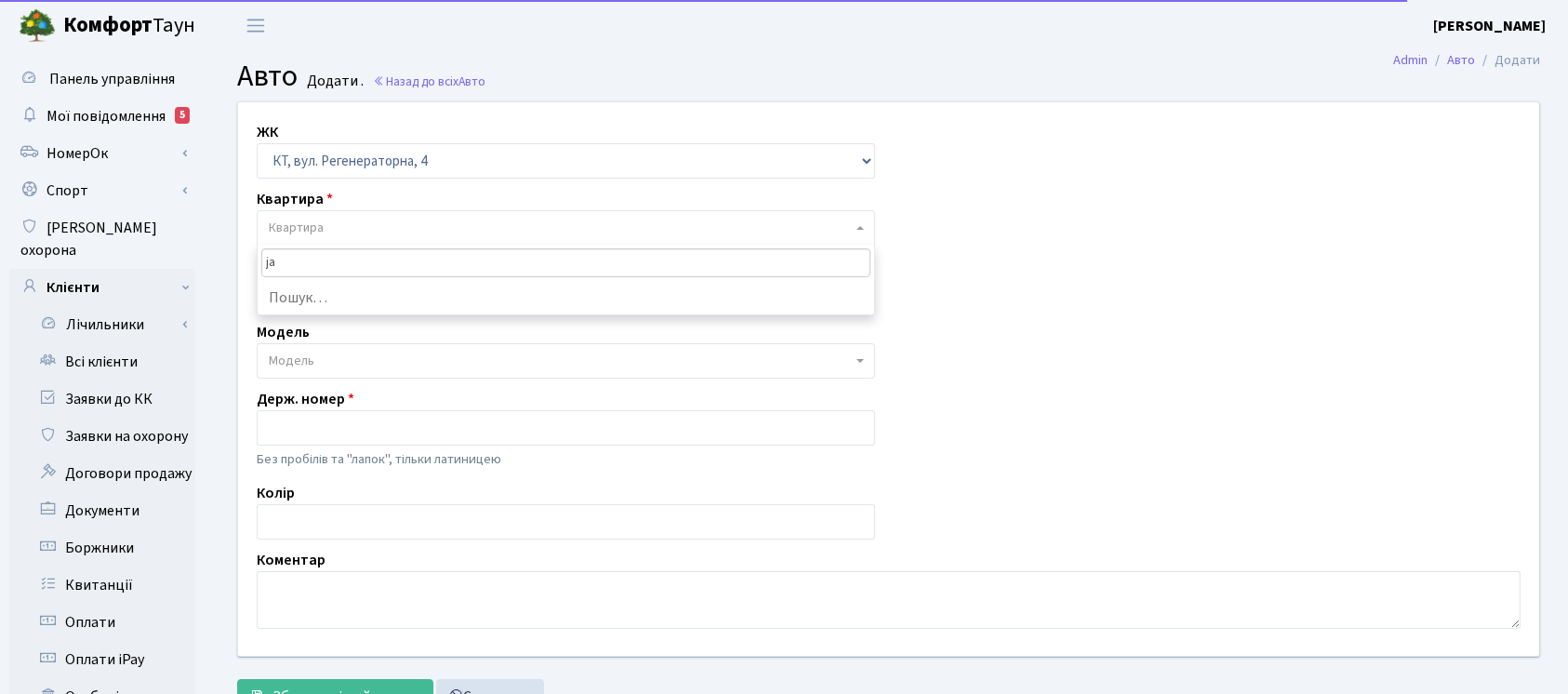
type input "j"
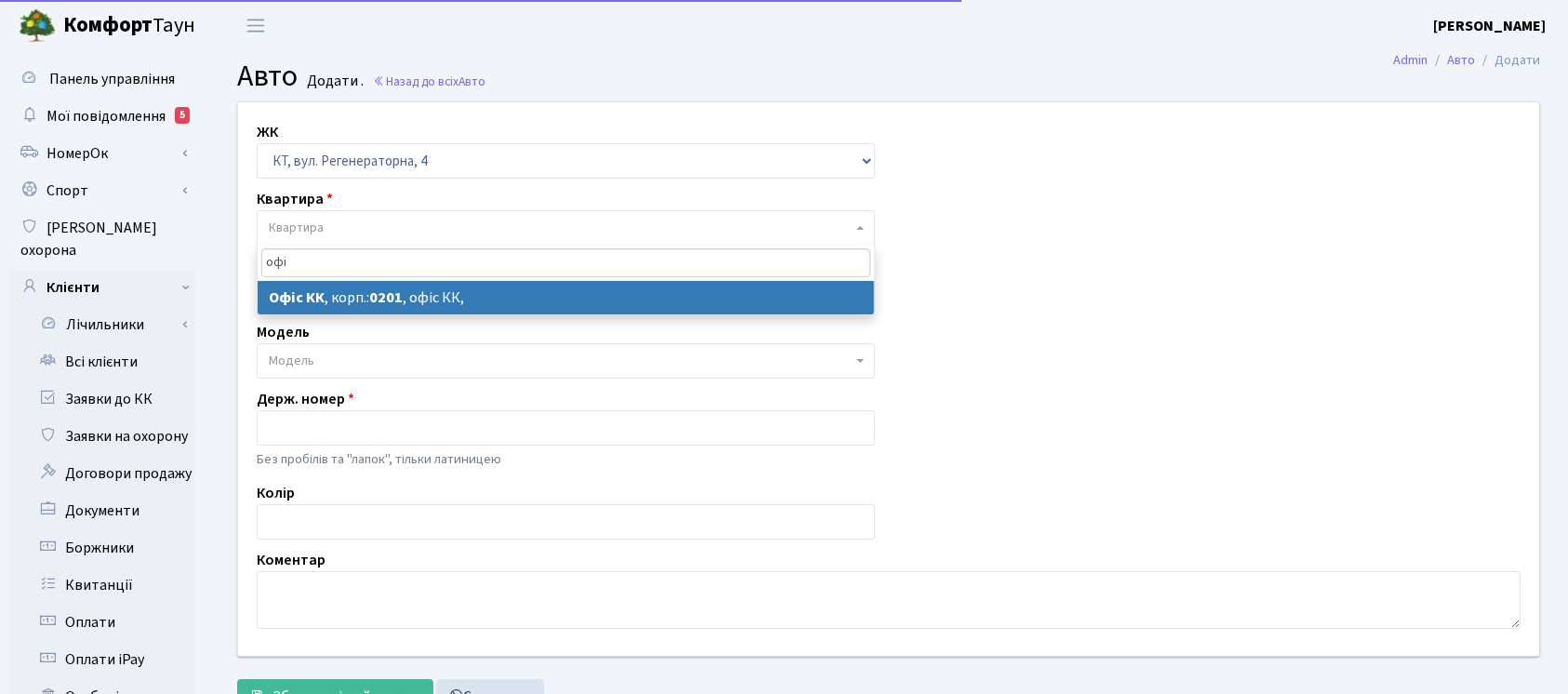
type input "офі"
drag, startPoint x: 357, startPoint y: 288, endPoint x: 360, endPoint y: 302, distance: 14.3
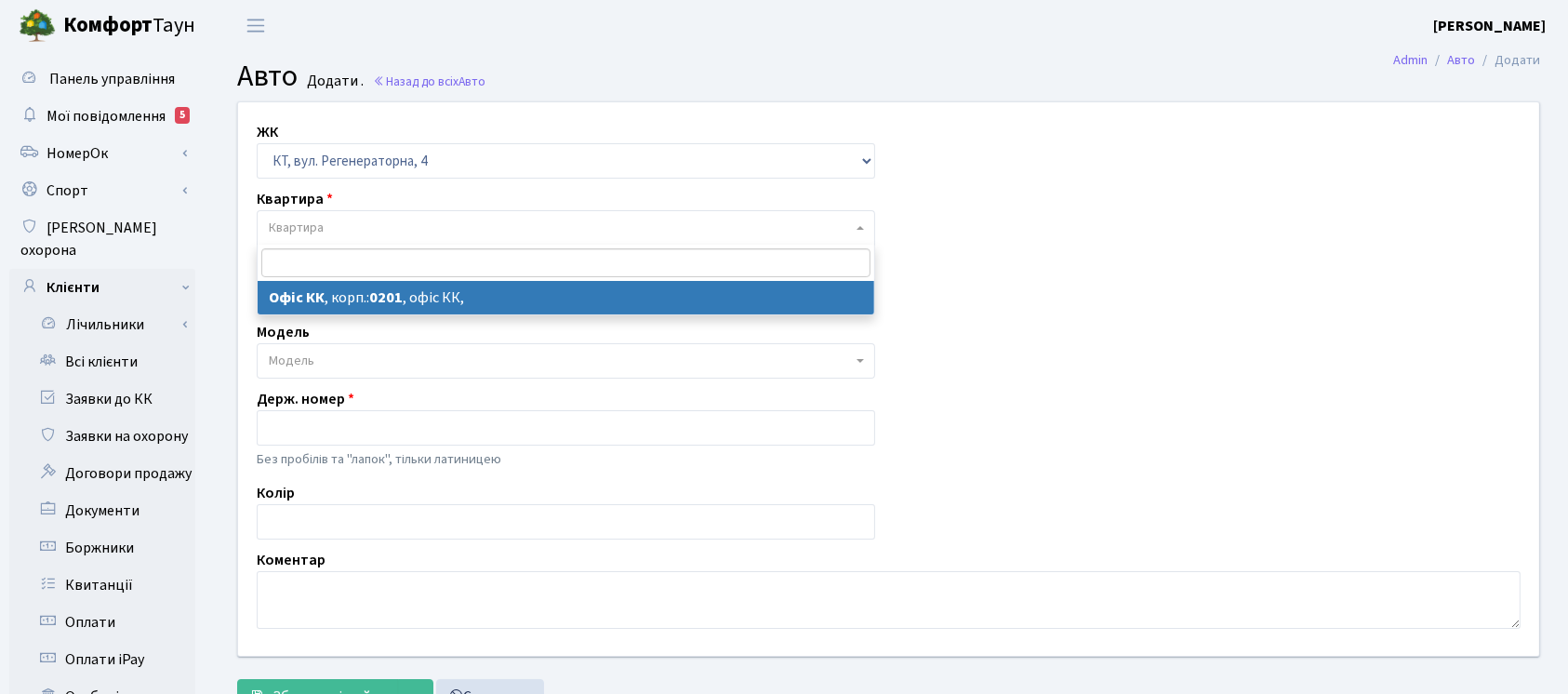
select select "4"
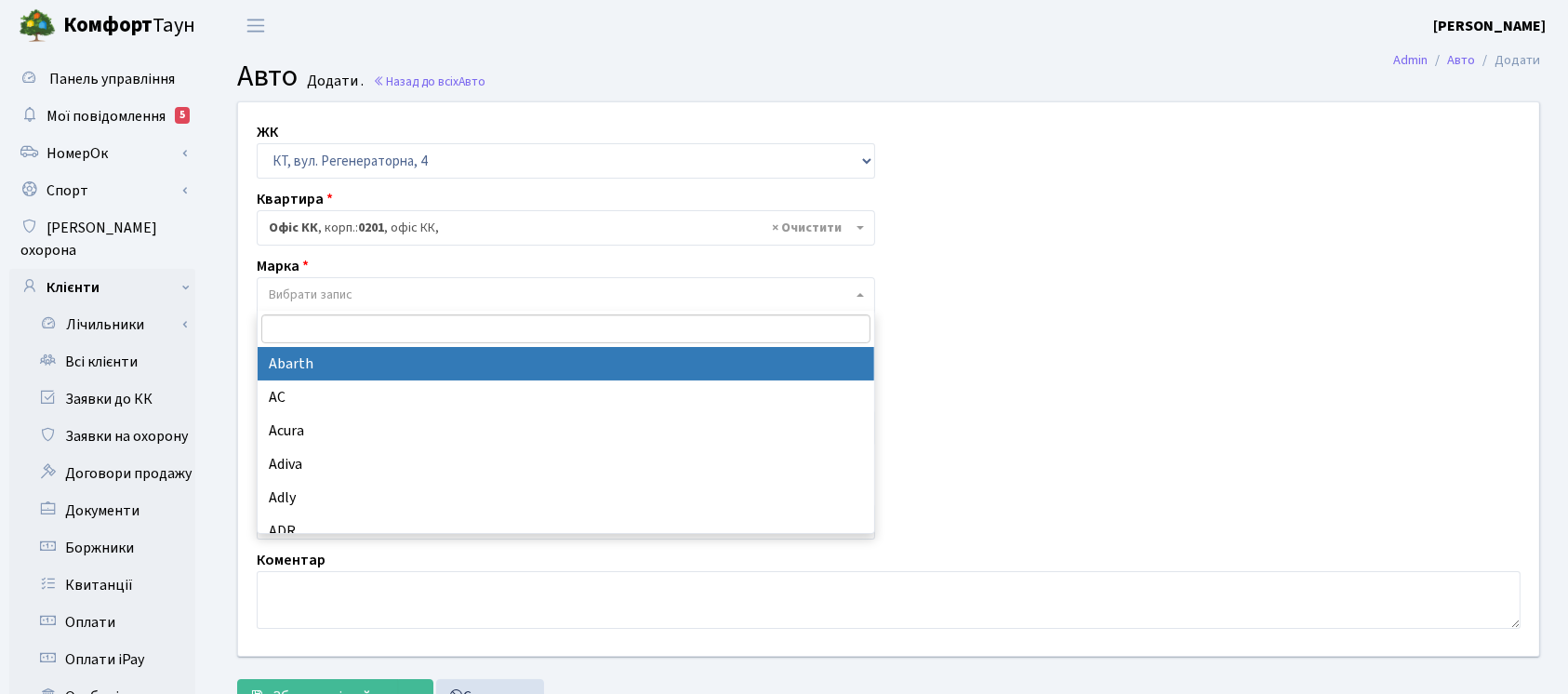
click at [360, 302] on span "Вибрати запис" at bounding box center [560, 295] width 583 height 18
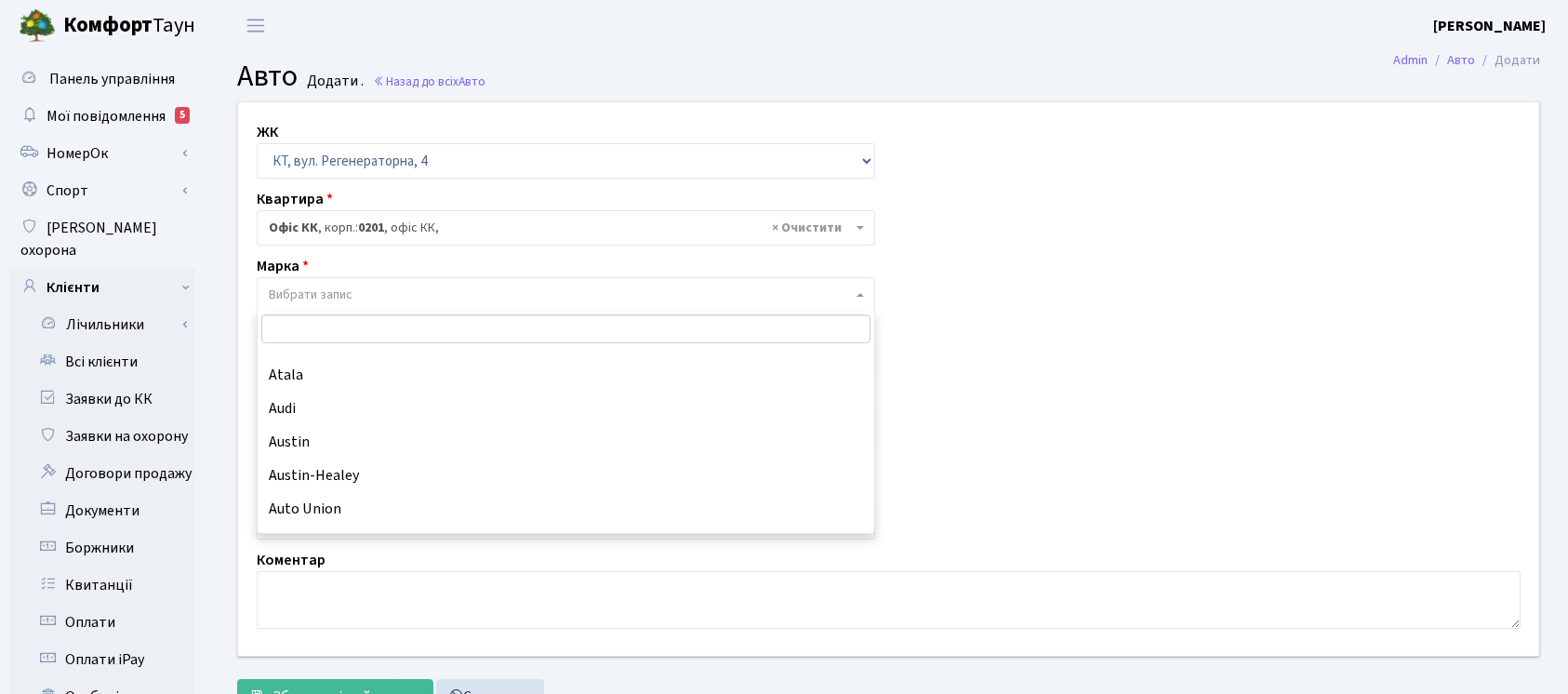
scroll to position [943, 0]
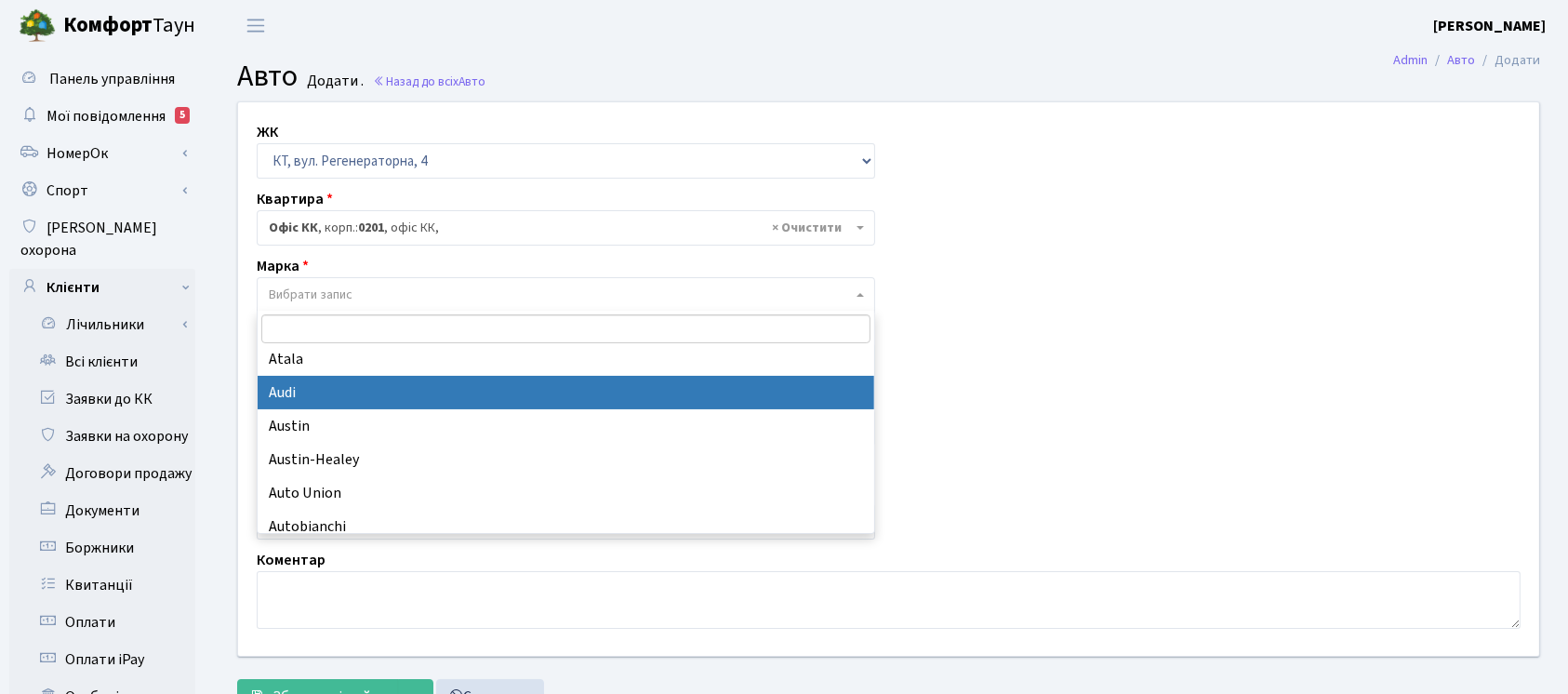
select select "13"
select select
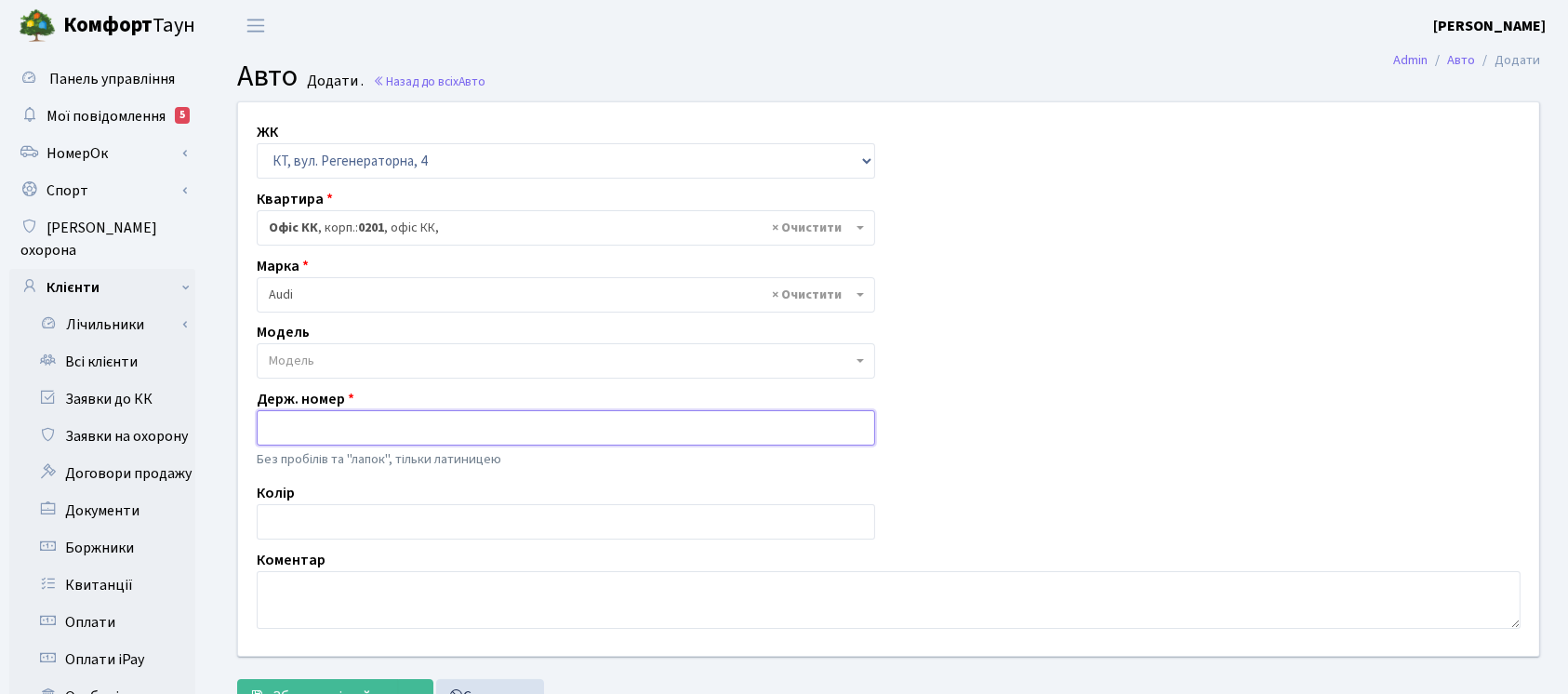
click at [537, 433] on input "text" at bounding box center [566, 427] width 619 height 36
paste input "СА9833ІО"
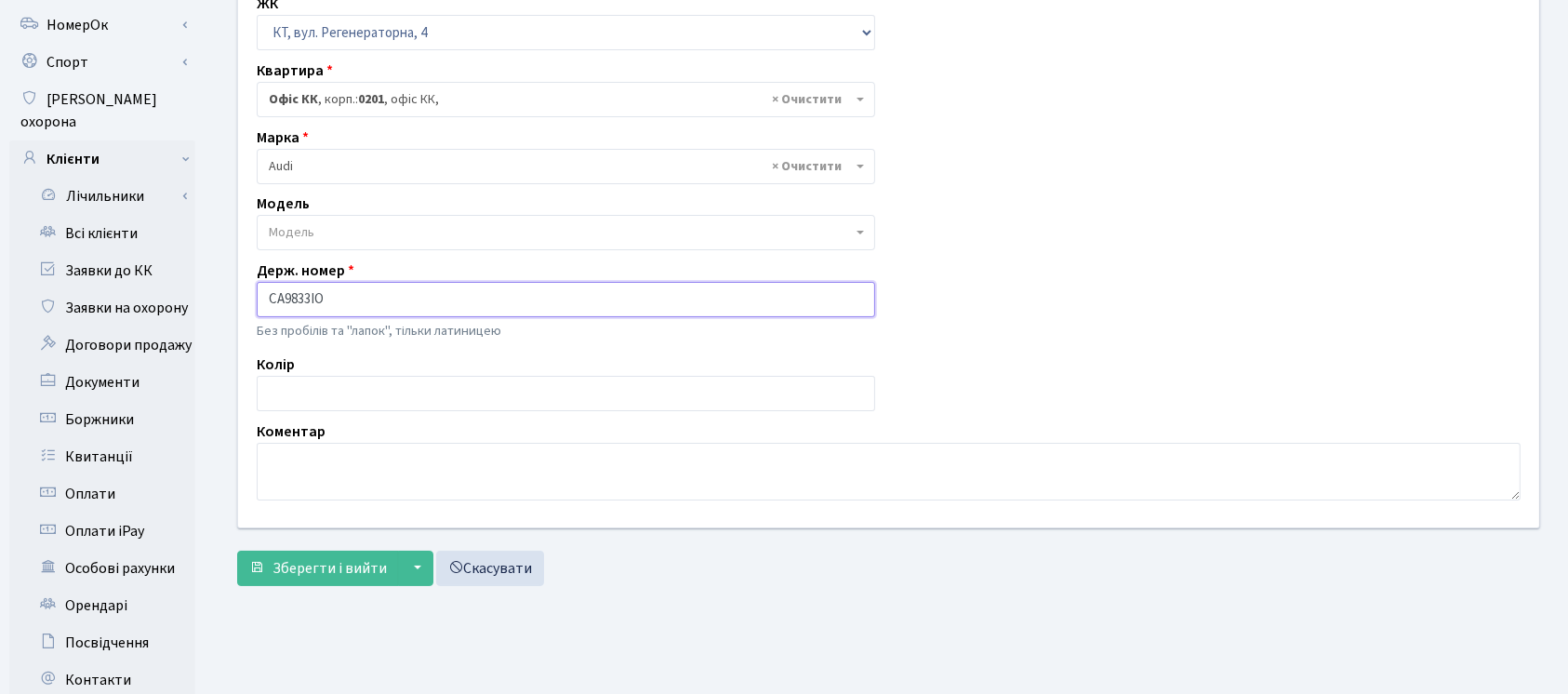
scroll to position [156, 0]
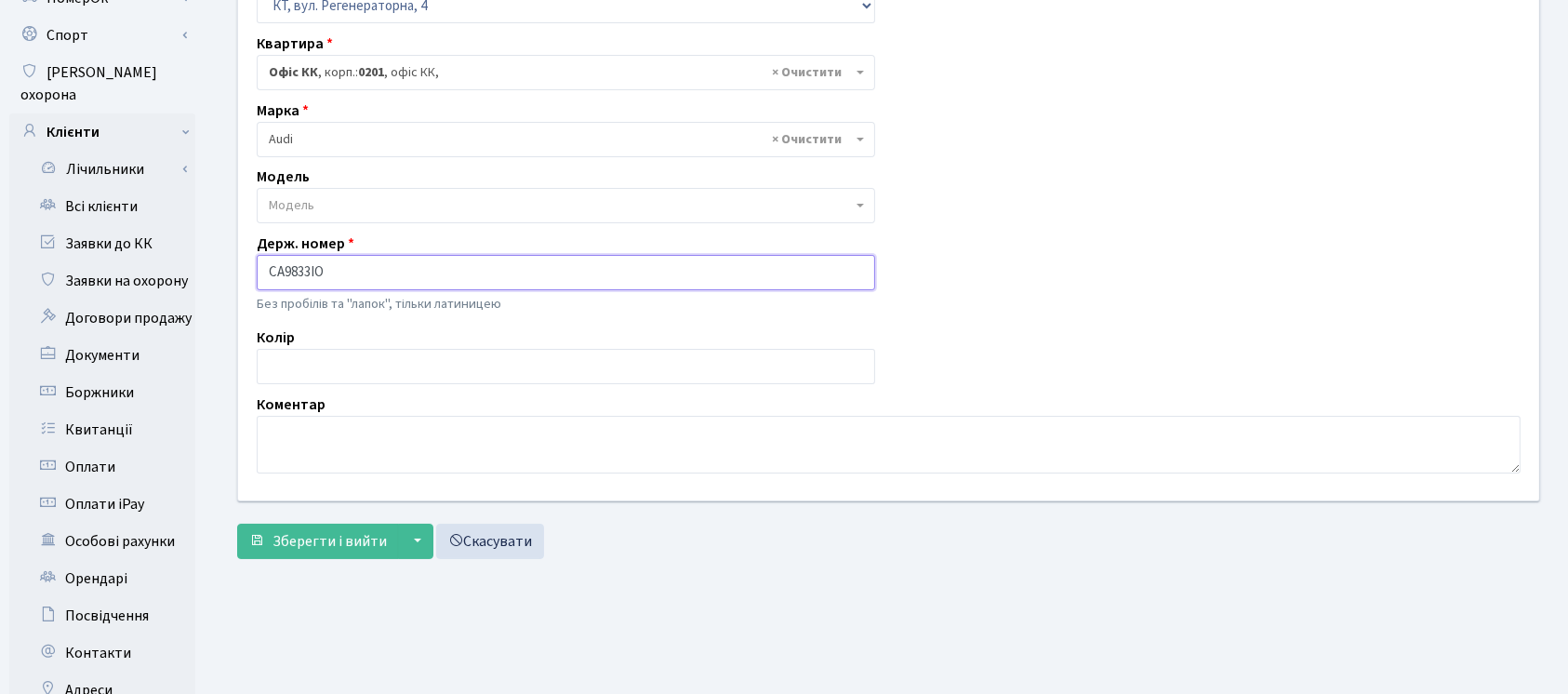
type input "СА9833ІО"
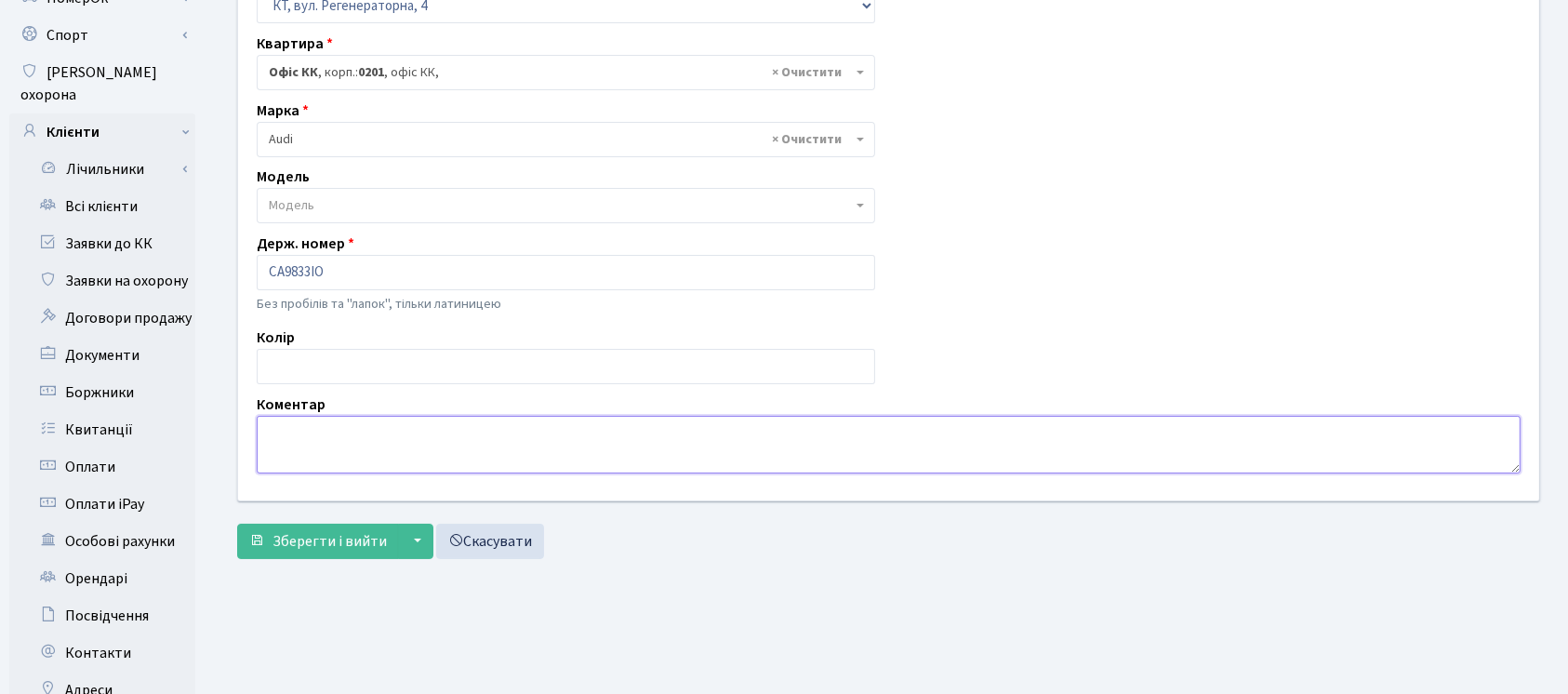
click at [596, 449] on textarea at bounding box center [889, 444] width 1264 height 58
type textarea "п"
type textarea "ПОРУШНИК"
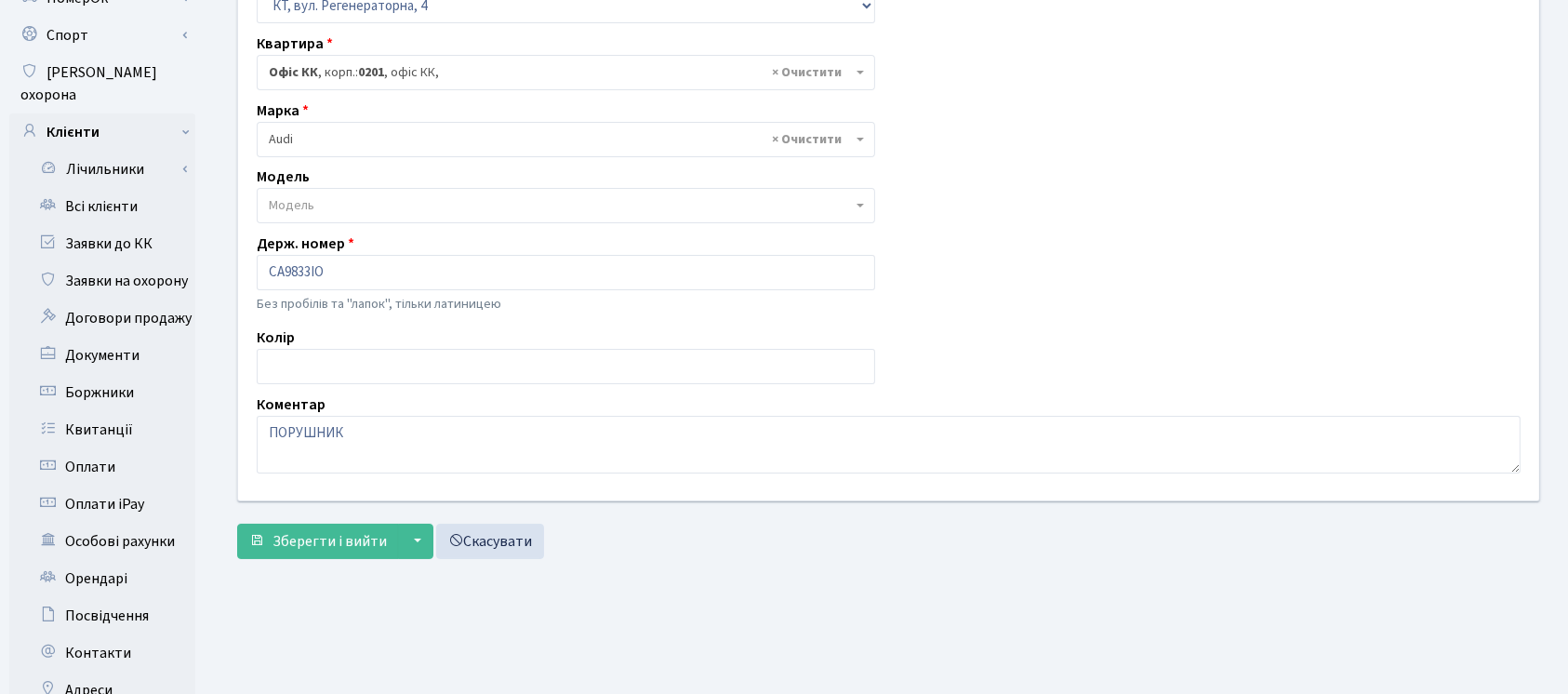
click at [307, 519] on form "ЖК - ТХ, вул. Ділова, 1/2 КТ, вул. Регенераторна, 4 КТ2, просп. Соборності, 17 …" at bounding box center [889, 252] width 1303 height 613
click at [316, 543] on span "Зберегти і вийти" at bounding box center [329, 540] width 114 height 20
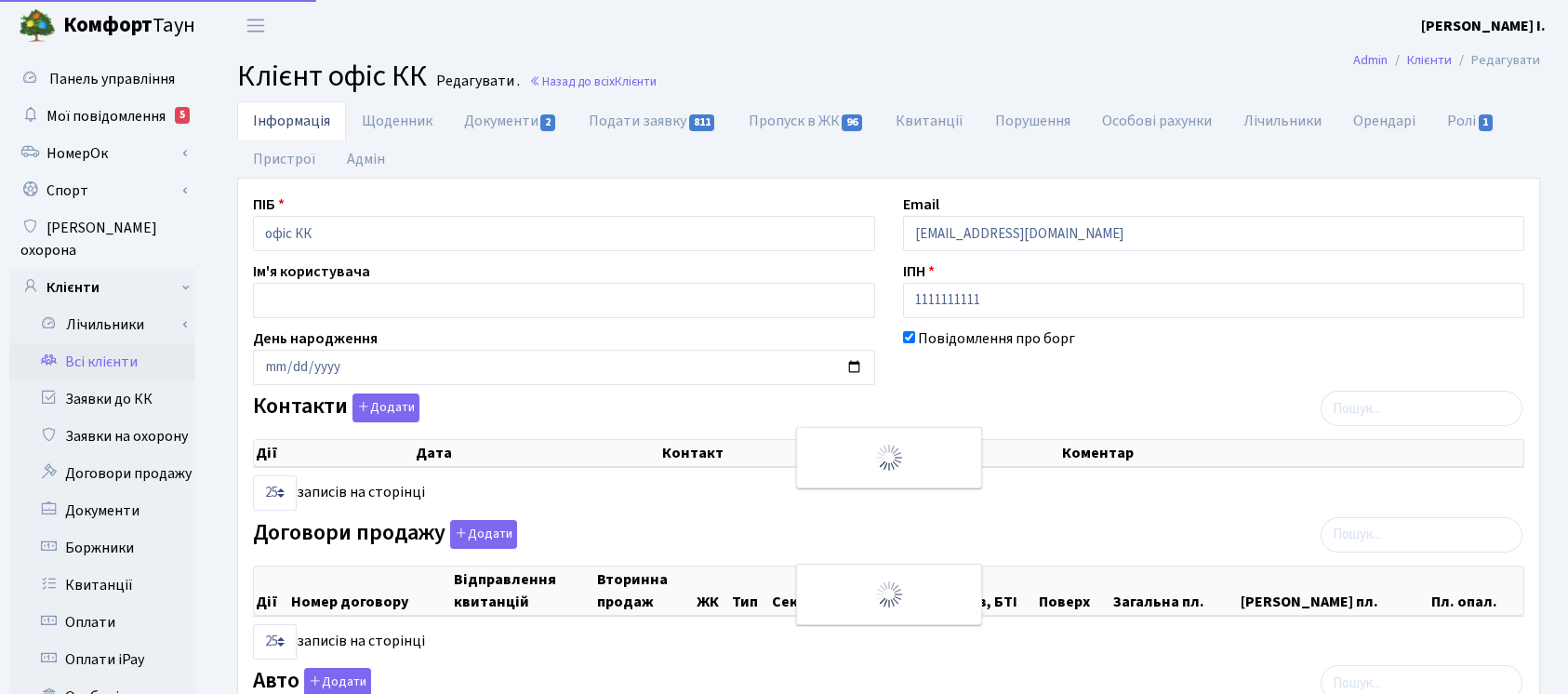
select select "25"
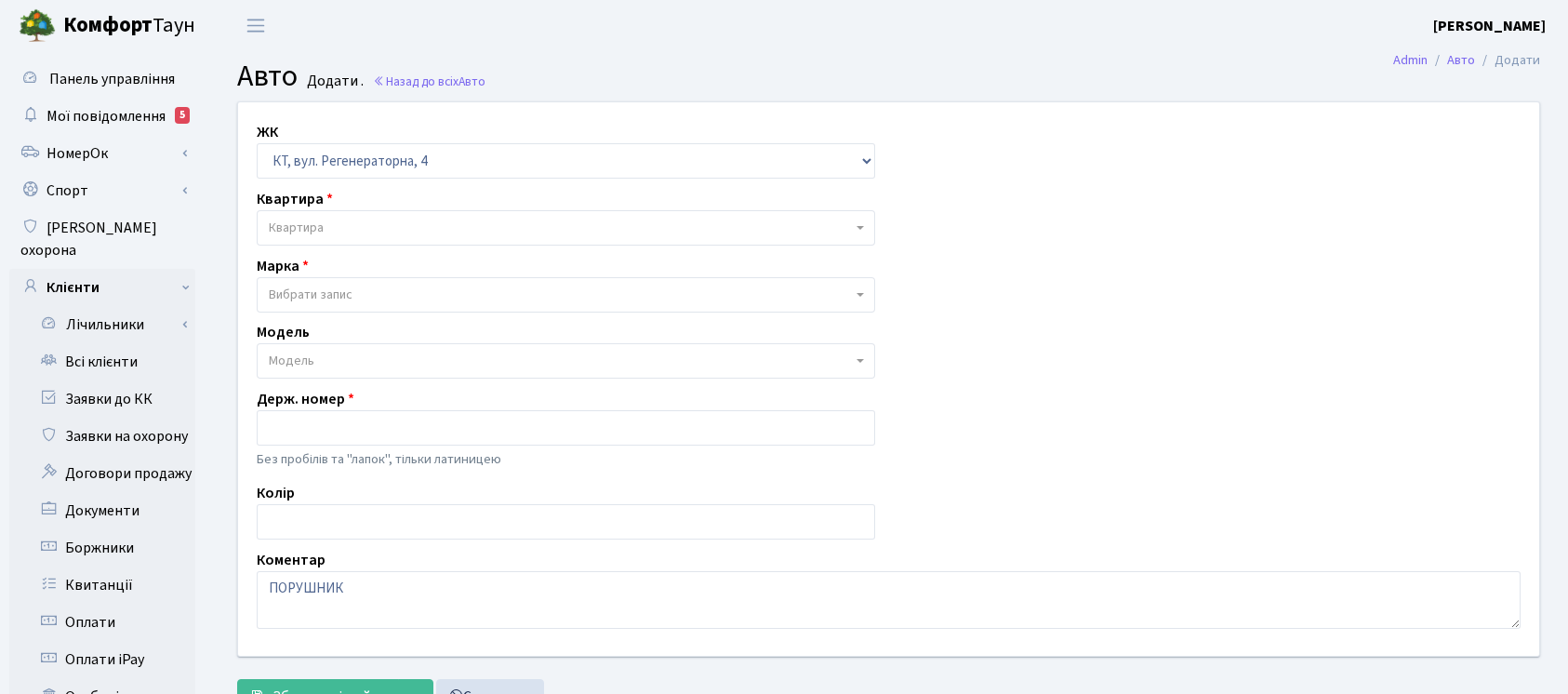
select select "271"
select select "13"
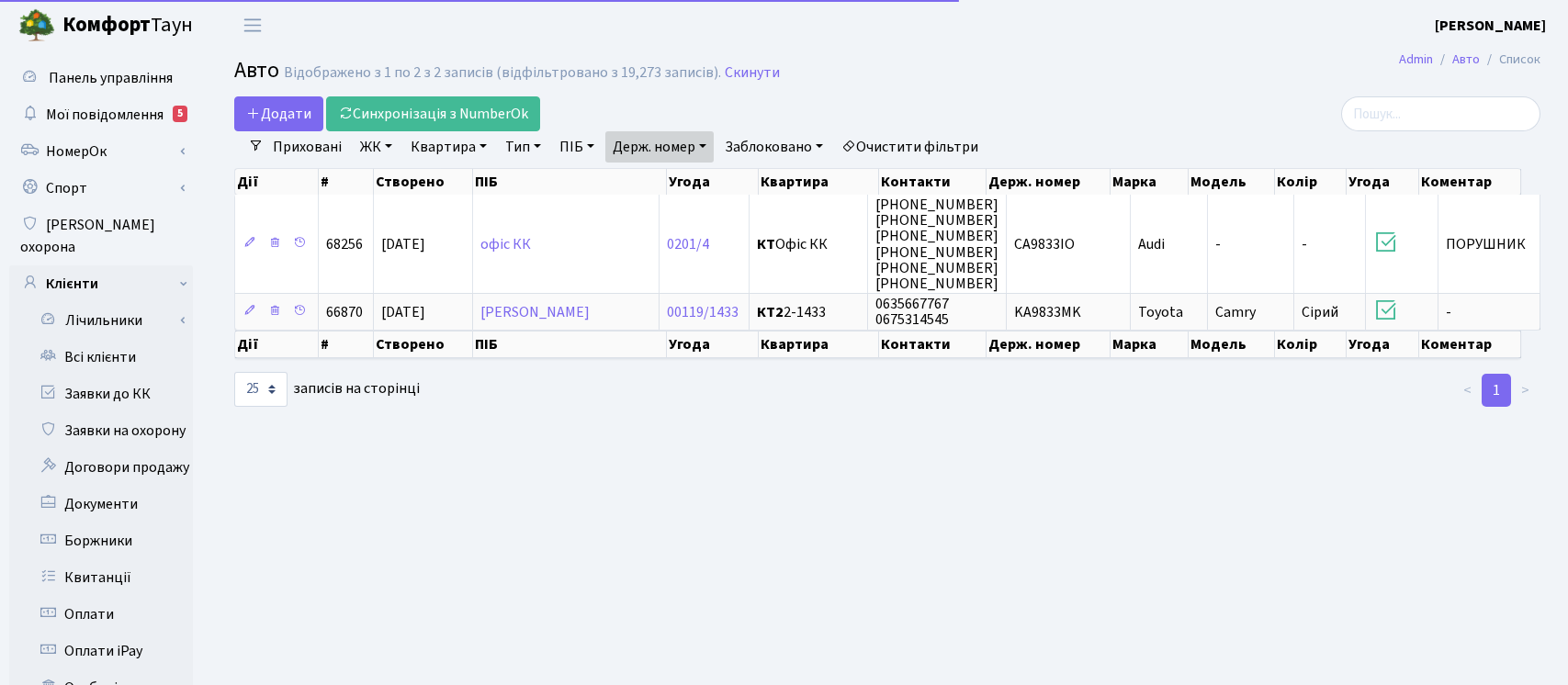
select select "25"
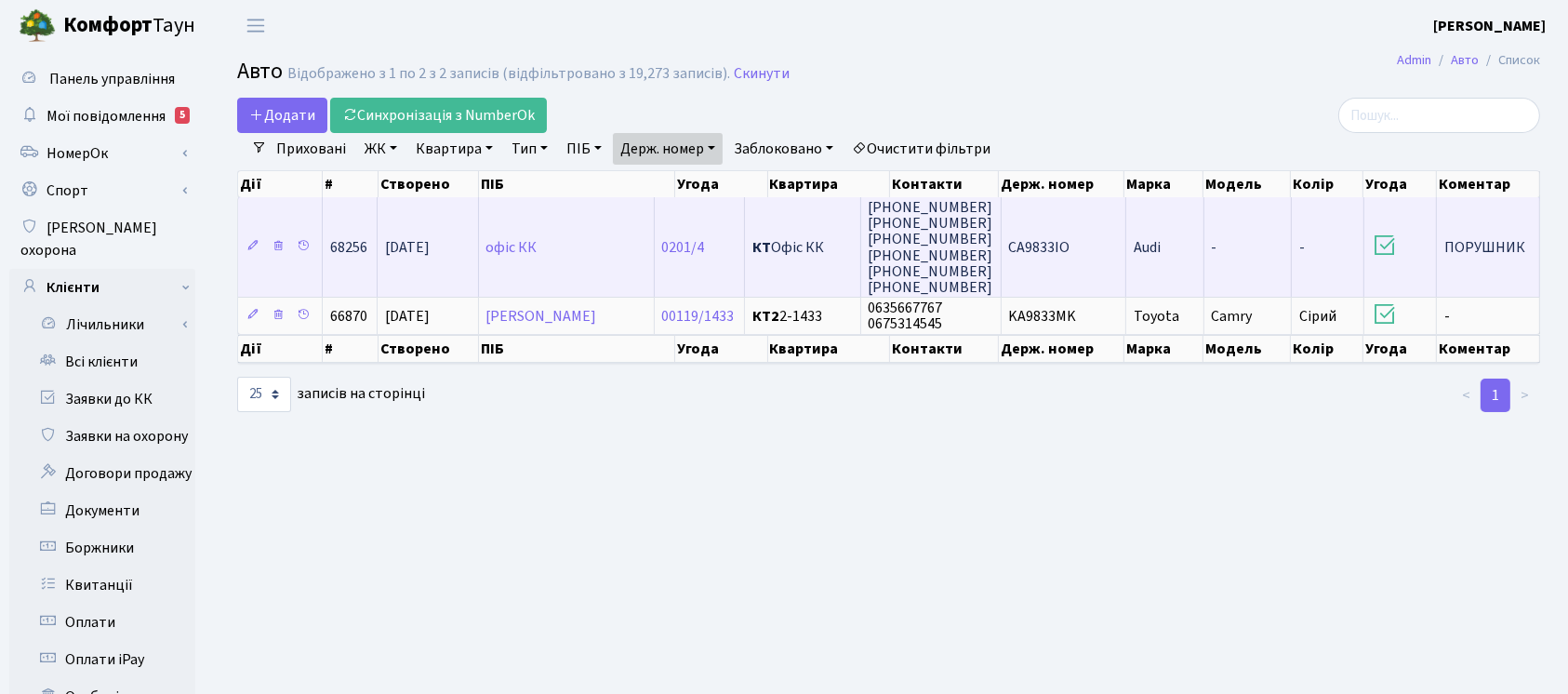
click at [1117, 254] on td "СА9833ІО" at bounding box center [1064, 247] width 126 height 100
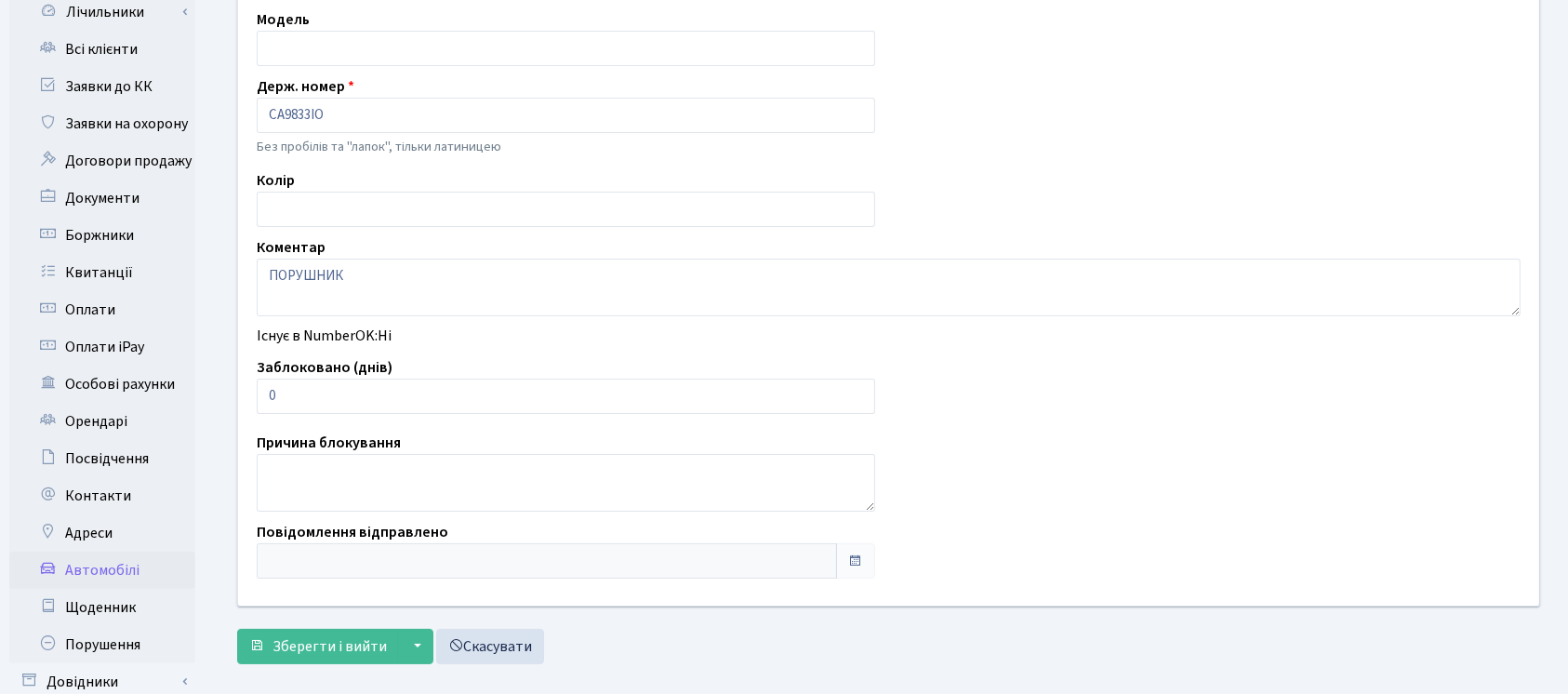
scroll to position [326, 0]
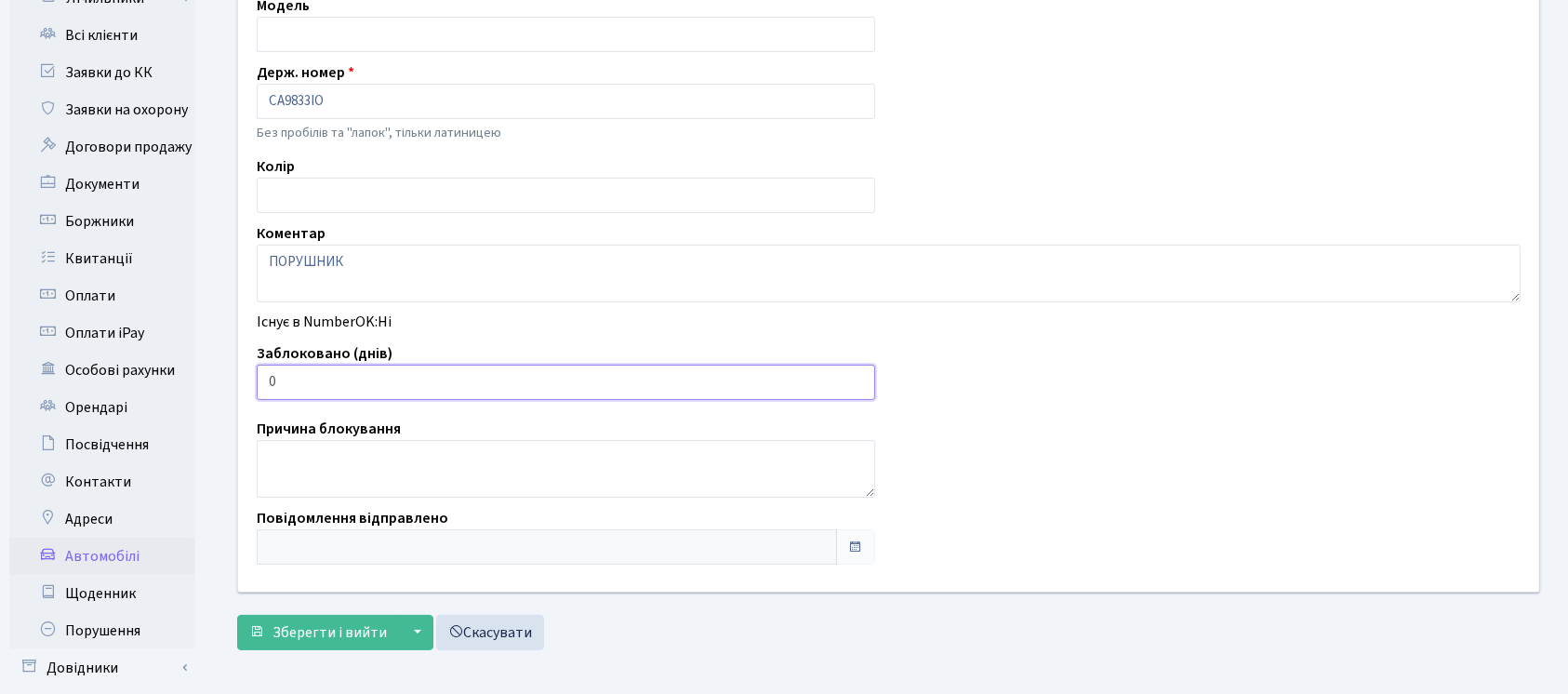
click at [671, 385] on input "0" at bounding box center [566, 382] width 619 height 36
type input "2"
type input "3"
click at [322, 643] on button "Зберегти і вийти" at bounding box center [318, 633] width 162 height 36
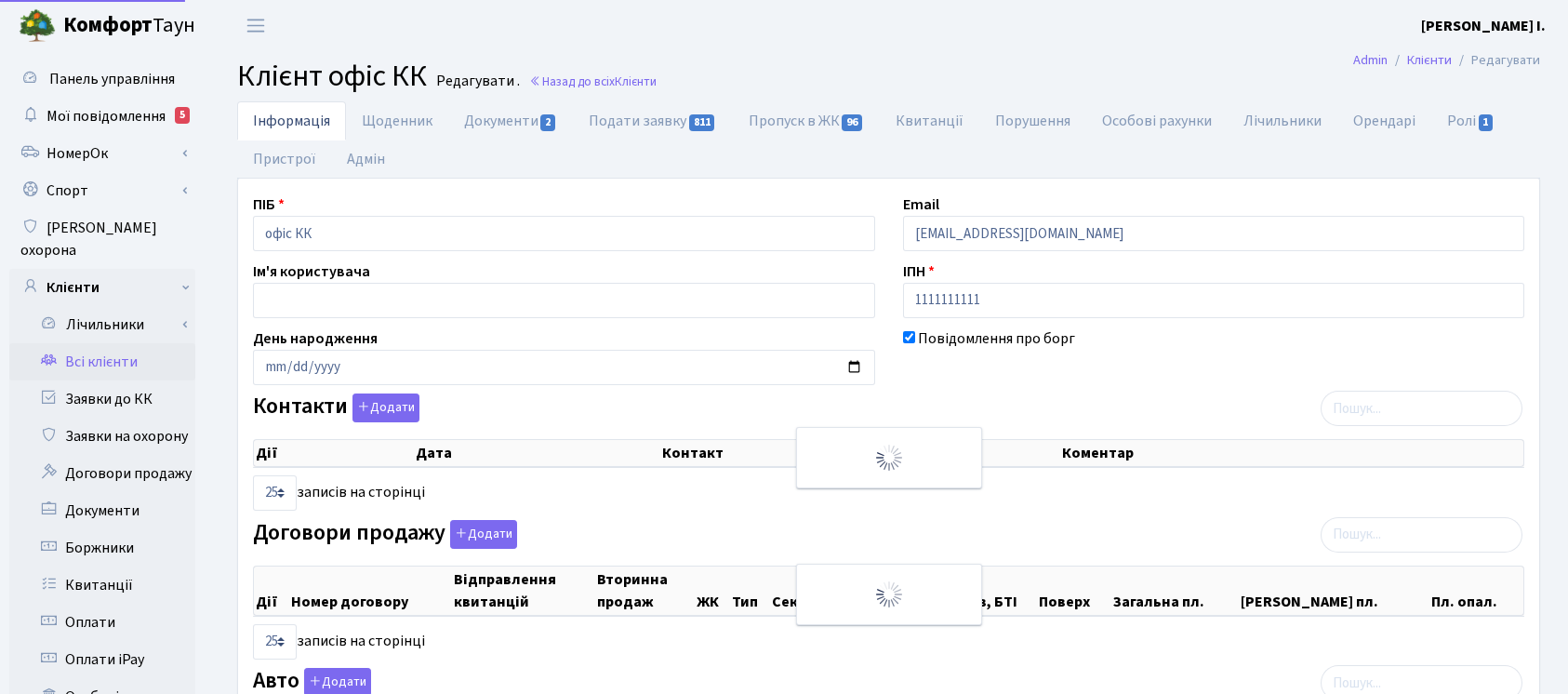
select select "25"
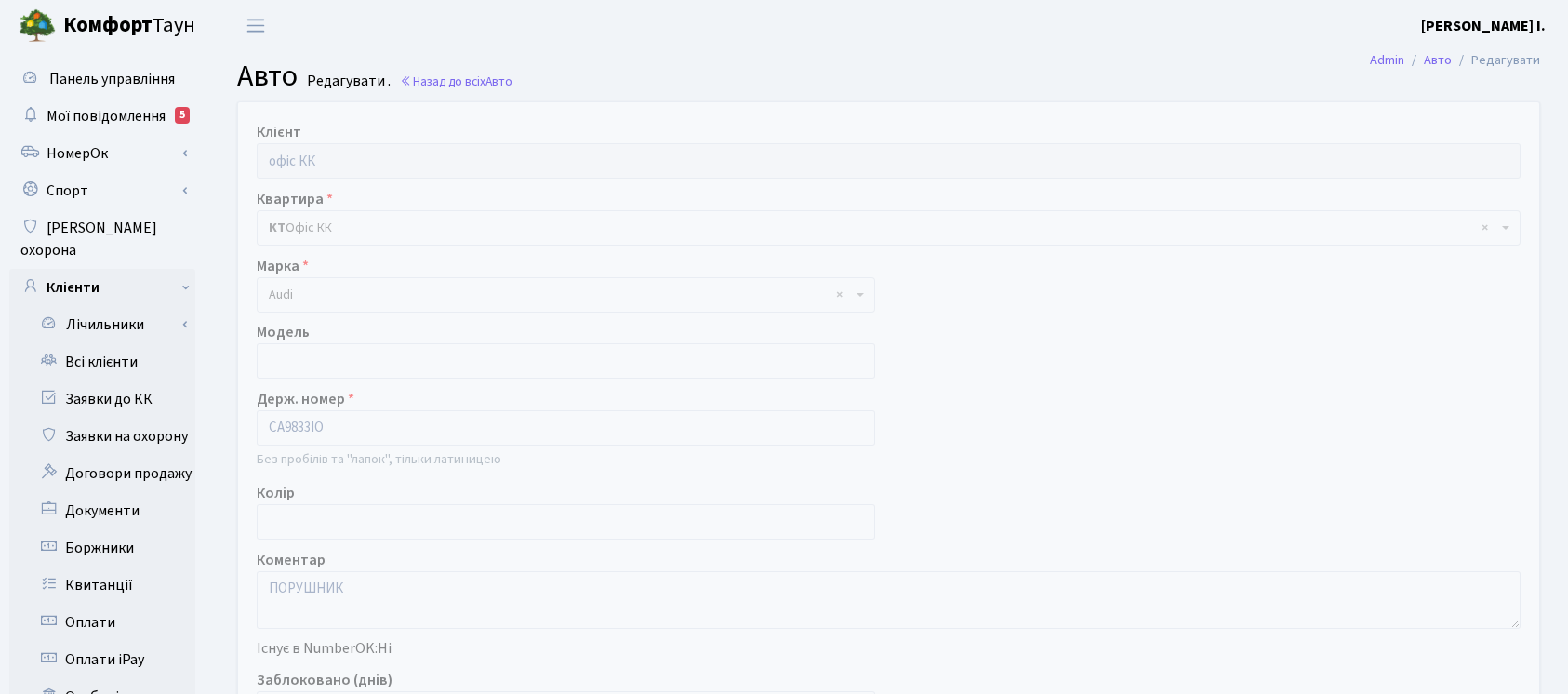
scroll to position [326, 0]
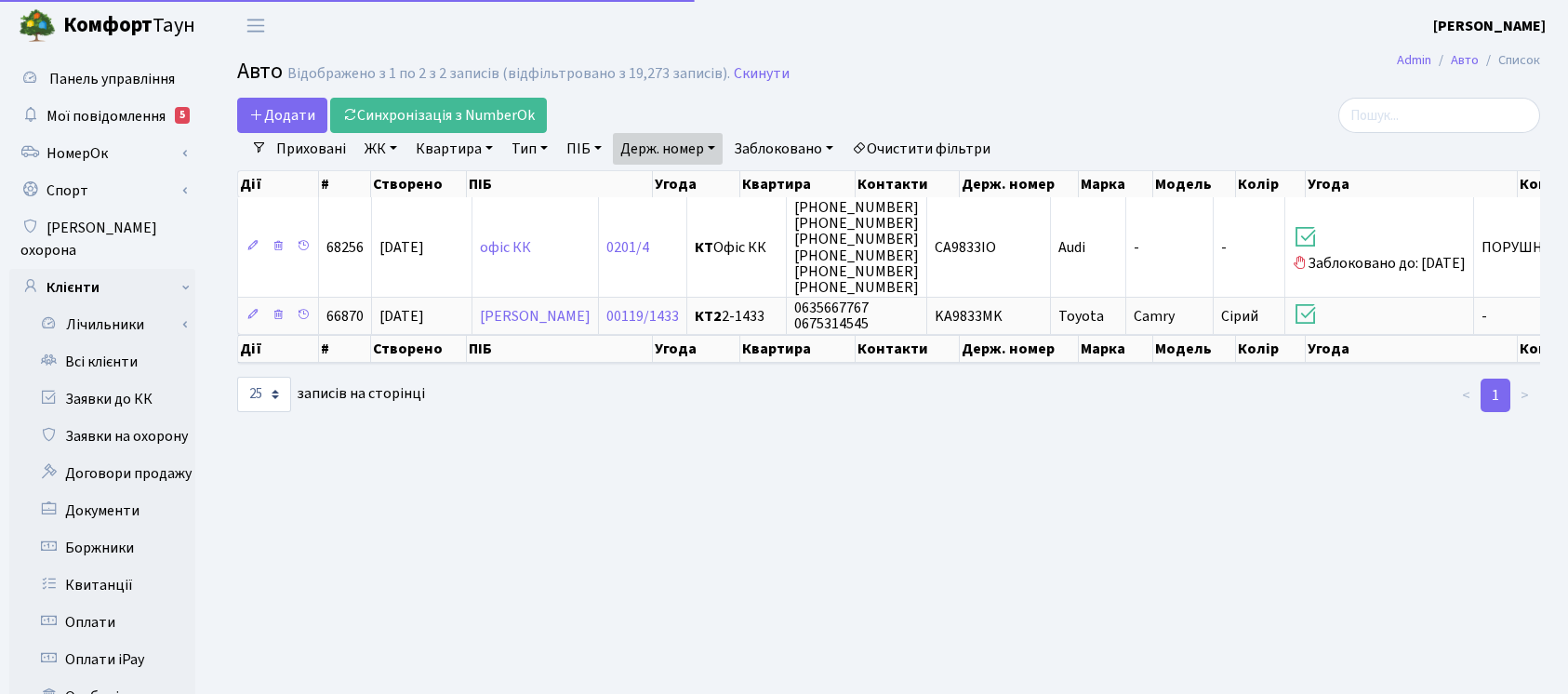
select select "25"
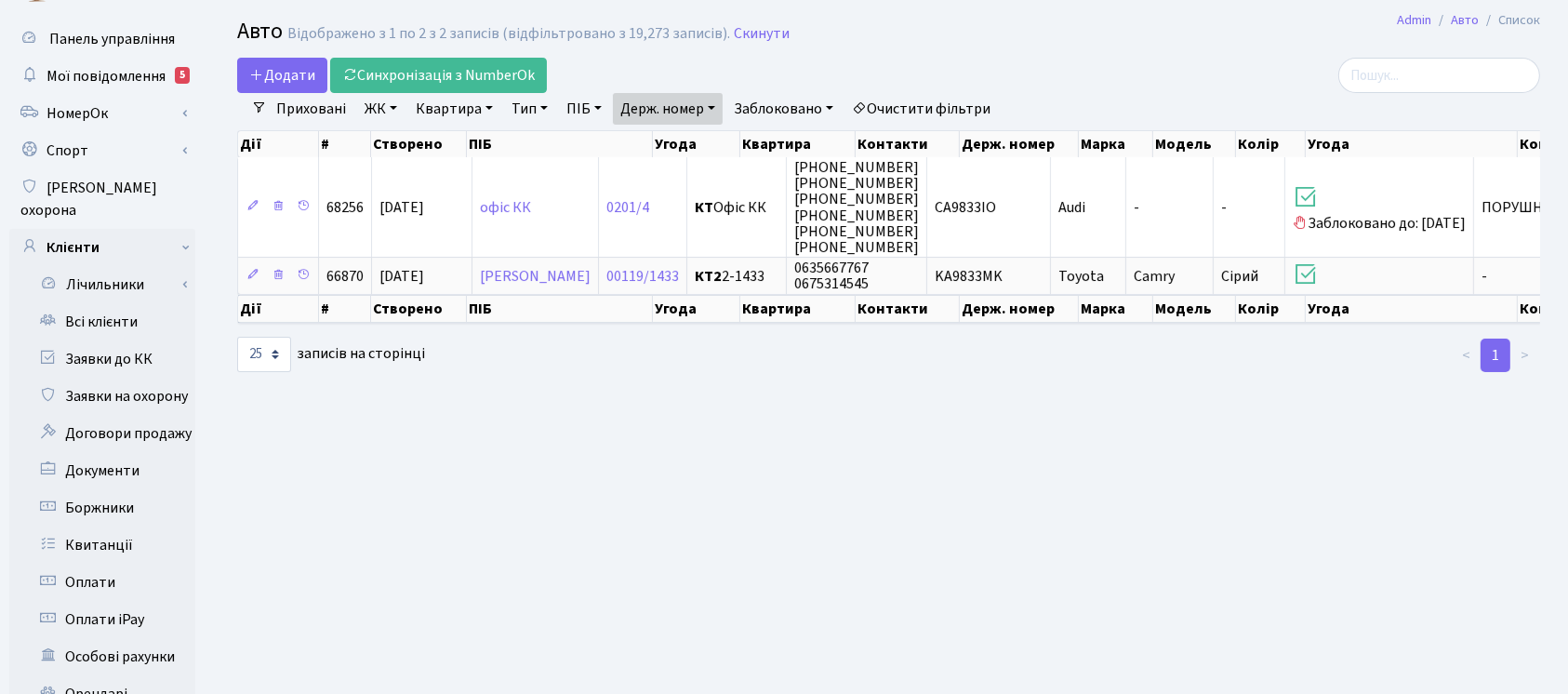
click at [687, 107] on link "Держ. номер" at bounding box center [668, 108] width 109 height 32
click at [692, 130] on input "9833" at bounding box center [668, 145] width 108 height 36
type input "0262"
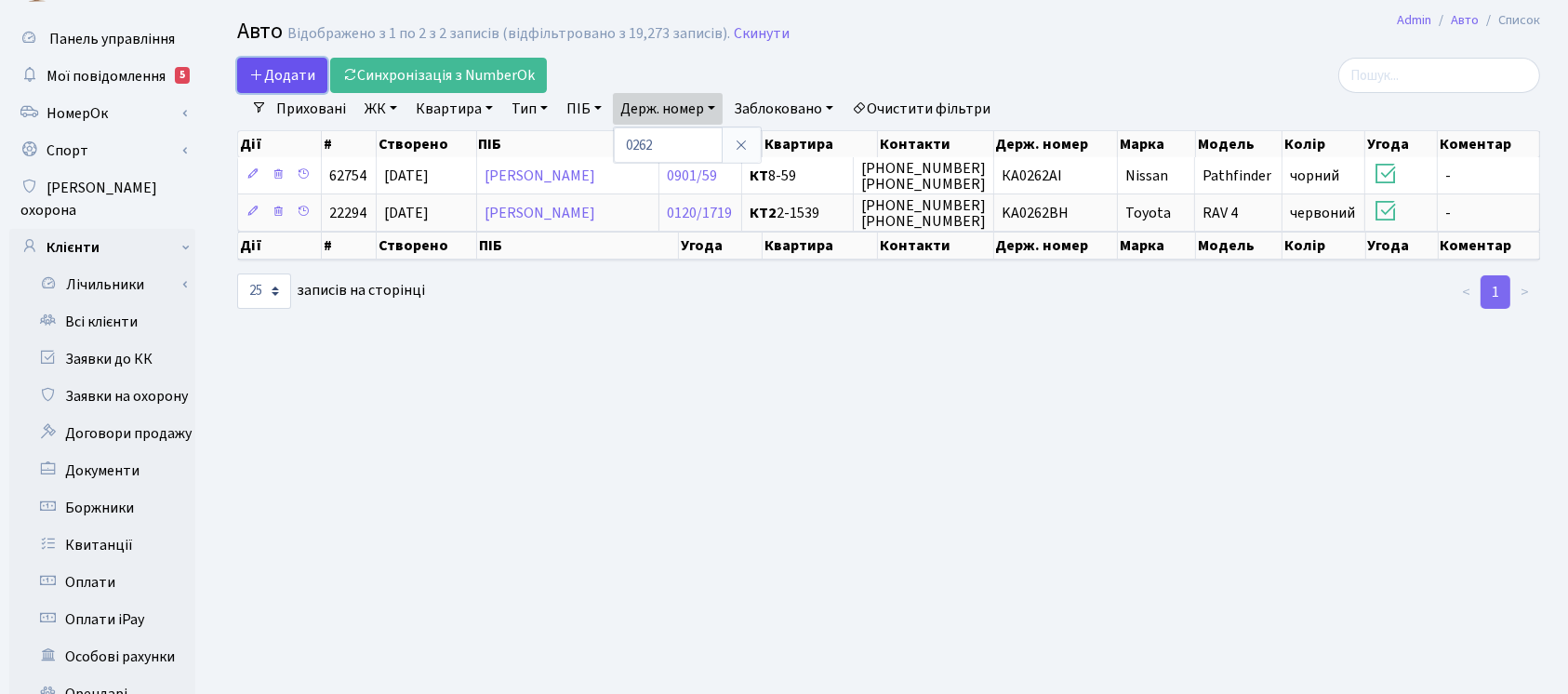
click at [266, 81] on span "Додати" at bounding box center [282, 75] width 66 height 20
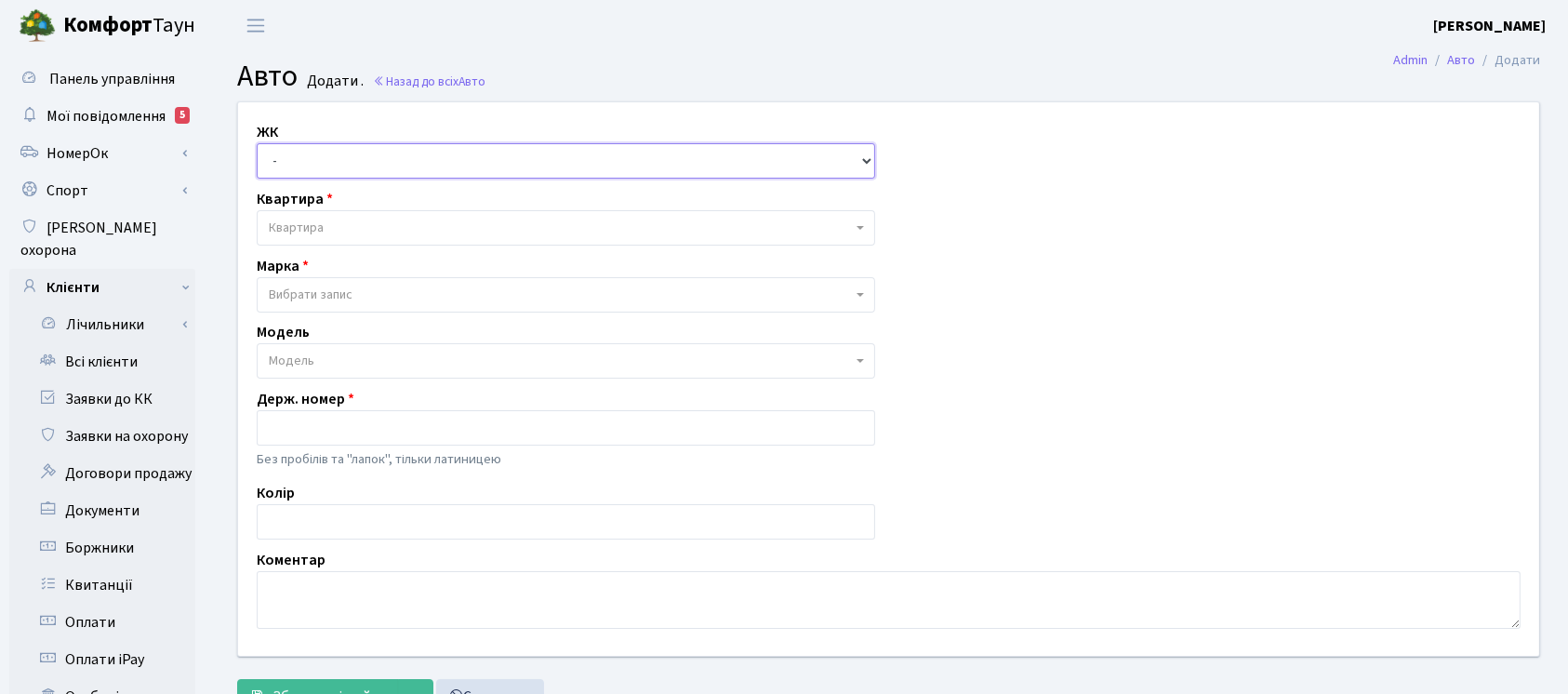
click at [345, 161] on select "- ТХ, вул. [STREET_ADDRESS] Регенераторна, 4 КТ2, просп. [STREET_ADDRESS] [STRE…" at bounding box center [566, 160] width 619 height 36
select select "271"
click at [257, 143] on select "- ТХ, вул. [STREET_ADDRESS] Регенераторна, 4 КТ2, просп. [STREET_ADDRESS] [STRE…" at bounding box center [566, 160] width 619 height 36
select select
click at [348, 255] on div "Марка - Abarth AC Acura Adiva Adly ADR Aebi Aeon Agco Aixam Al-Ghazi Alfa Romeo…" at bounding box center [566, 284] width 647 height 58
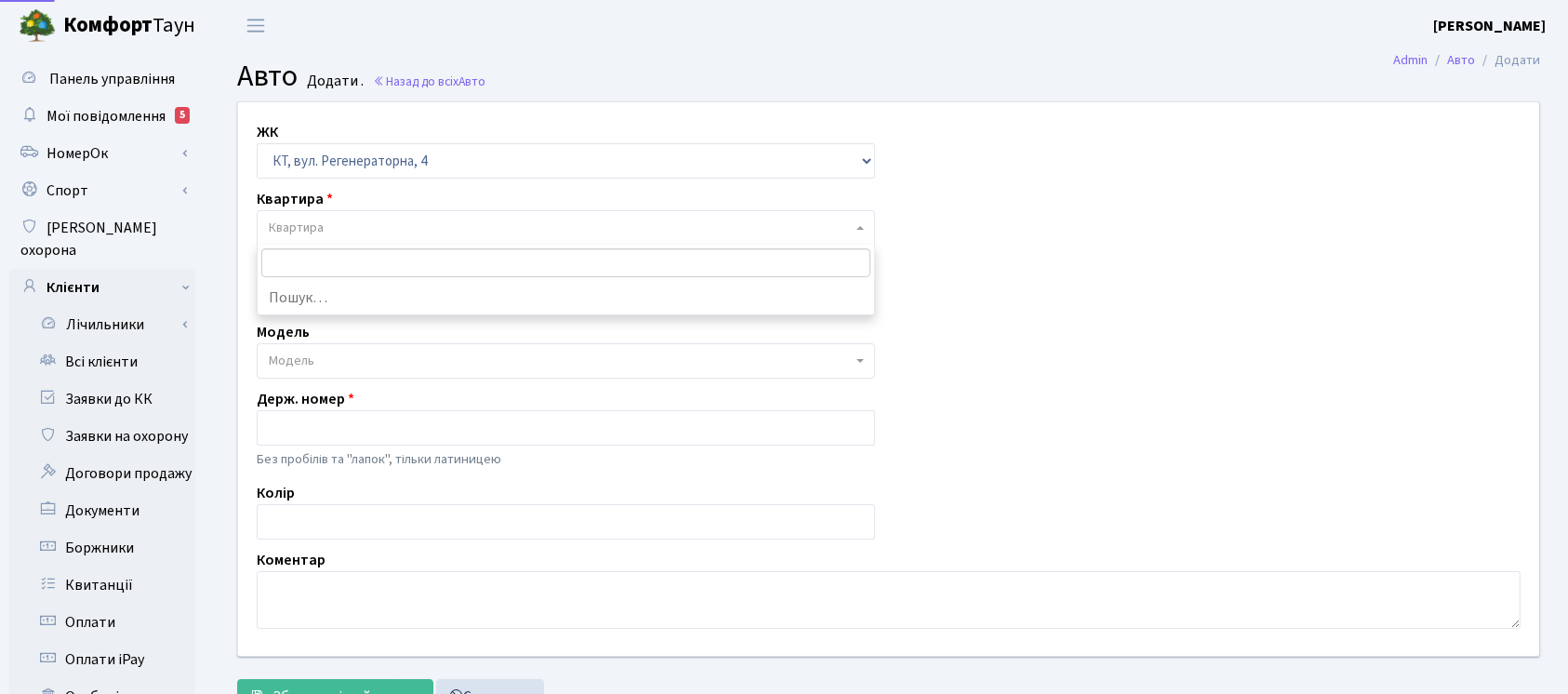
click at [331, 236] on span "Квартира" at bounding box center [560, 227] width 583 height 18
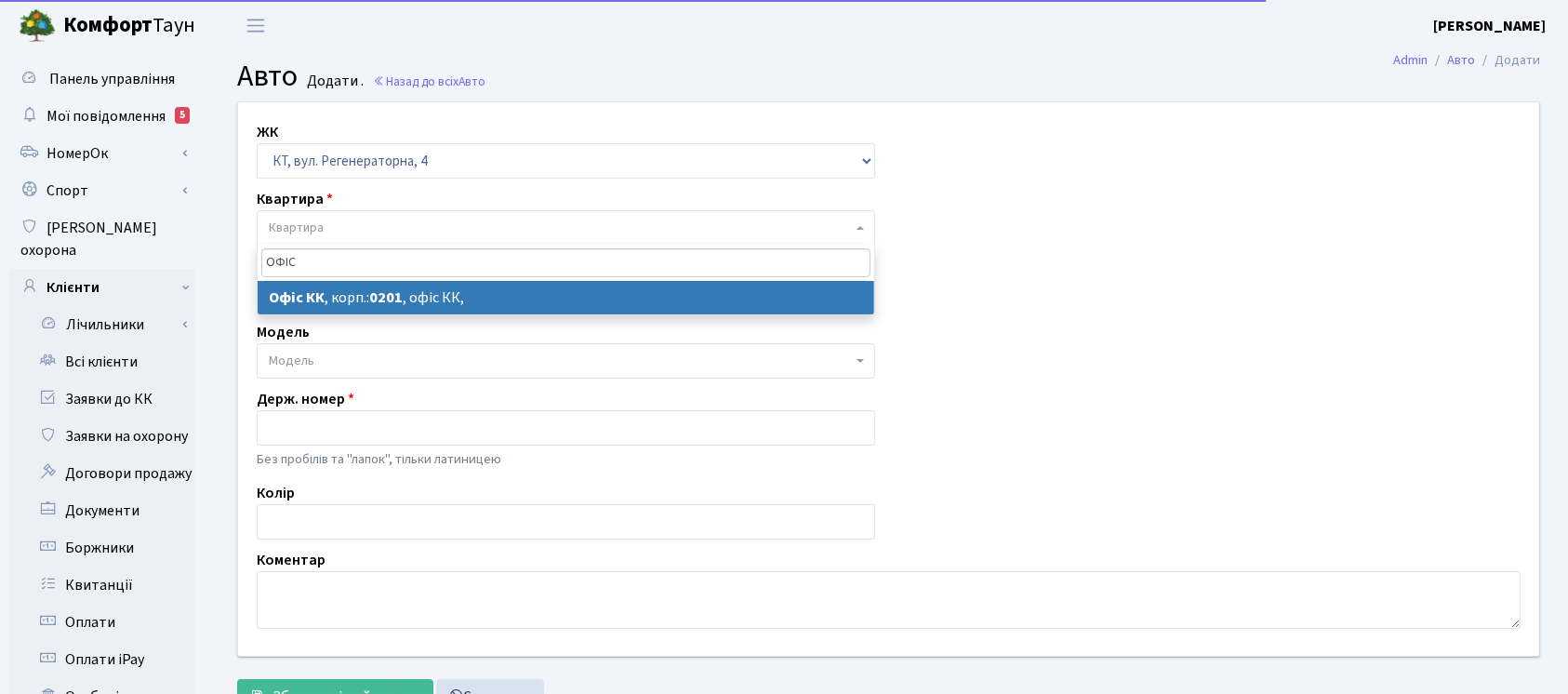
type input "ОФІС"
select select "4"
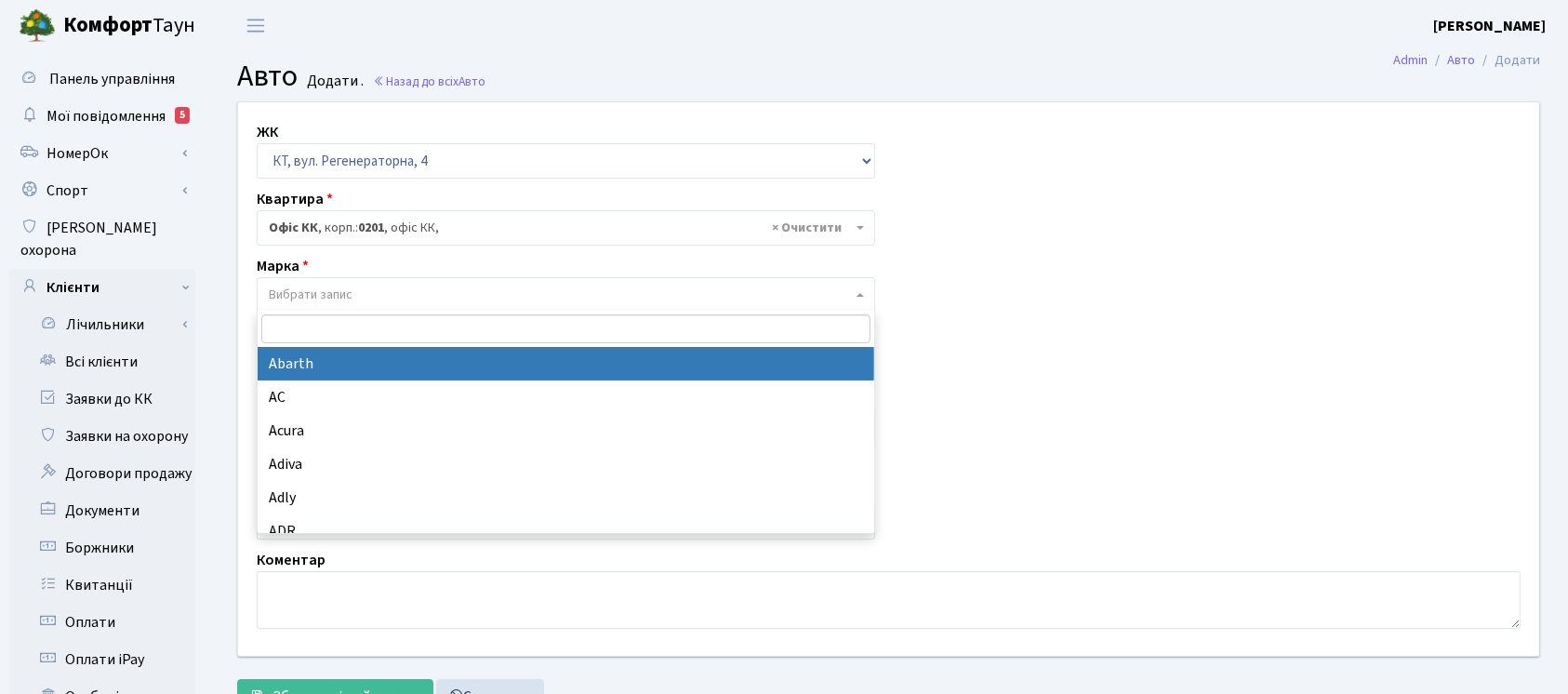
click at [363, 292] on span "Вибрати запис" at bounding box center [560, 295] width 583 height 18
select select "1"
select select
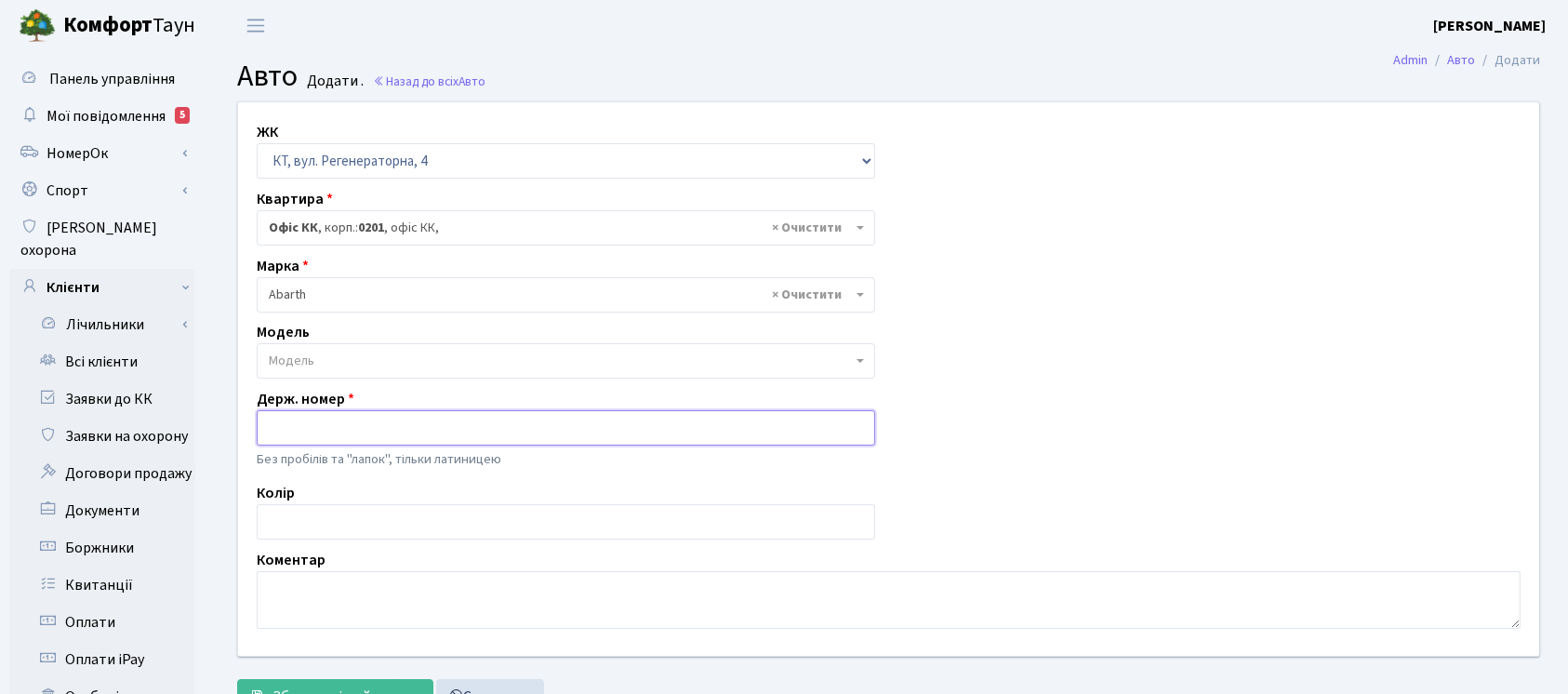
click at [387, 418] on input "text" at bounding box center [566, 427] width 619 height 36
paste input "КА0262СЕ"
type input "КА0262СЕ"
drag, startPoint x: 354, startPoint y: 569, endPoint x: 357, endPoint y: 586, distance: 17.3
click at [357, 586] on div "Коментар" at bounding box center [889, 588] width 1292 height 80
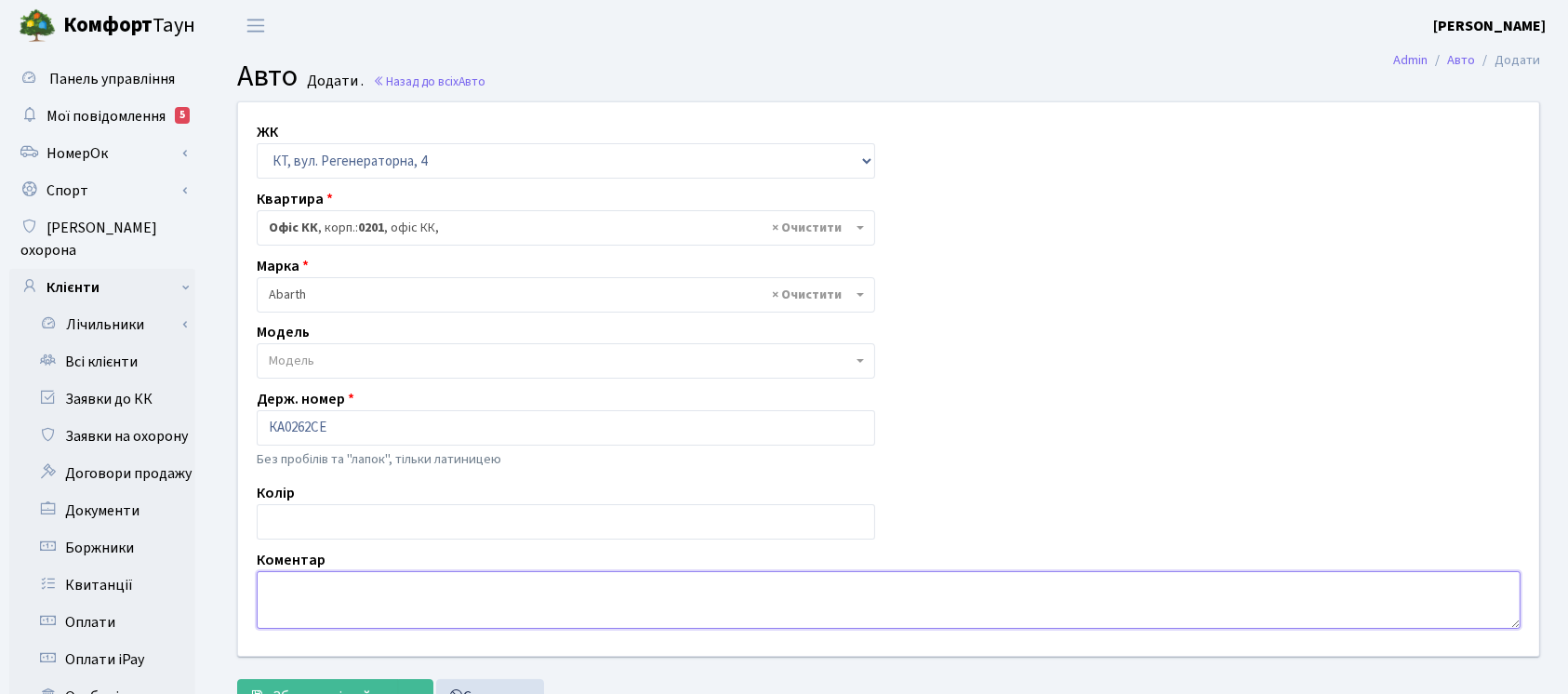
click at [357, 586] on textarea at bounding box center [889, 600] width 1264 height 58
type textarea "ПОРУШНИК"
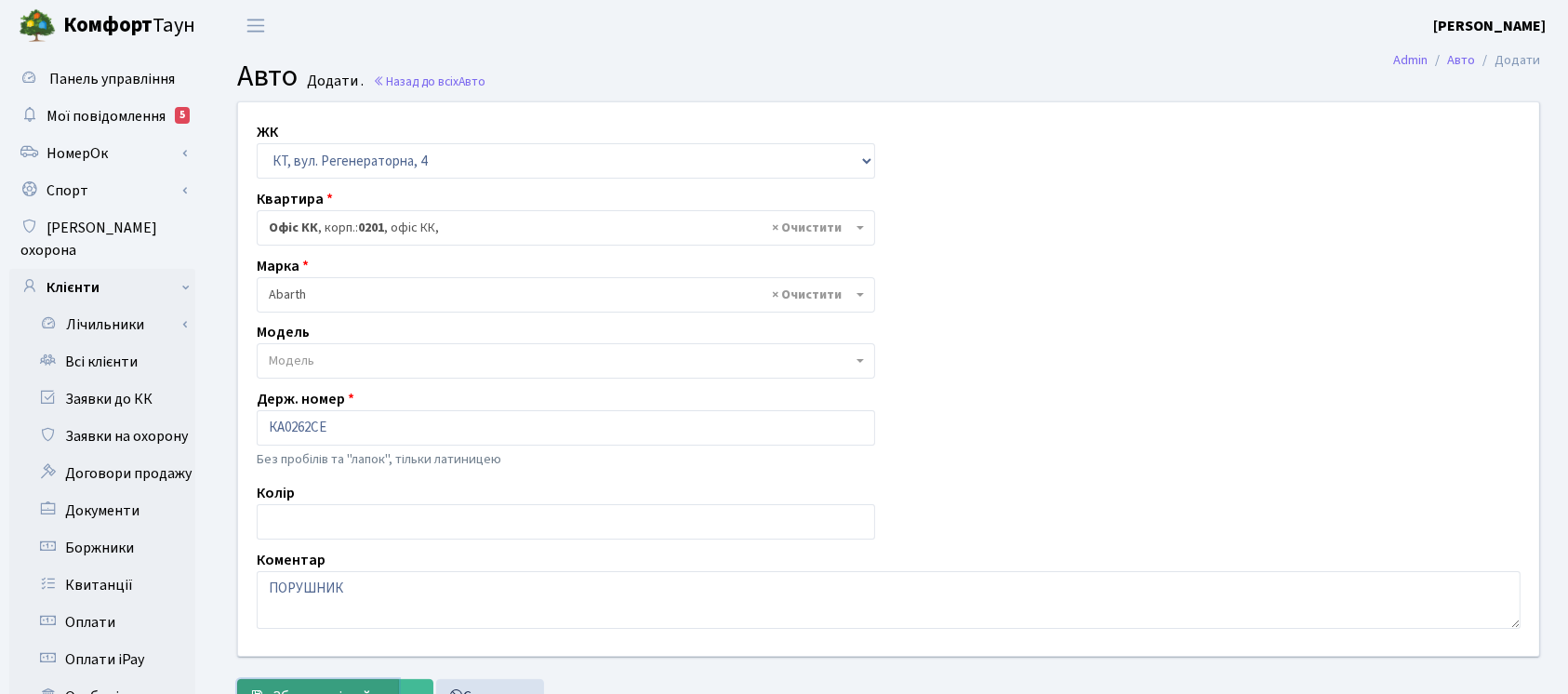
click at [357, 686] on span "Зберегти і вийти" at bounding box center [329, 696] width 114 height 20
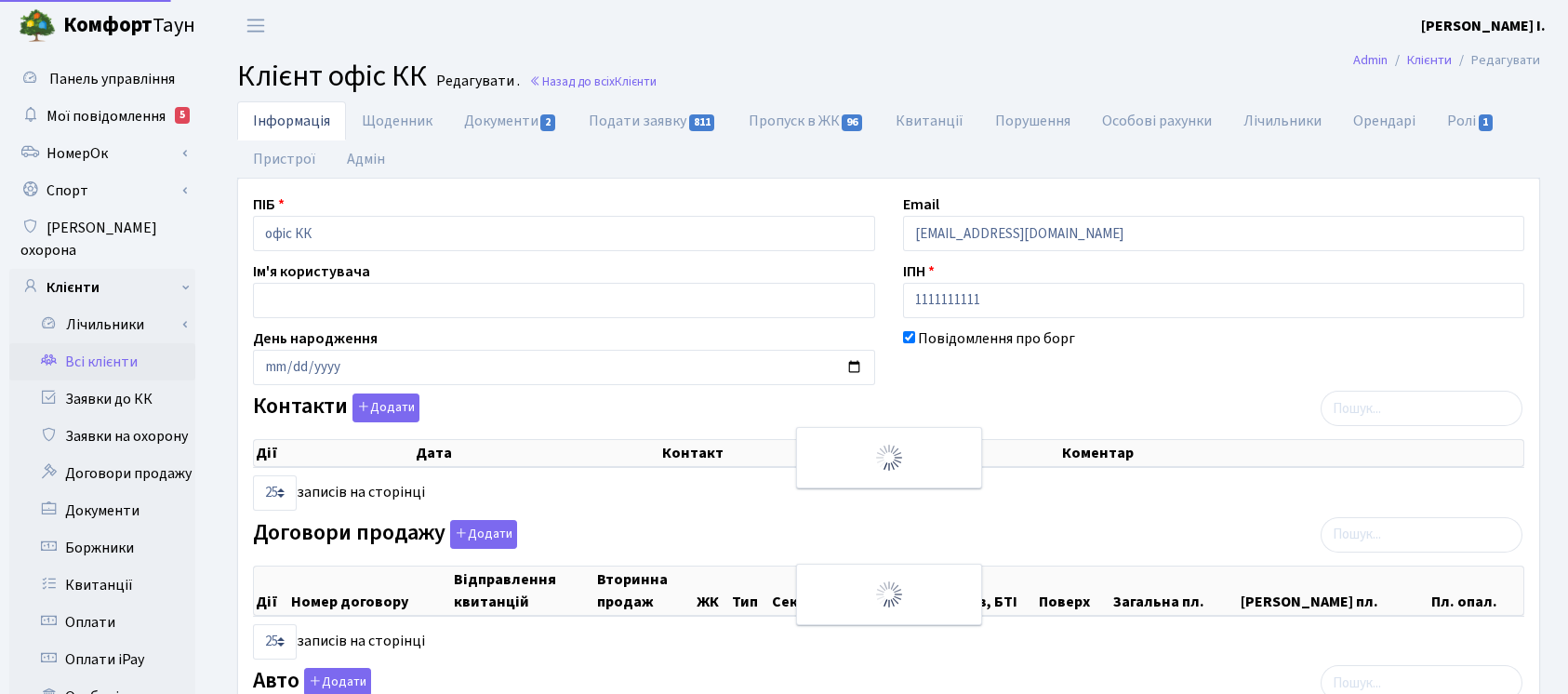
select select "25"
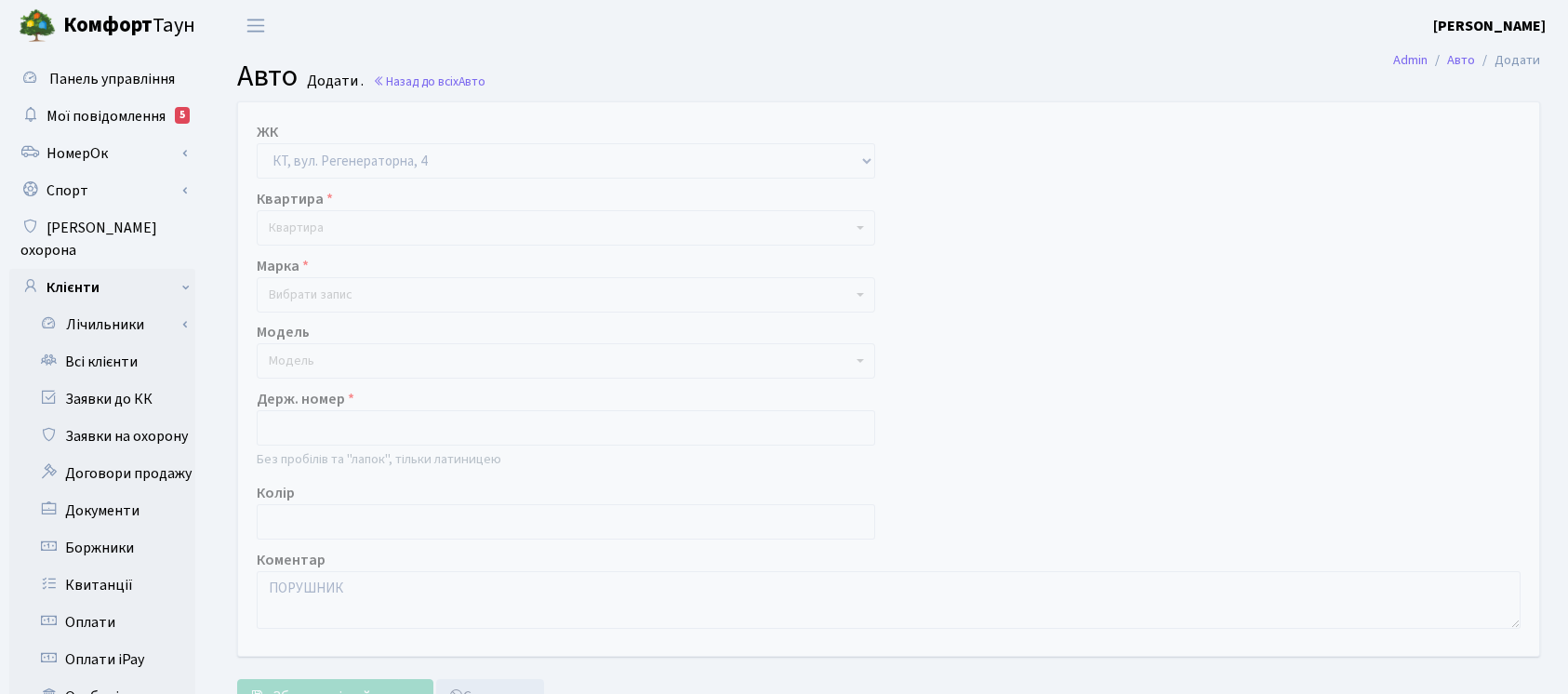
select select "271"
select select "1"
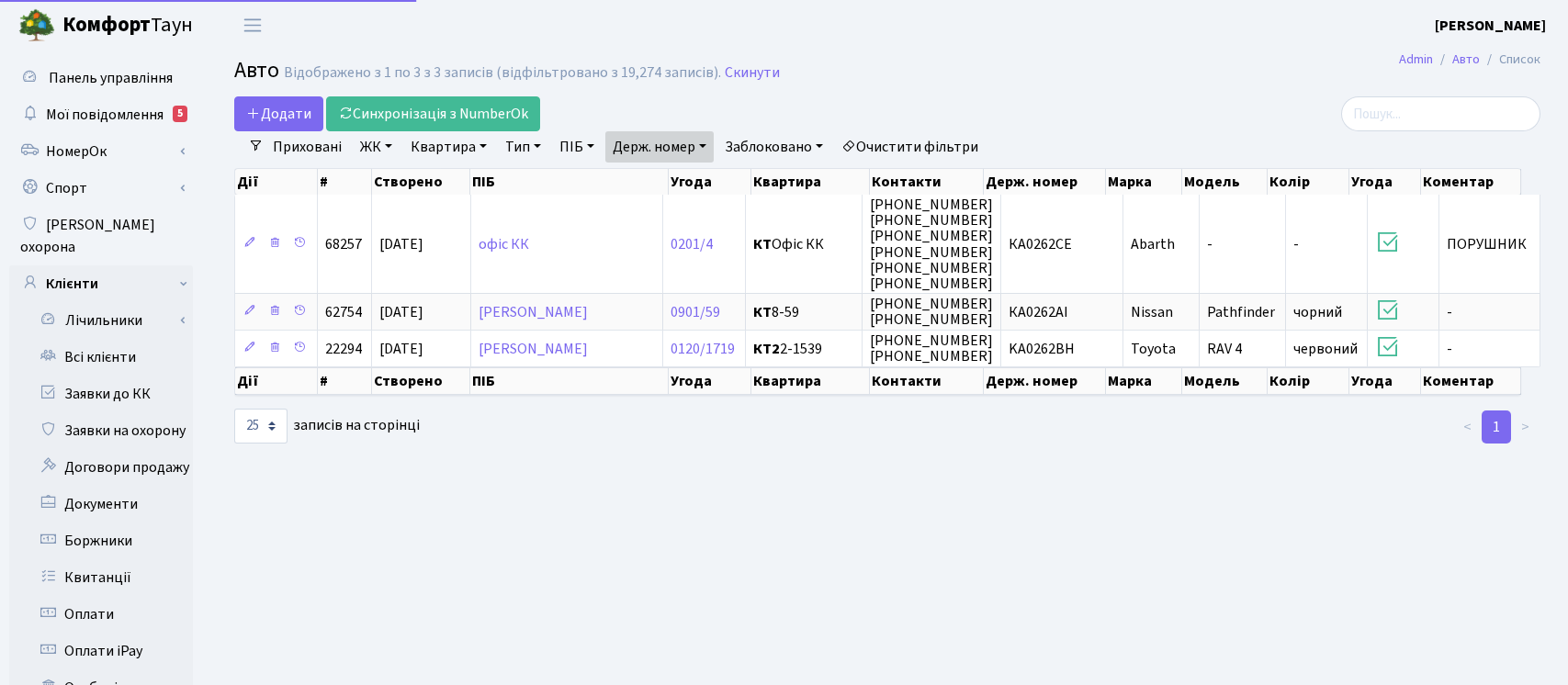
select select "25"
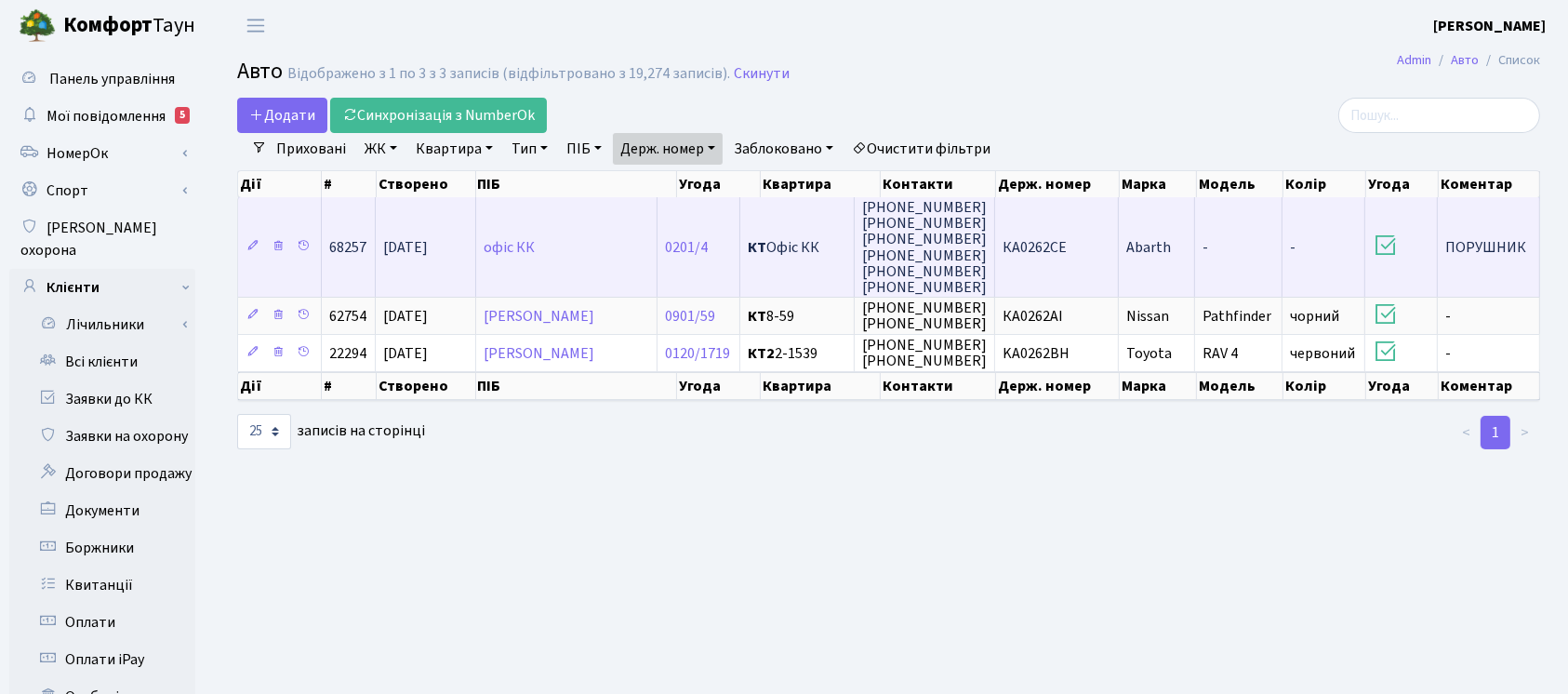
click at [1190, 237] on td "Abarth" at bounding box center [1157, 247] width 77 height 100
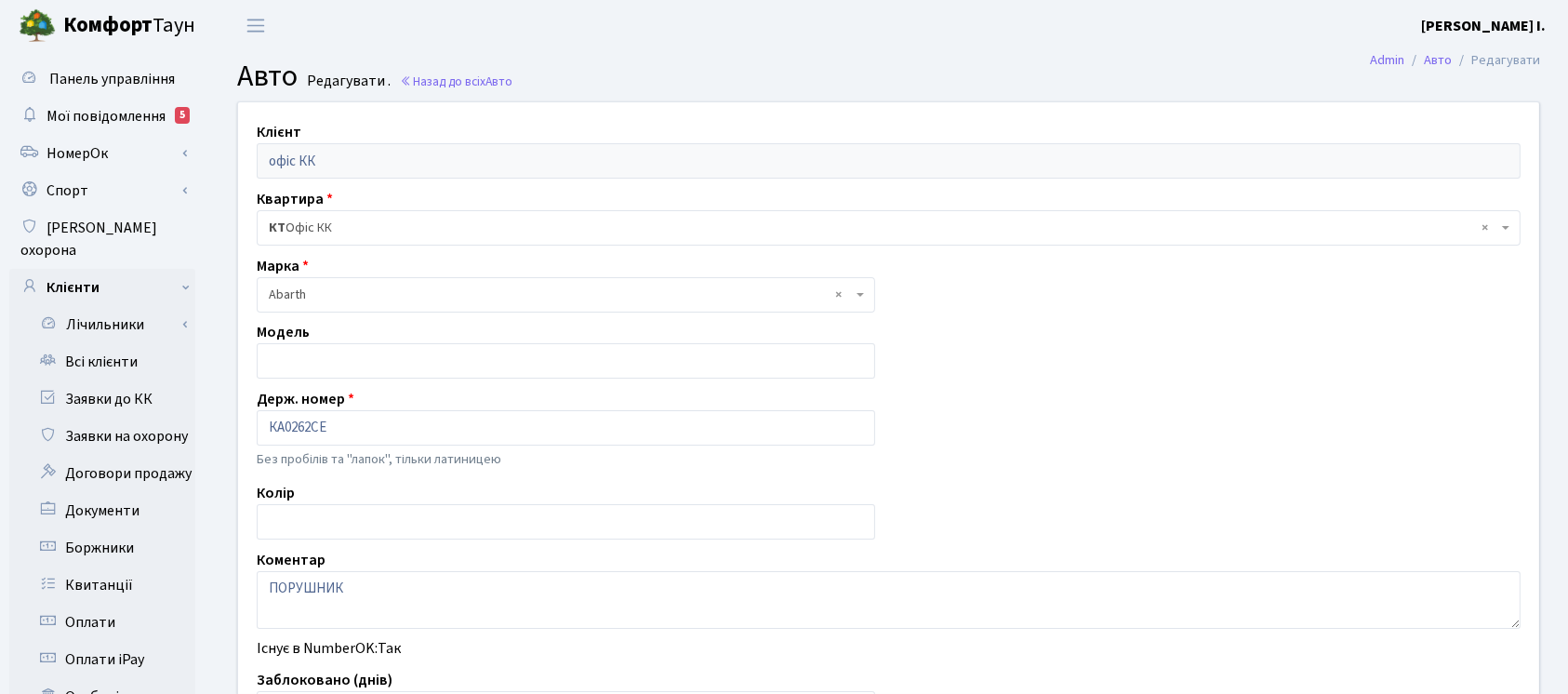
click at [1567, 164] on html "[PERSON_NAME] [PERSON_NAME] І. Мій обліковий запис Вийти Панель управління Мої …" at bounding box center [784, 590] width 1568 height 1181
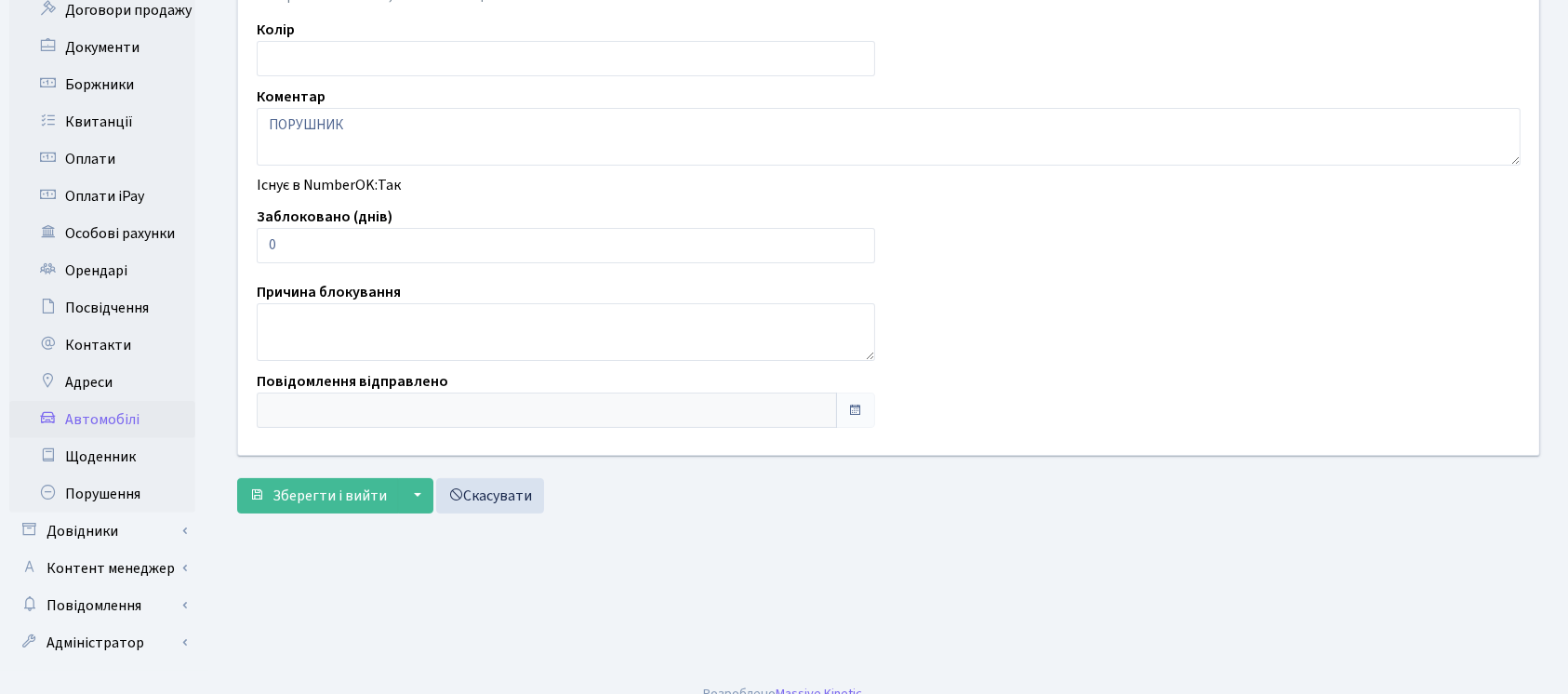
scroll to position [465, 0]
click at [630, 244] on input "0" at bounding box center [566, 245] width 619 height 36
type input "03"
click at [327, 485] on span "Зберегти і вийти" at bounding box center [329, 494] width 114 height 20
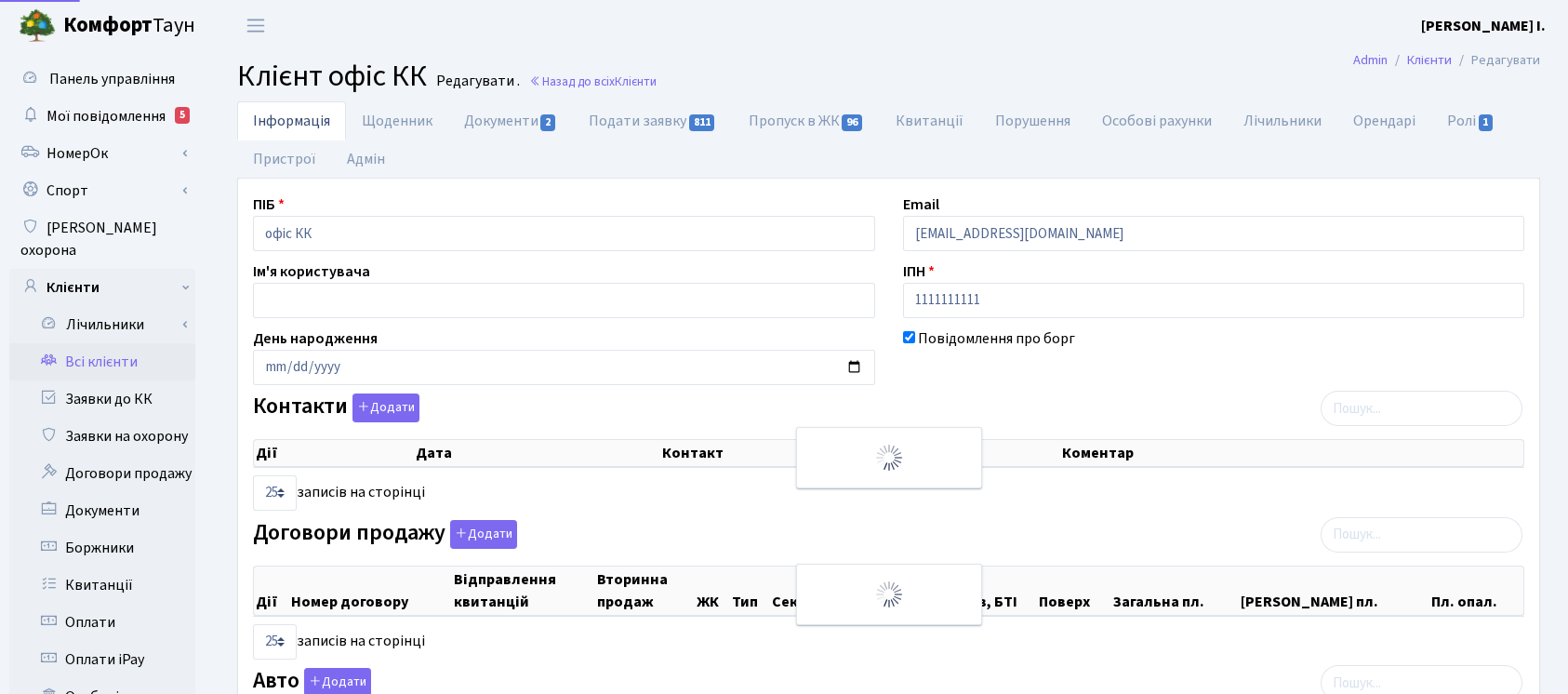
select select "25"
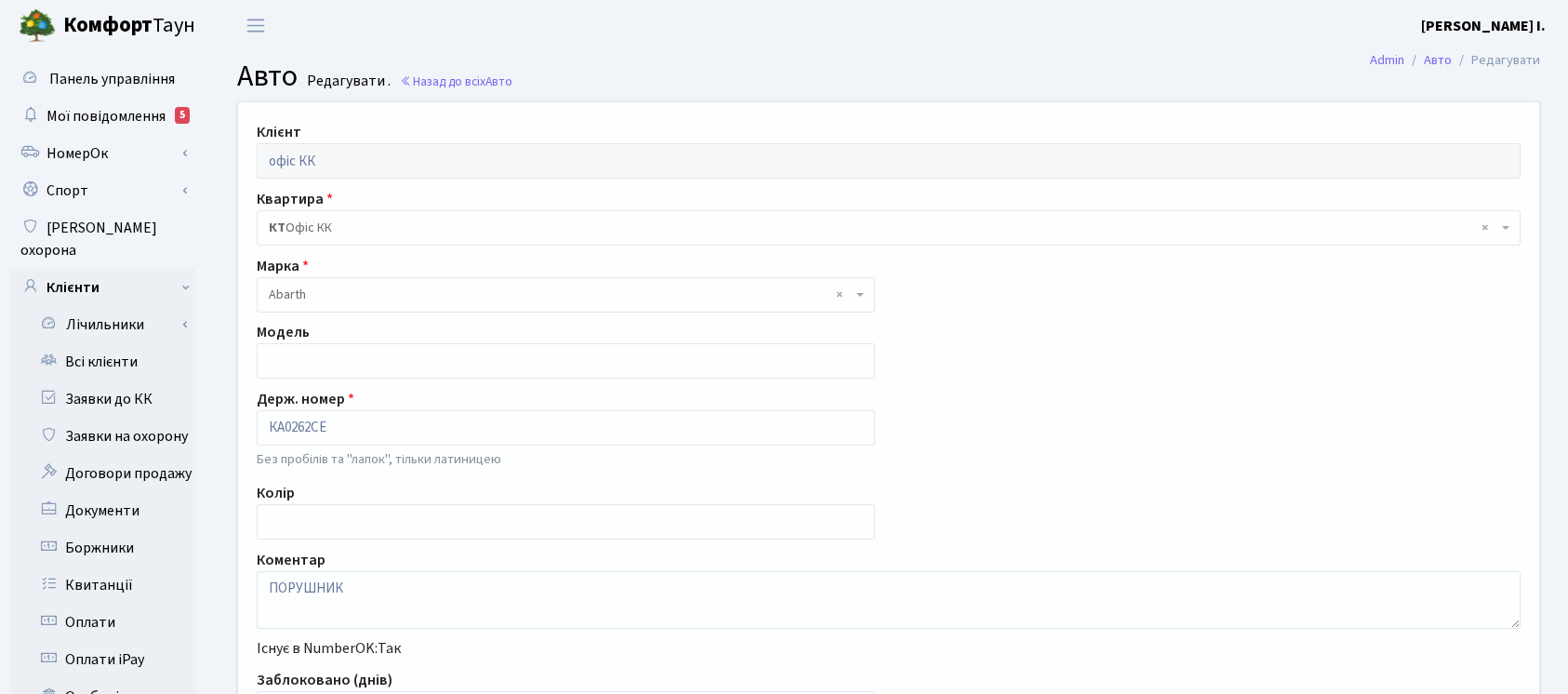
scroll to position [465, 0]
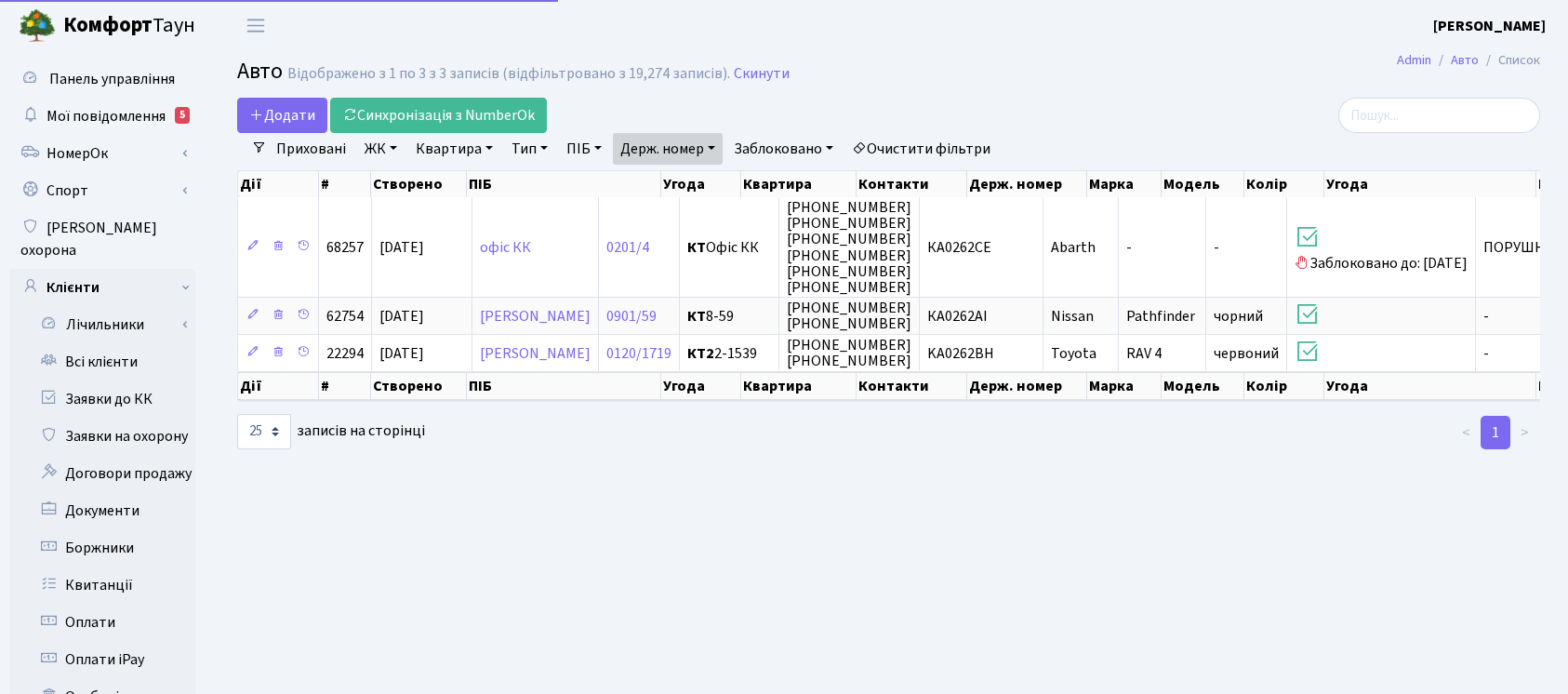
select select "25"
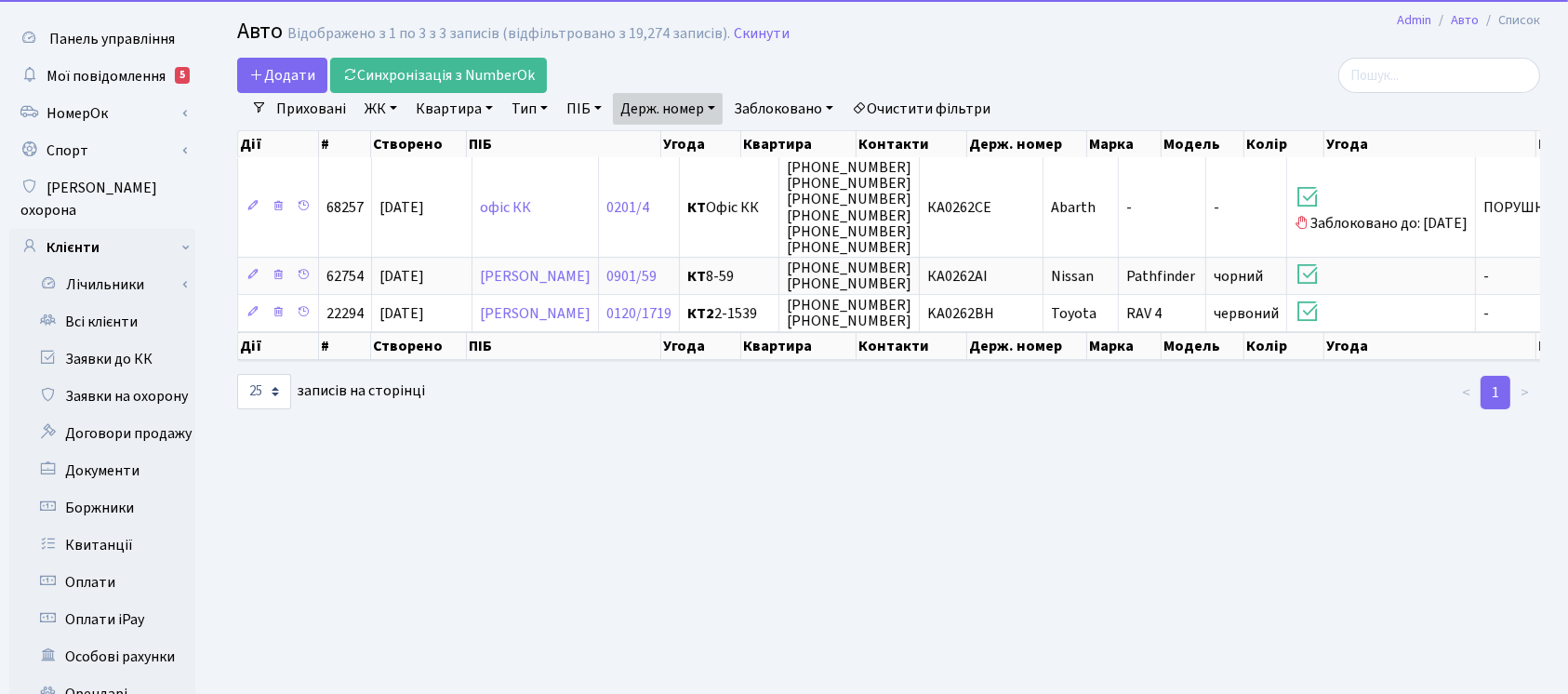
click at [677, 108] on link "Держ. номер" at bounding box center [668, 108] width 109 height 32
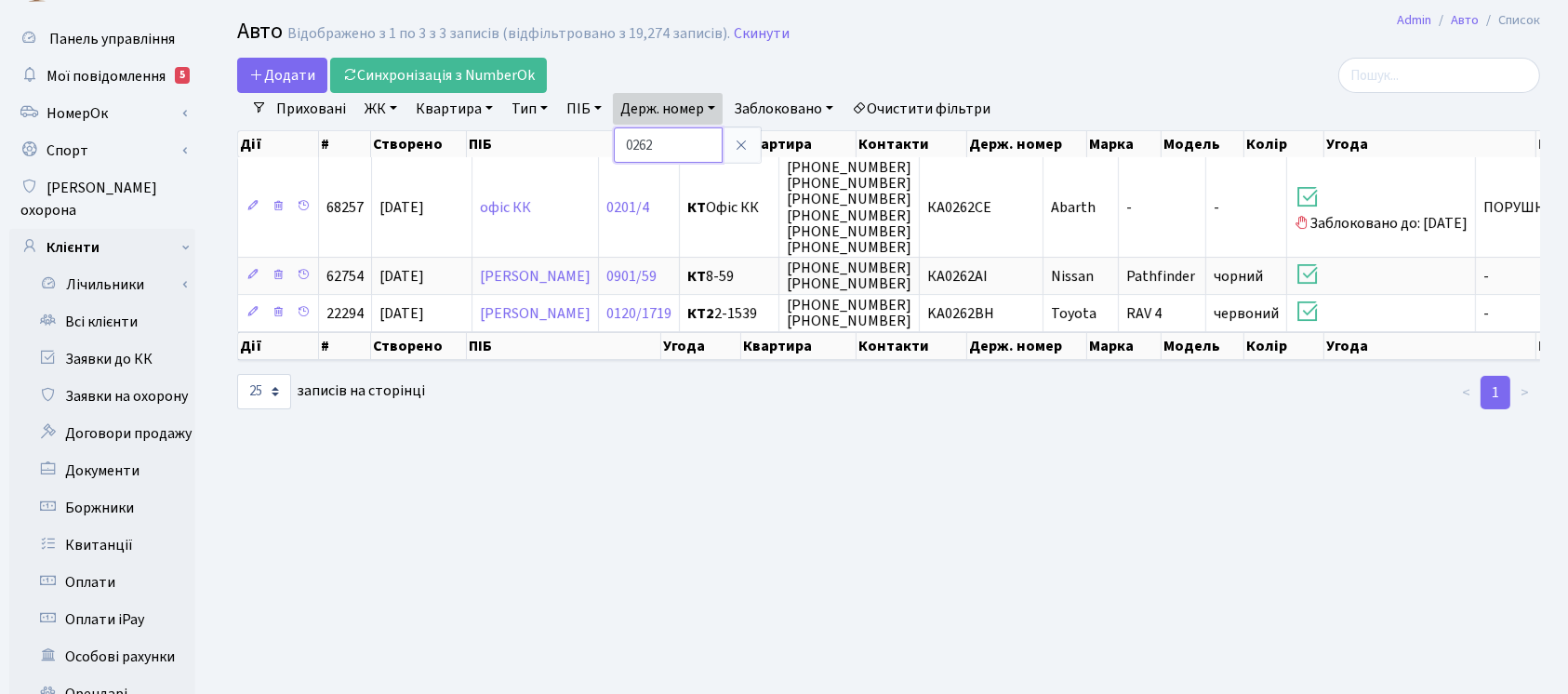
click at [697, 132] on input "0262" at bounding box center [668, 145] width 108 height 36
type input "0007"
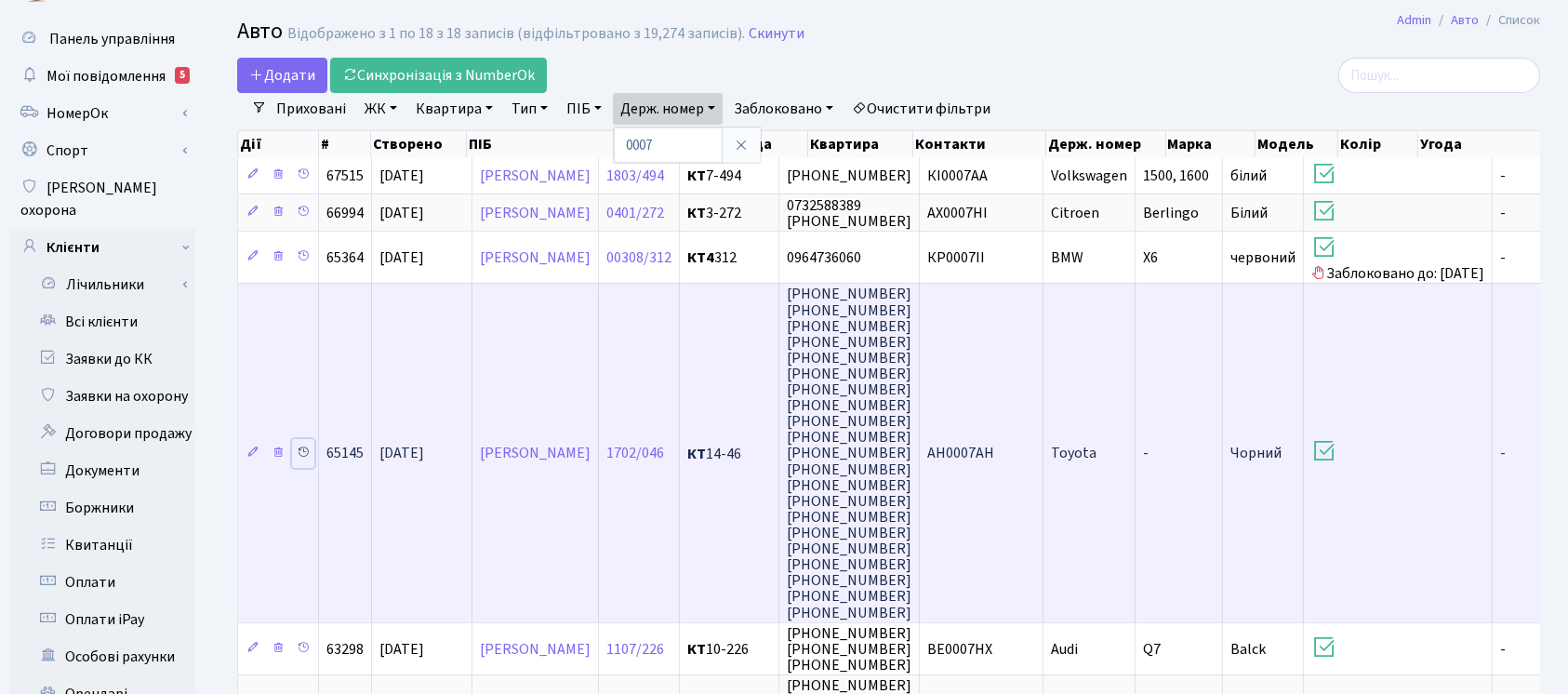
click at [300, 445] on icon at bounding box center [303, 452] width 13 height 13
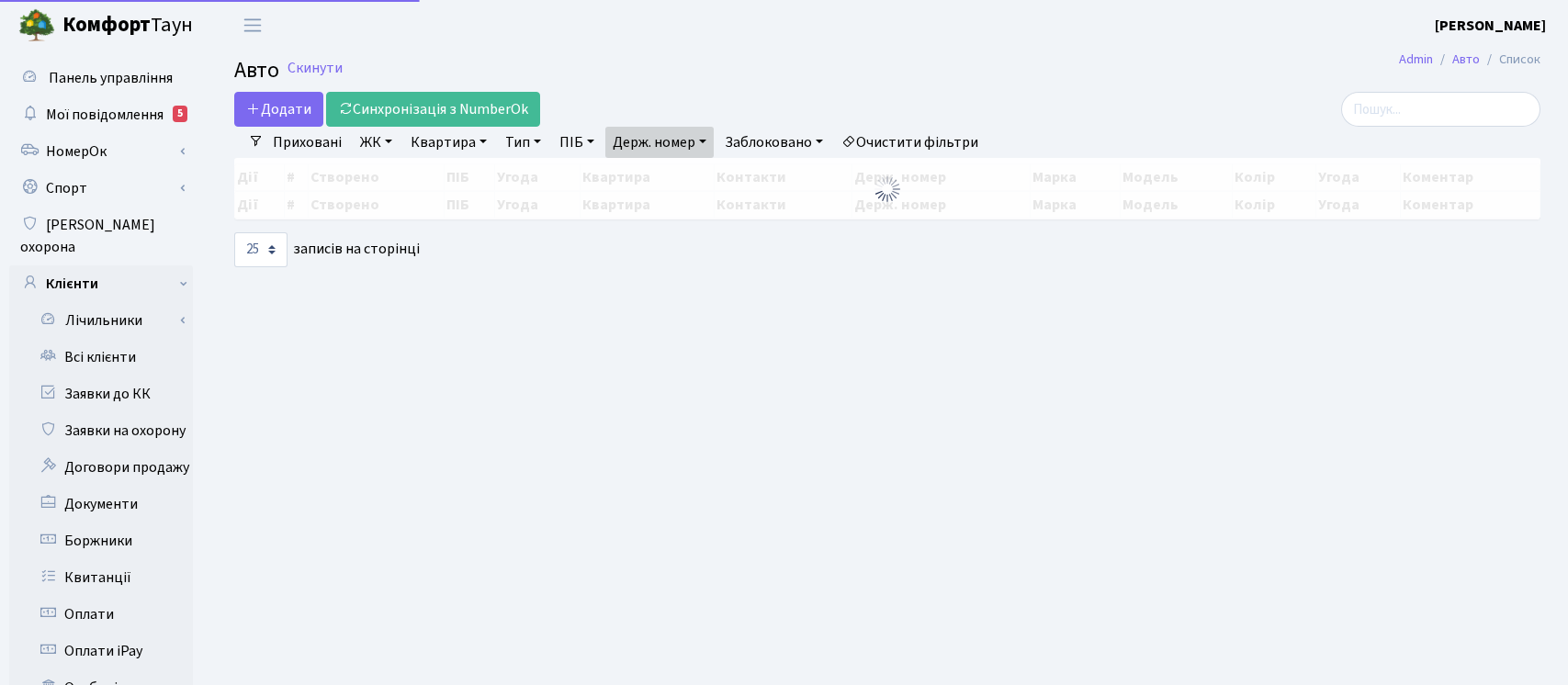
select select "25"
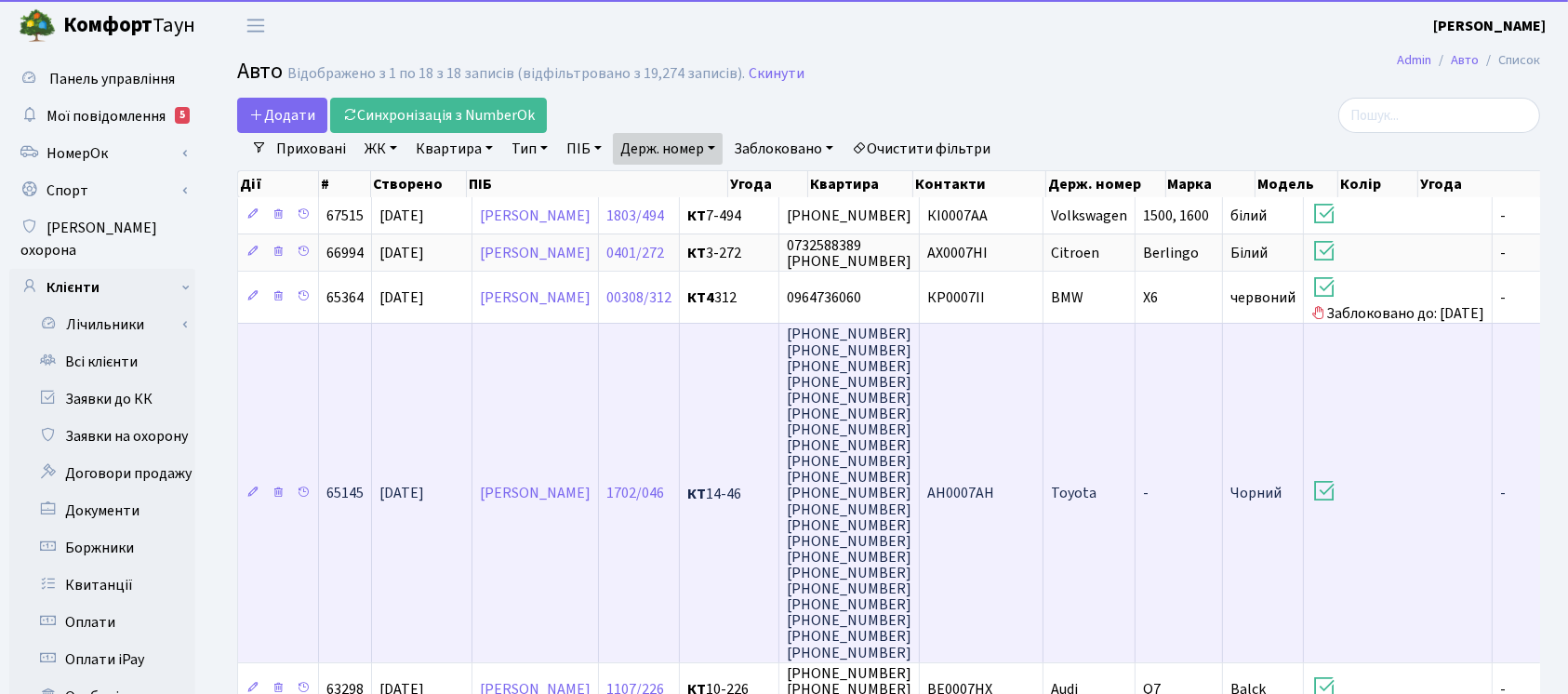
click at [1044, 478] on td "AH0007AH" at bounding box center [982, 491] width 124 height 339
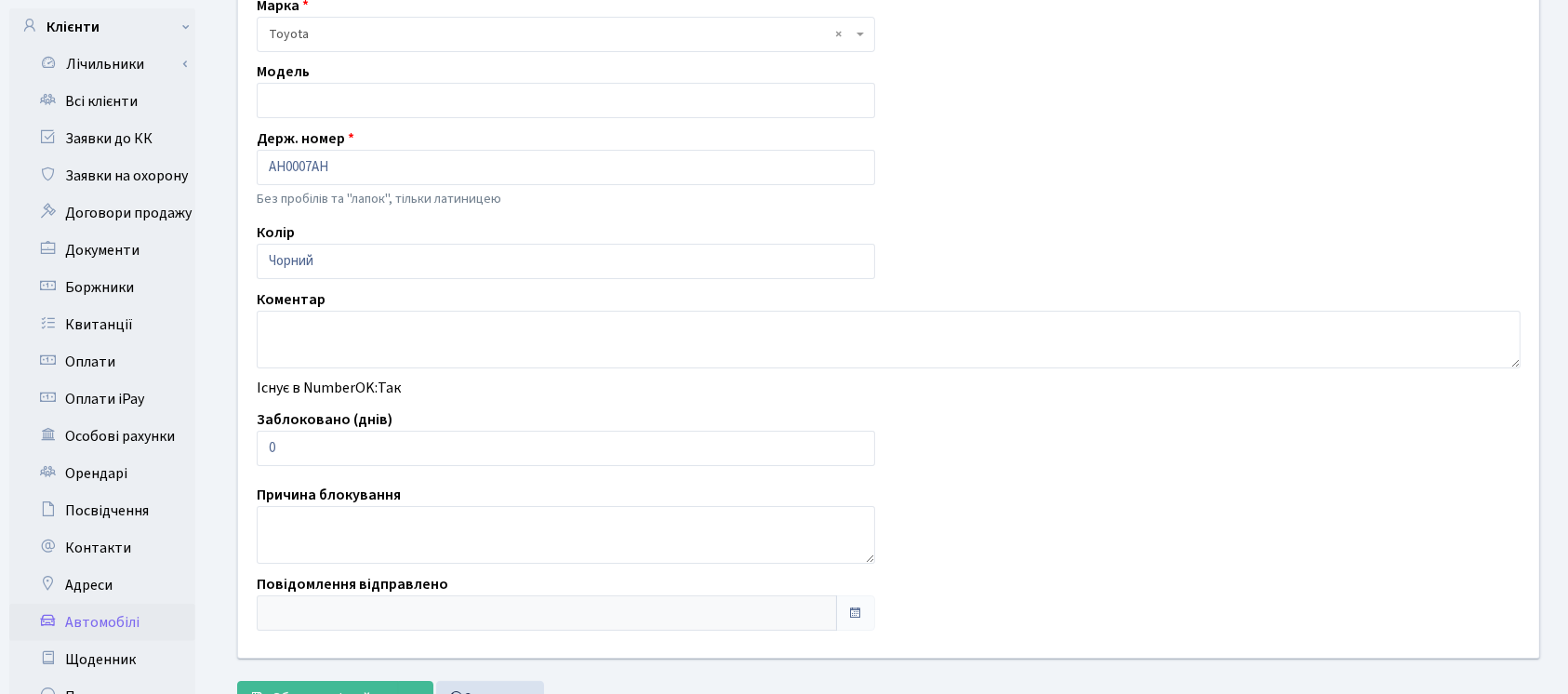
scroll to position [270, 0]
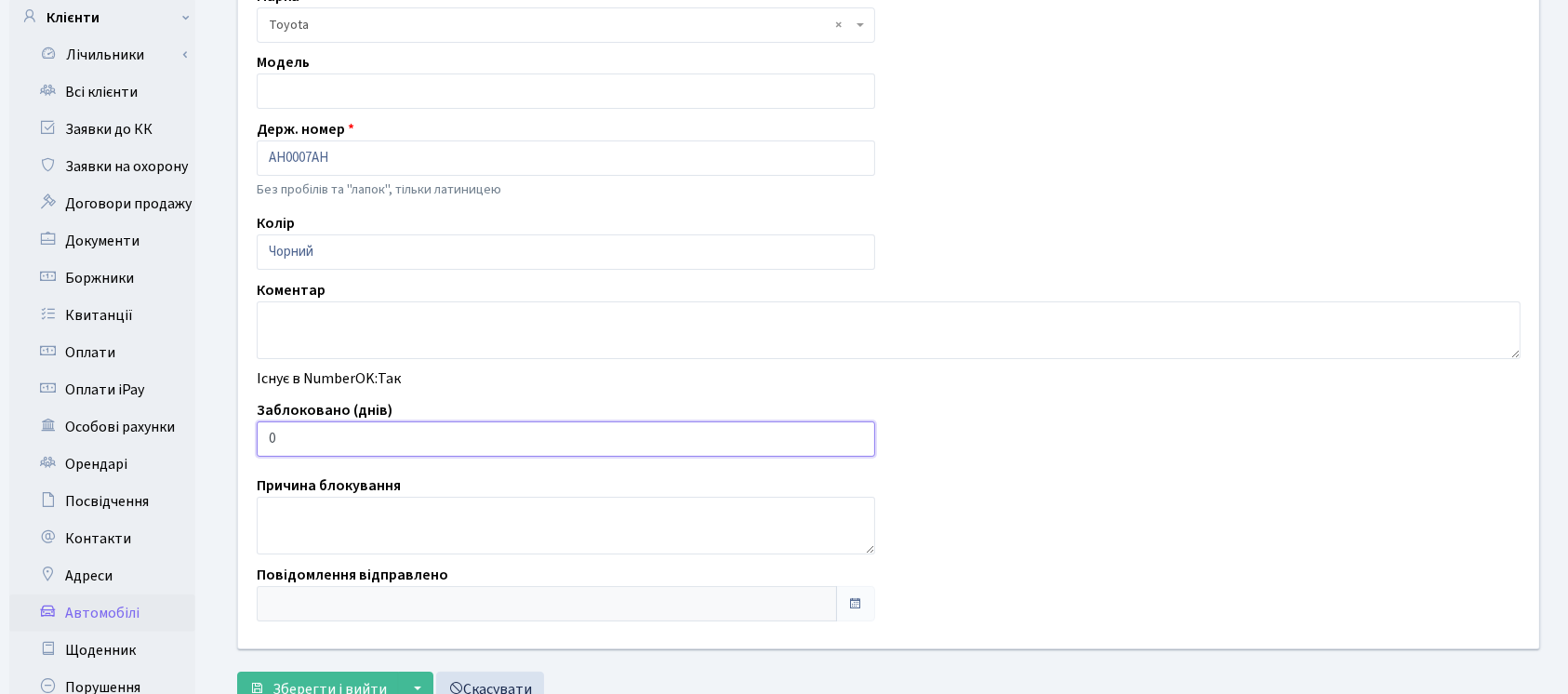
click at [565, 440] on input "0" at bounding box center [566, 439] width 619 height 36
type input "03"
click at [334, 672] on button "Зберегти і вийти" at bounding box center [318, 689] width 162 height 36
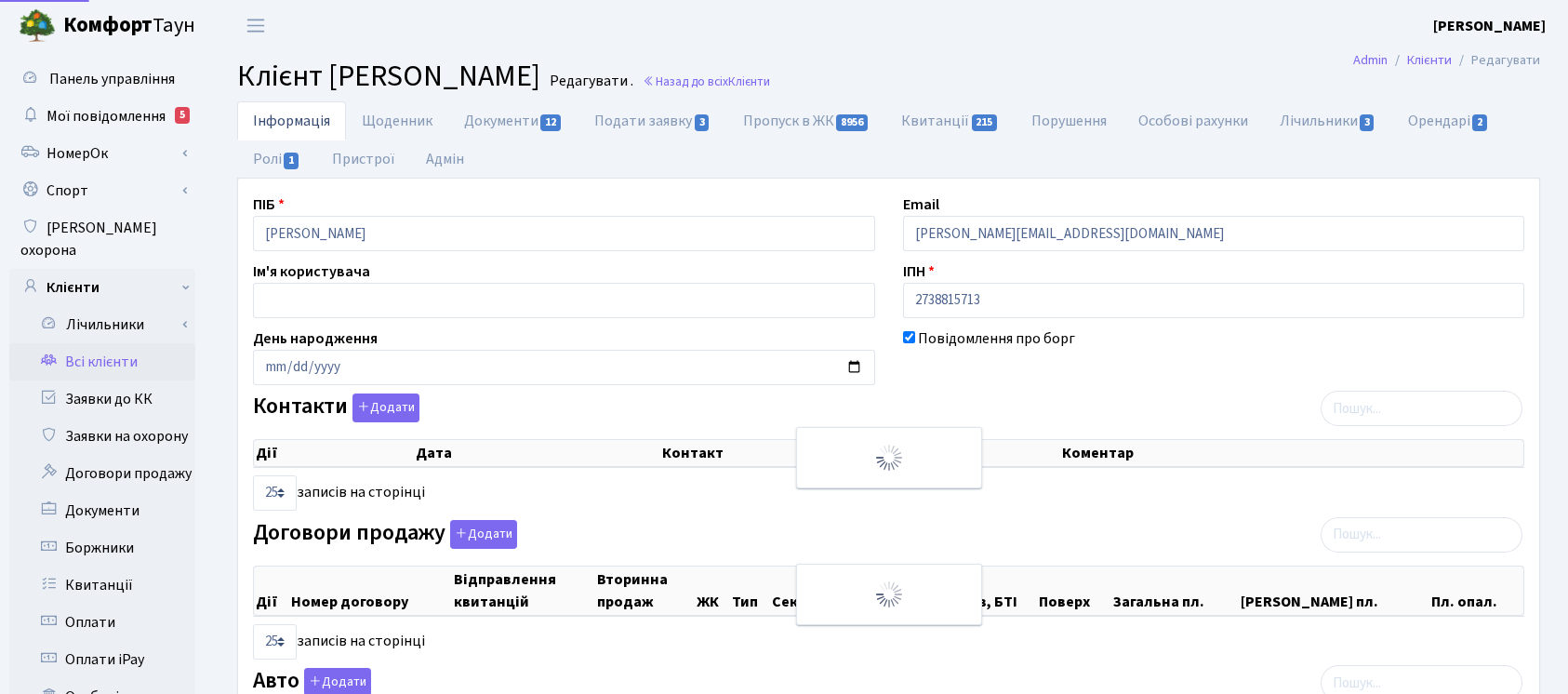
select select "25"
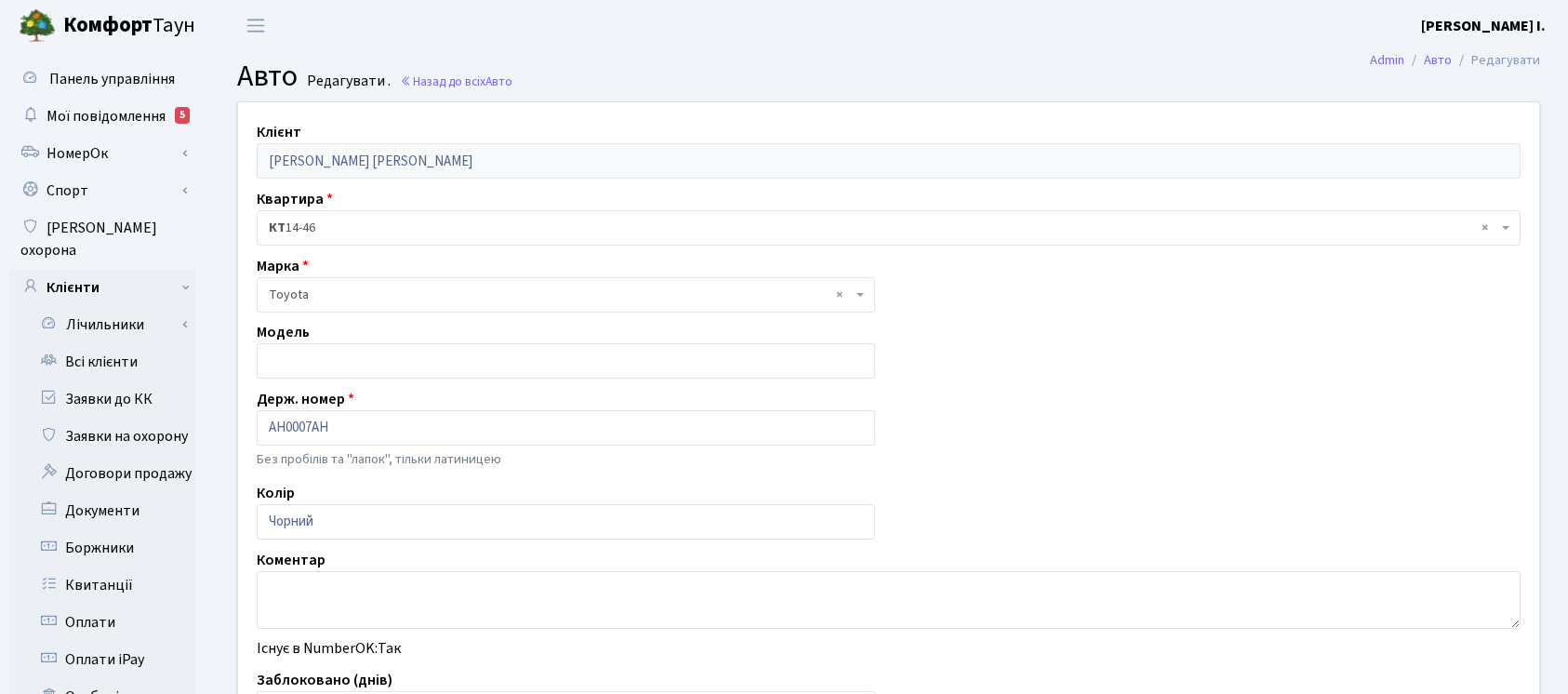
scroll to position [270, 0]
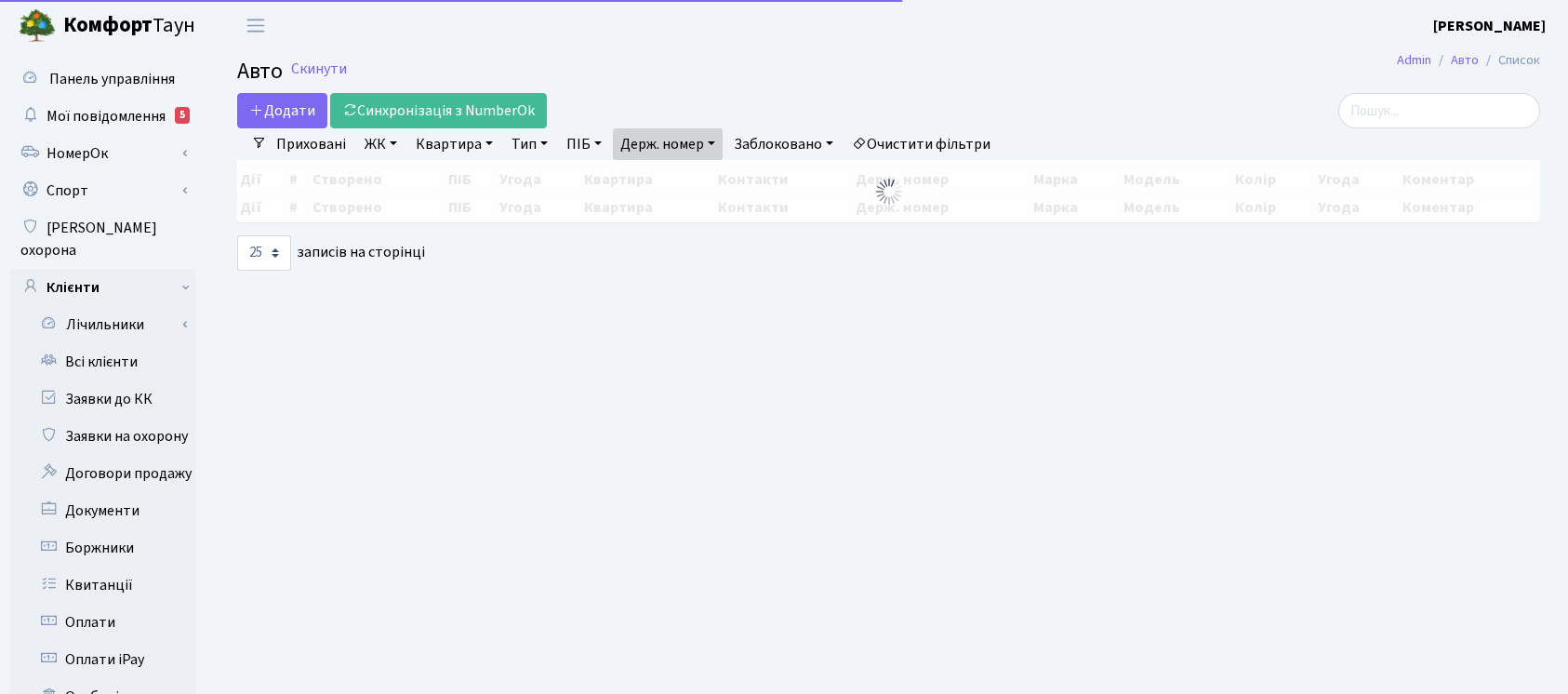
select select "25"
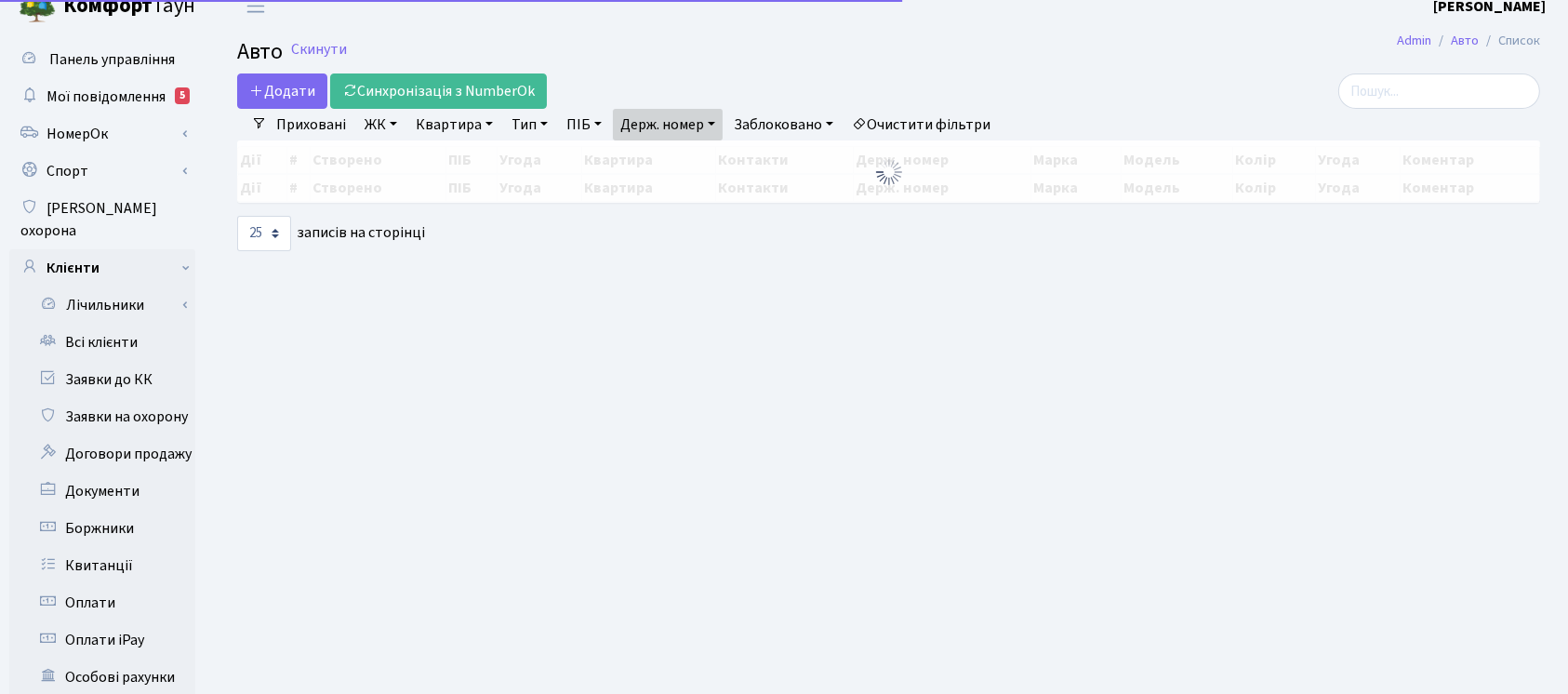
scroll to position [19, 0]
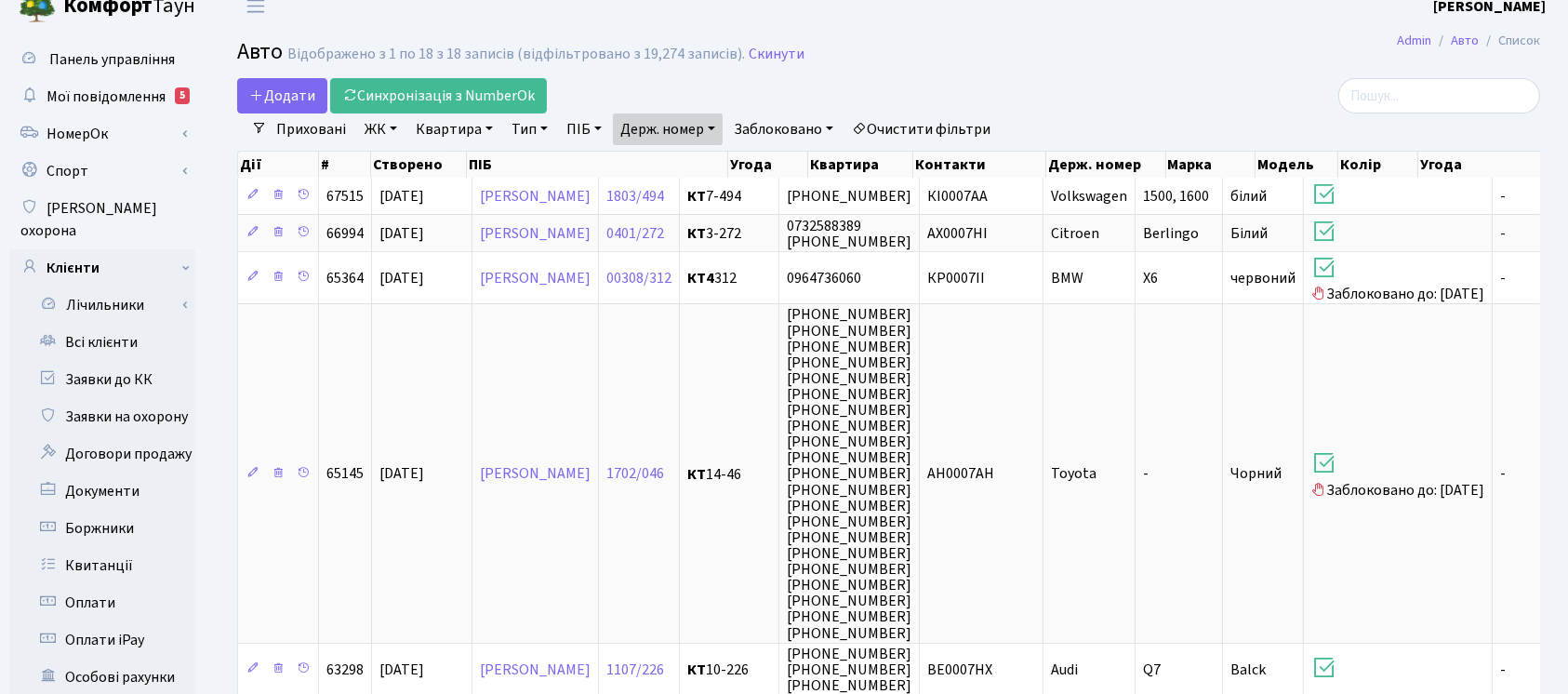
click at [707, 129] on link "Держ. номер" at bounding box center [668, 129] width 109 height 32
click at [707, 155] on input "0007" at bounding box center [668, 165] width 108 height 36
type input "9940"
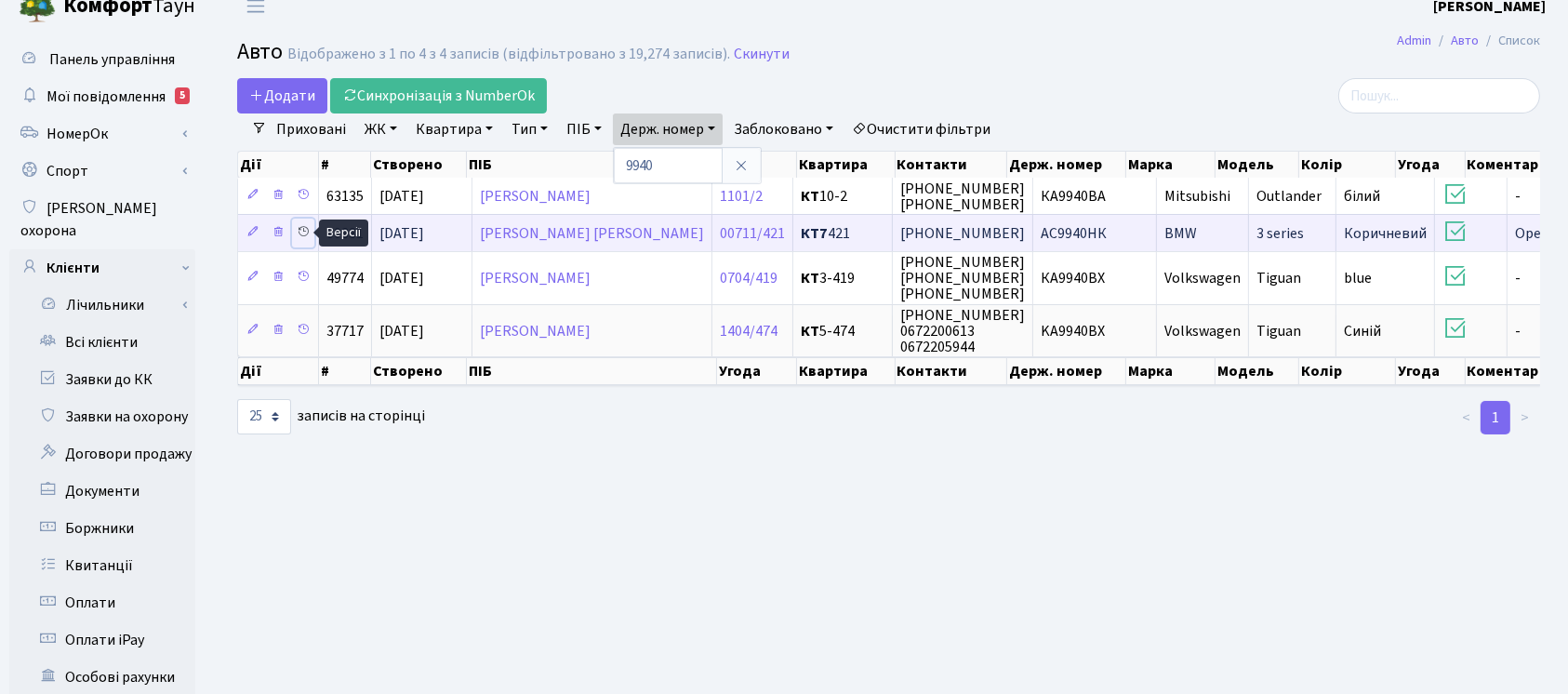
click at [302, 229] on icon at bounding box center [303, 232] width 13 height 13
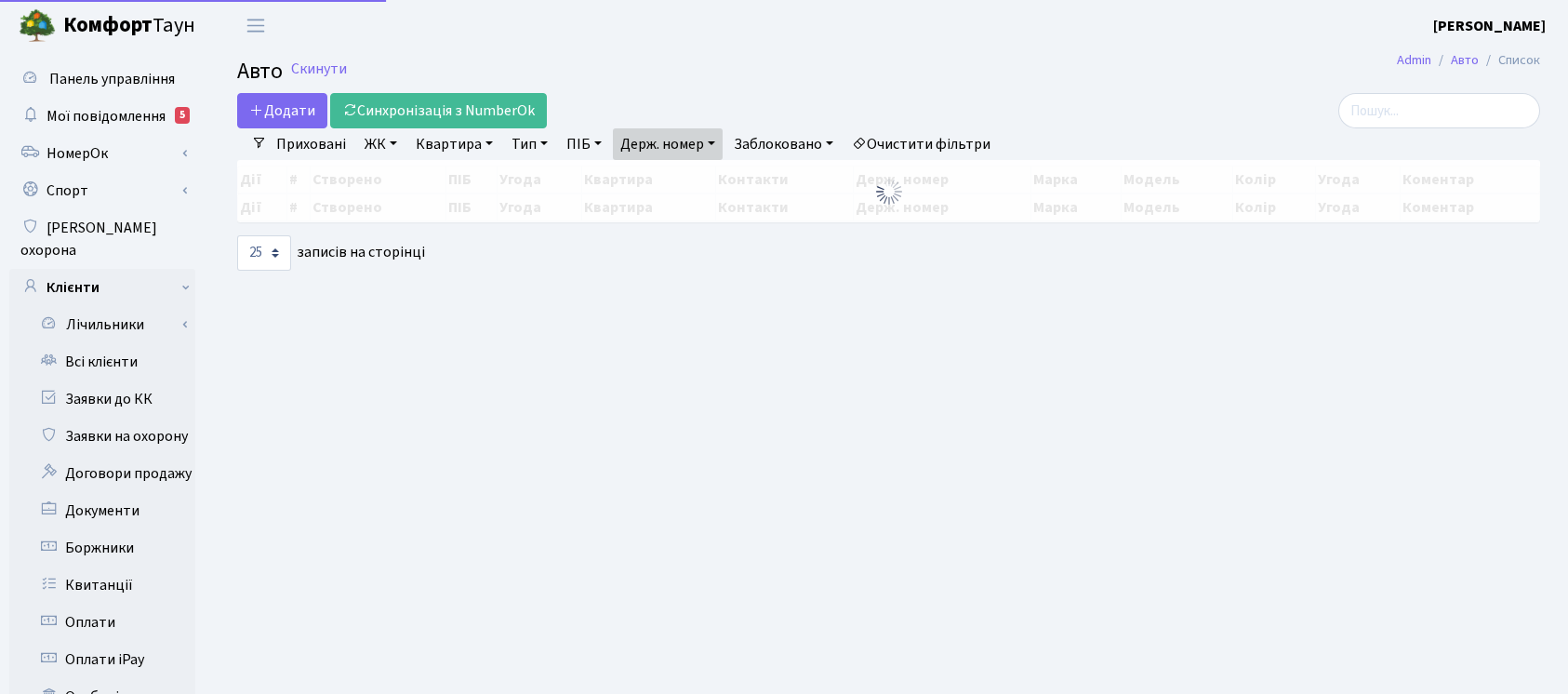
select select "25"
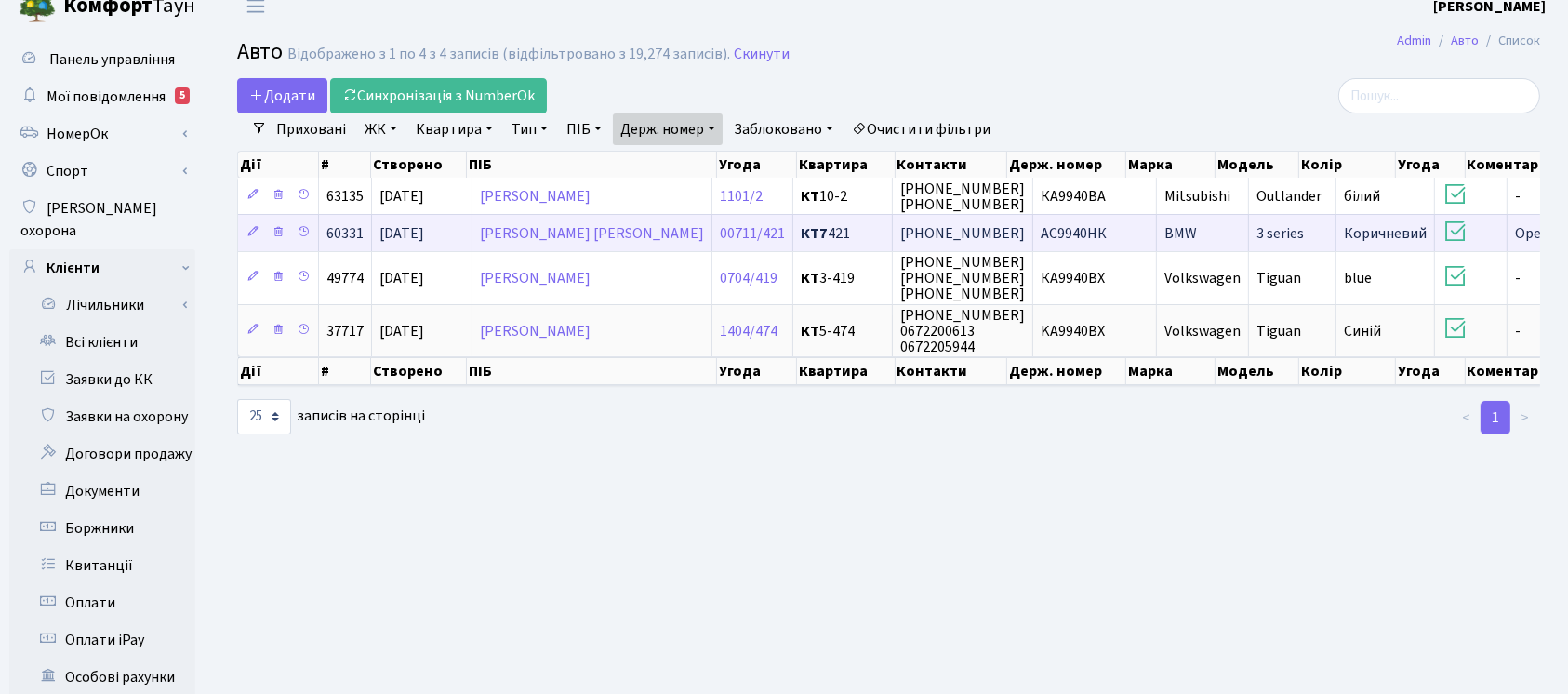
click at [1041, 227] on span "AC9940НК" at bounding box center [1074, 233] width 66 height 20
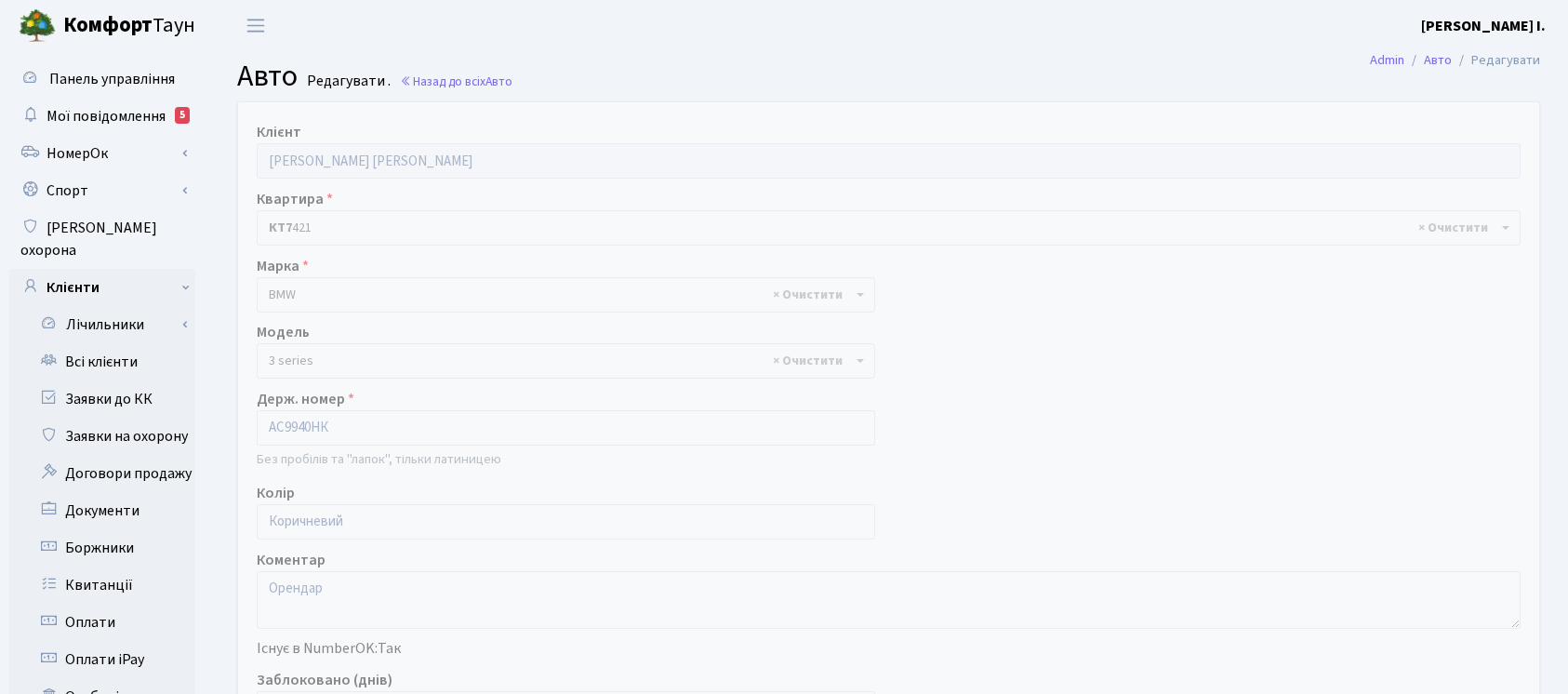
select select "4556"
click at [1040, 228] on div "Квартира - <b>КТ7</b>&nbsp;&nbsp;&nbsp;421 × КТ7 421" at bounding box center [889, 217] width 1292 height 58
click at [1167, 491] on div "Клієнт Хмизовець Дмитро Володимирович Квартира - <b>КТ7</b>&nbsp;&nbsp;&nbsp;42…" at bounding box center [889, 511] width 1329 height 816
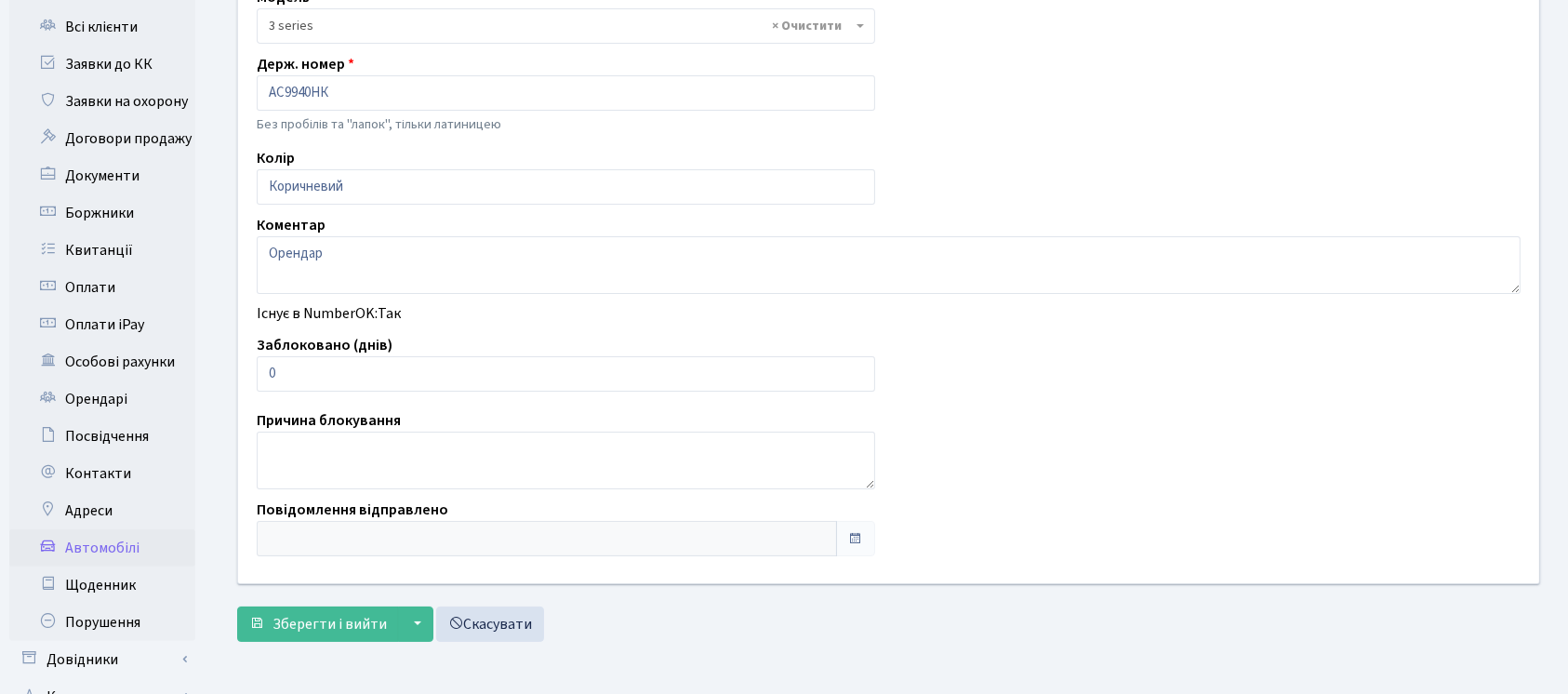
scroll to position [346, 0]
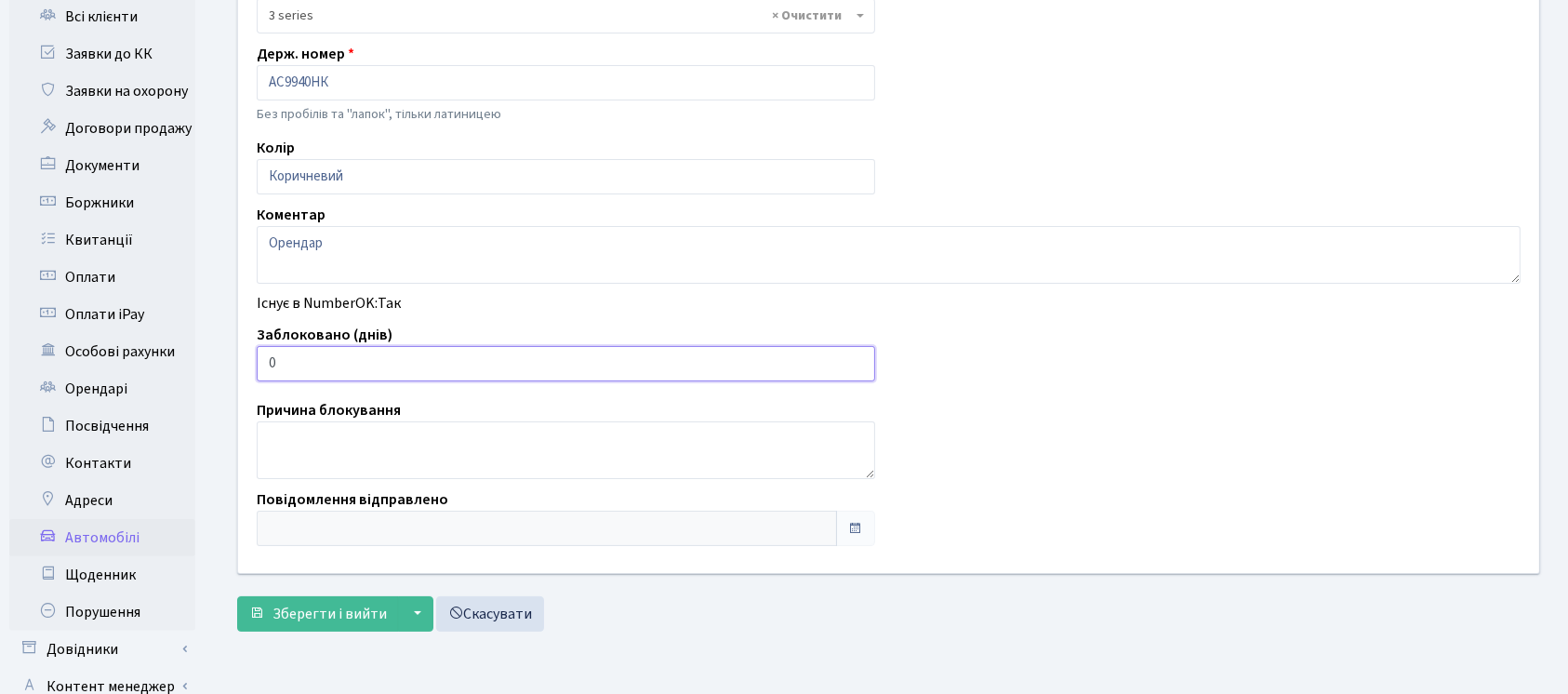
click at [606, 367] on input "0" at bounding box center [566, 364] width 619 height 36
type input "7"
click at [339, 615] on span "Зберегти і вийти" at bounding box center [329, 613] width 114 height 20
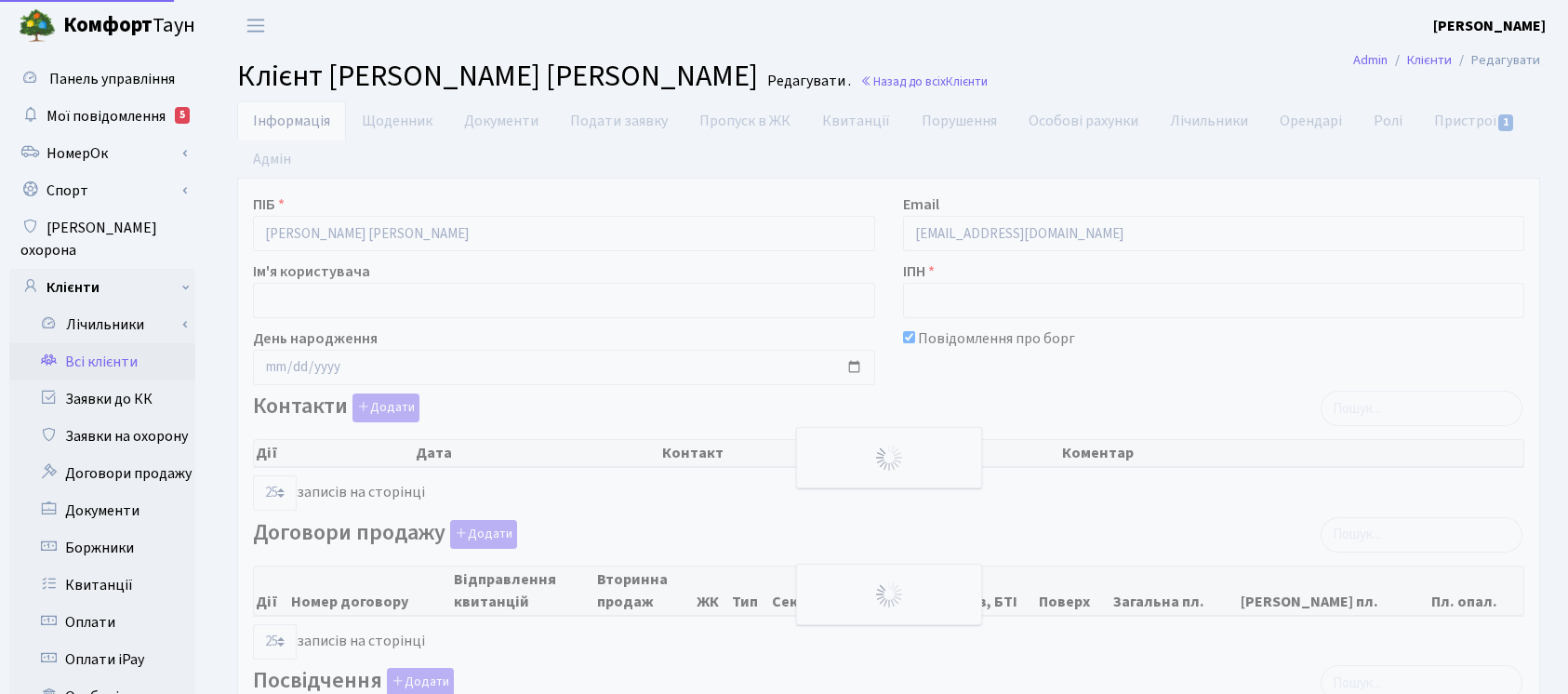
select select "25"
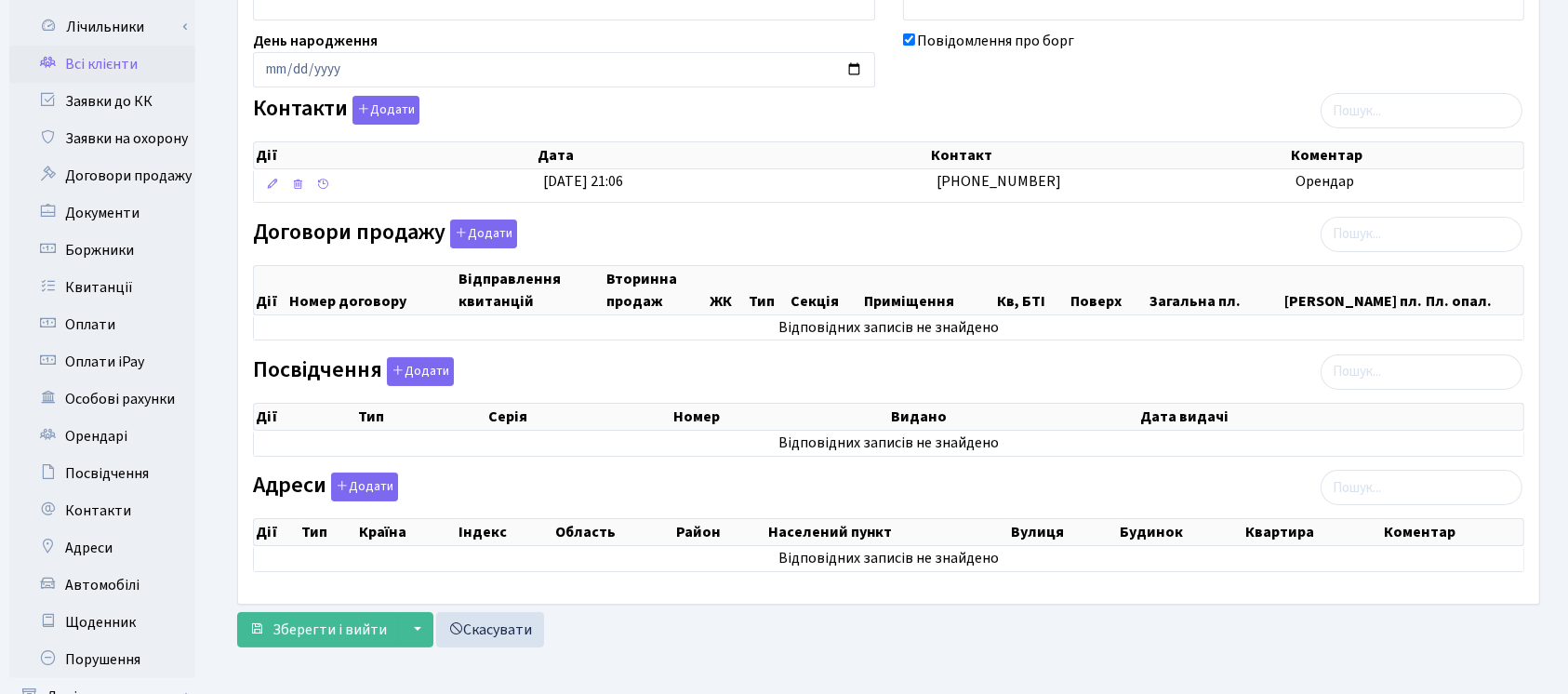
scroll to position [309, 0]
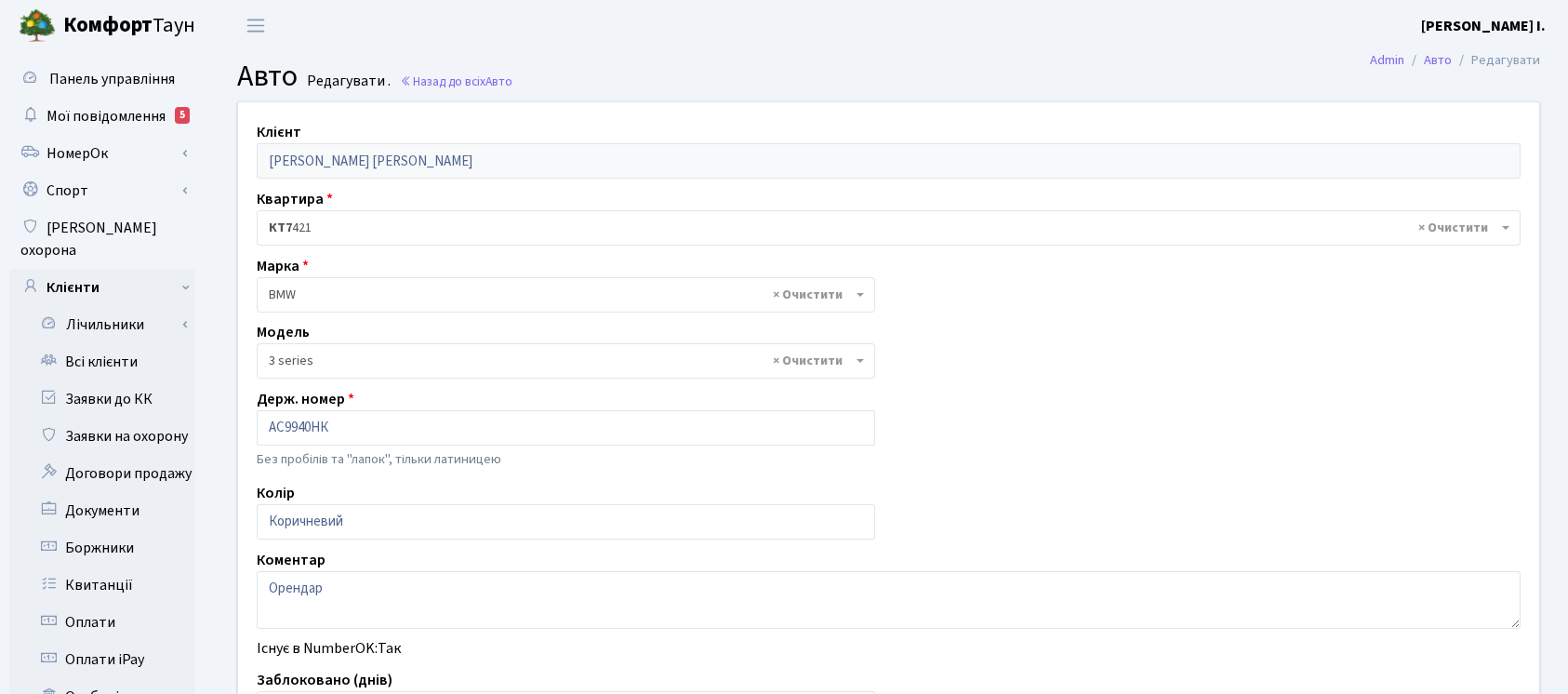
select select "4556"
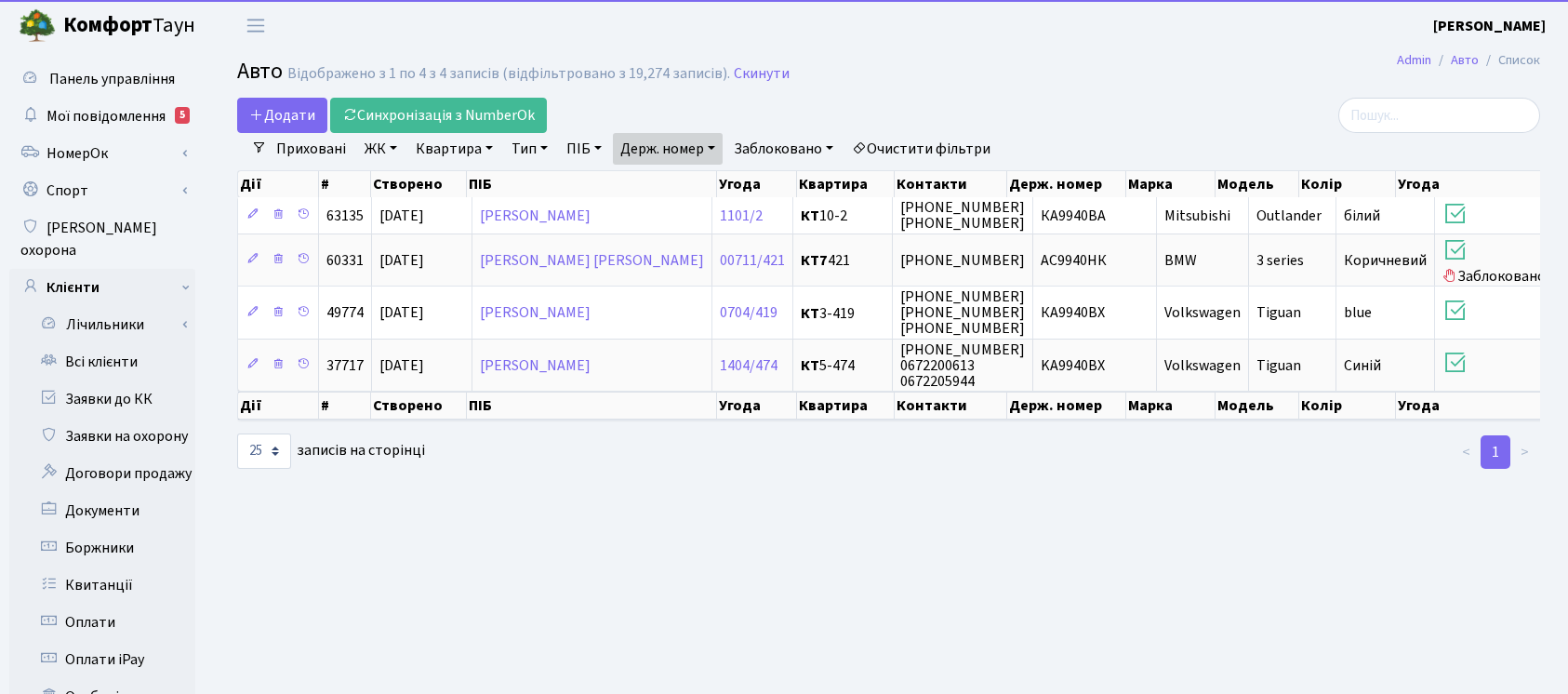
select select "25"
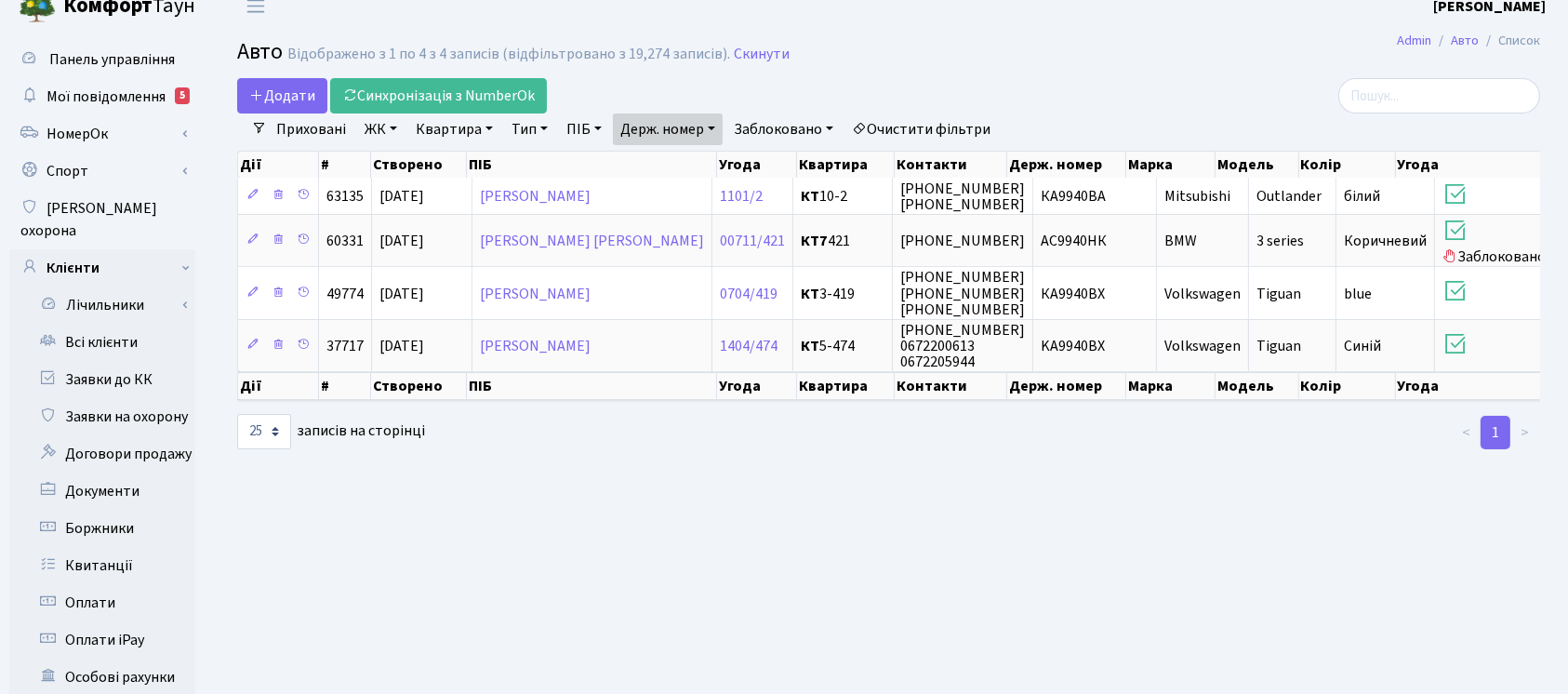
click at [690, 119] on link "Держ. номер" at bounding box center [668, 129] width 109 height 32
click at [690, 142] on link "Держ. номер" at bounding box center [668, 129] width 109 height 32
click at [690, 154] on input "9940" at bounding box center [668, 165] width 108 height 36
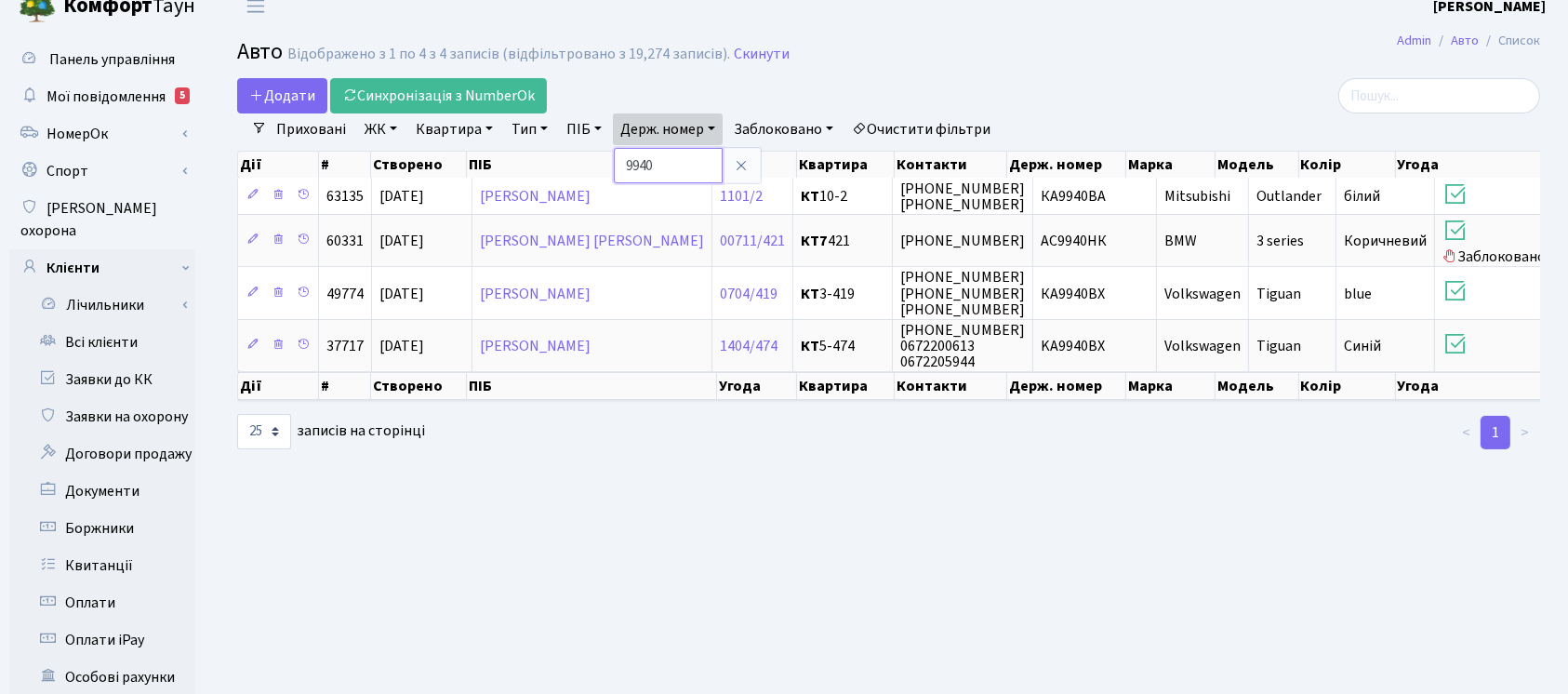
click at [690, 154] on input "9940" at bounding box center [668, 165] width 108 height 36
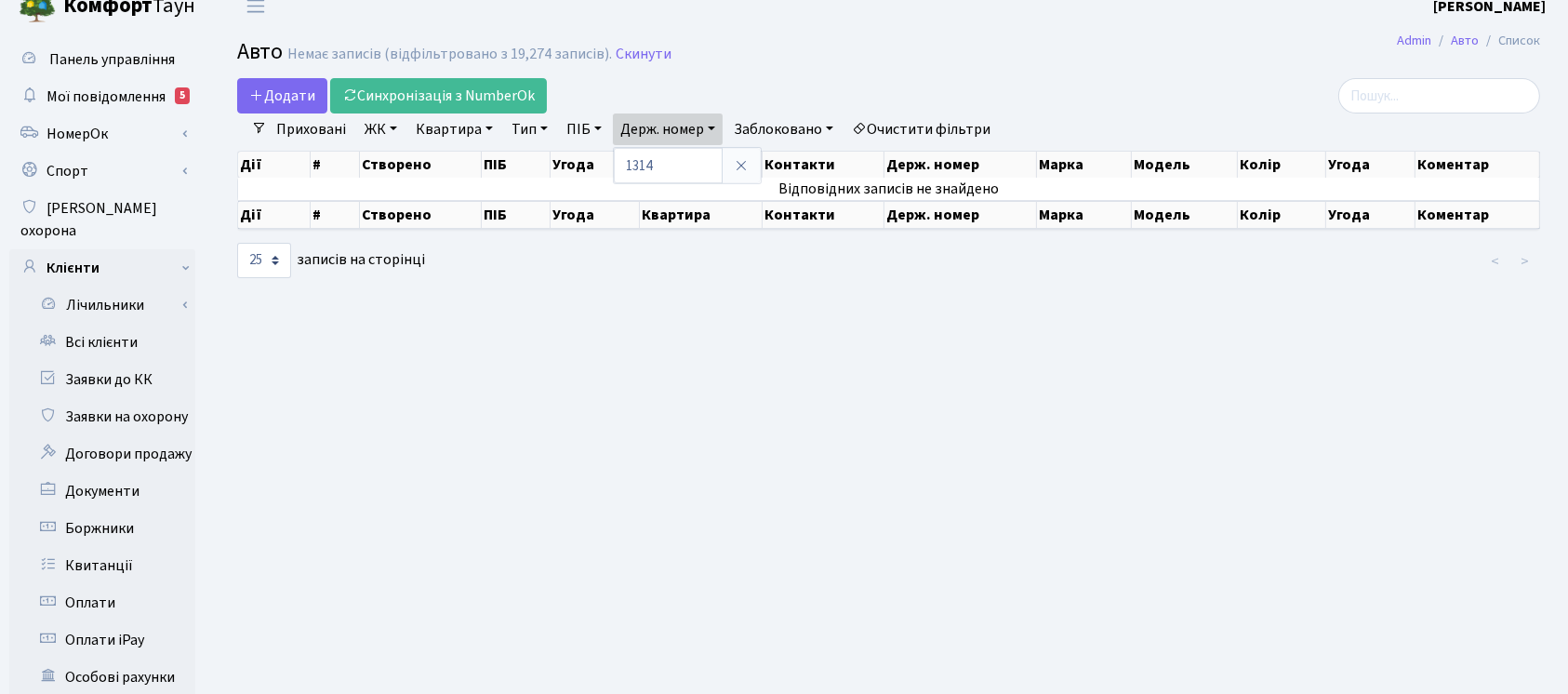
click at [692, 147] on div "1314" at bounding box center [687, 165] width 149 height 37
click at [687, 149] on div "Дії # Створено ПІБ Угода Квартира Контакти Держ. номер Марка [GEOGRAPHIC_DATA] …" at bounding box center [889, 161] width 1303 height 33
click at [682, 142] on link "Держ. номер" at bounding box center [668, 129] width 109 height 32
click at [684, 164] on input "1314" at bounding box center [668, 165] width 108 height 36
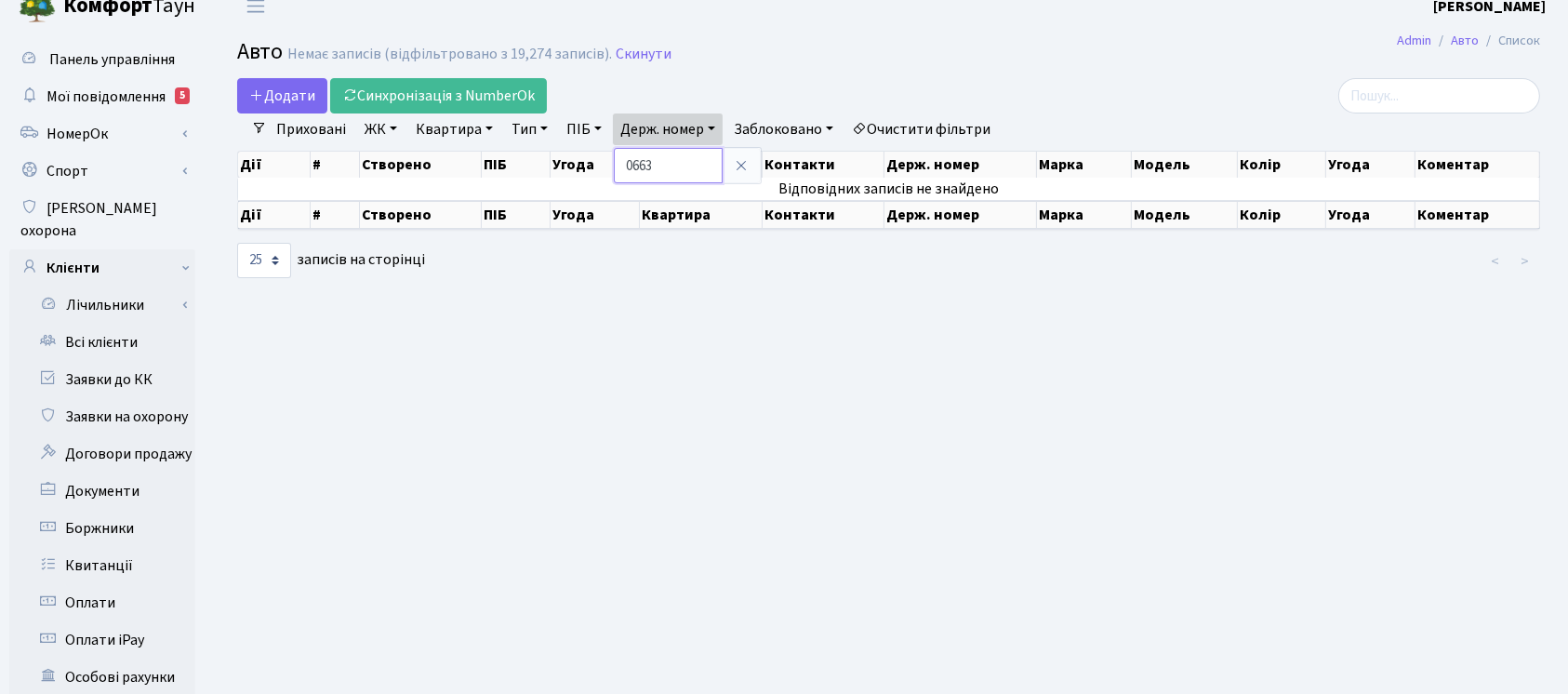
type input "0663"
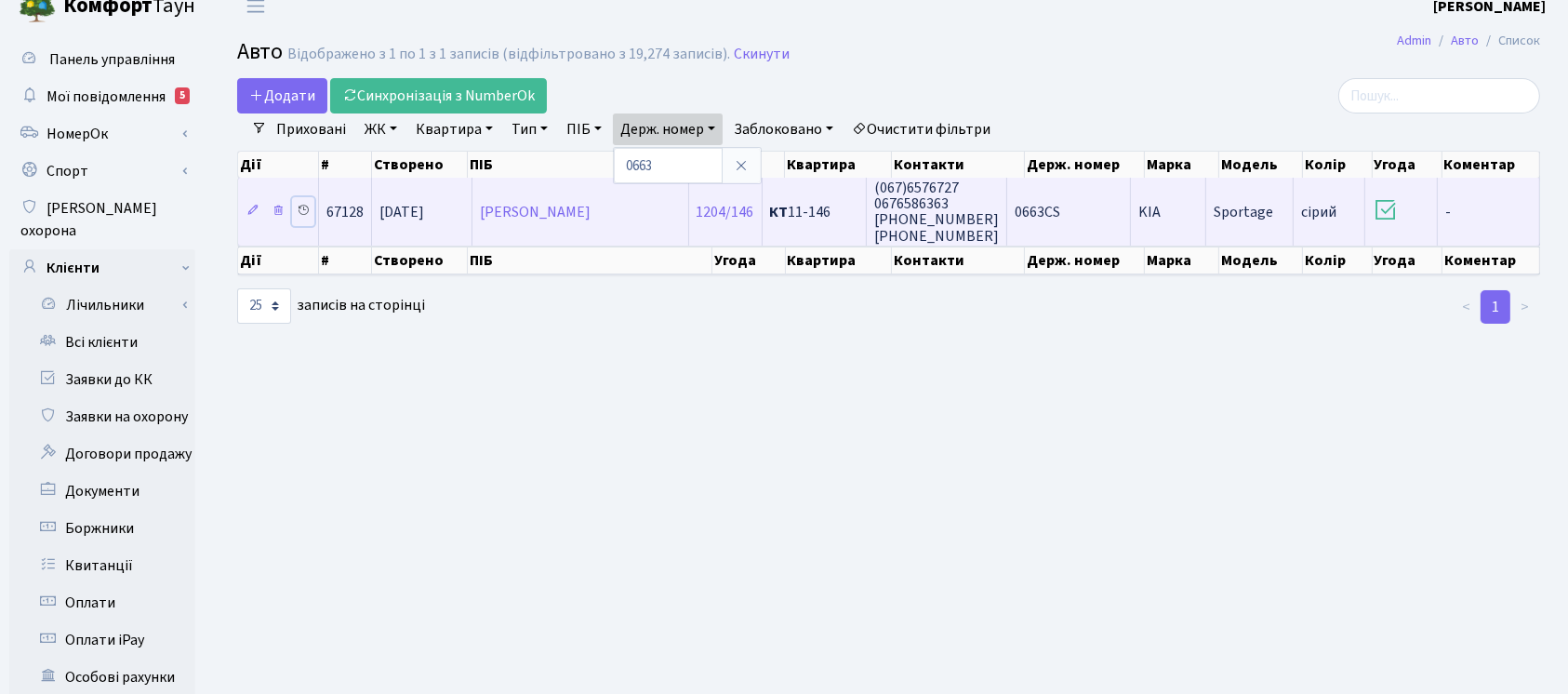
click at [297, 204] on icon at bounding box center [303, 210] width 13 height 13
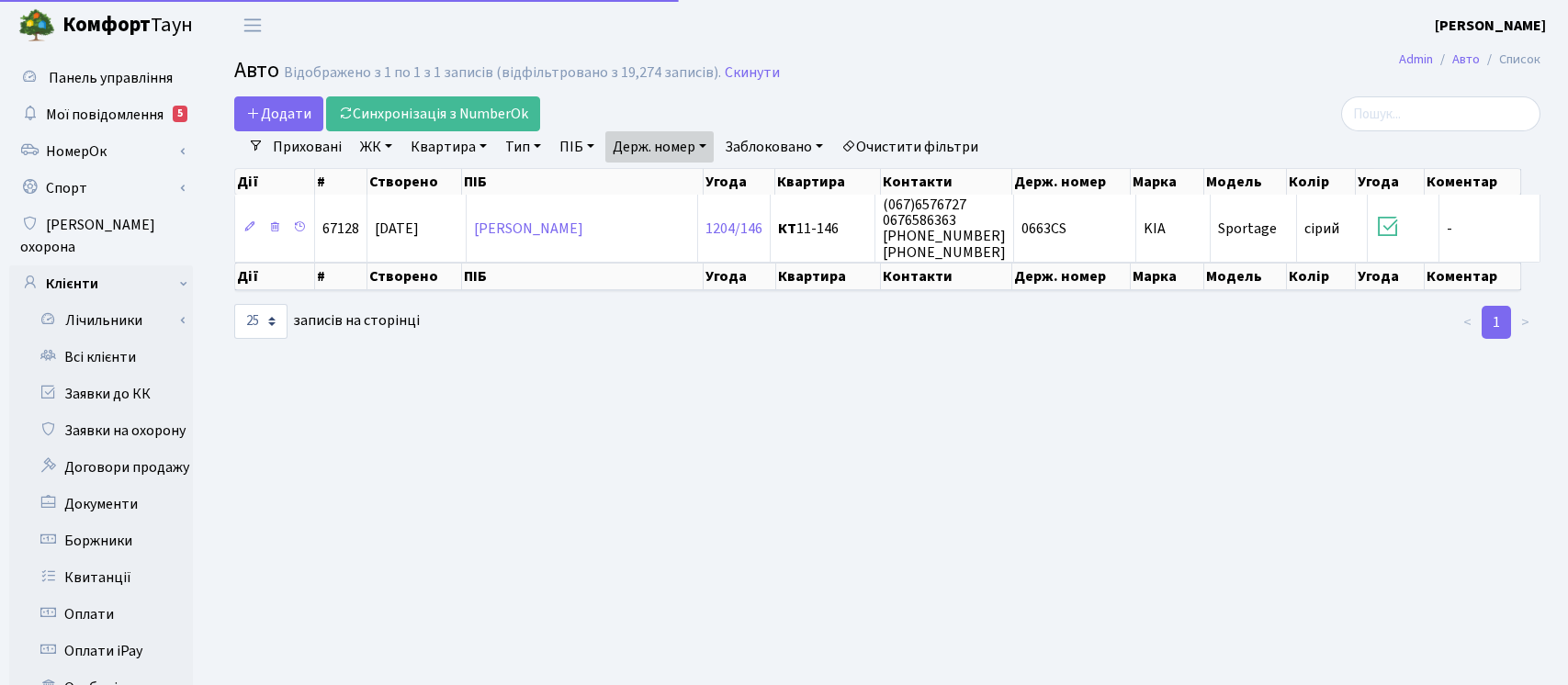
select select "25"
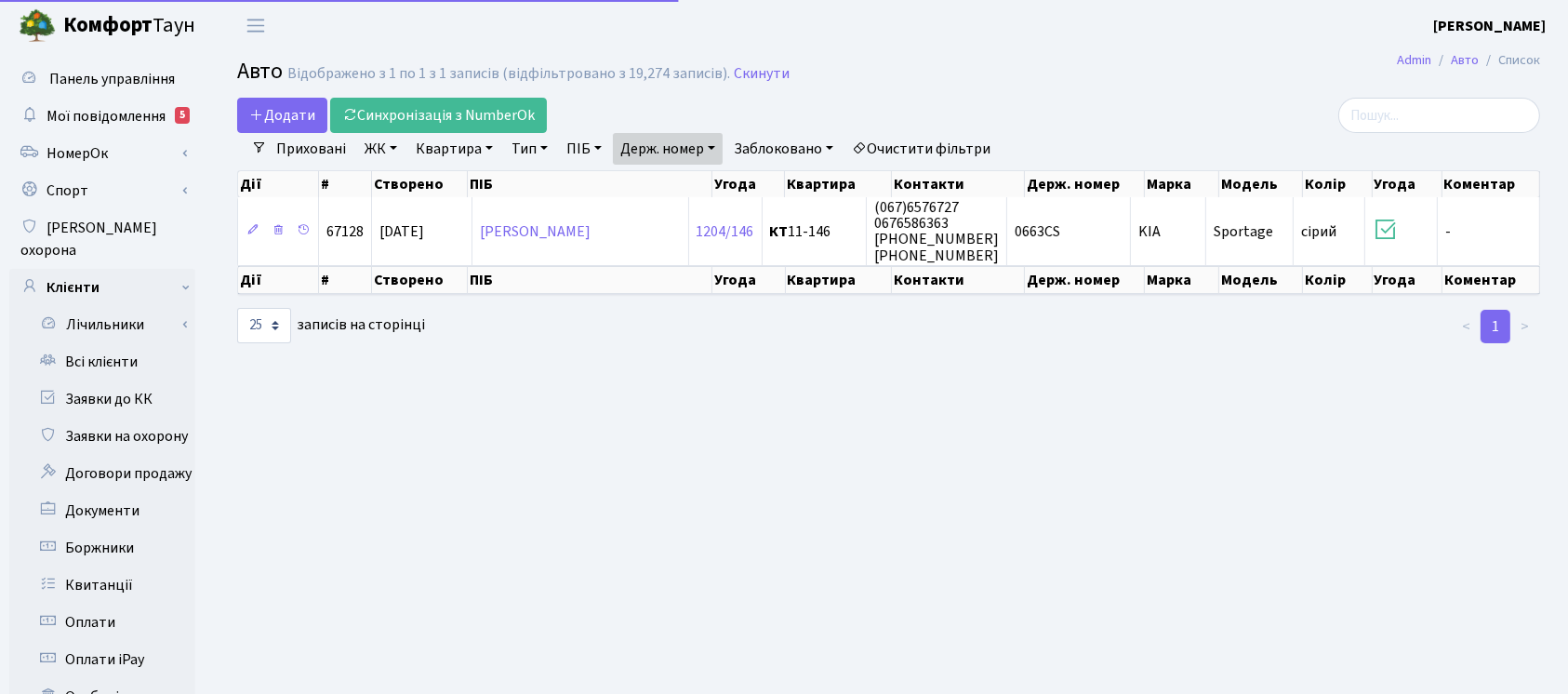
scroll to position [19, 0]
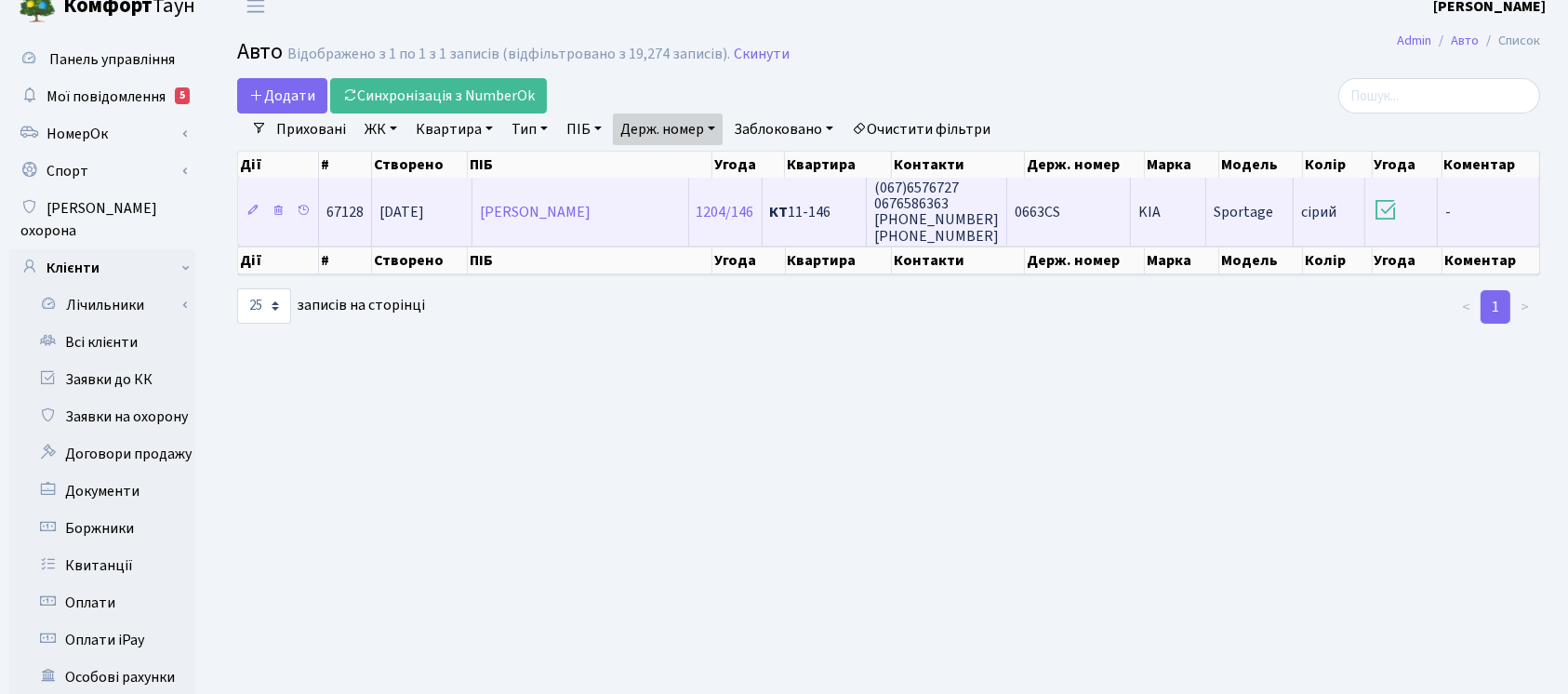
click at [1008, 197] on td "(067)6576727 0676586363 +380 (68) 499 37 40 +380 (66) 086 37 28" at bounding box center [937, 211] width 140 height 67
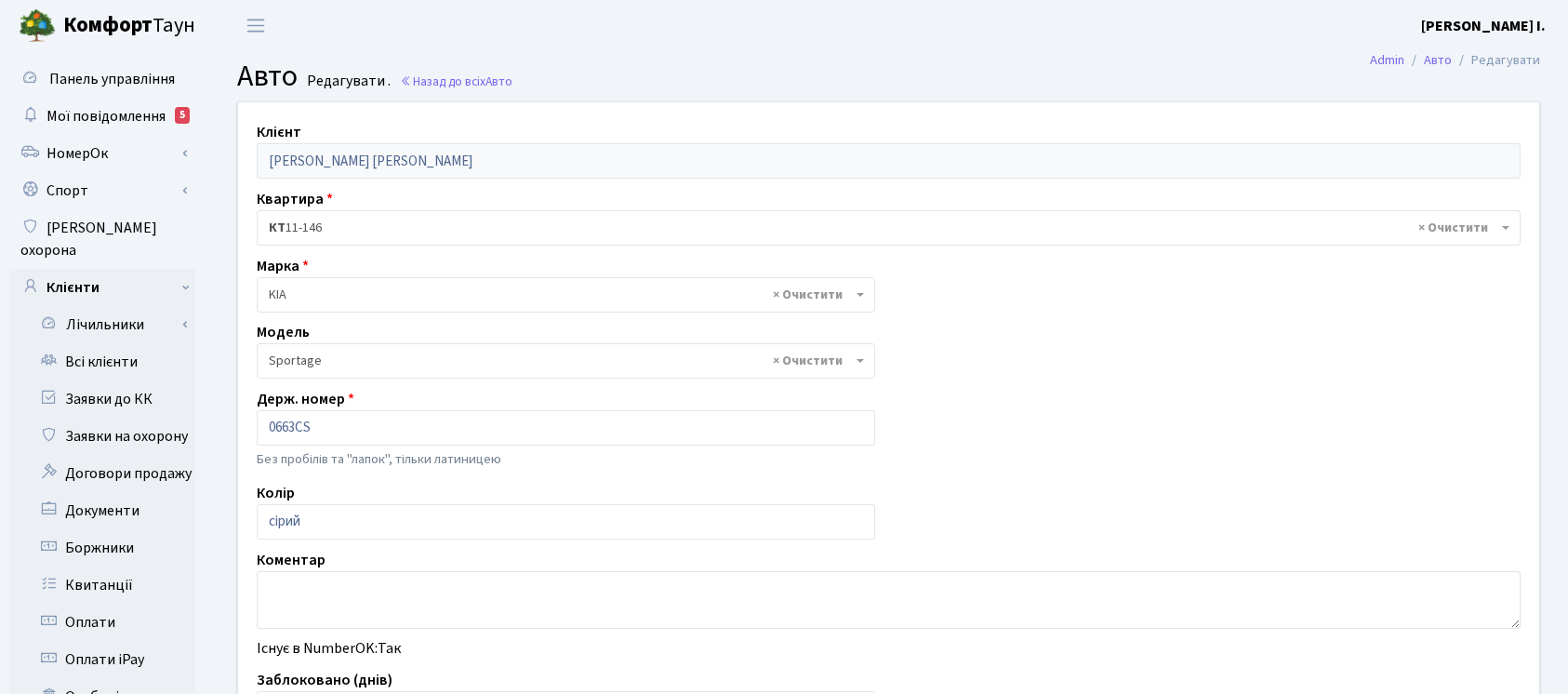
select select "1184"
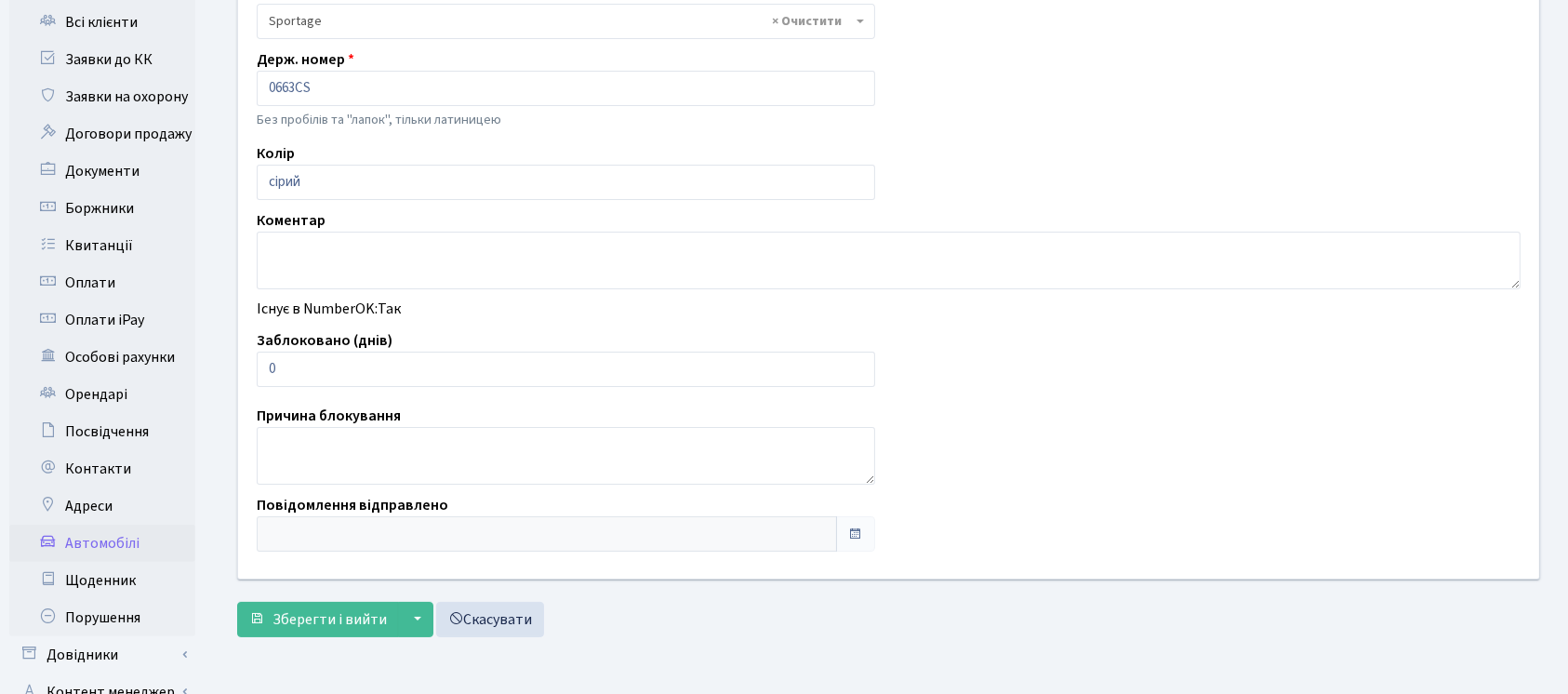
scroll to position [465, 0]
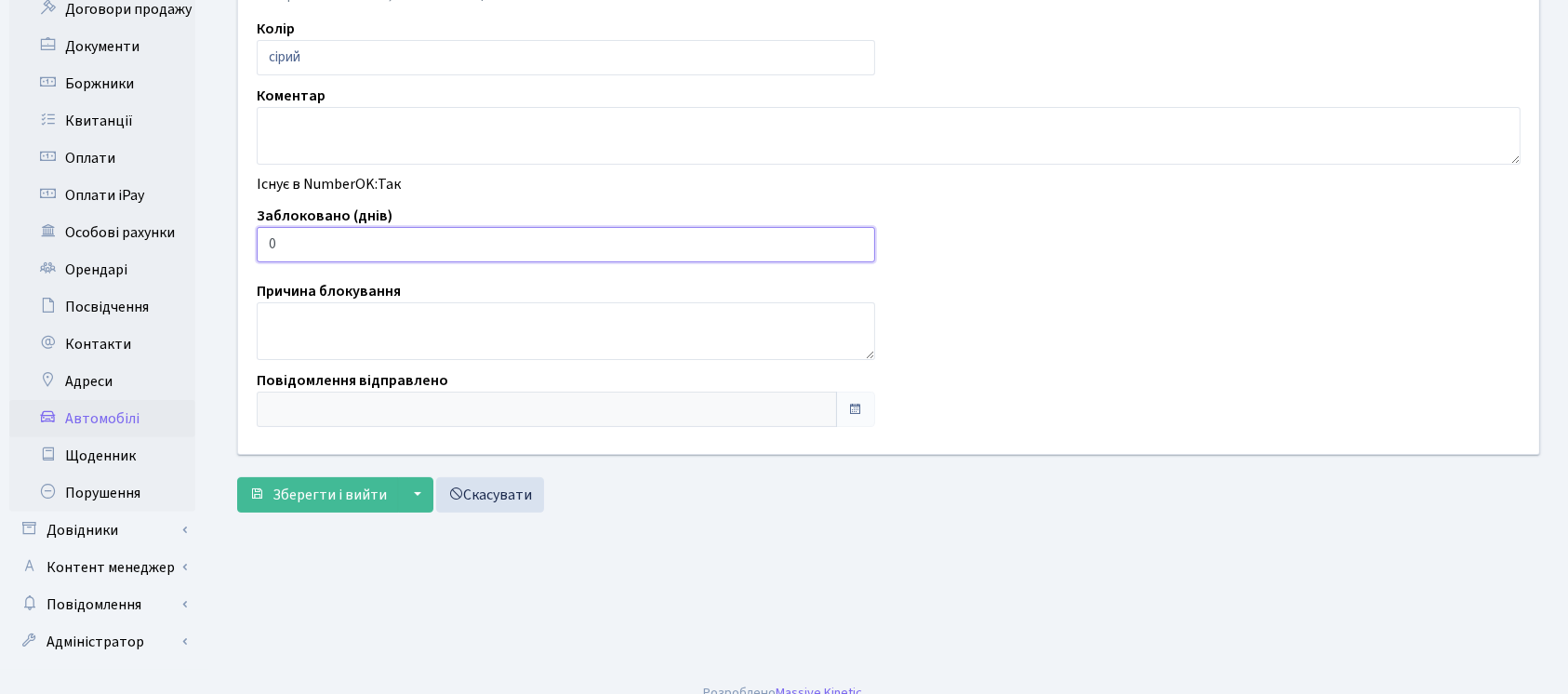
click at [633, 234] on input "0" at bounding box center [566, 245] width 619 height 36
type input "01"
click at [258, 506] on button "Зберегти і вийти" at bounding box center [318, 494] width 162 height 36
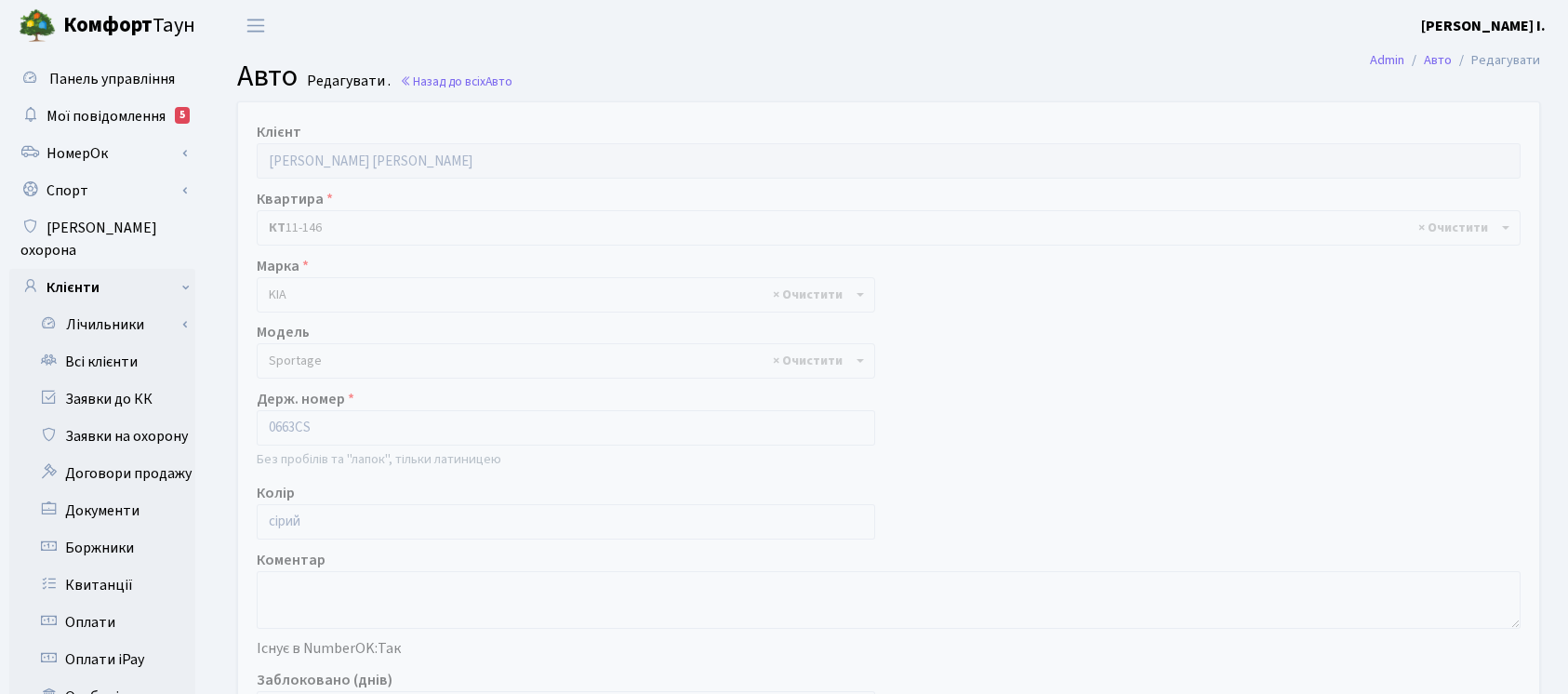
select select "1184"
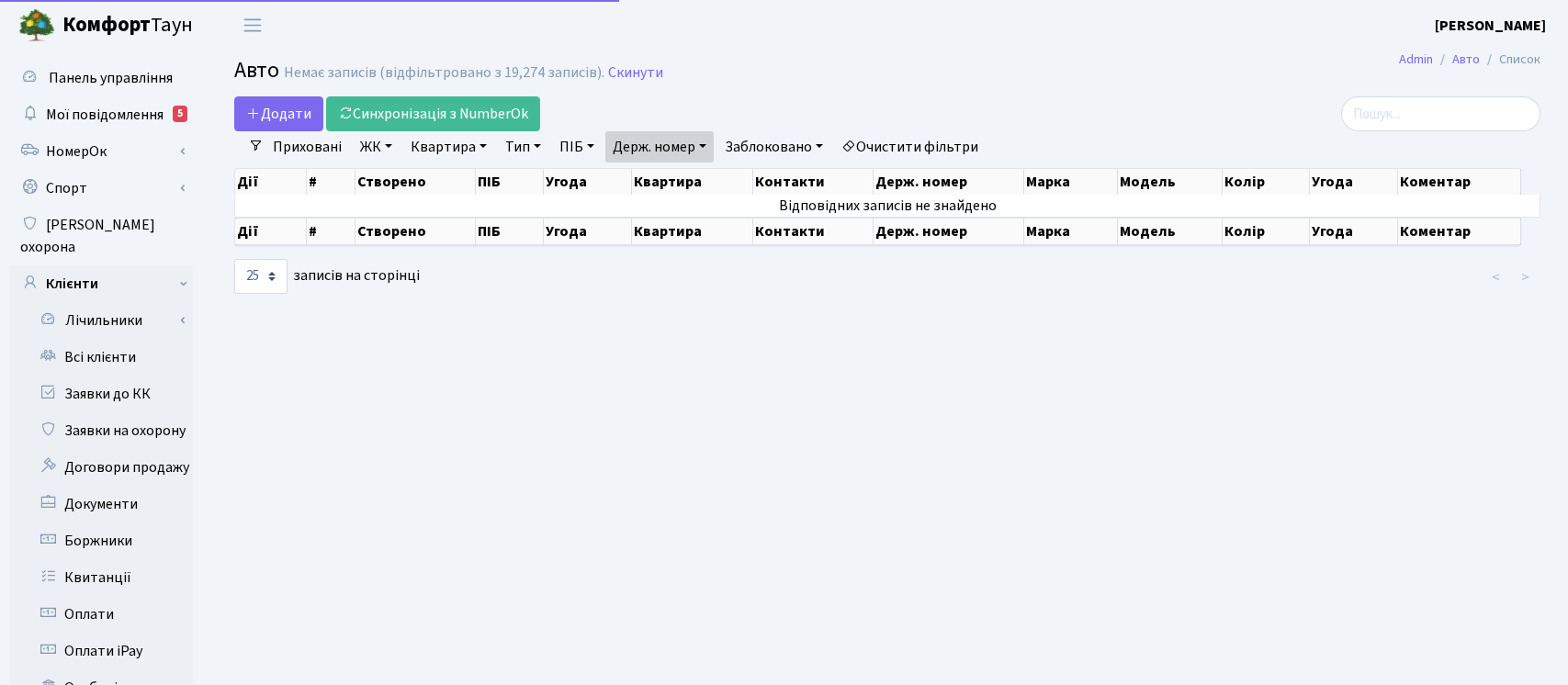
select select "25"
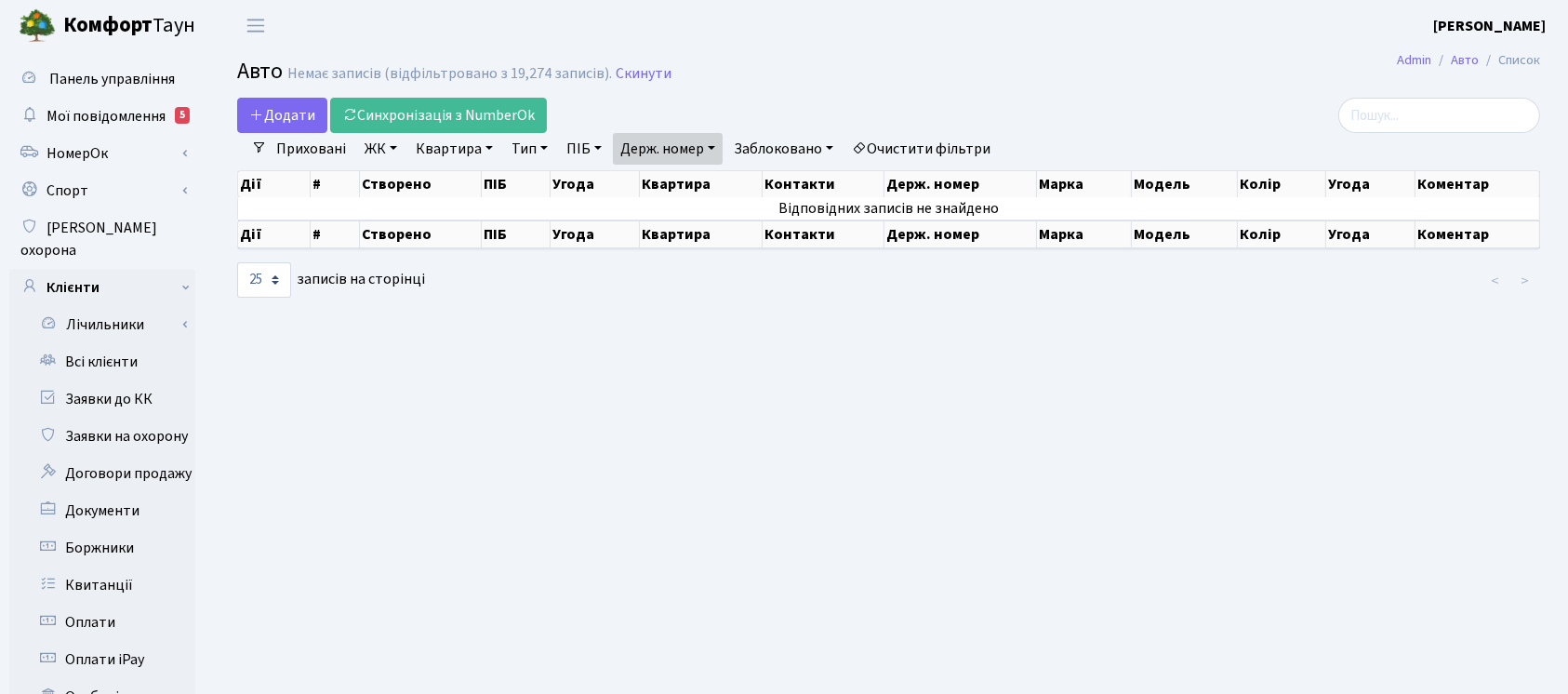
click at [674, 149] on link "Держ. номер" at bounding box center [668, 149] width 109 height 32
click at [686, 168] on input "1314" at bounding box center [668, 184] width 108 height 36
type input "7488"
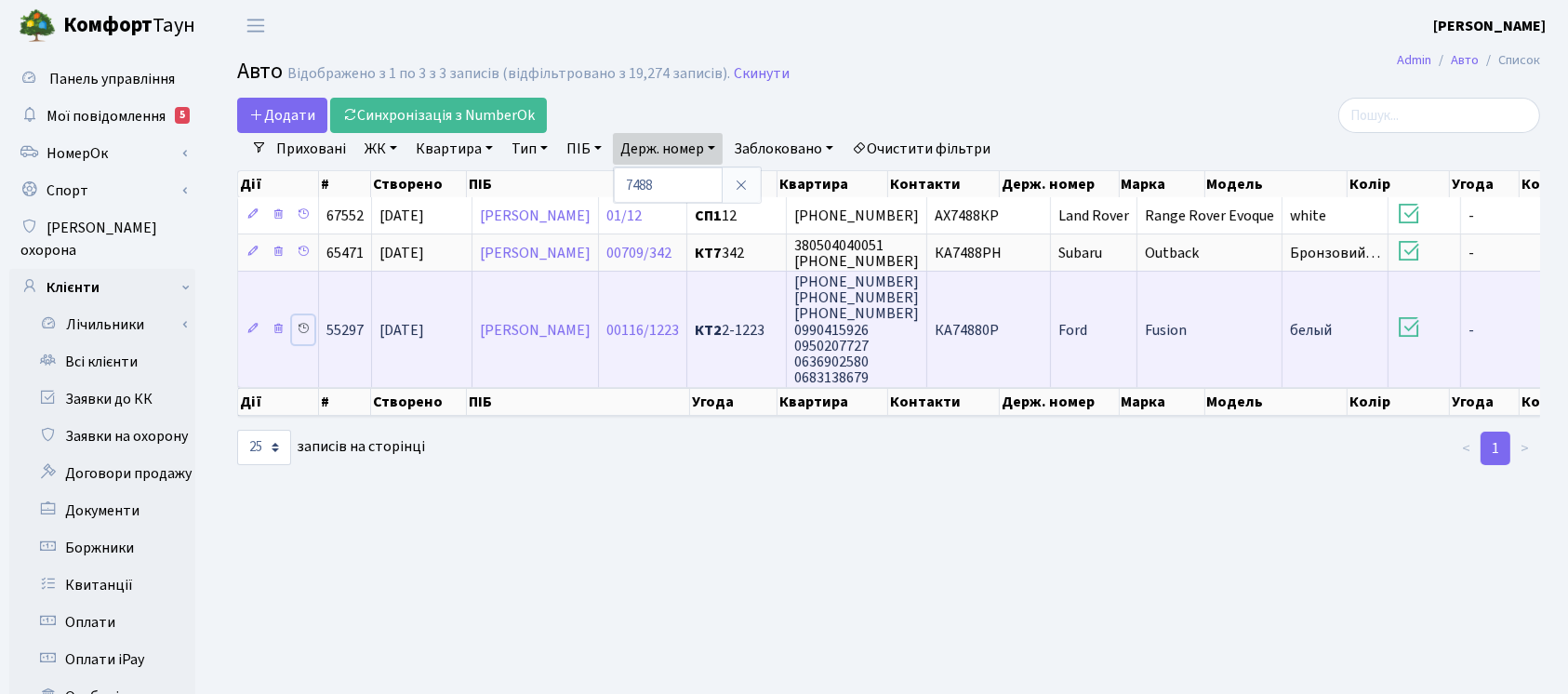
click at [301, 329] on icon at bounding box center [303, 328] width 13 height 13
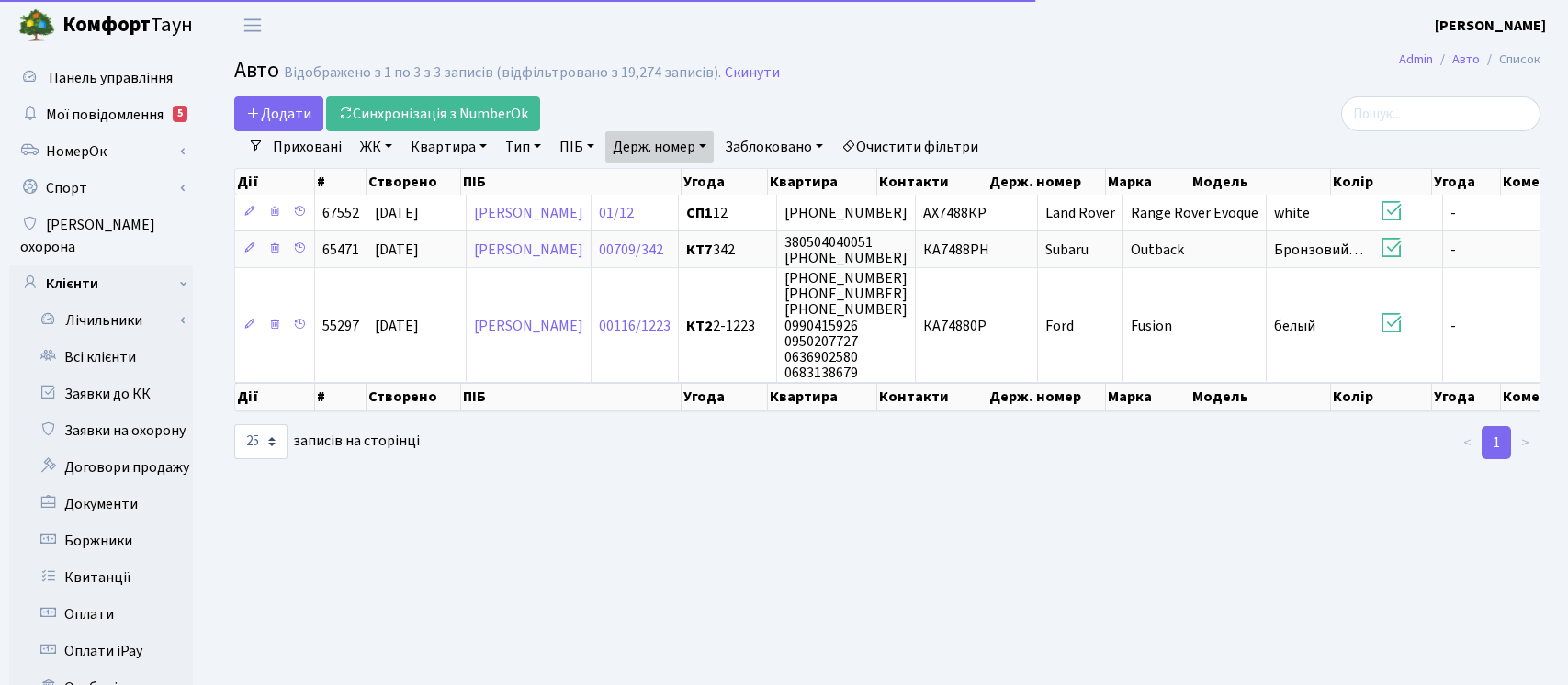
select select "25"
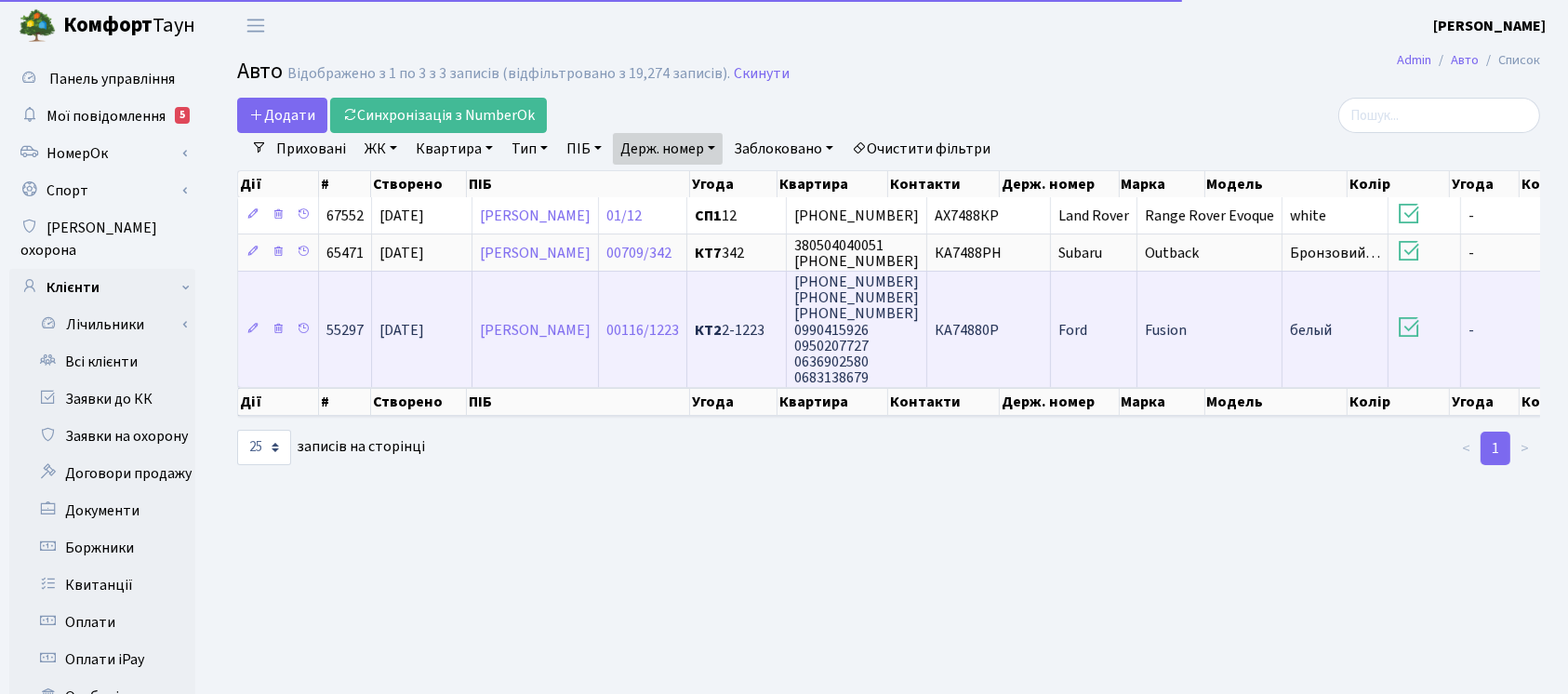
click at [1051, 347] on td "КА74880Р" at bounding box center [988, 328] width 124 height 116
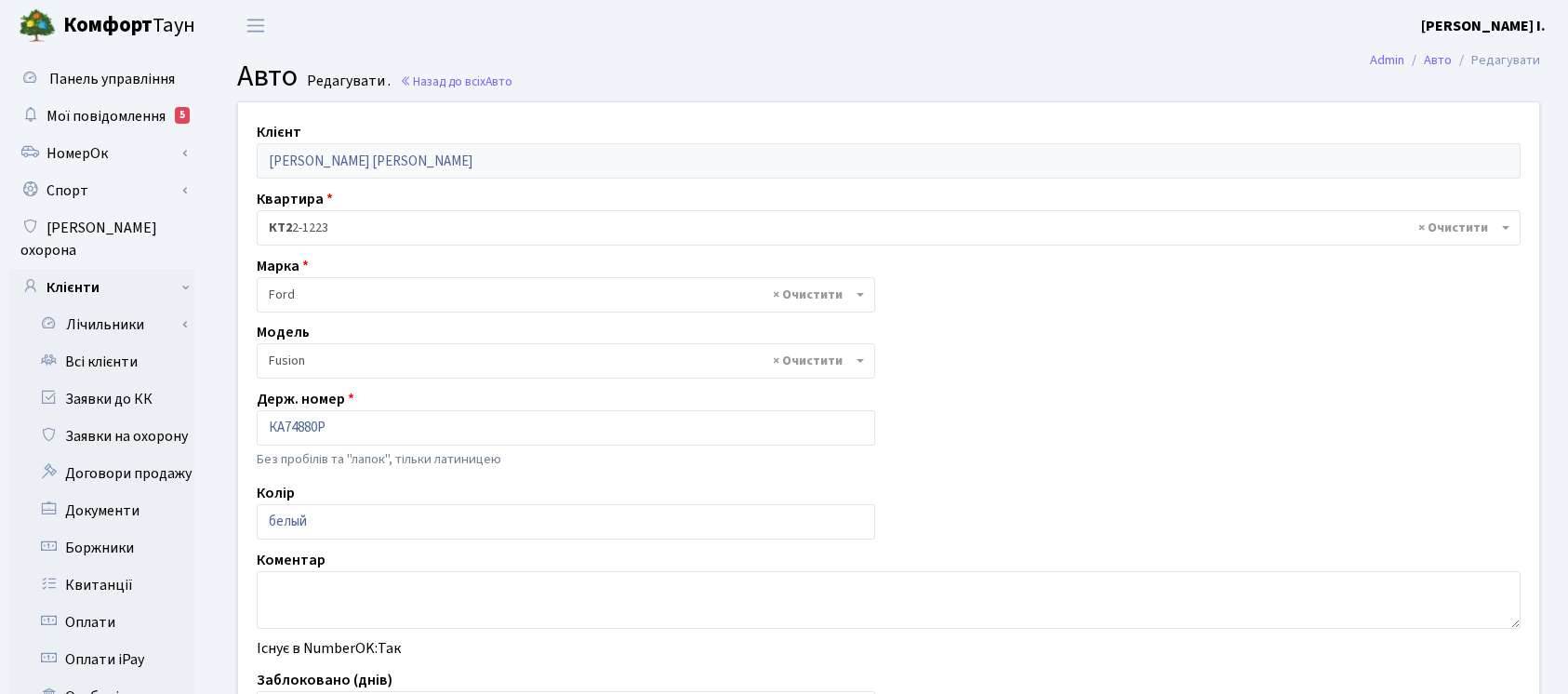
select select "784"
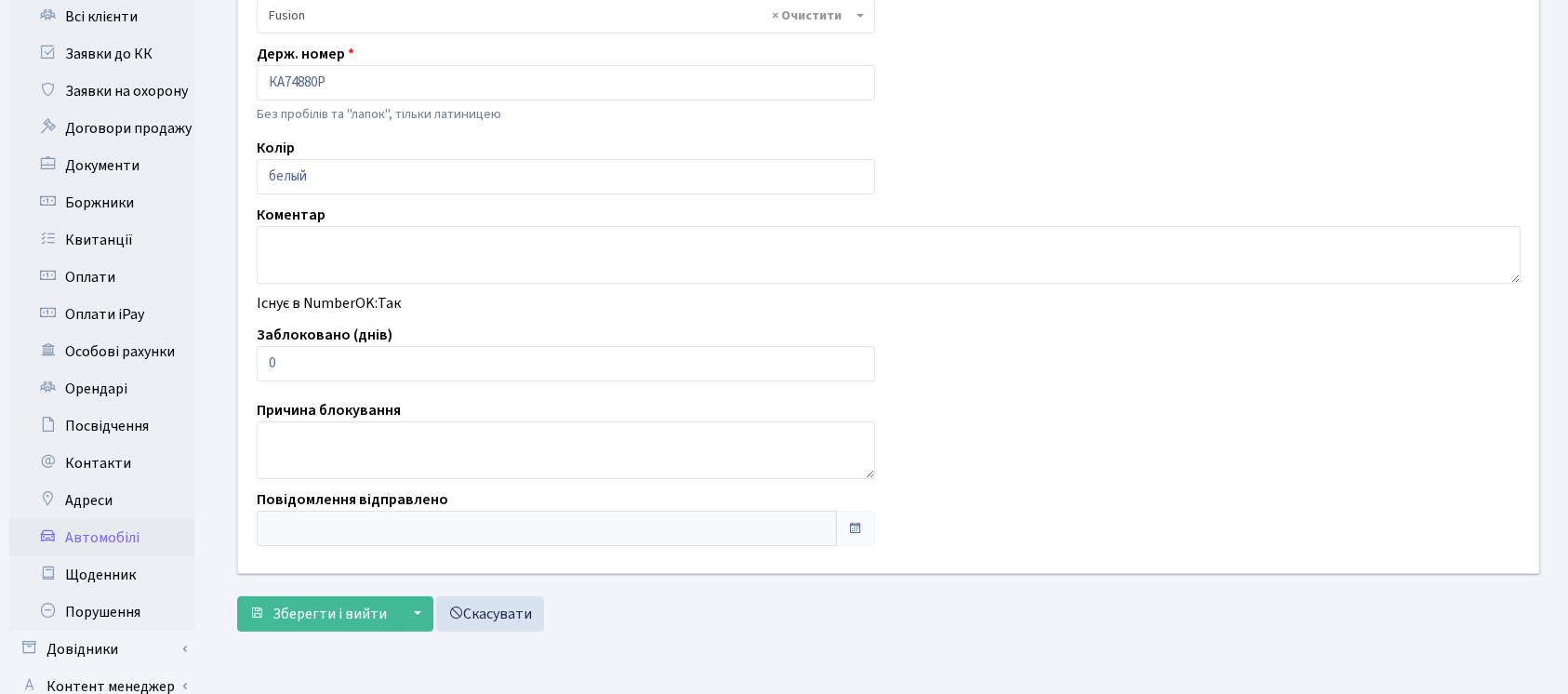
scroll to position [360, 0]
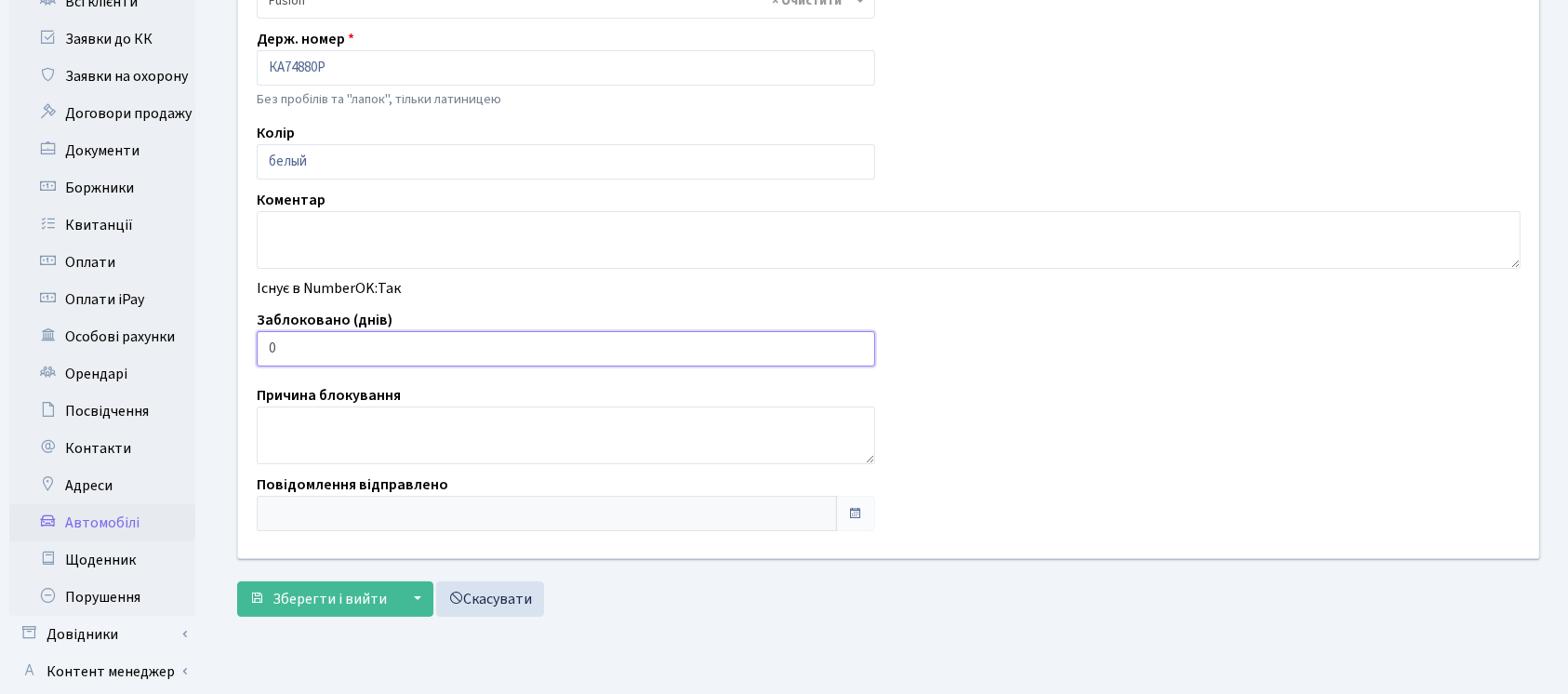
click at [652, 341] on input "0" at bounding box center [566, 348] width 619 height 36
type input "01"
click at [334, 589] on span "Зберегти і вийти" at bounding box center [329, 599] width 114 height 20
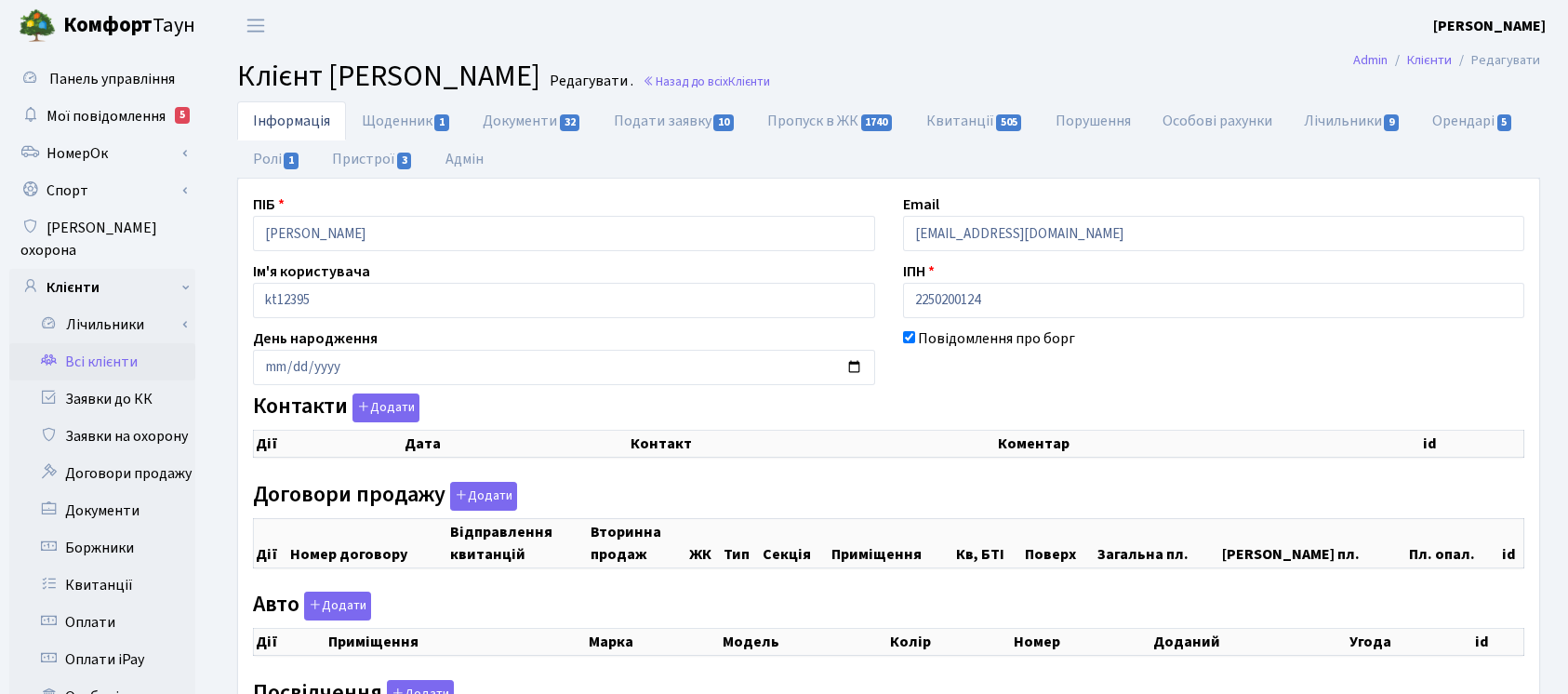
checkbox input "true"
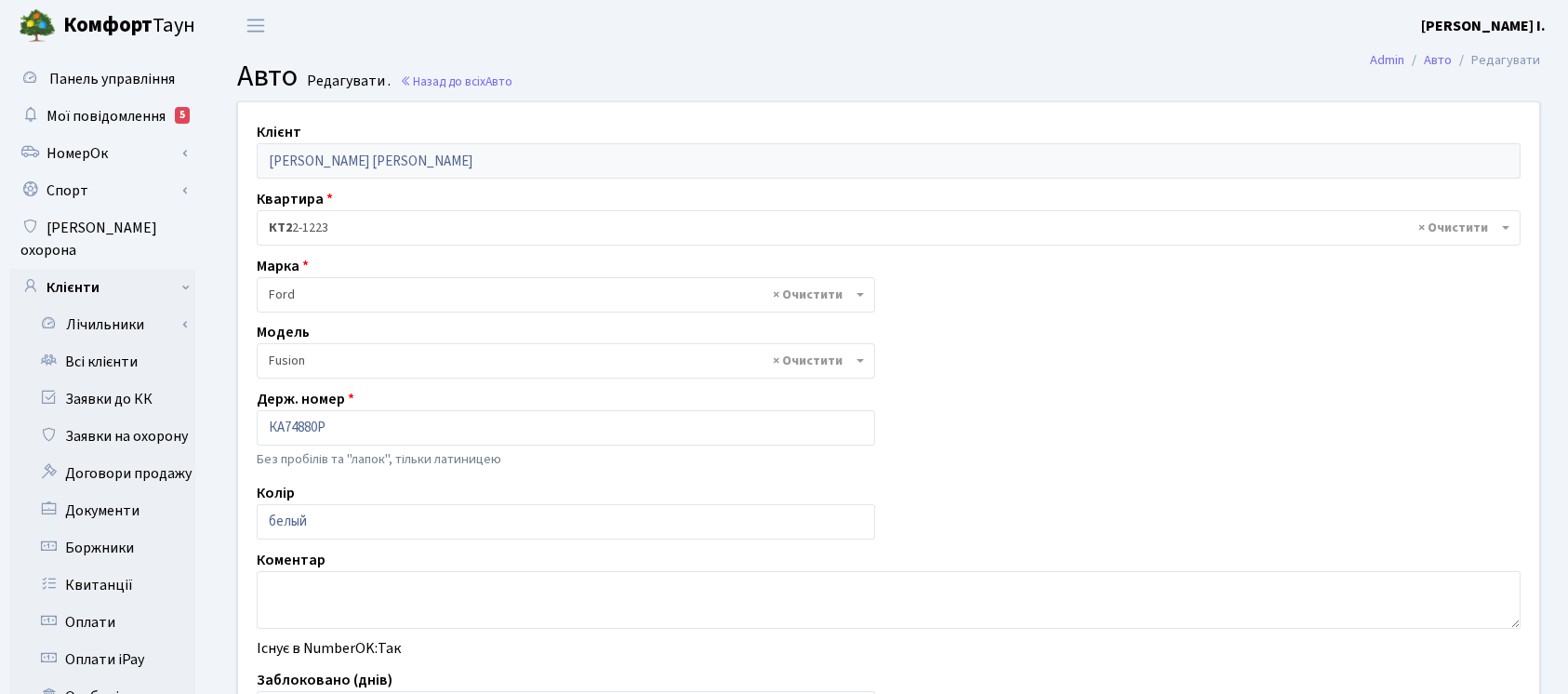
select select "784"
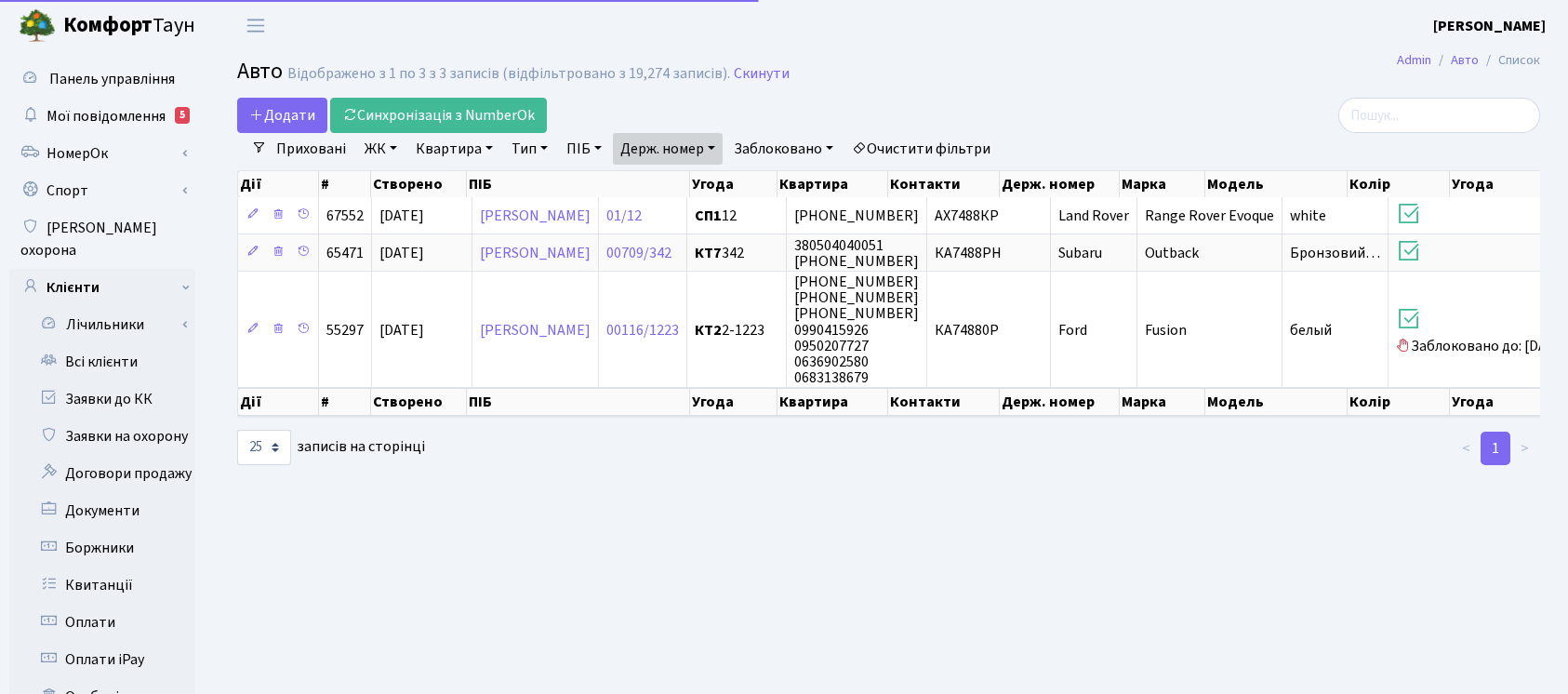
select select "25"
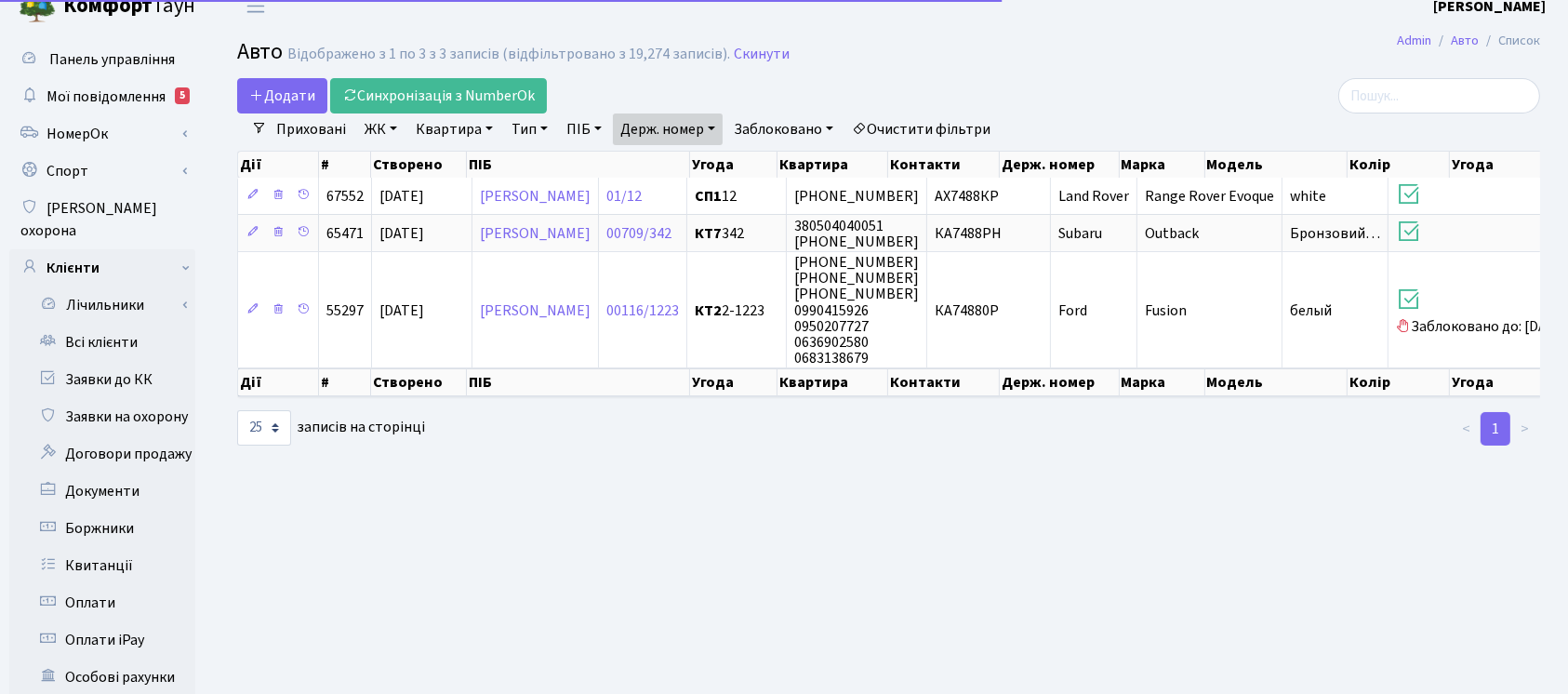
click at [682, 131] on link "Держ. номер" at bounding box center [668, 129] width 109 height 32
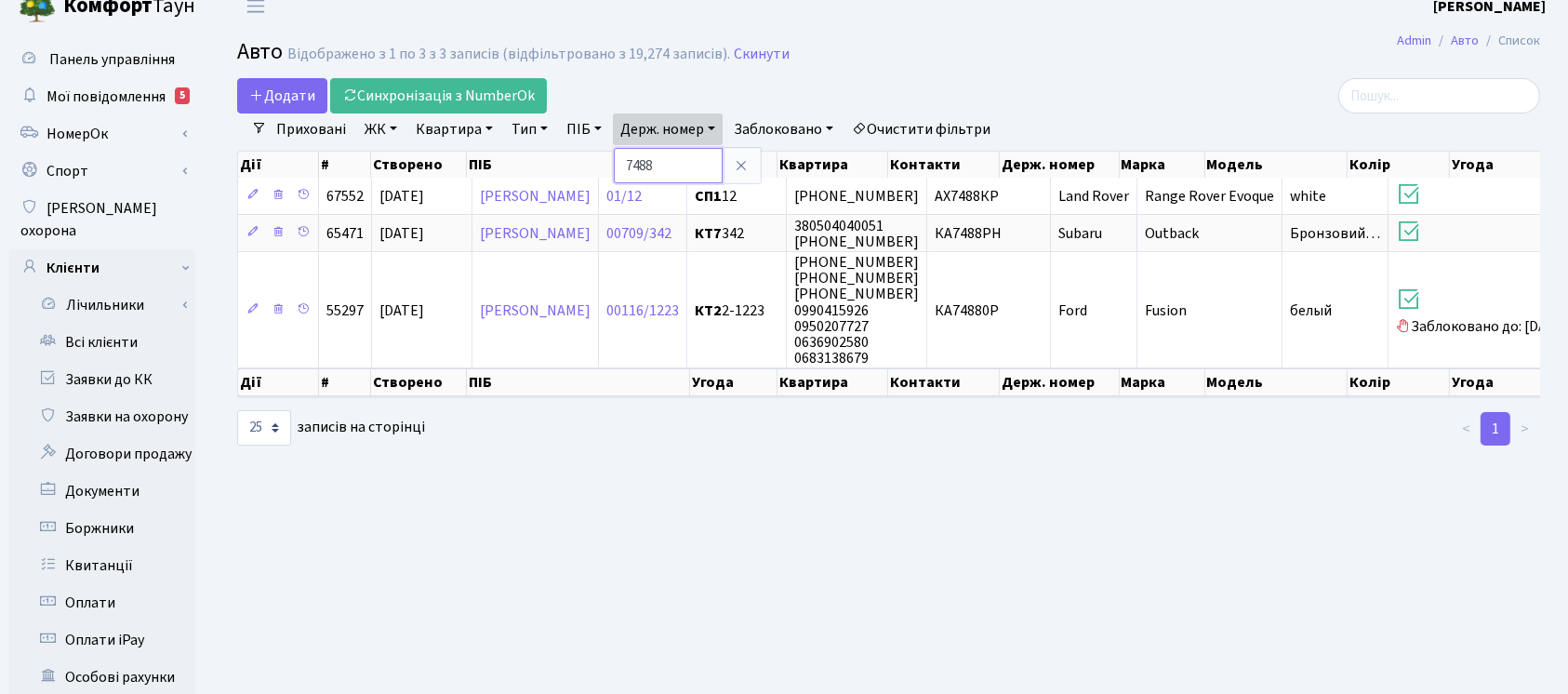
click at [682, 158] on input "7488" at bounding box center [668, 165] width 108 height 36
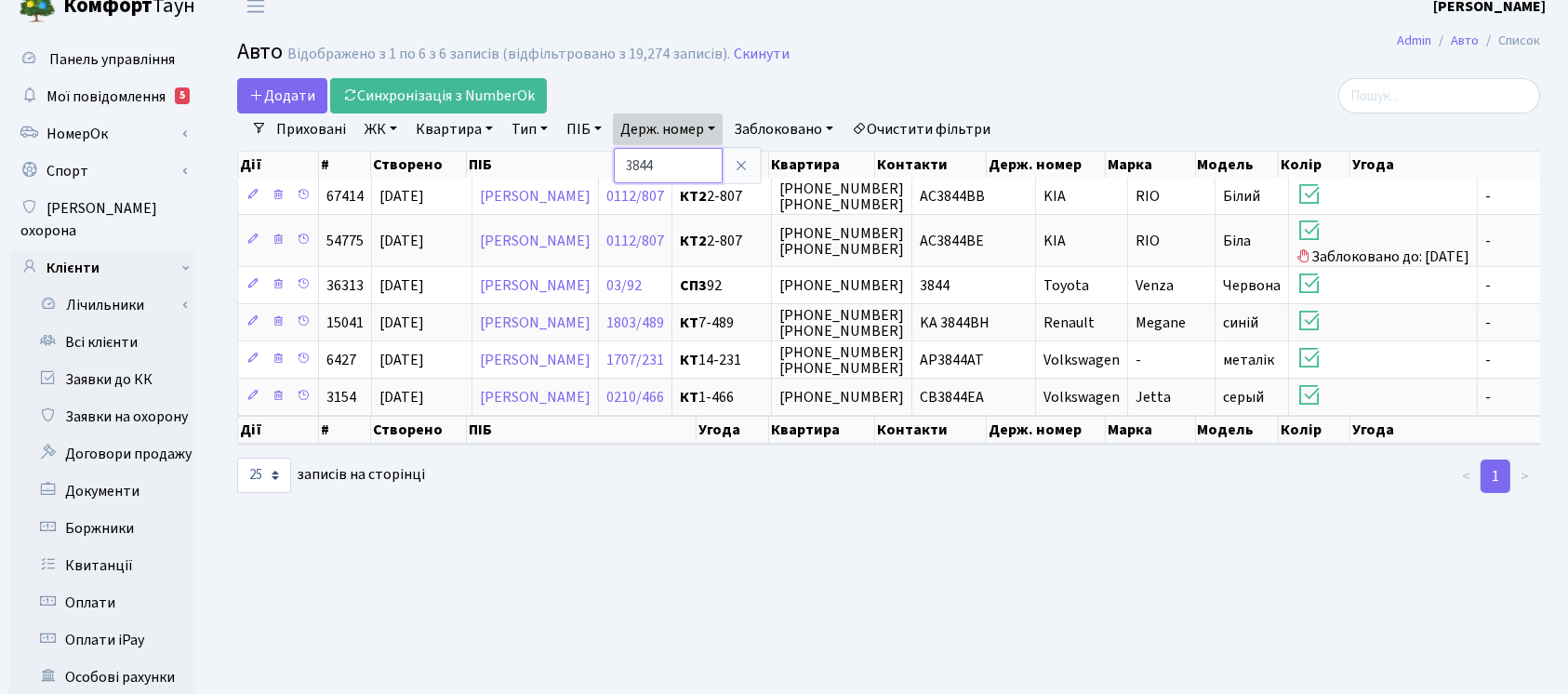
click at [684, 151] on input "3844" at bounding box center [668, 165] width 108 height 36
type input "1762"
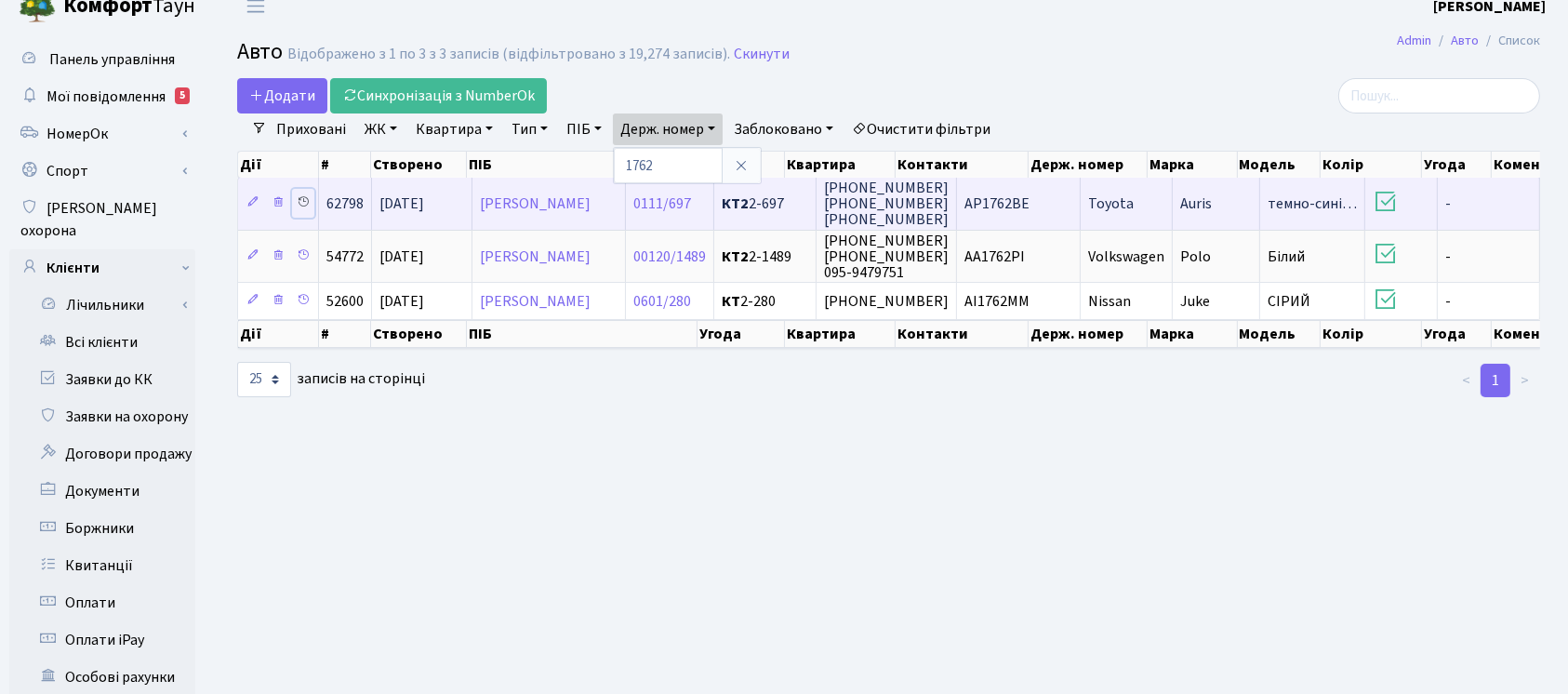
click at [305, 203] on icon at bounding box center [303, 203] width 13 height 13
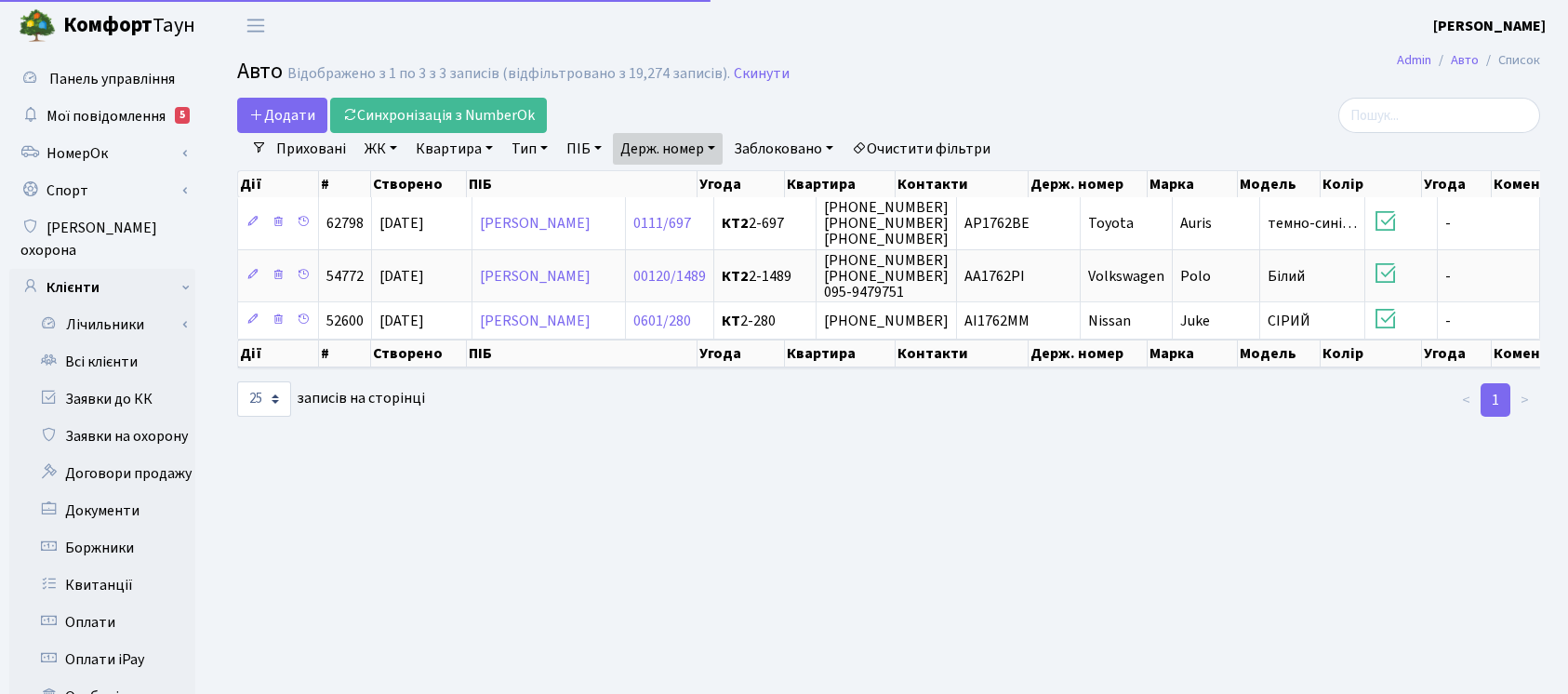
select select "25"
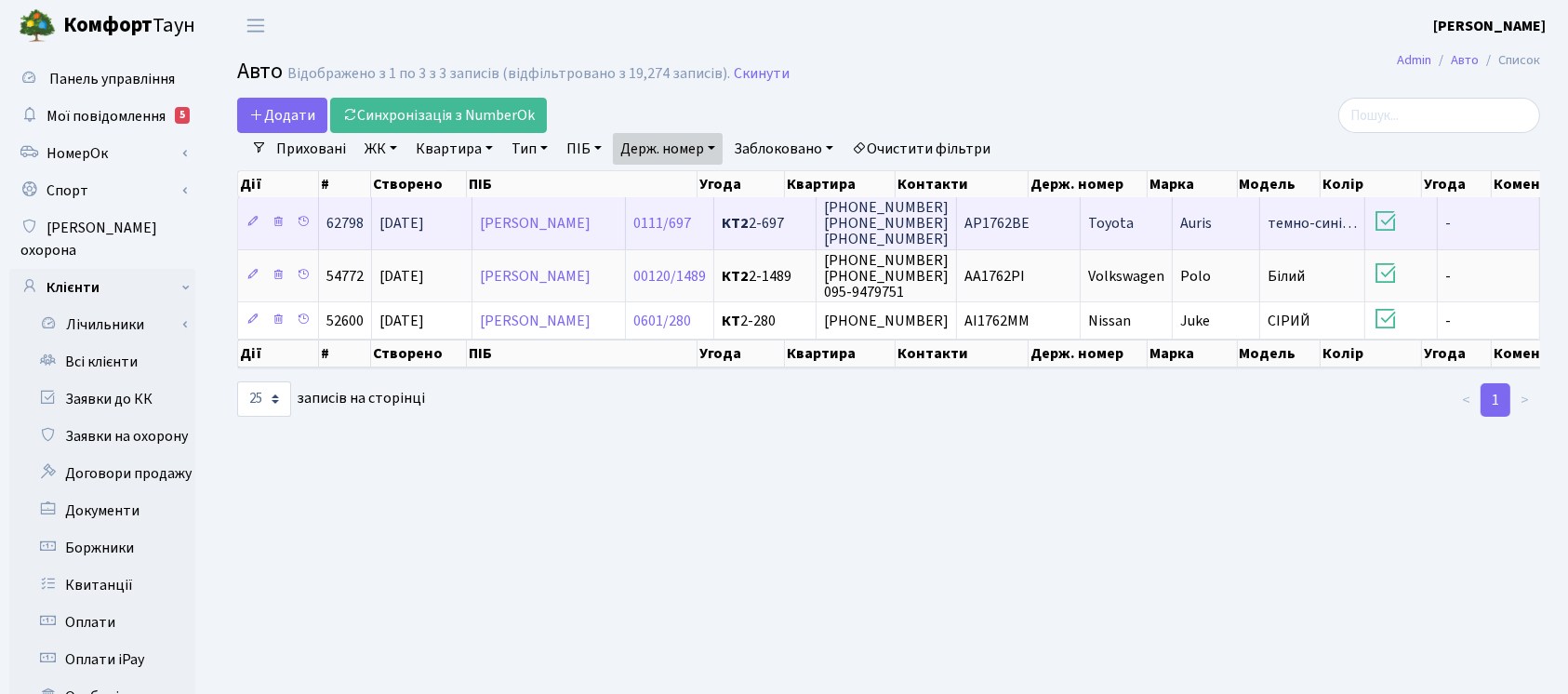
click at [949, 216] on span "(050) 331-47-98 (050) 583-10-84 +380 (99) 922 86 89" at bounding box center [887, 223] width 125 height 52
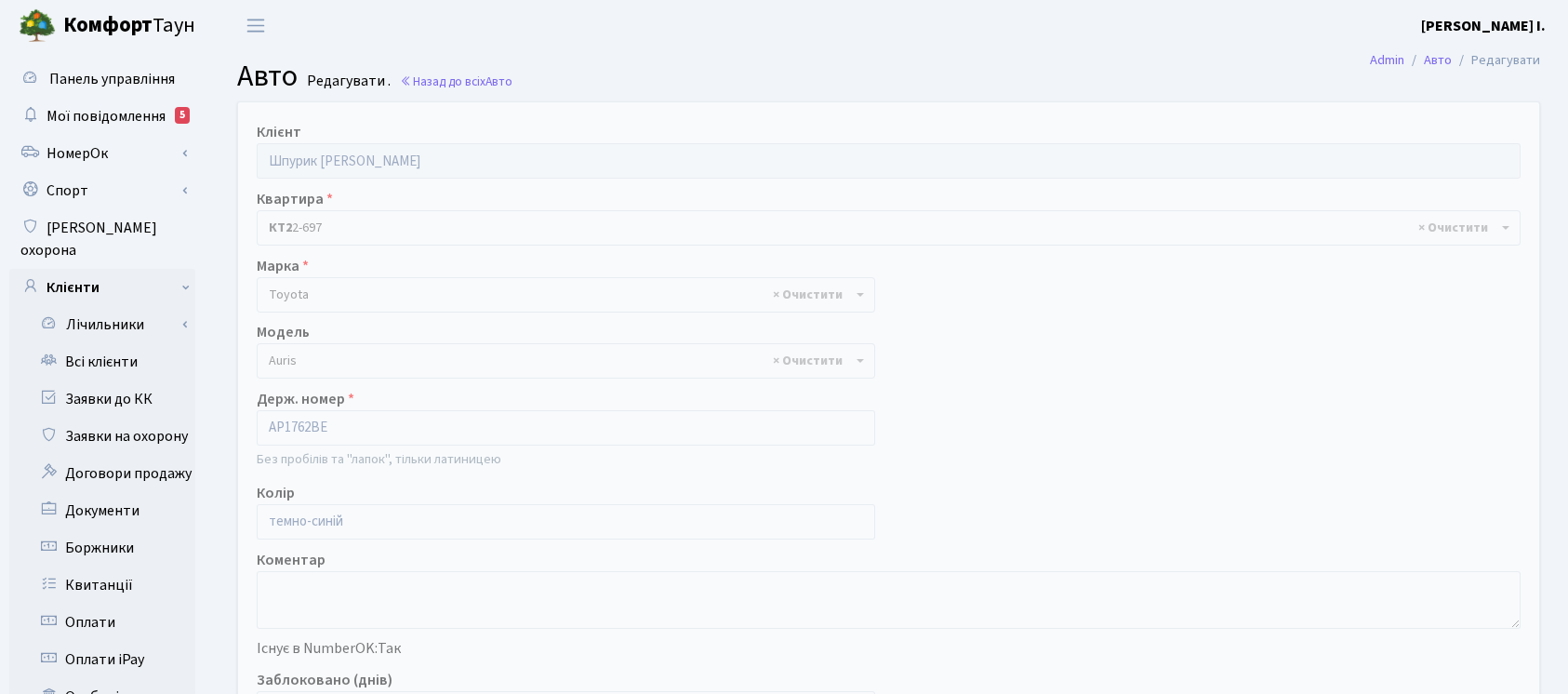
select select "2295"
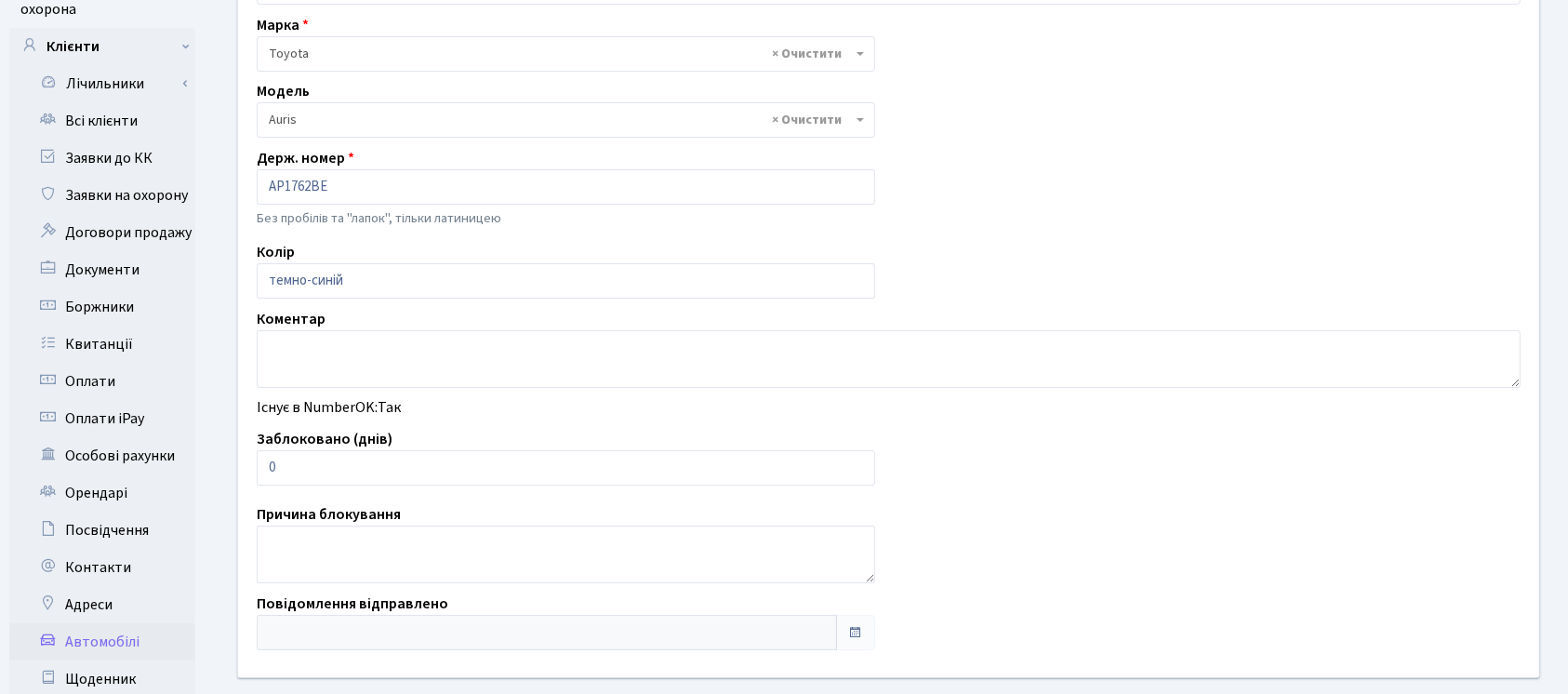
scroll to position [256, 0]
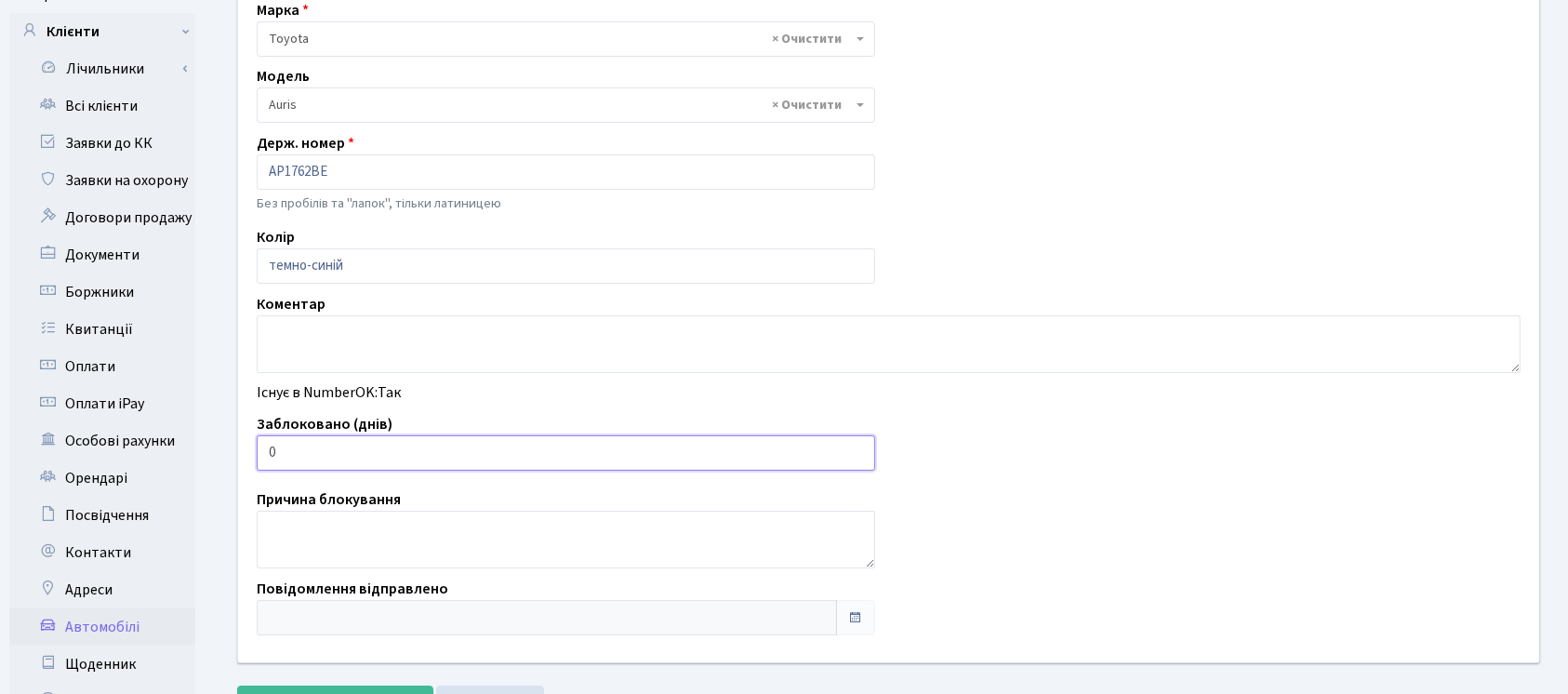
click at [420, 443] on input "0" at bounding box center [566, 453] width 619 height 36
type input "01"
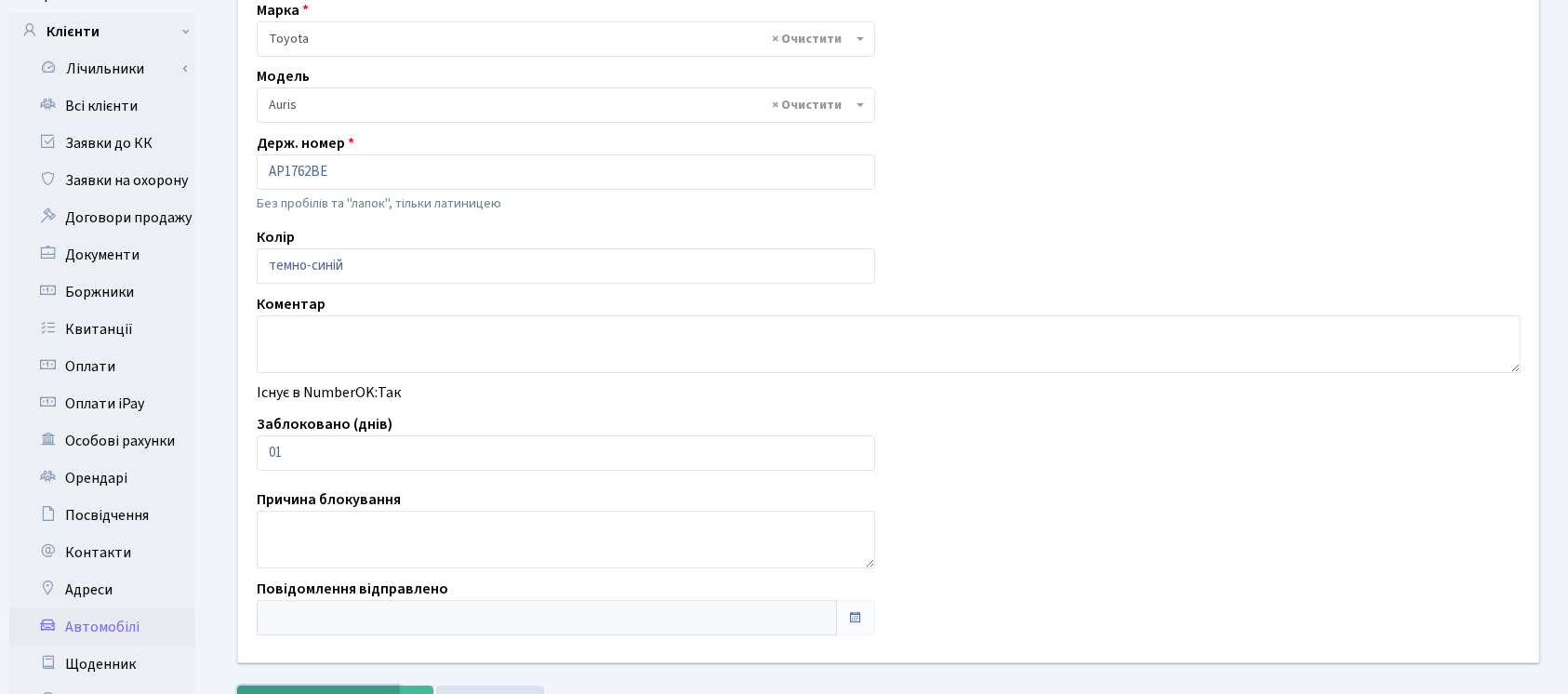
click at [320, 685] on button "Зберегти і вийти" at bounding box center [318, 703] width 162 height 36
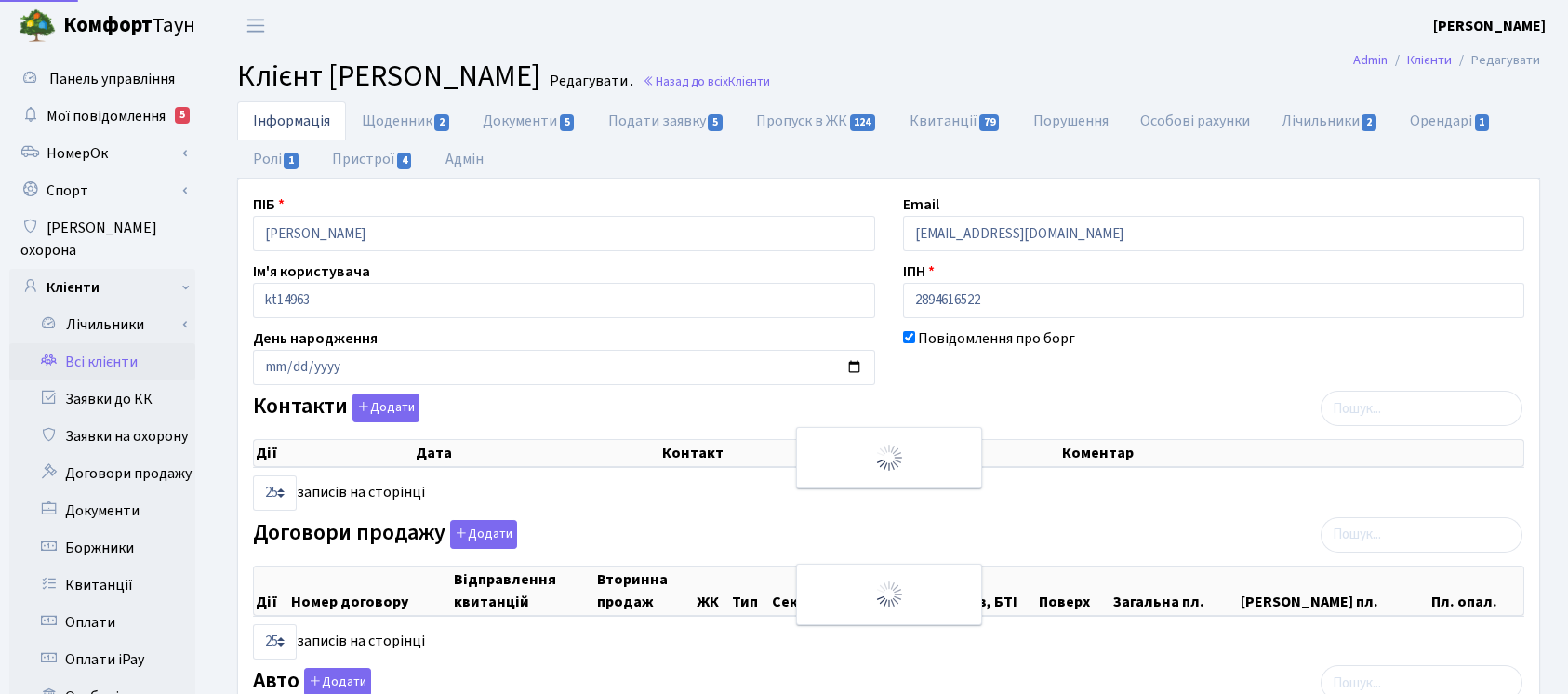
select select "25"
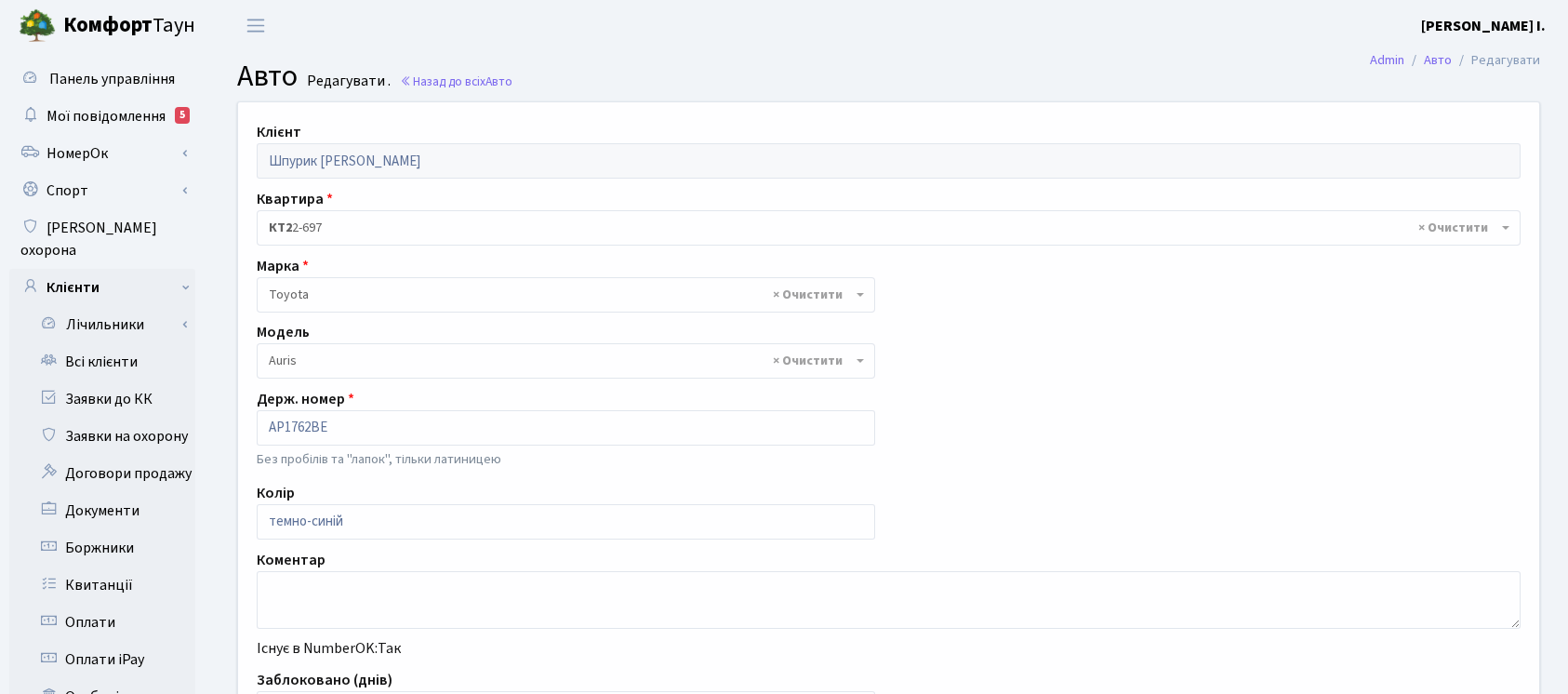
select select "2295"
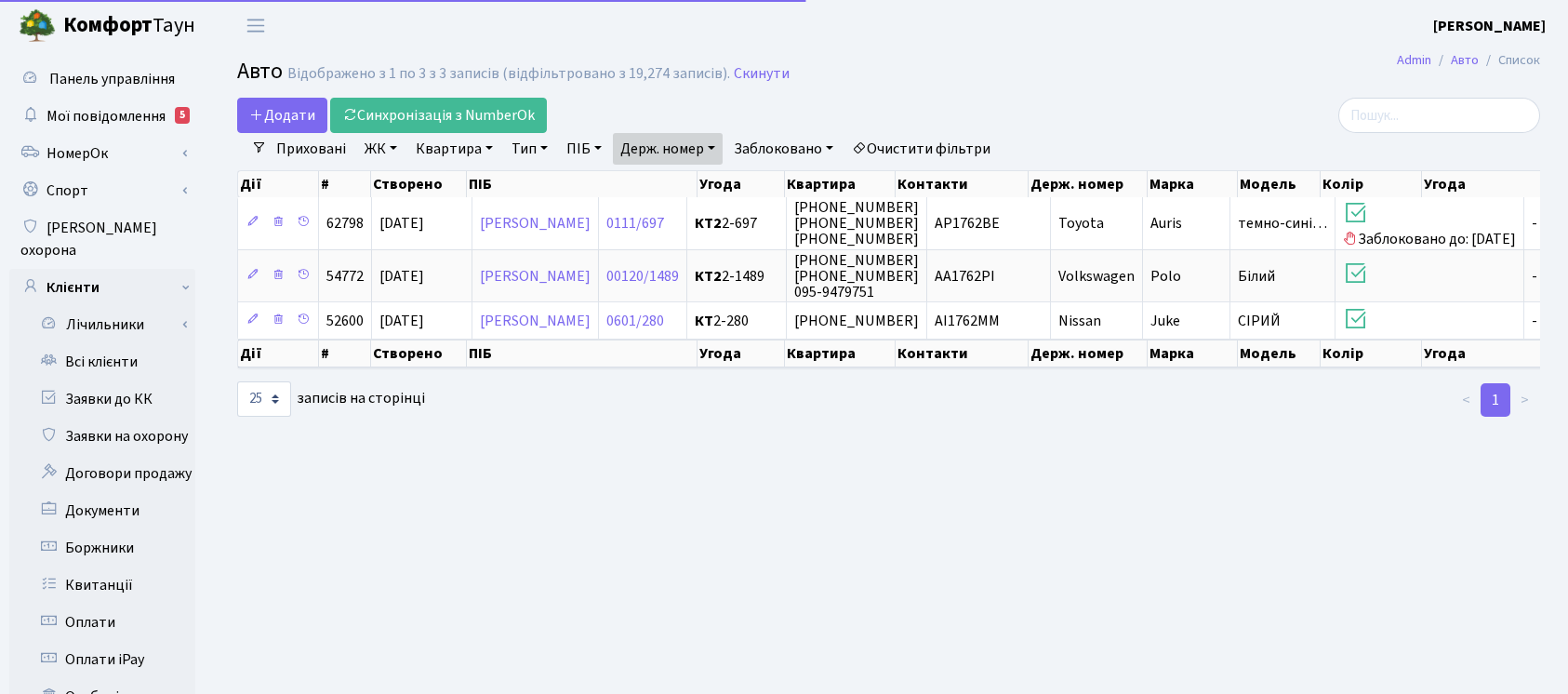
select select "25"
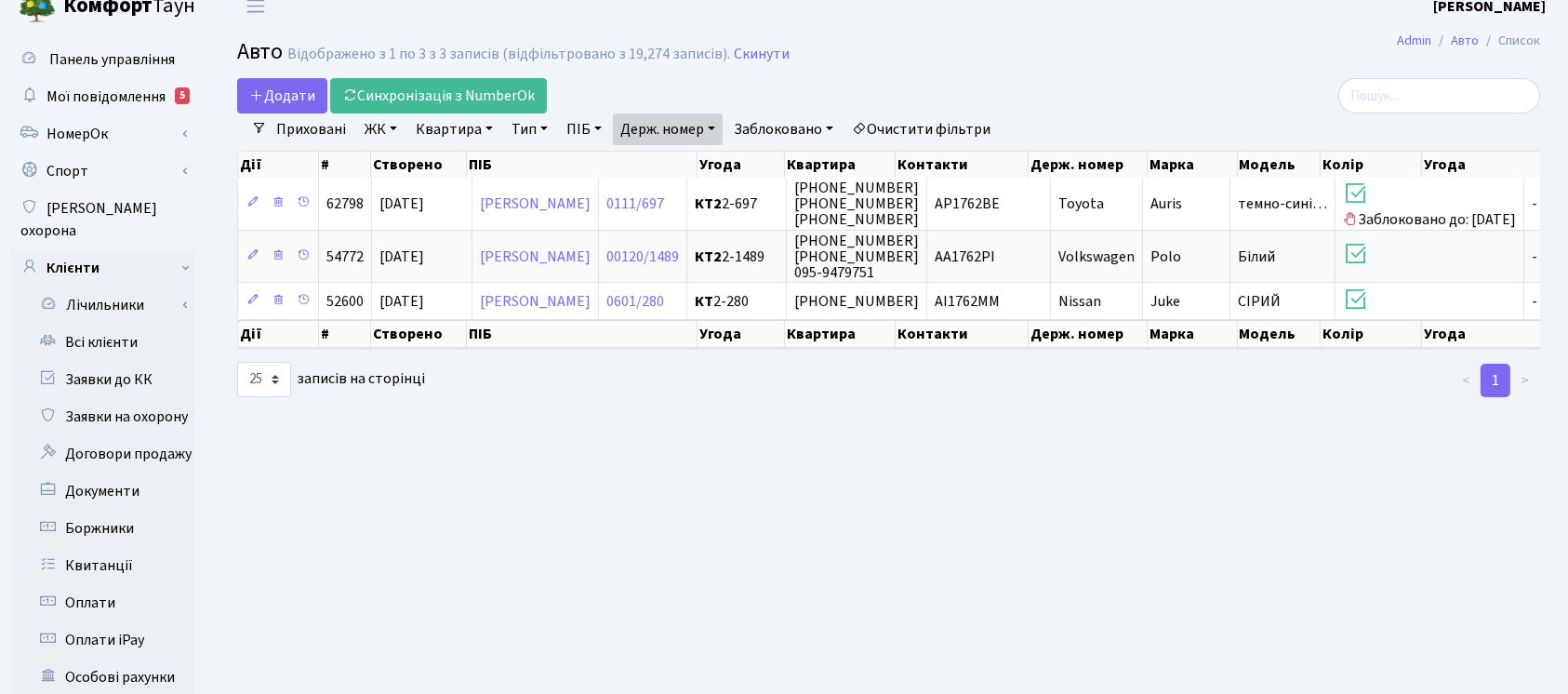
click at [713, 117] on link "Держ. номер" at bounding box center [668, 129] width 109 height 32
click at [702, 152] on input "1762" at bounding box center [668, 165] width 108 height 36
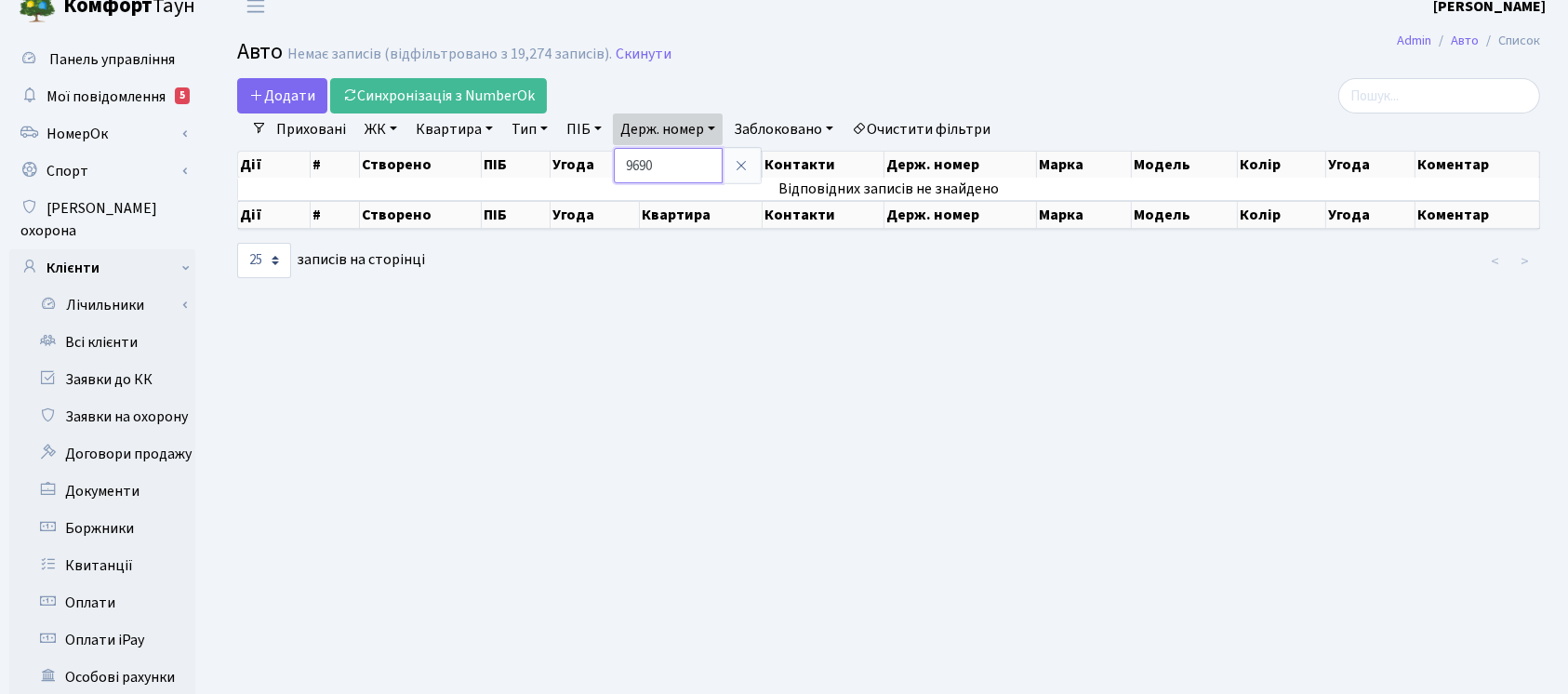
click at [705, 165] on input "9690" at bounding box center [668, 165] width 108 height 36
type input "8888"
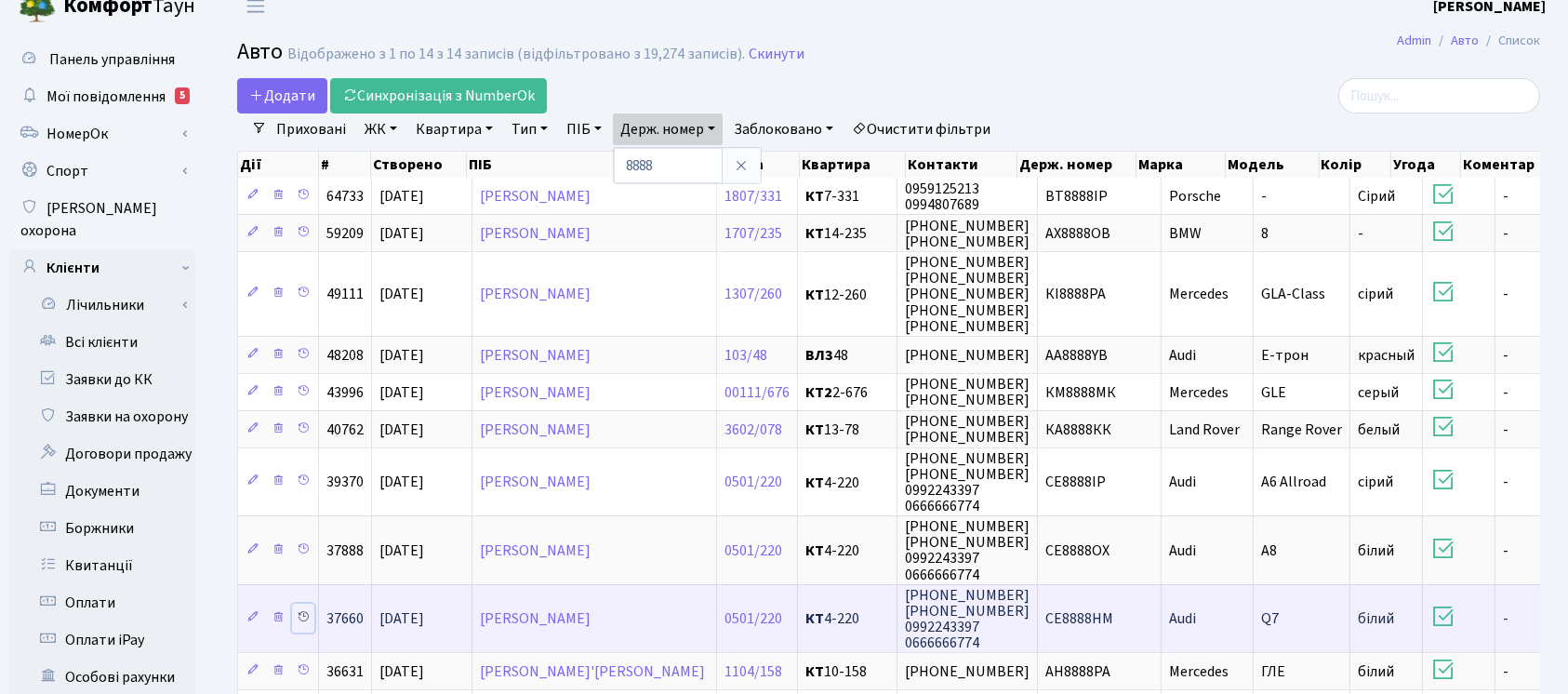
click at [307, 604] on link at bounding box center [302, 618] width 22 height 29
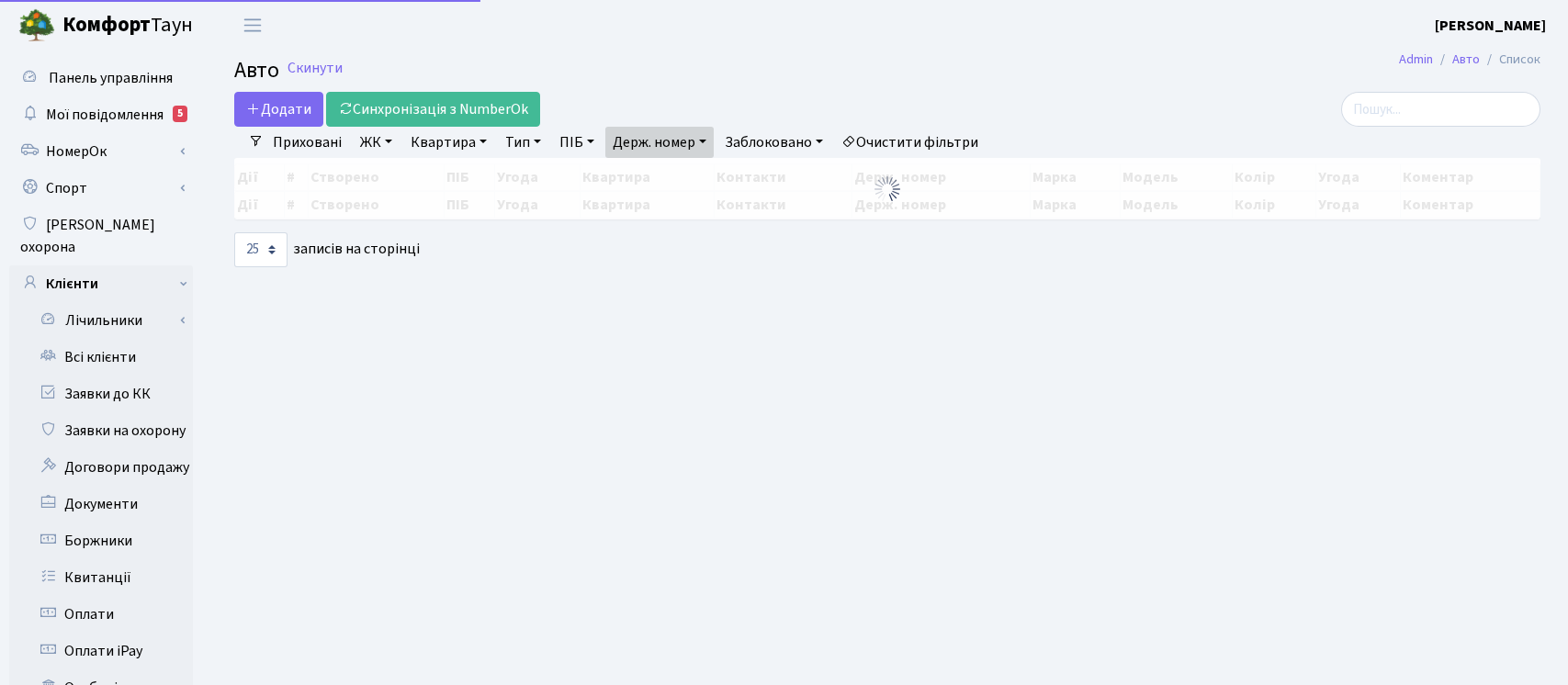
select select "25"
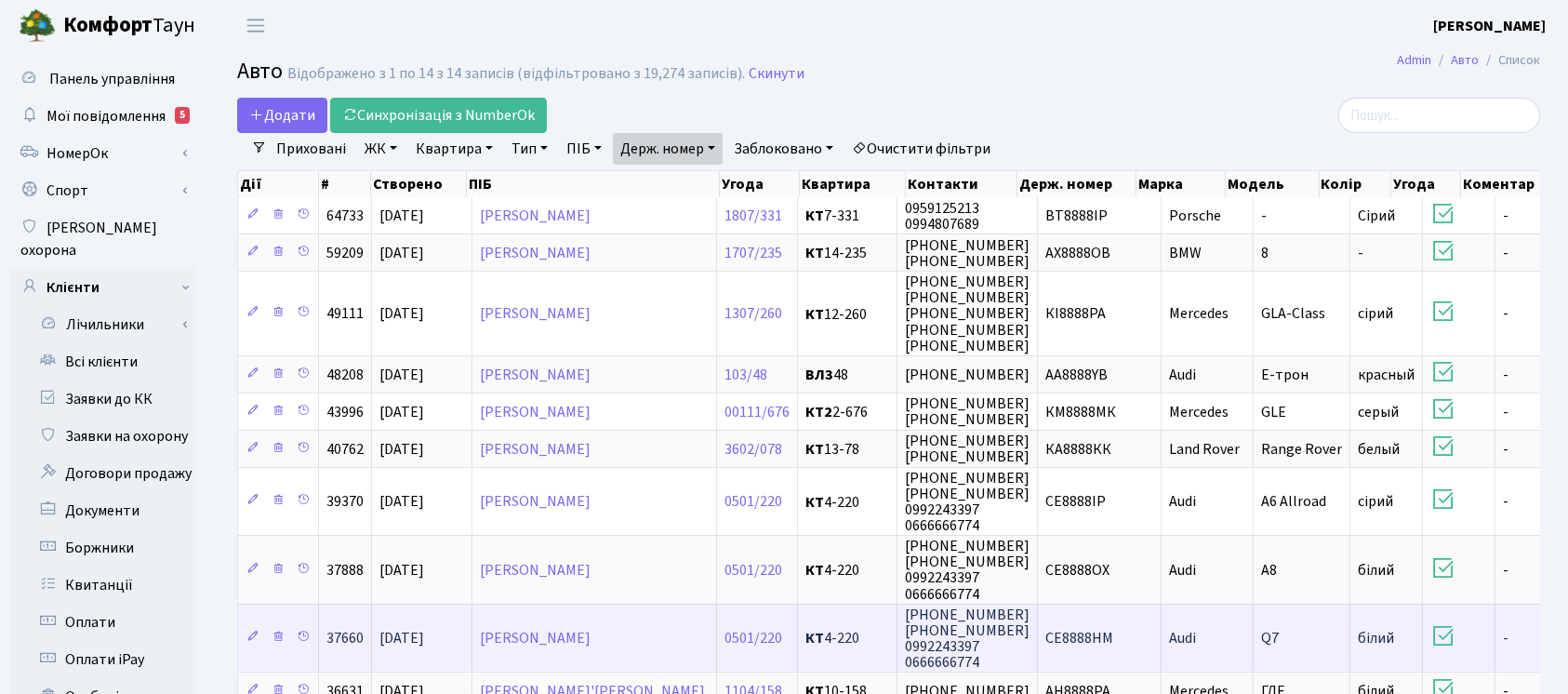
click at [1099, 641] on td "СЕ8888НМ" at bounding box center [1100, 637] width 124 height 68
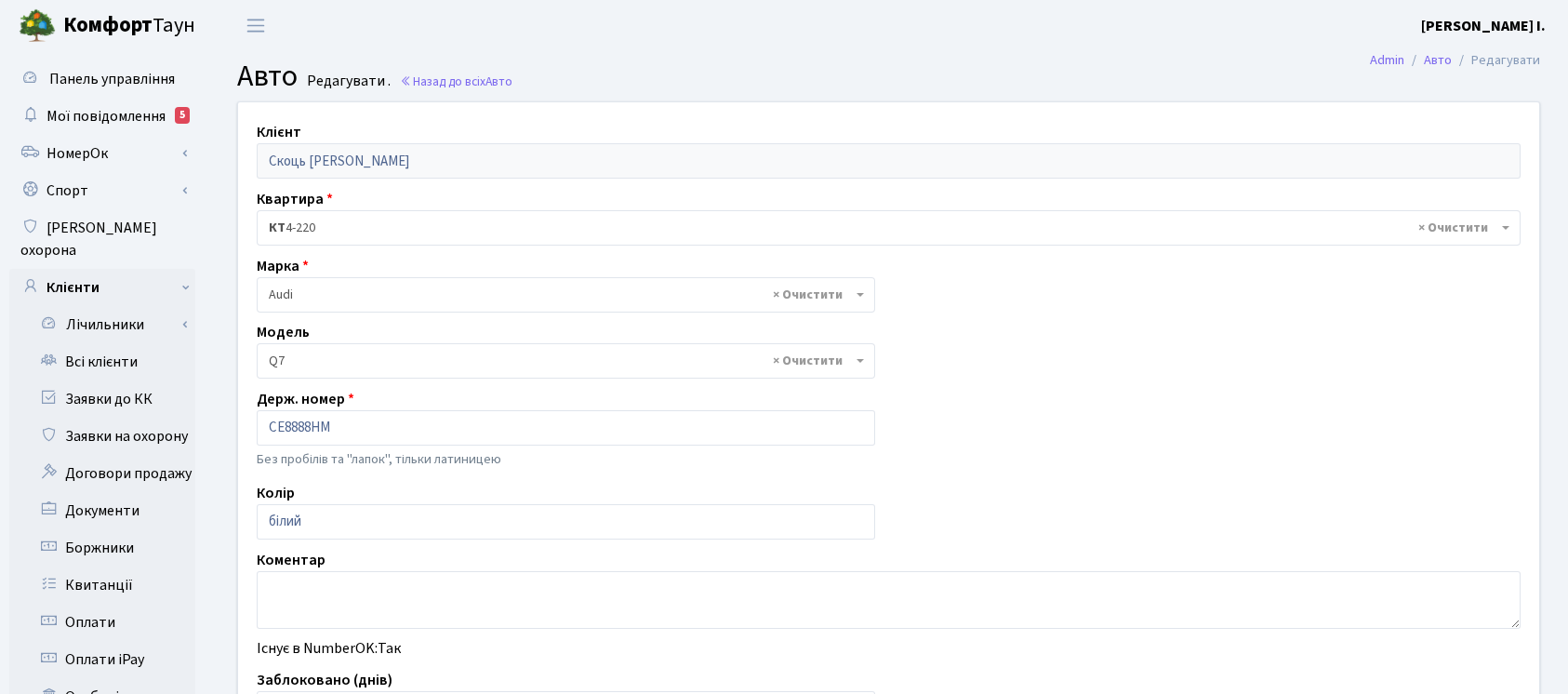
select select "173"
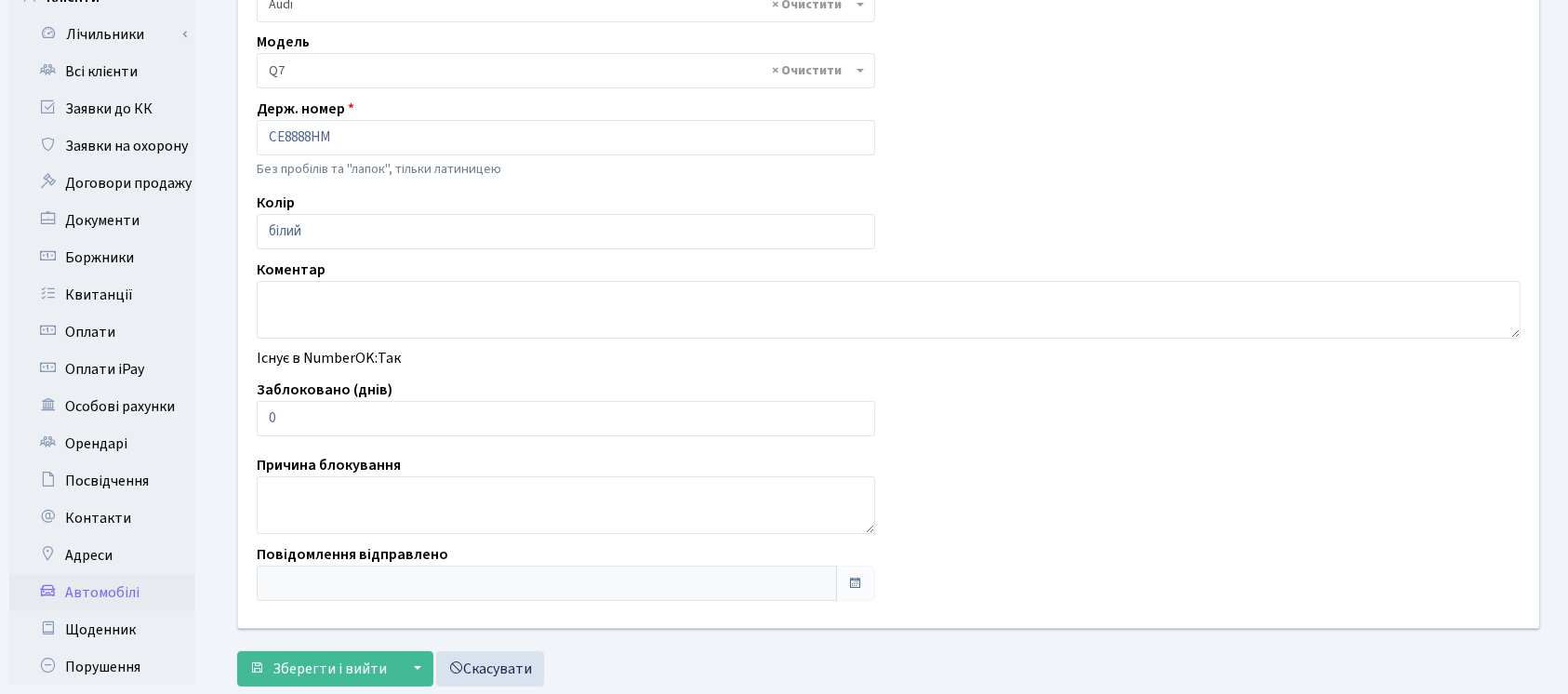
scroll to position [372, 0]
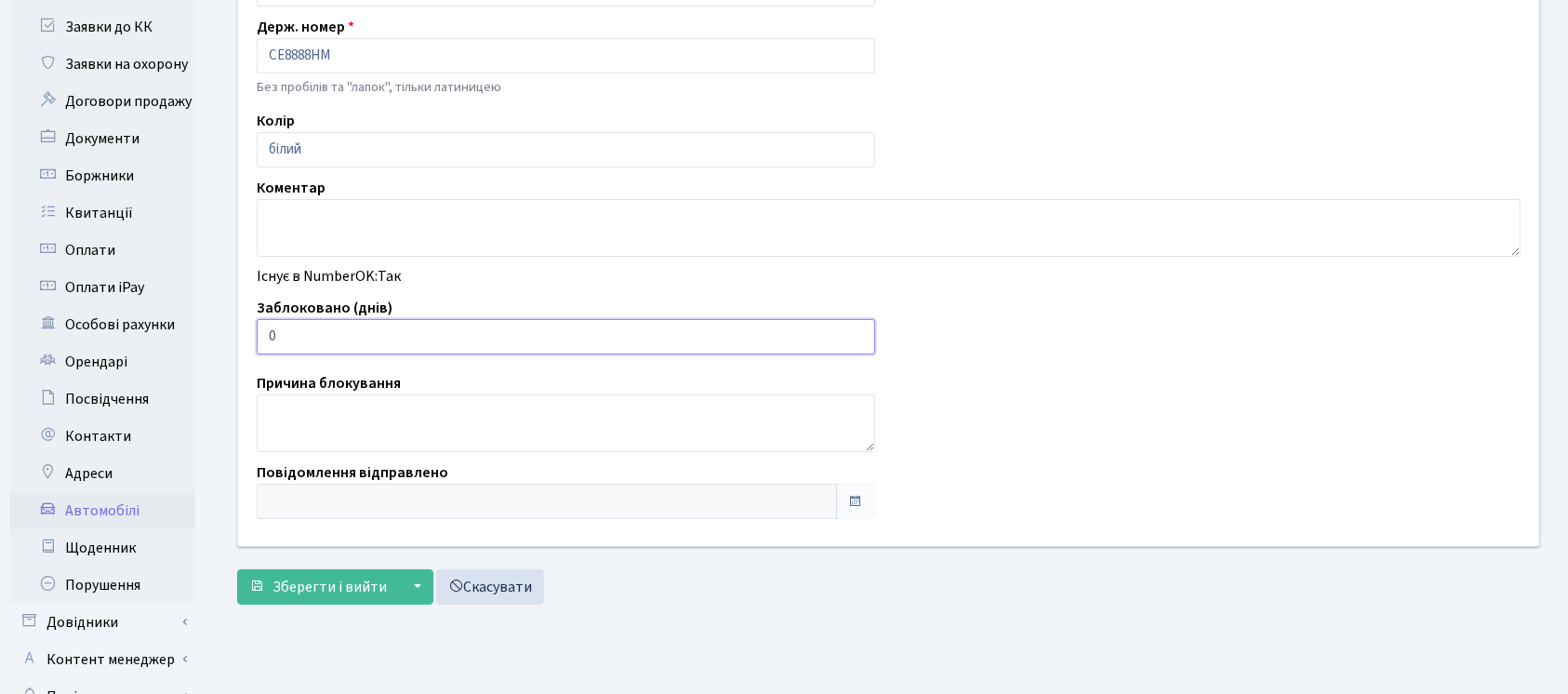
click at [565, 319] on input "0" at bounding box center [566, 336] width 619 height 36
type input "03"
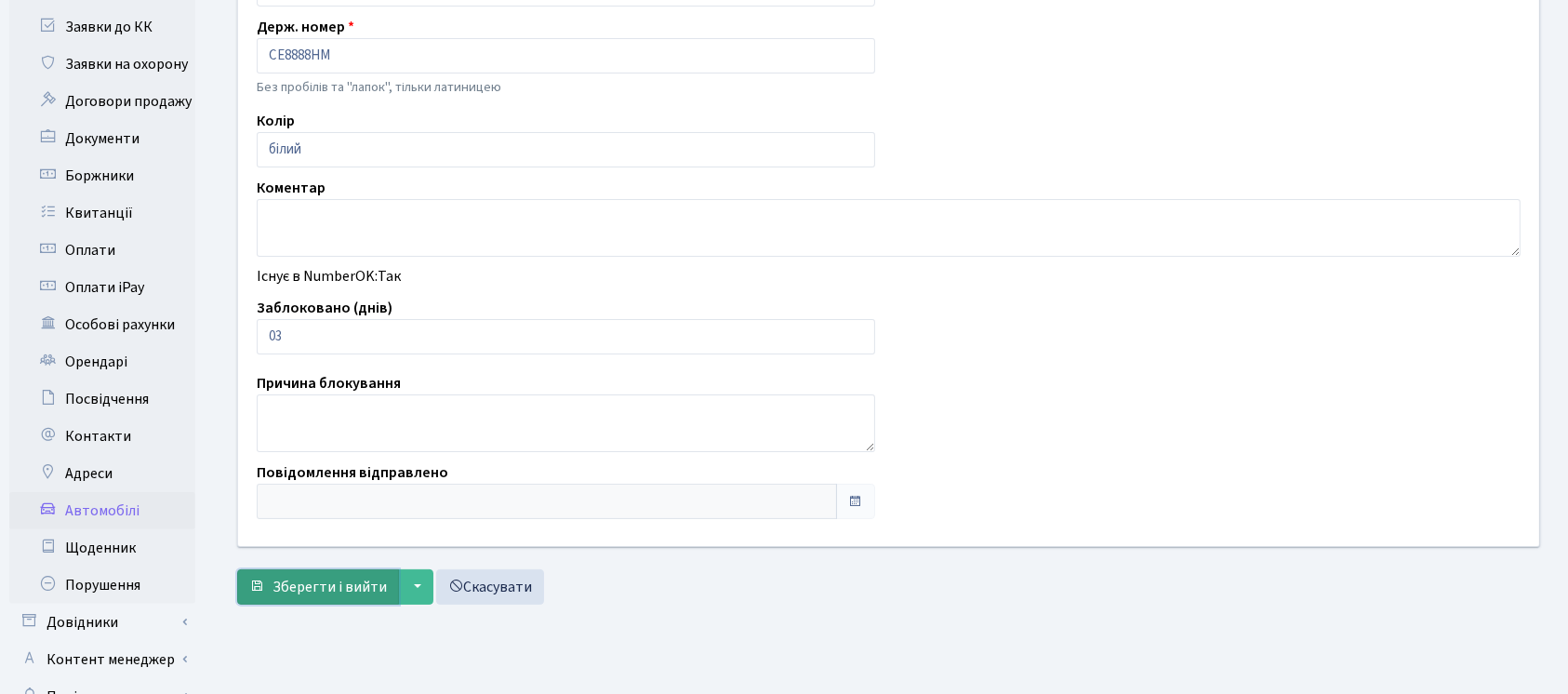
click at [335, 591] on span "Зберегти і вийти" at bounding box center [329, 586] width 114 height 20
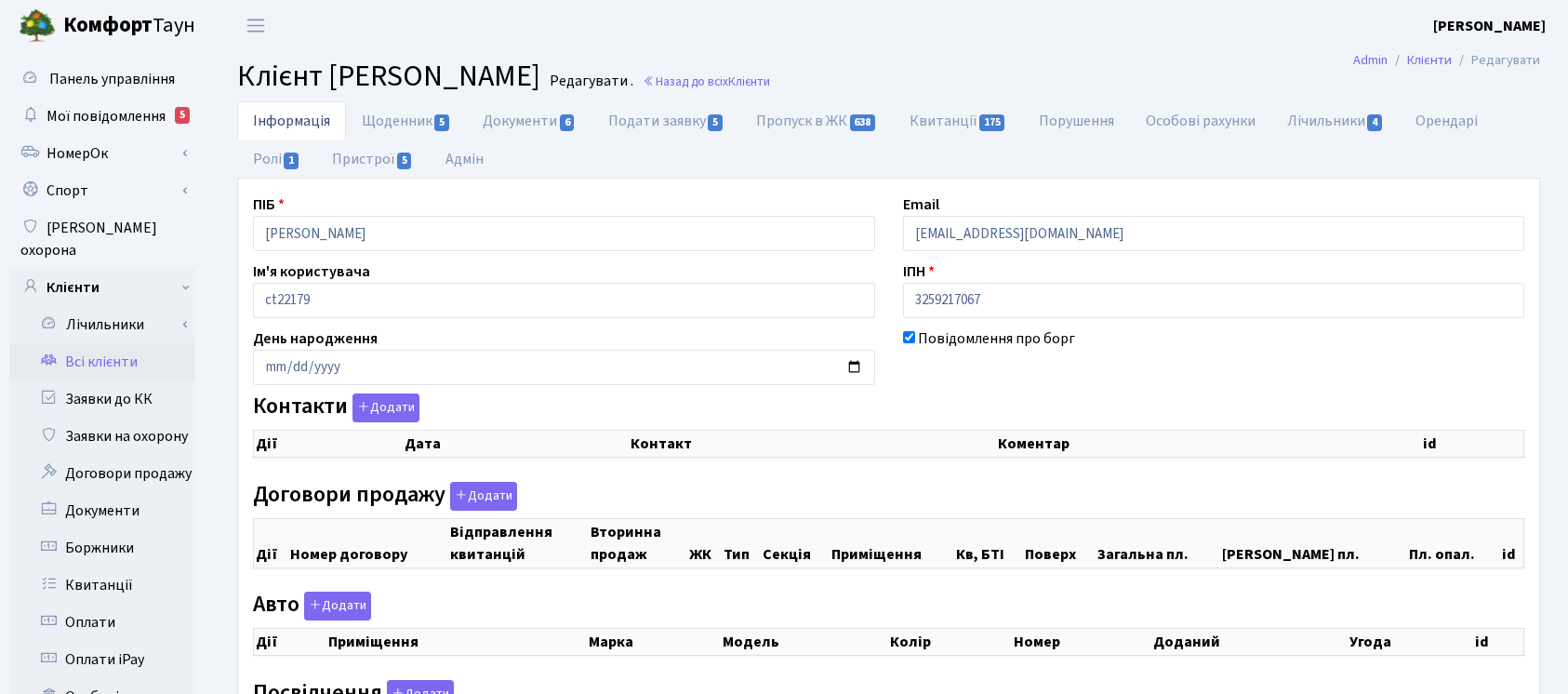
checkbox input "true"
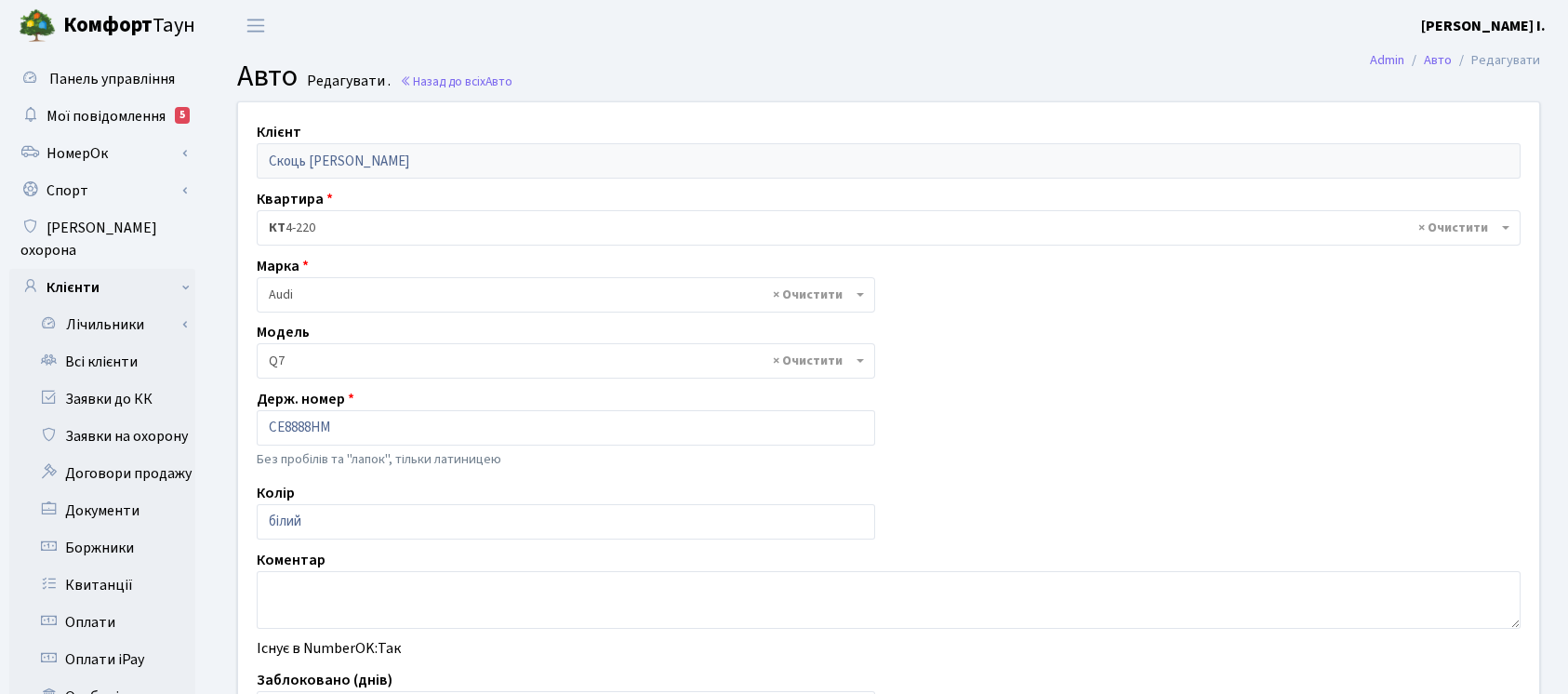
select select "173"
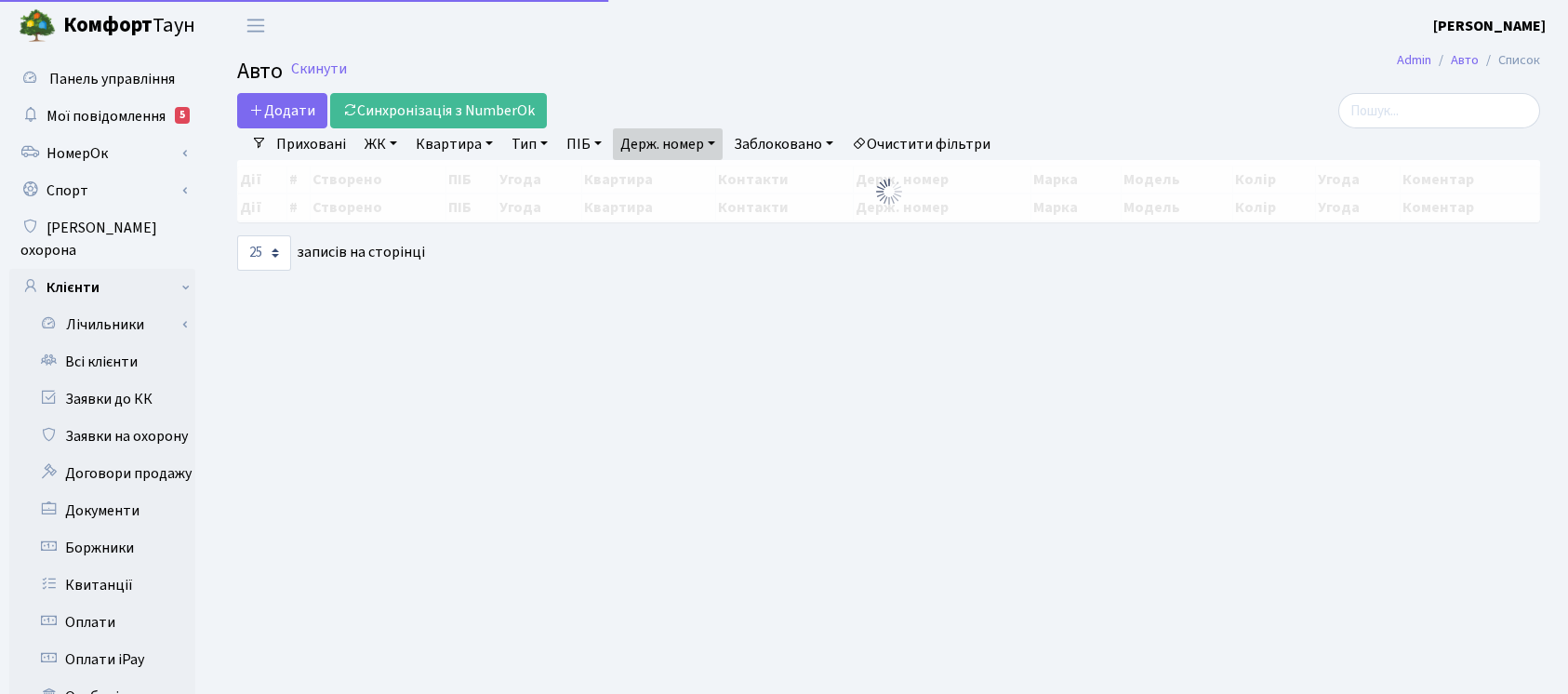
select select "25"
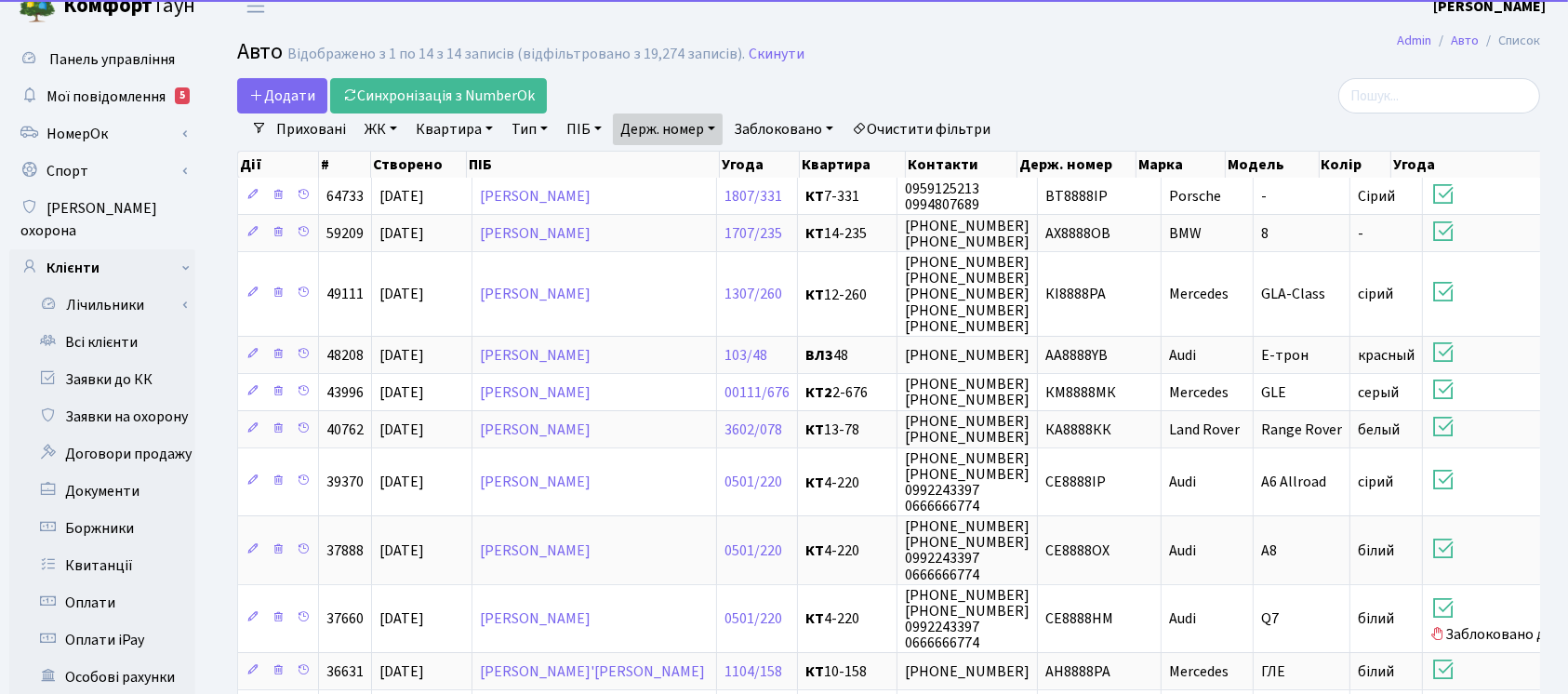
click at [670, 134] on link "Держ. номер" at bounding box center [668, 129] width 109 height 32
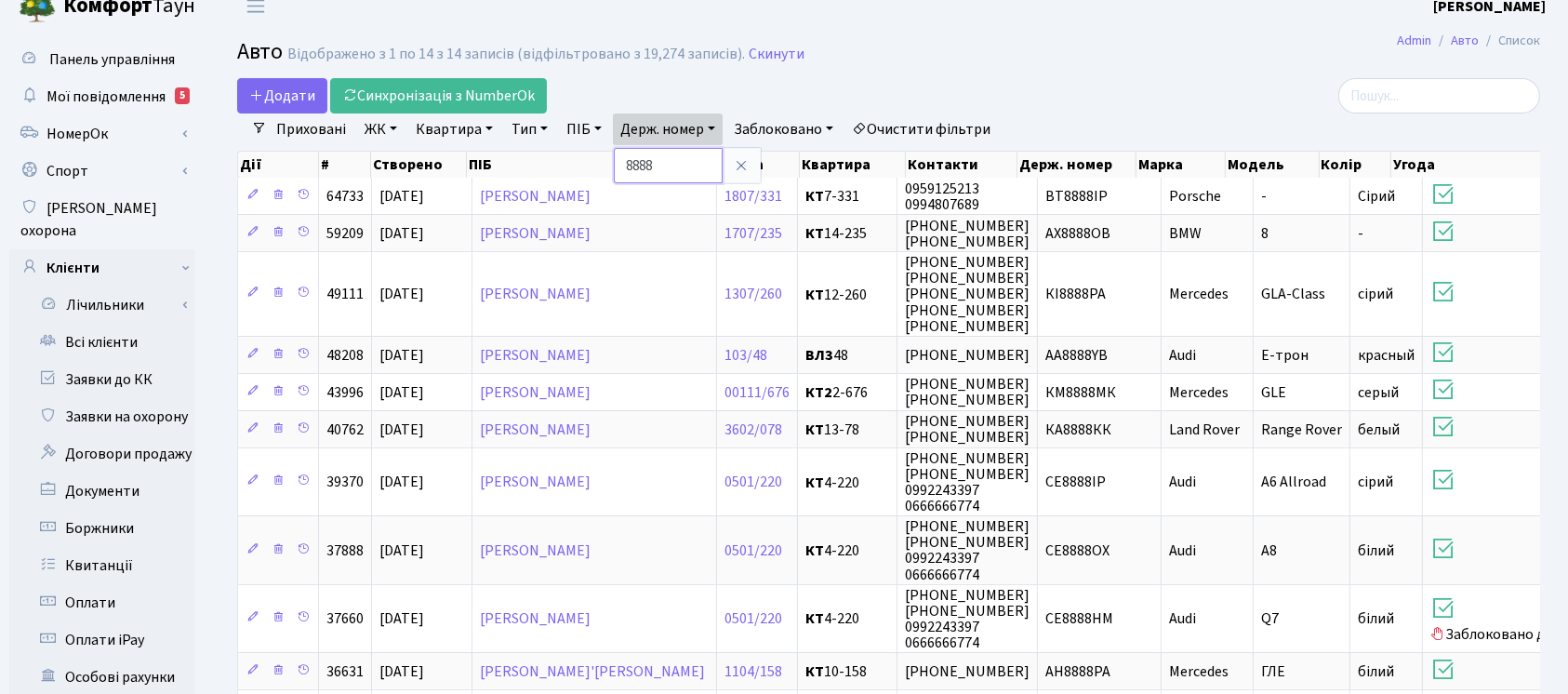
click at [700, 170] on input "8888" at bounding box center [668, 165] width 108 height 36
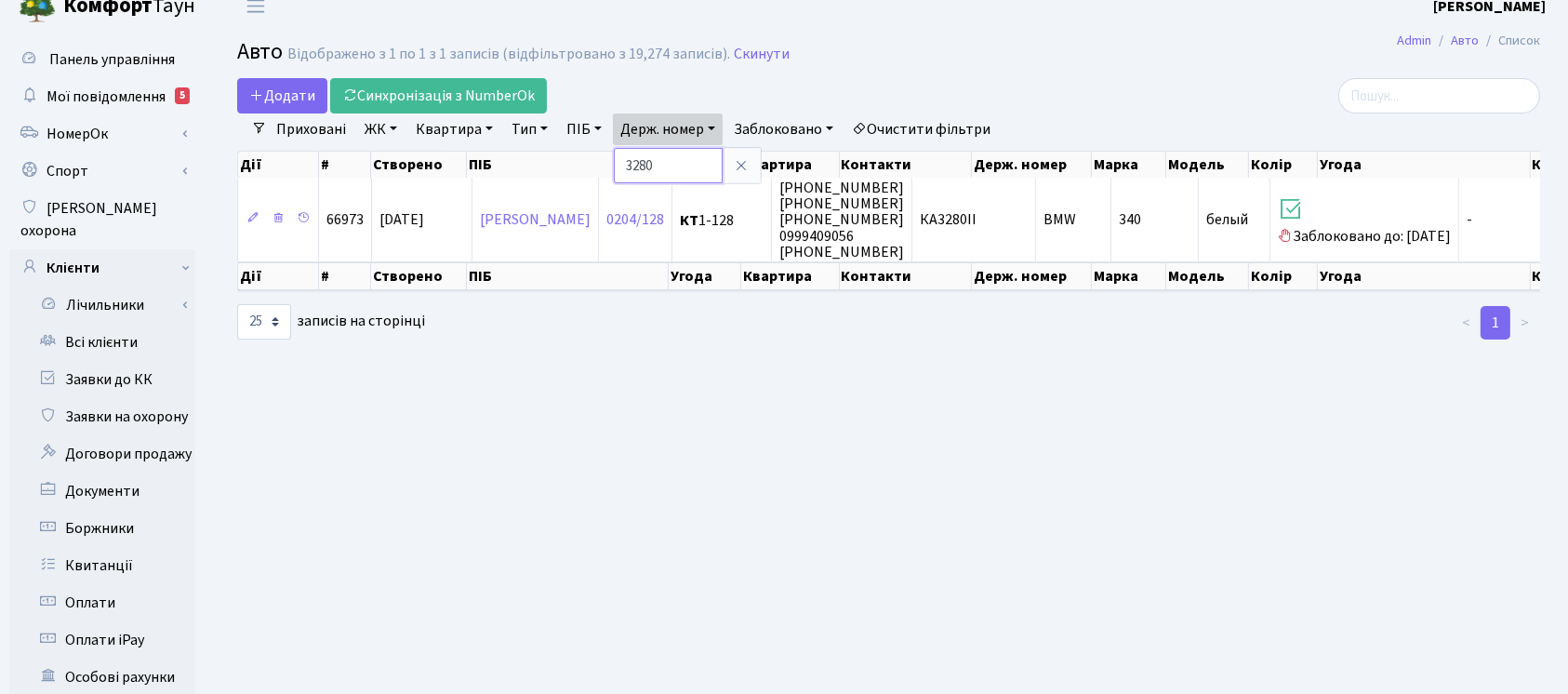
click at [694, 153] on input "3280" at bounding box center [668, 165] width 108 height 36
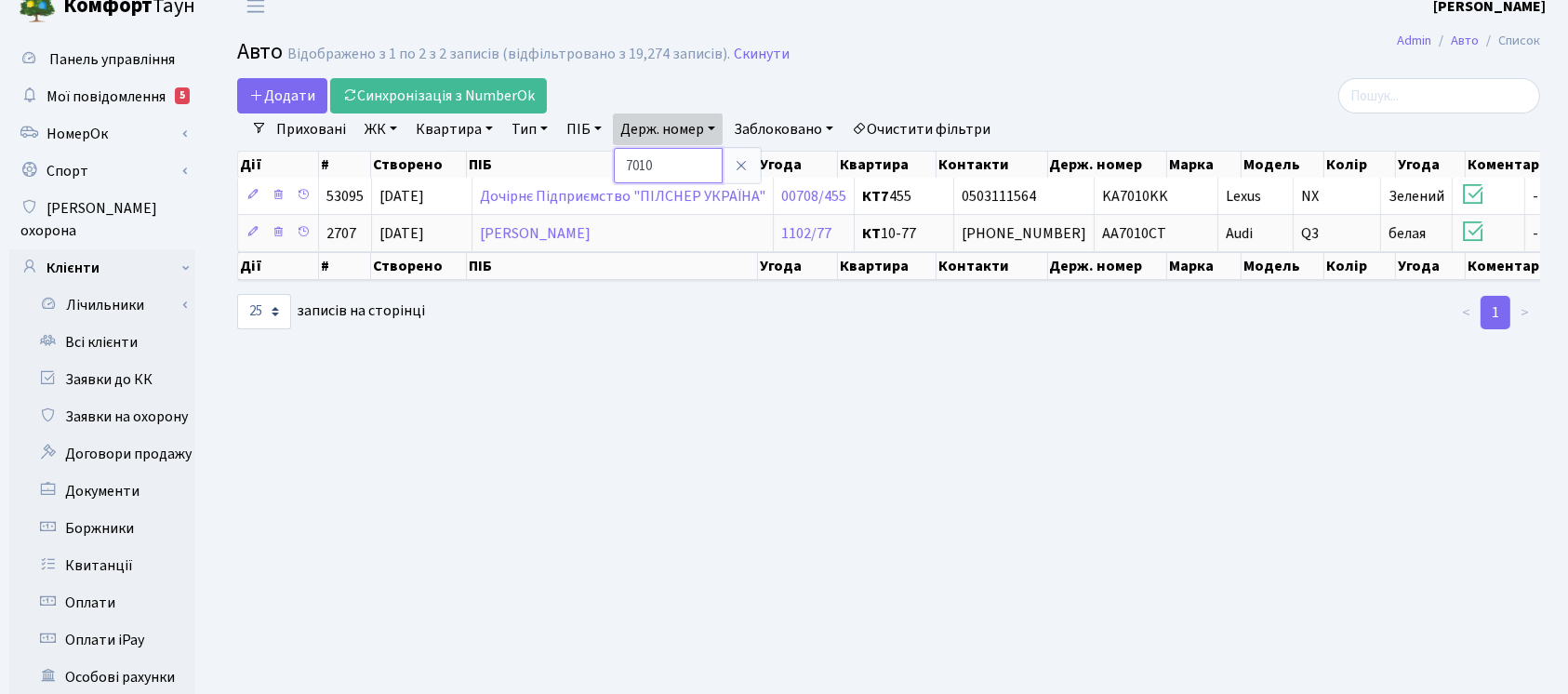
click at [658, 169] on input "7010" at bounding box center [668, 165] width 108 height 36
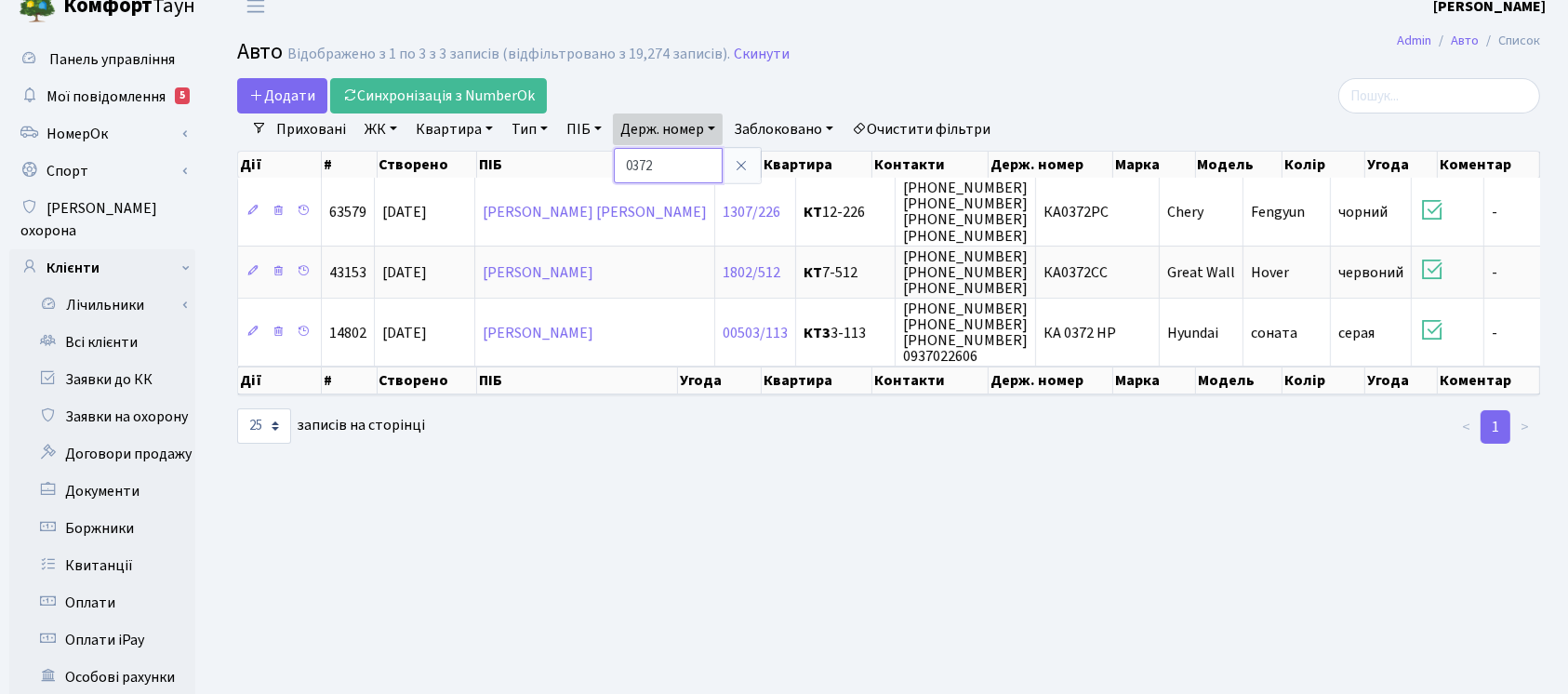
click at [685, 177] on input "0372" at bounding box center [668, 165] width 108 height 36
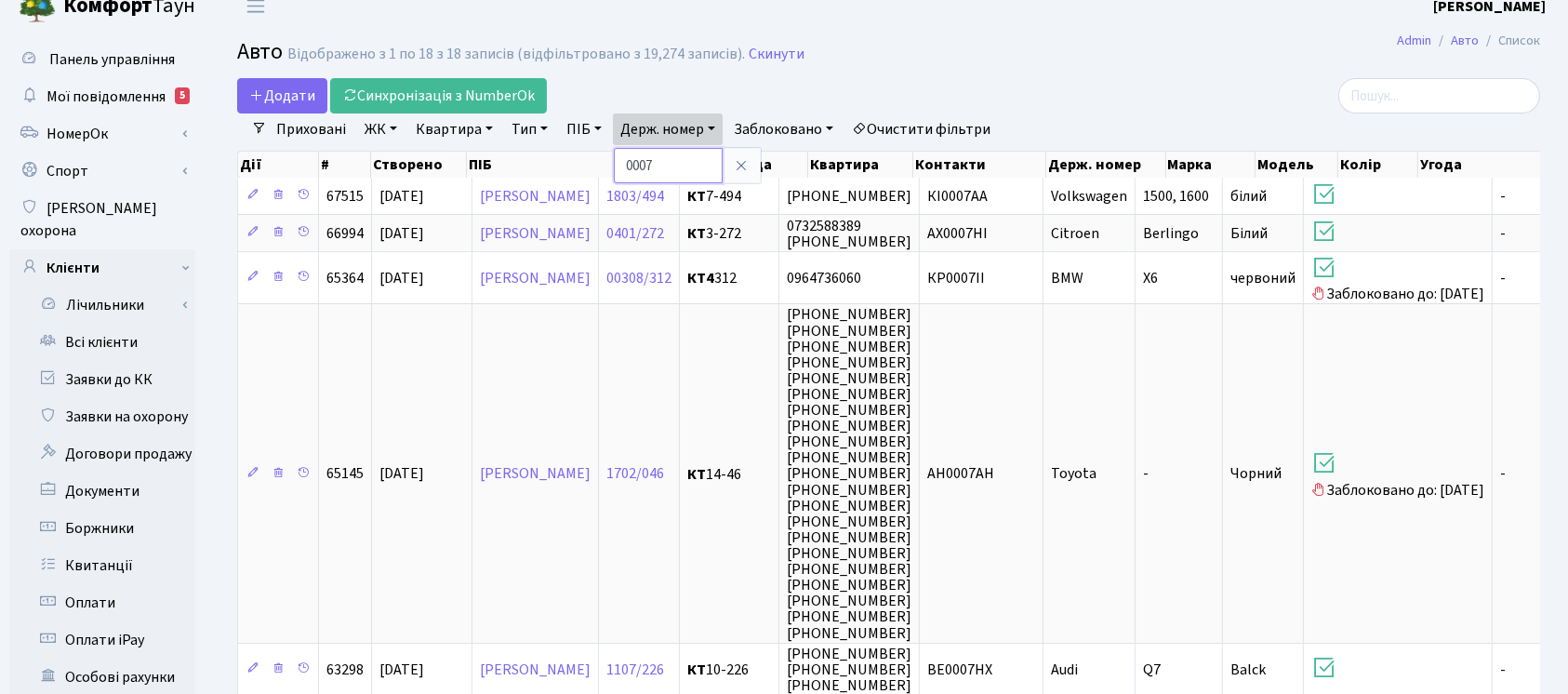
click at [687, 148] on input "0007" at bounding box center [668, 165] width 108 height 36
type input "05010"
